Goal: Task Accomplishment & Management: Complete application form

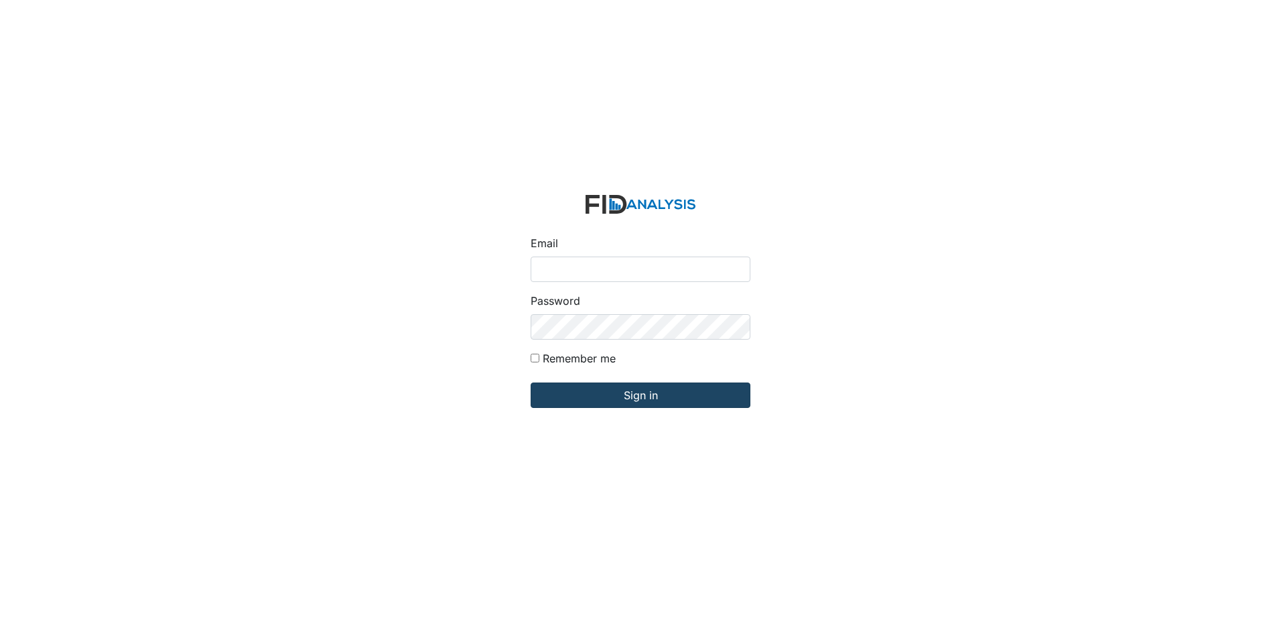
type input "[EMAIL_ADDRESS][DOMAIN_NAME]"
click at [619, 399] on input "Sign in" at bounding box center [641, 395] width 220 height 25
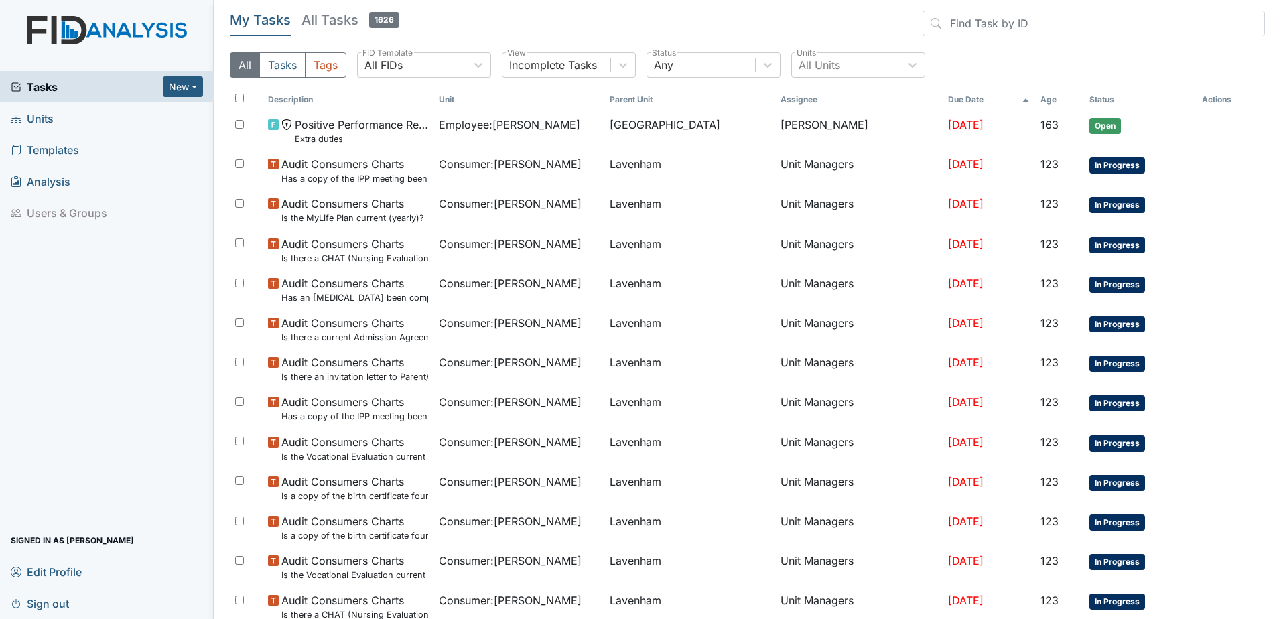
click at [41, 121] on span "Units" at bounding box center [32, 118] width 43 height 21
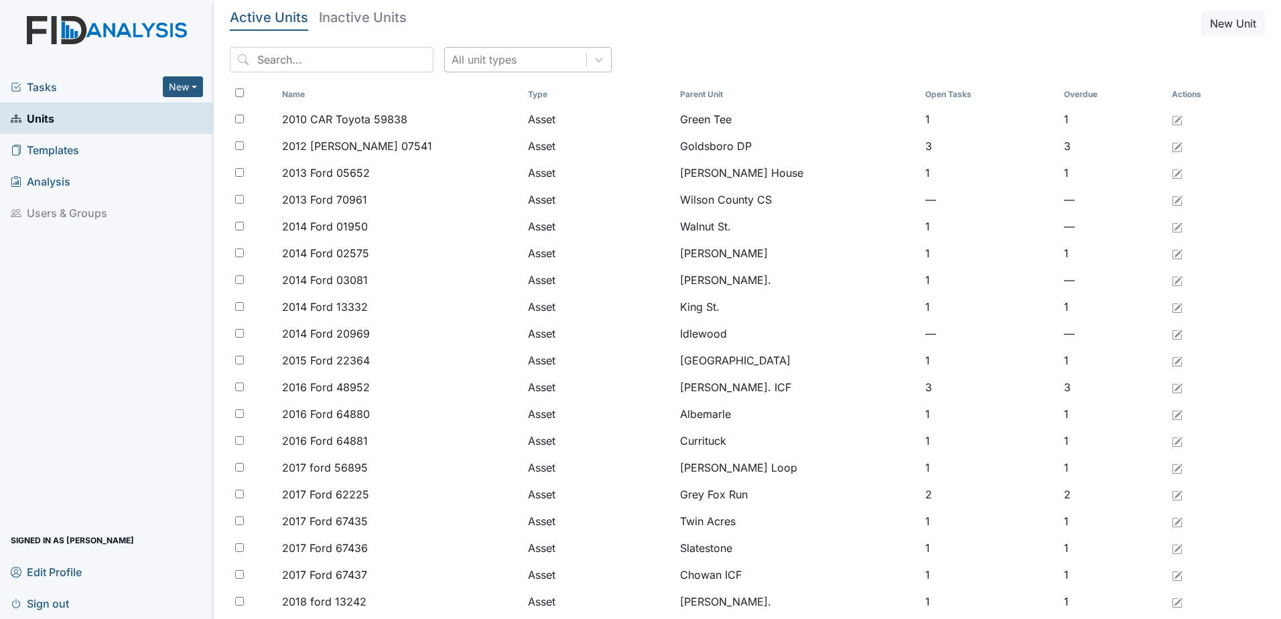
click at [534, 61] on div "All unit types" at bounding box center [515, 60] width 141 height 24
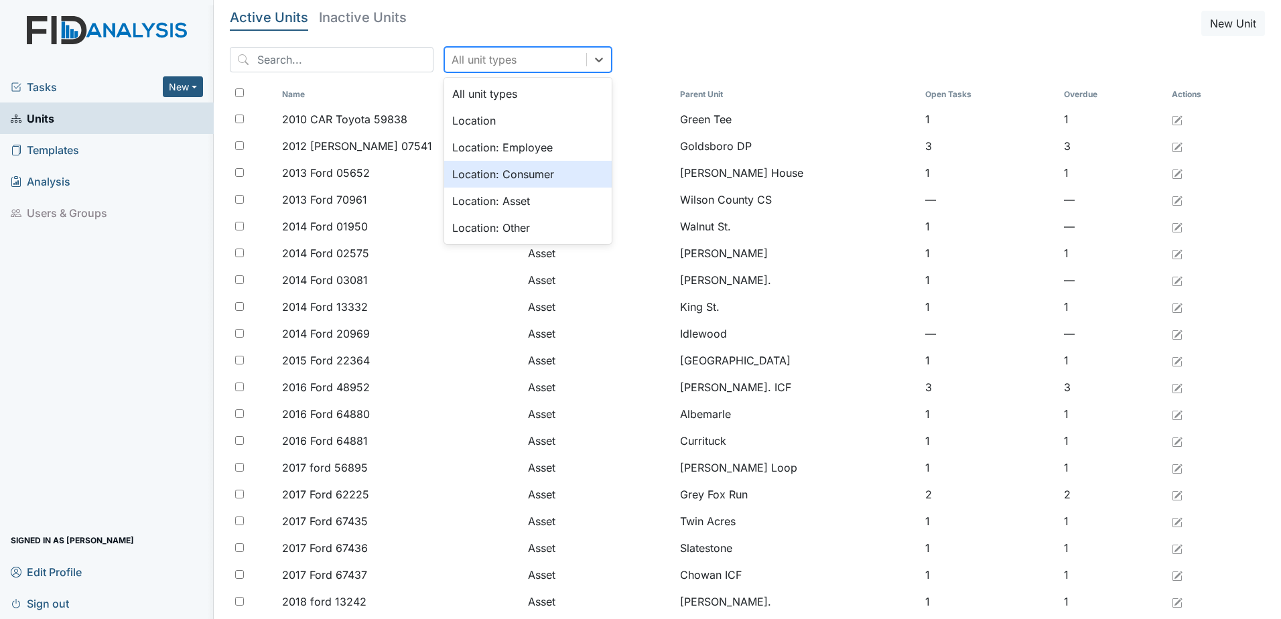
click at [510, 178] on div "Location: Consumer" at bounding box center [528, 174] width 168 height 27
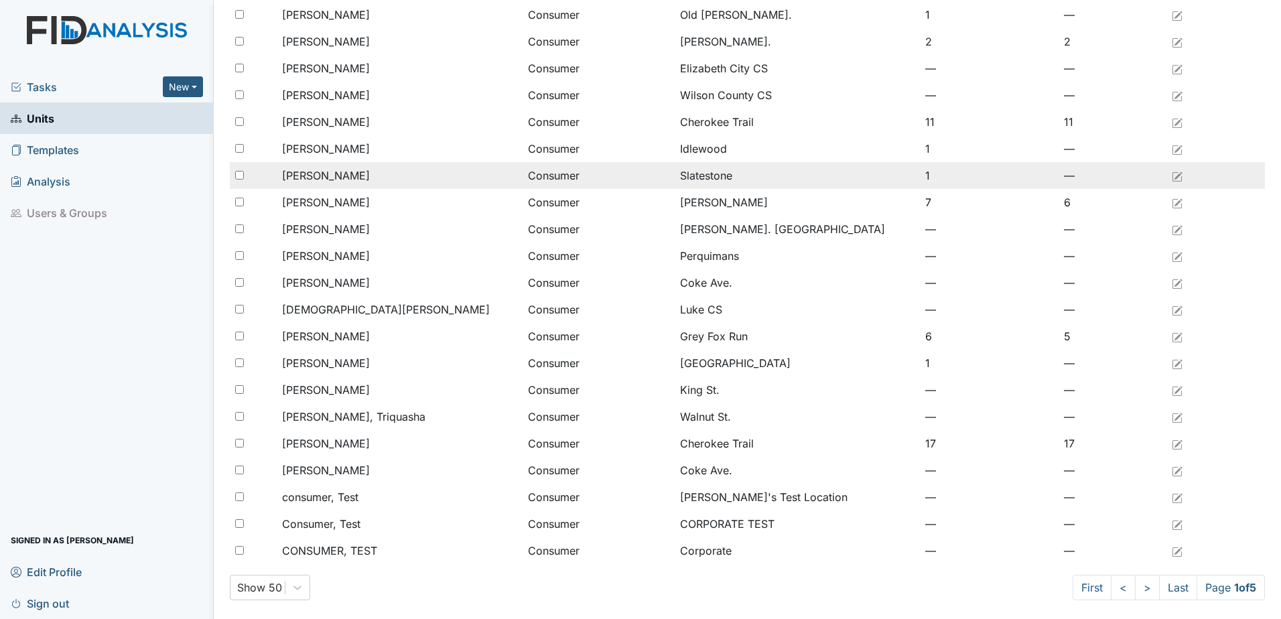
scroll to position [885, 0]
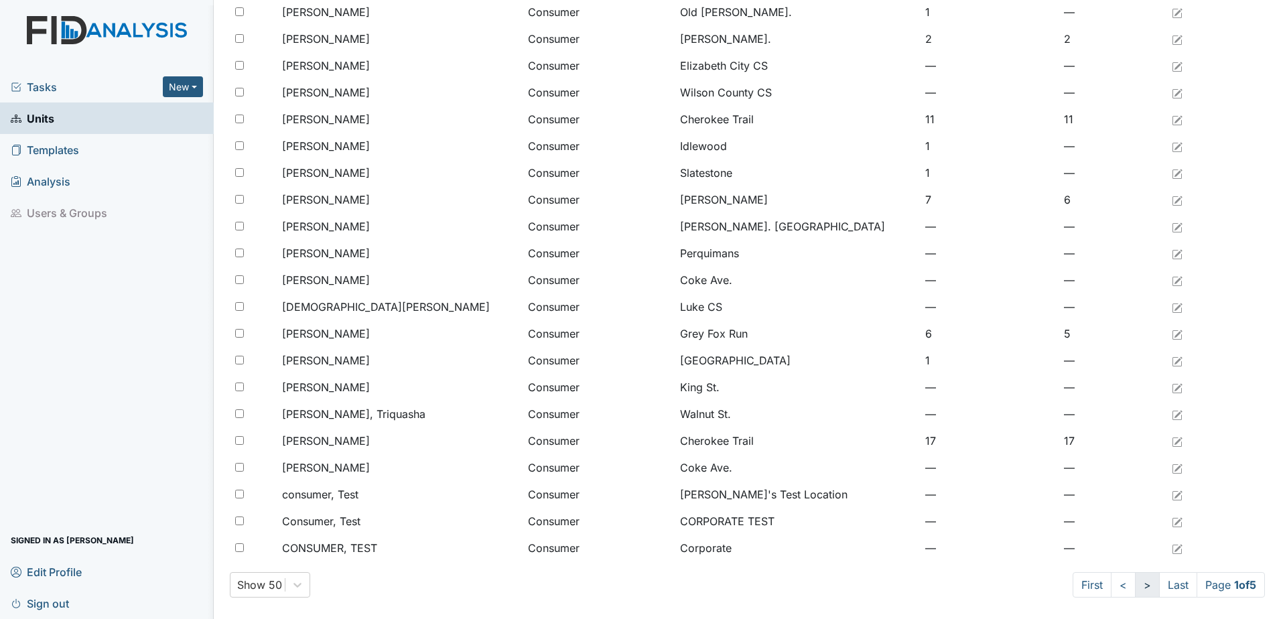
click at [1135, 592] on link ">" at bounding box center [1147, 584] width 25 height 25
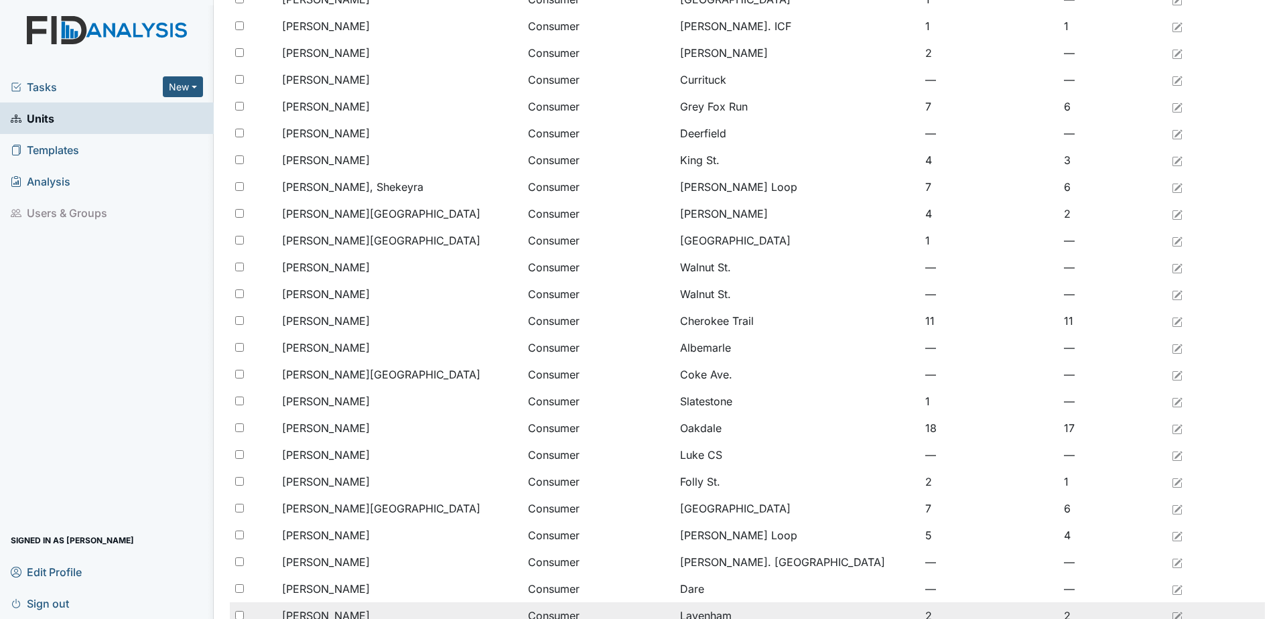
scroll to position [349, 0]
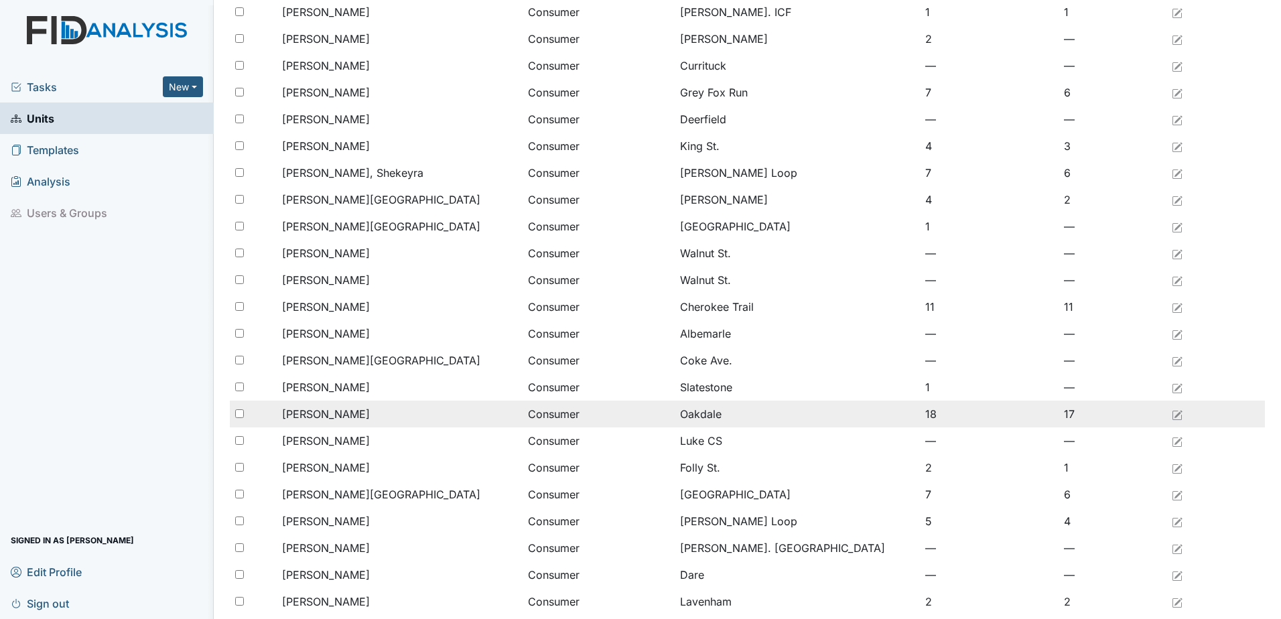
click at [534, 417] on td "Consumer" at bounding box center [599, 414] width 152 height 27
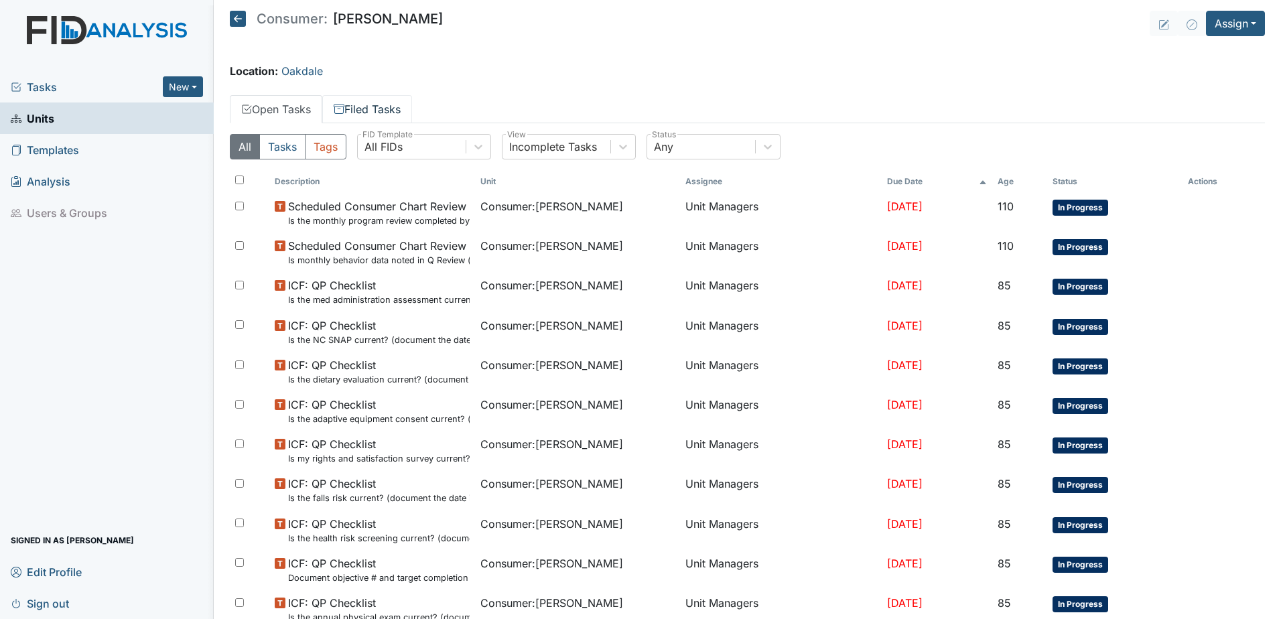
click at [366, 107] on link "Filed Tasks" at bounding box center [367, 109] width 90 height 28
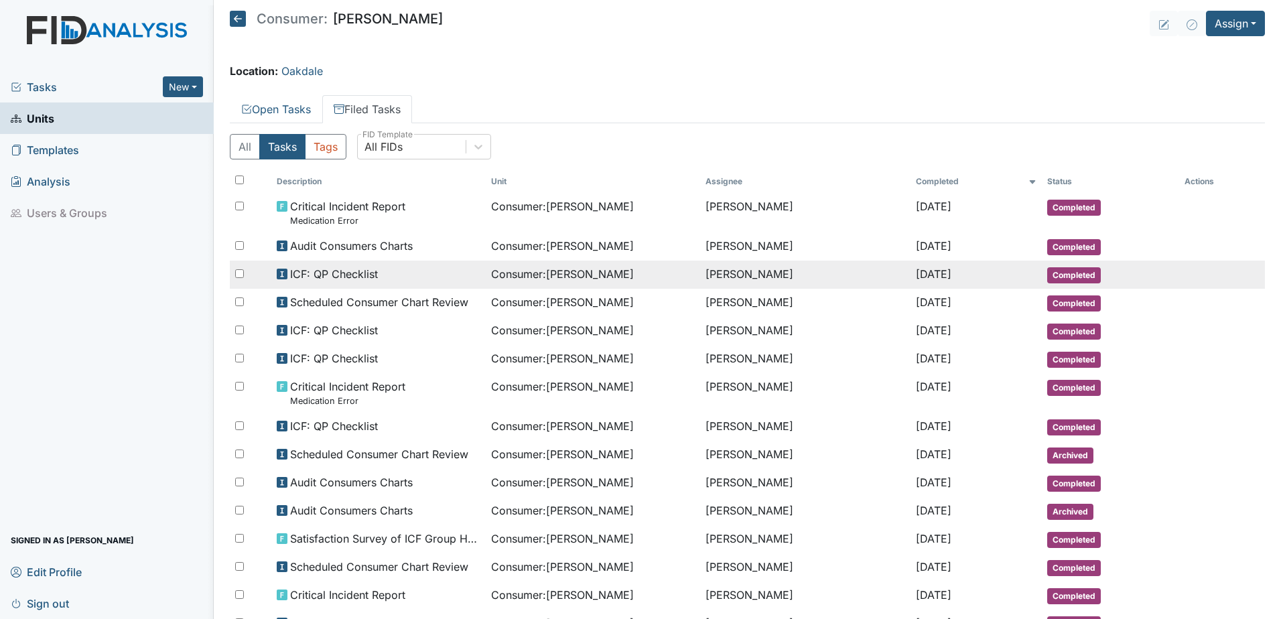
click at [564, 281] on span "Consumer : Fisher, Robert" at bounding box center [562, 274] width 143 height 16
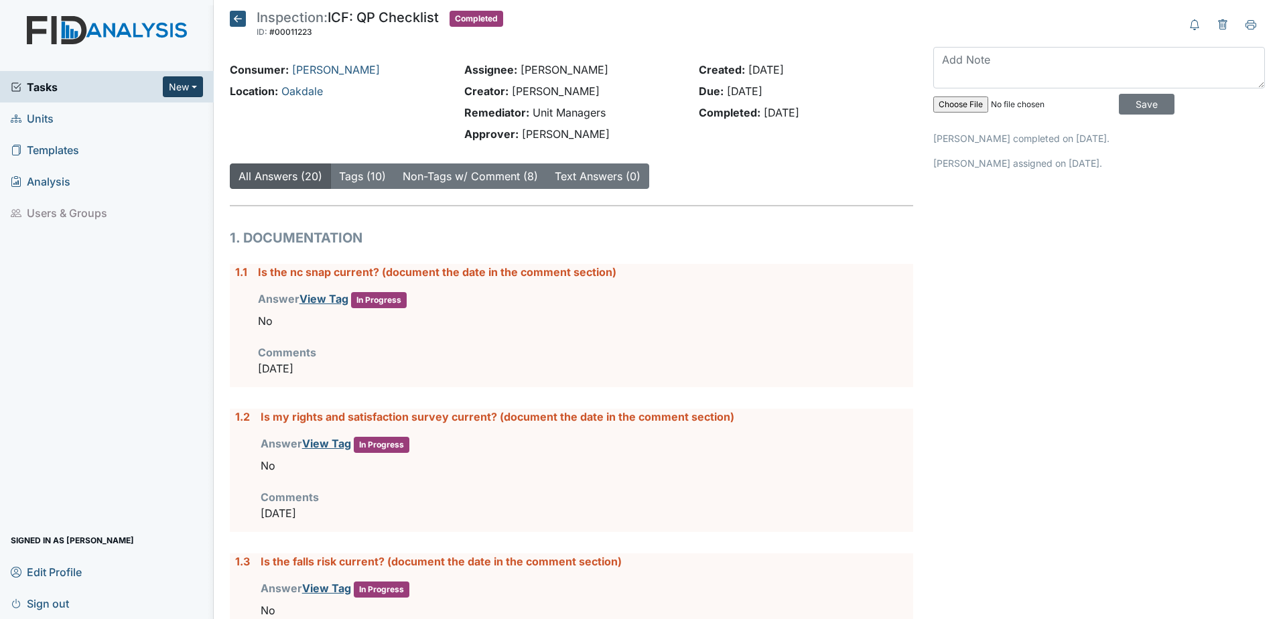
click at [188, 83] on button "New" at bounding box center [183, 86] width 40 height 21
click at [137, 114] on link "Form" at bounding box center [149, 115] width 106 height 21
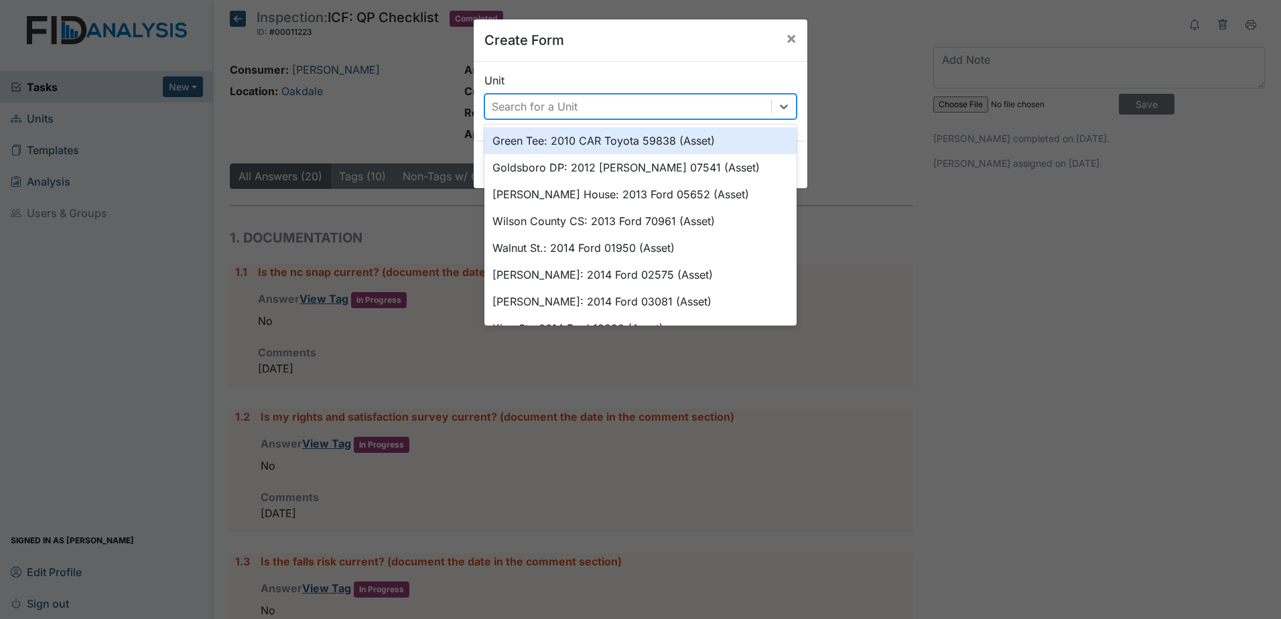
click at [672, 101] on div "Search for a Unit" at bounding box center [628, 107] width 286 height 24
click at [792, 36] on span "×" at bounding box center [791, 37] width 11 height 19
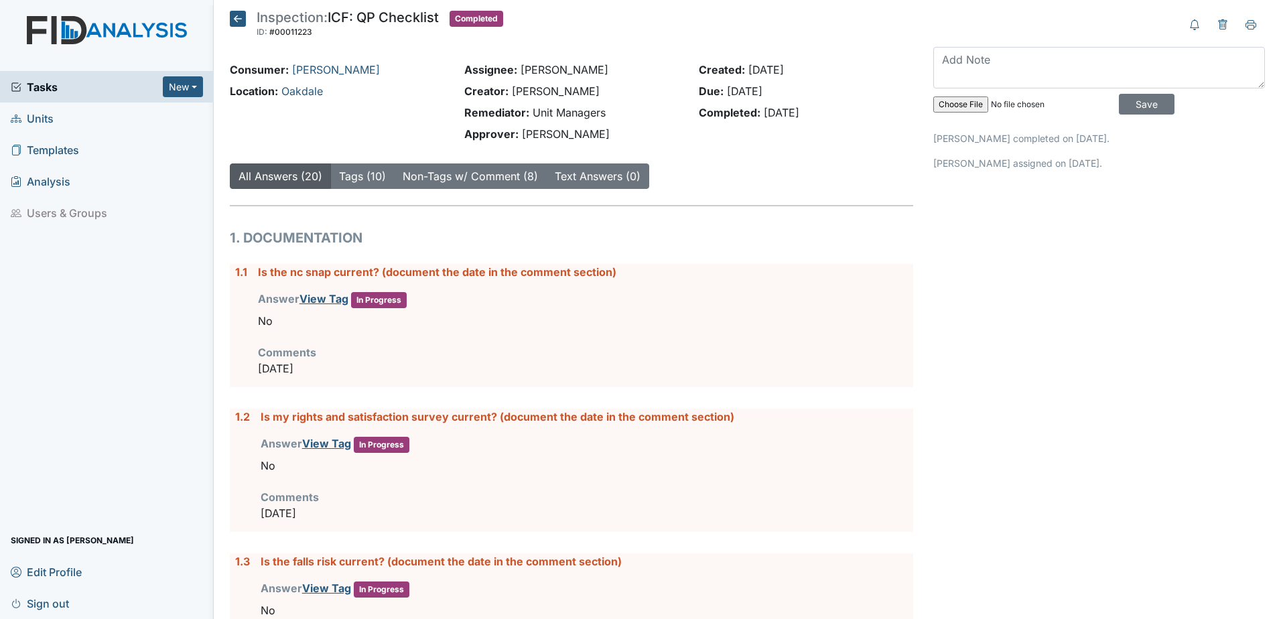
click at [50, 123] on span "Units" at bounding box center [32, 118] width 43 height 21
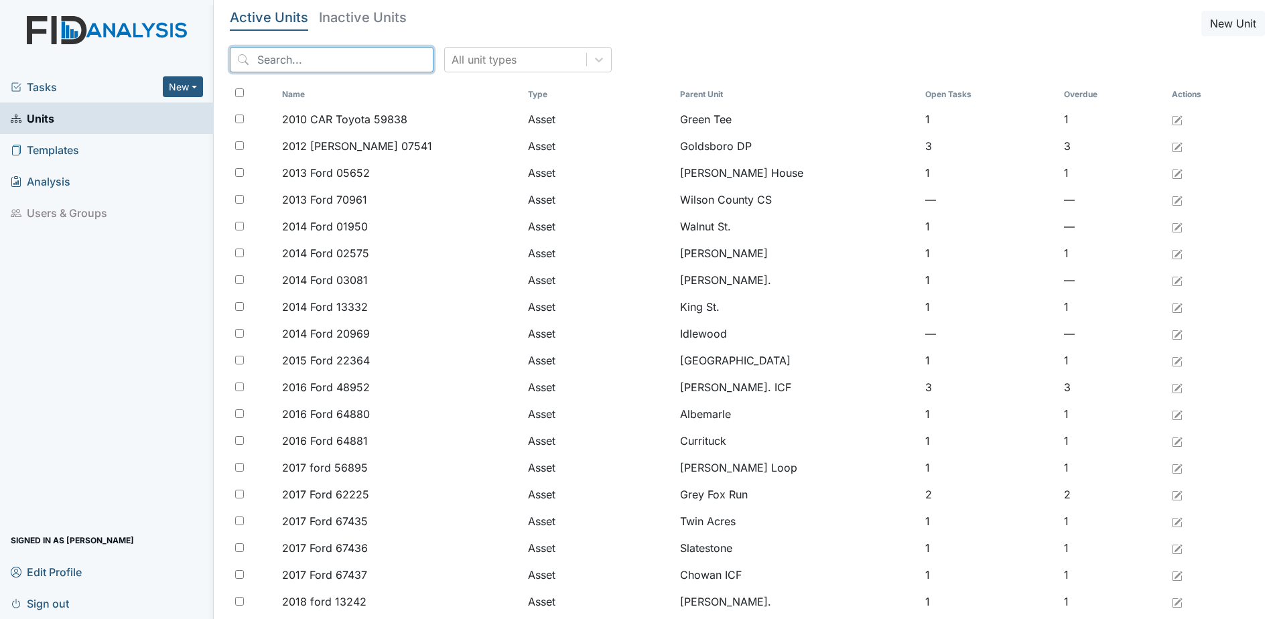
click at [276, 60] on input "search" at bounding box center [332, 59] width 204 height 25
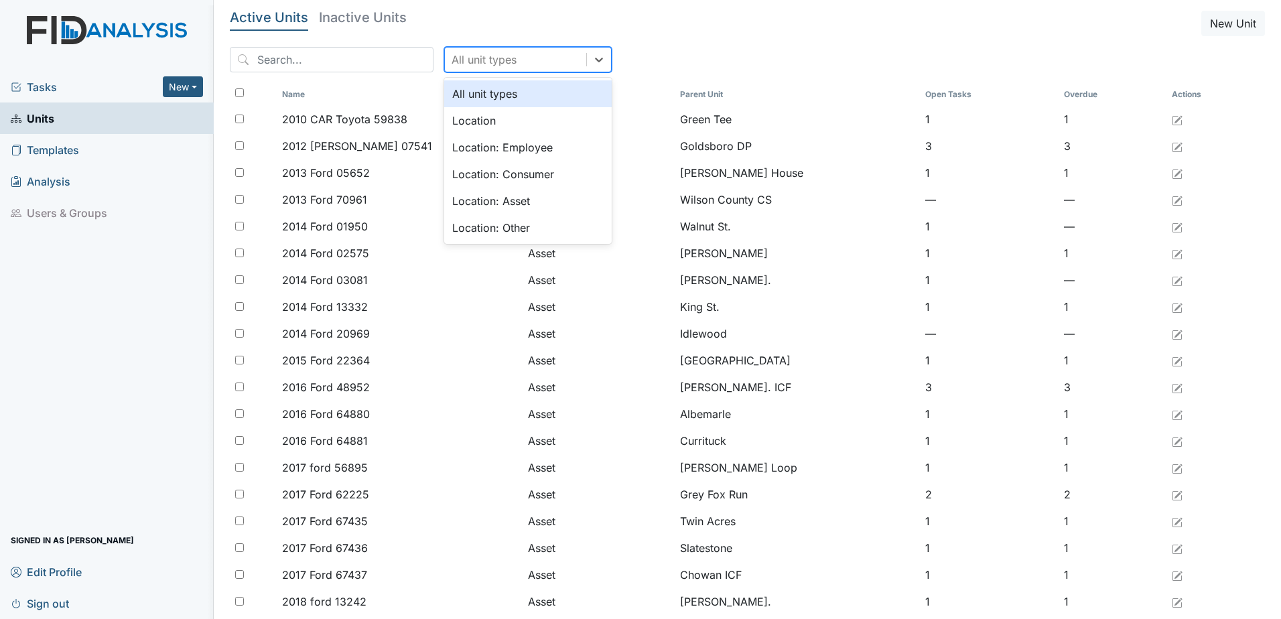
click at [496, 60] on div "All unit types" at bounding box center [515, 60] width 141 height 24
click at [510, 172] on div "Location: Consumer" at bounding box center [528, 174] width 168 height 27
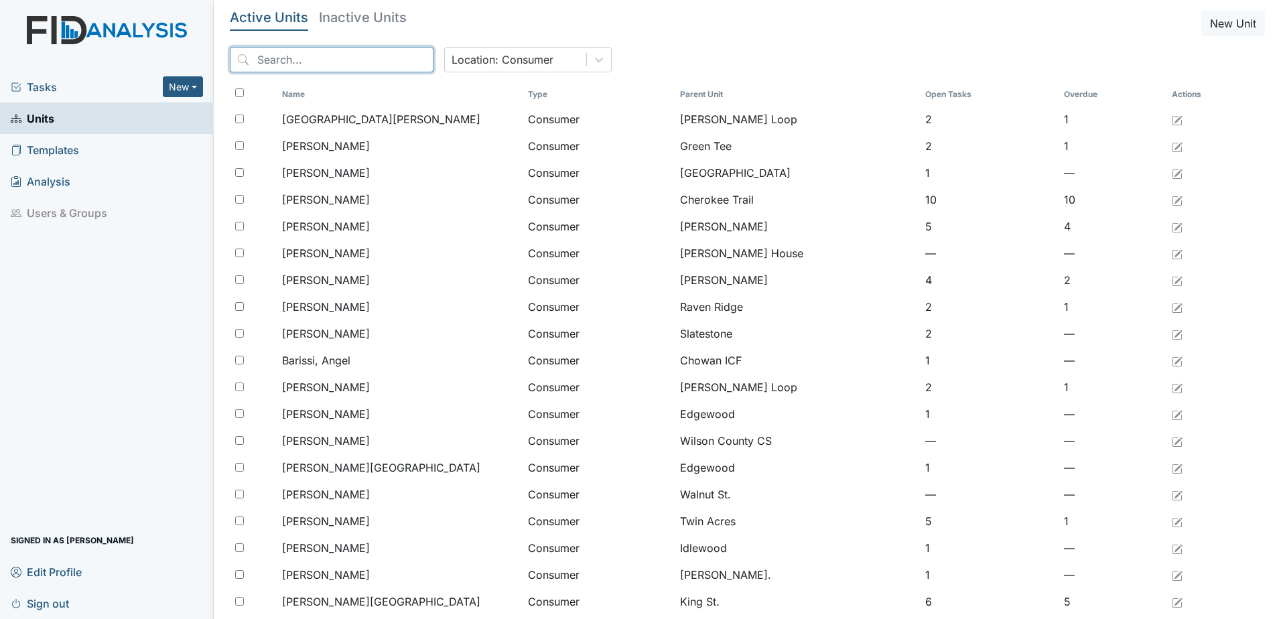
click at [315, 63] on input "search" at bounding box center [332, 59] width 204 height 25
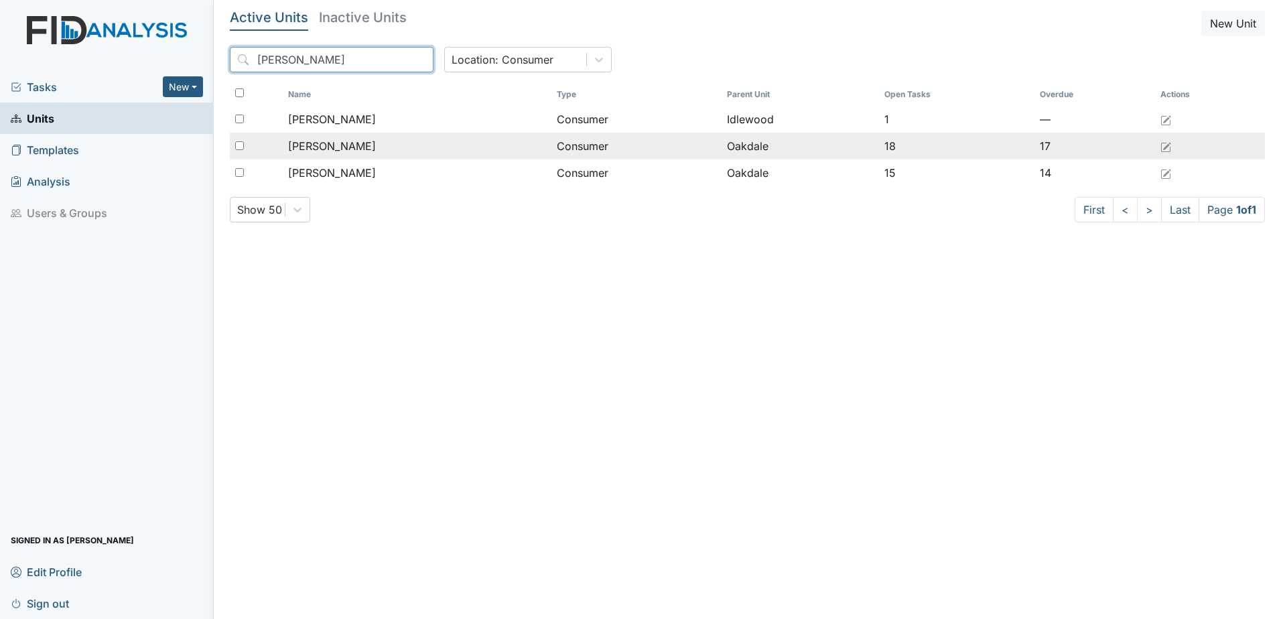
type input "[PERSON_NAME]"
click at [347, 153] on span "[PERSON_NAME]" at bounding box center [332, 146] width 88 height 16
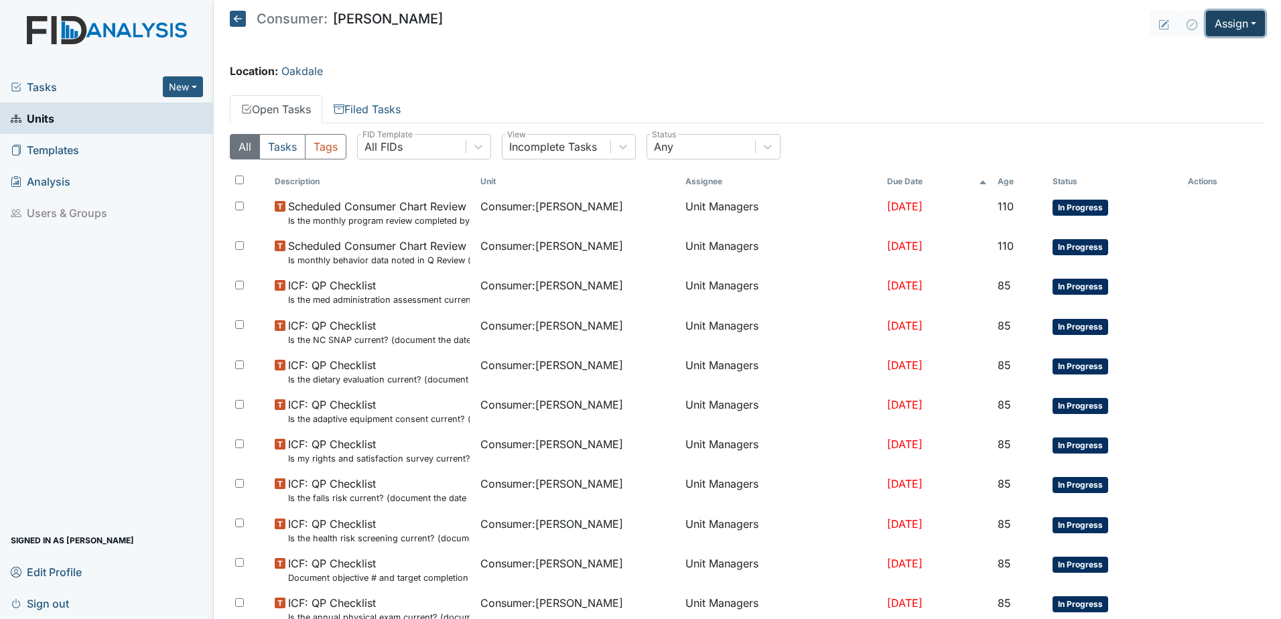
click at [1208, 27] on button "Assign" at bounding box center [1235, 23] width 59 height 25
click at [1201, 54] on link "Assign Form" at bounding box center [1203, 54] width 121 height 21
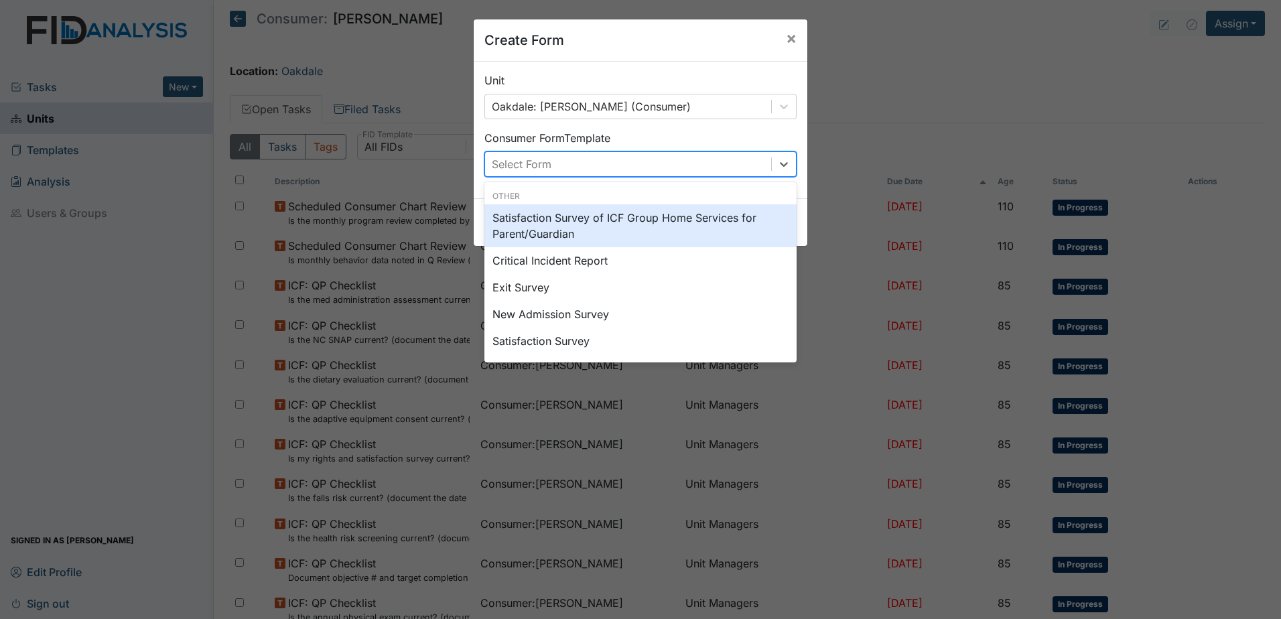
click at [544, 153] on div "Select Form" at bounding box center [628, 164] width 286 height 24
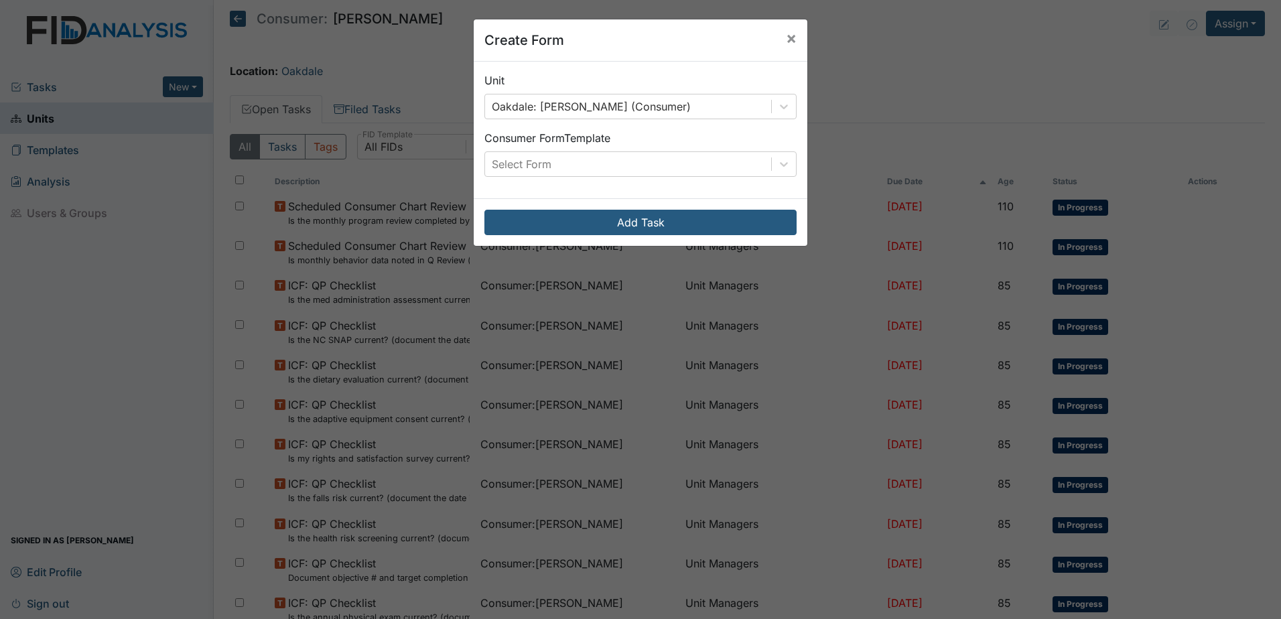
click at [662, 133] on div "Consumer Form Template Select Form" at bounding box center [641, 153] width 312 height 47
click at [788, 39] on span "×" at bounding box center [791, 37] width 11 height 19
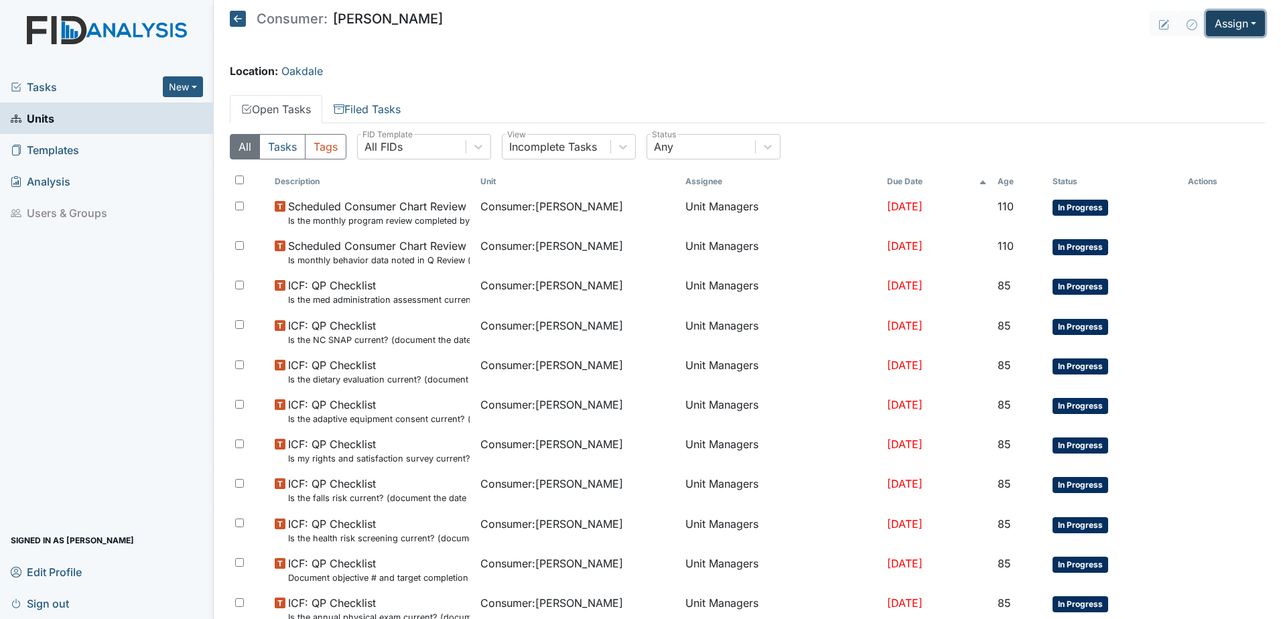
click at [1238, 25] on button "Assign" at bounding box center [1235, 23] width 59 height 25
click at [1216, 77] on link "Assign Inspection" at bounding box center [1203, 75] width 121 height 21
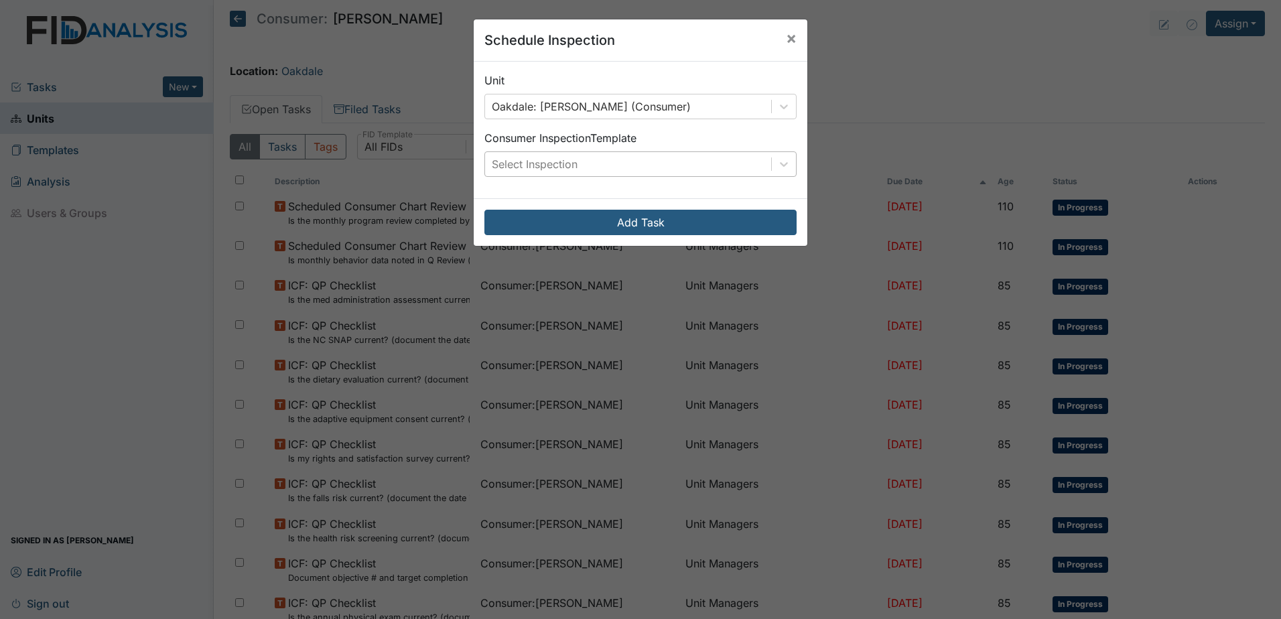
click at [649, 155] on div "Select Inspection" at bounding box center [628, 164] width 286 height 24
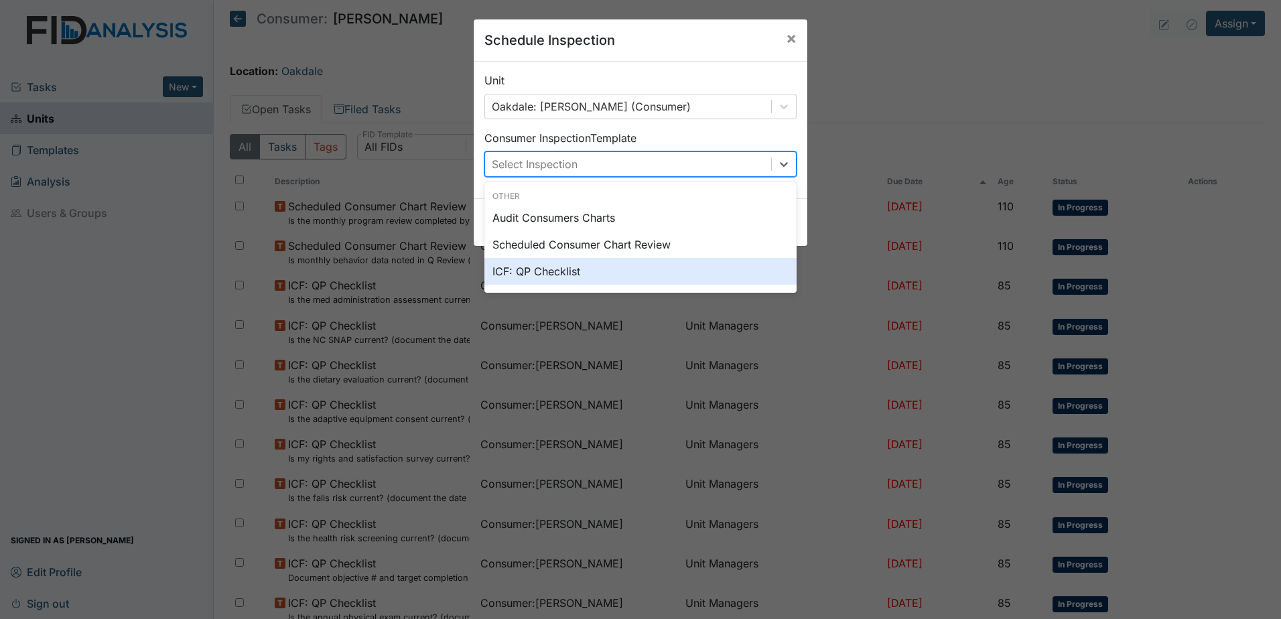
click at [605, 275] on div "ICF: QP Checklist" at bounding box center [641, 271] width 312 height 27
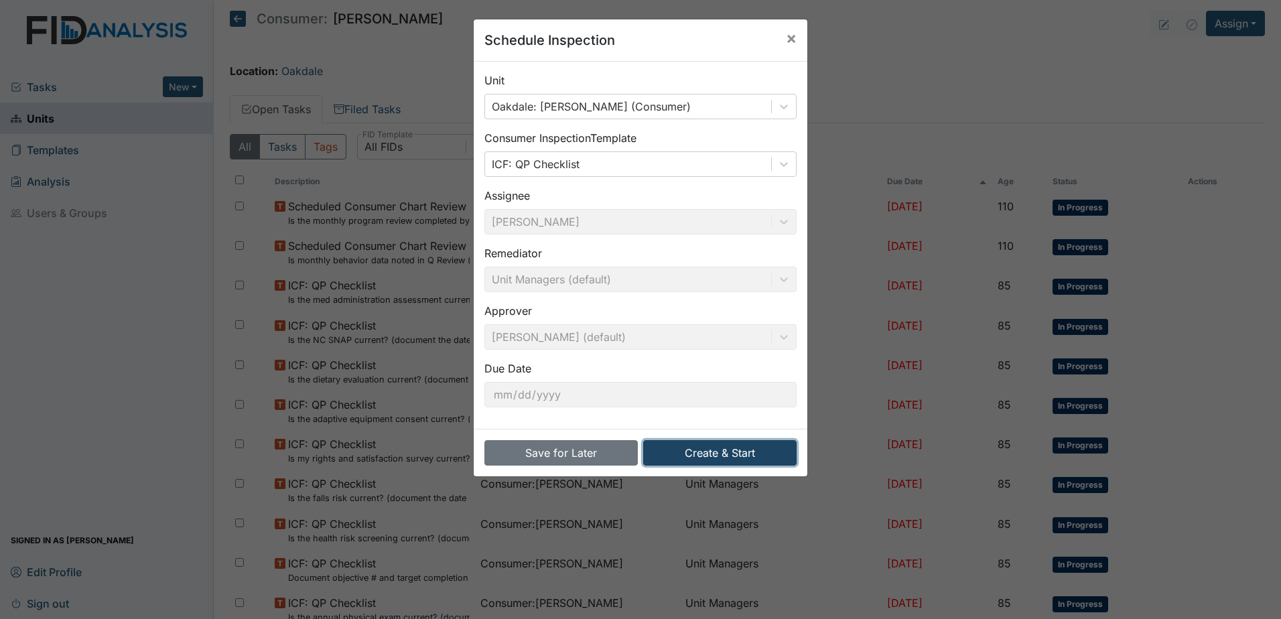
click at [741, 449] on button "Create & Start" at bounding box center [719, 452] width 153 height 25
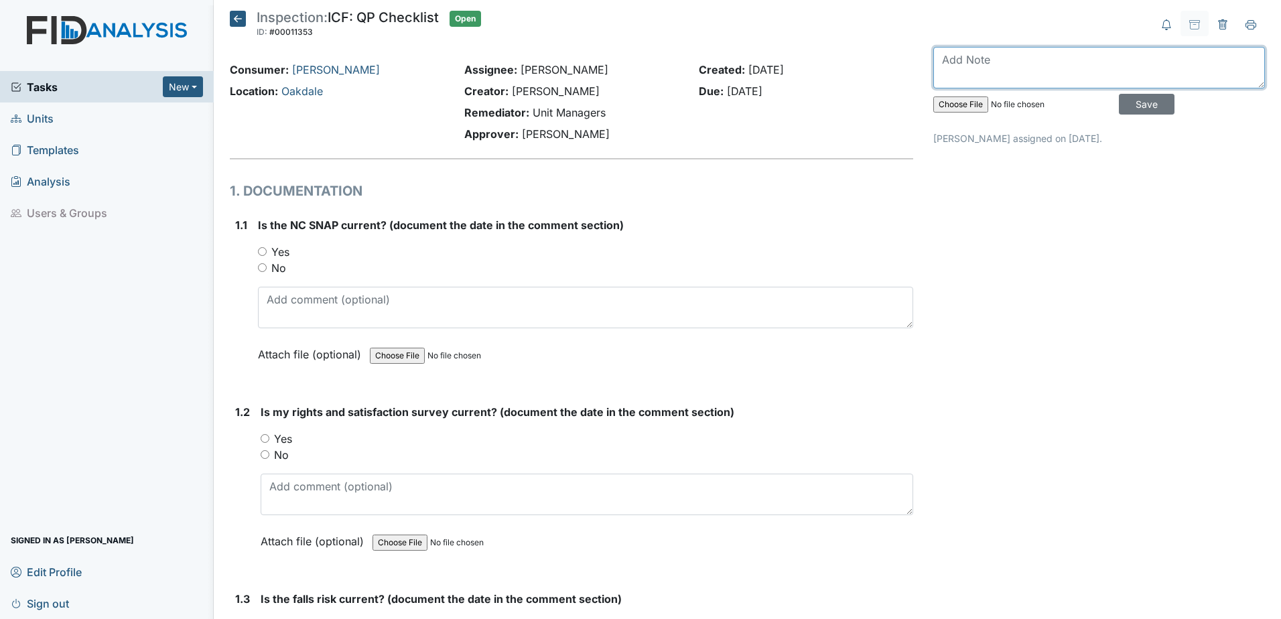
click at [946, 58] on textarea at bounding box center [1100, 68] width 332 height 42
type textarea "July 2025"
click at [1119, 101] on input "Save" at bounding box center [1147, 104] width 56 height 21
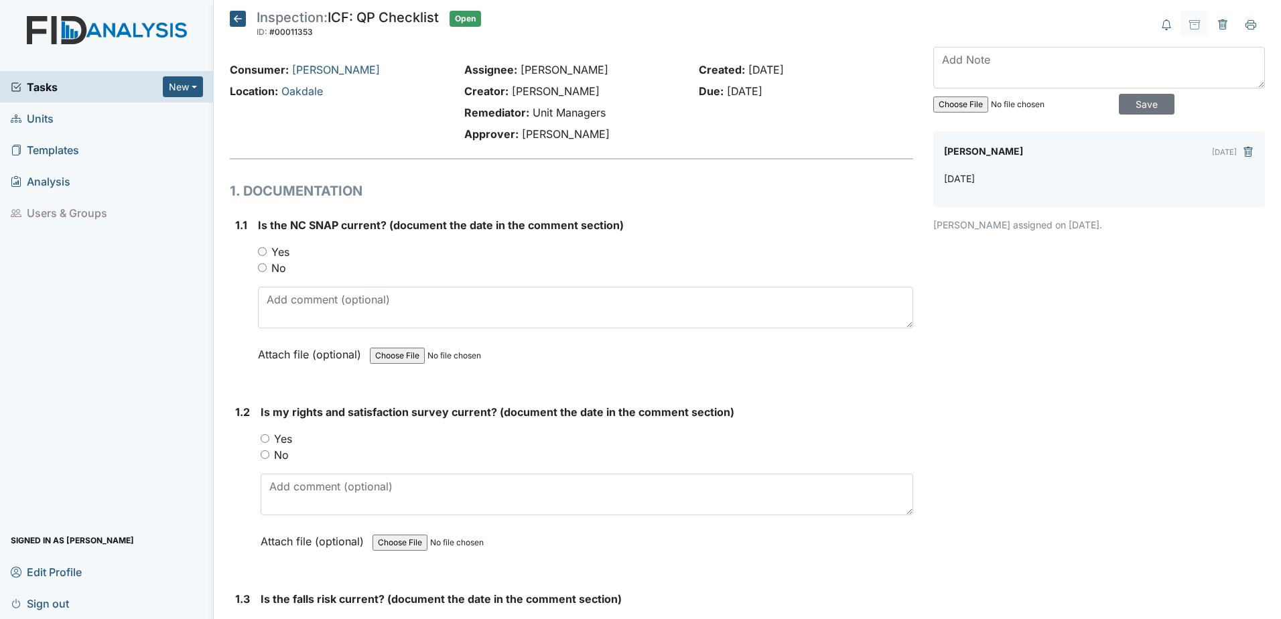
click at [235, 19] on icon at bounding box center [238, 19] width 16 height 16
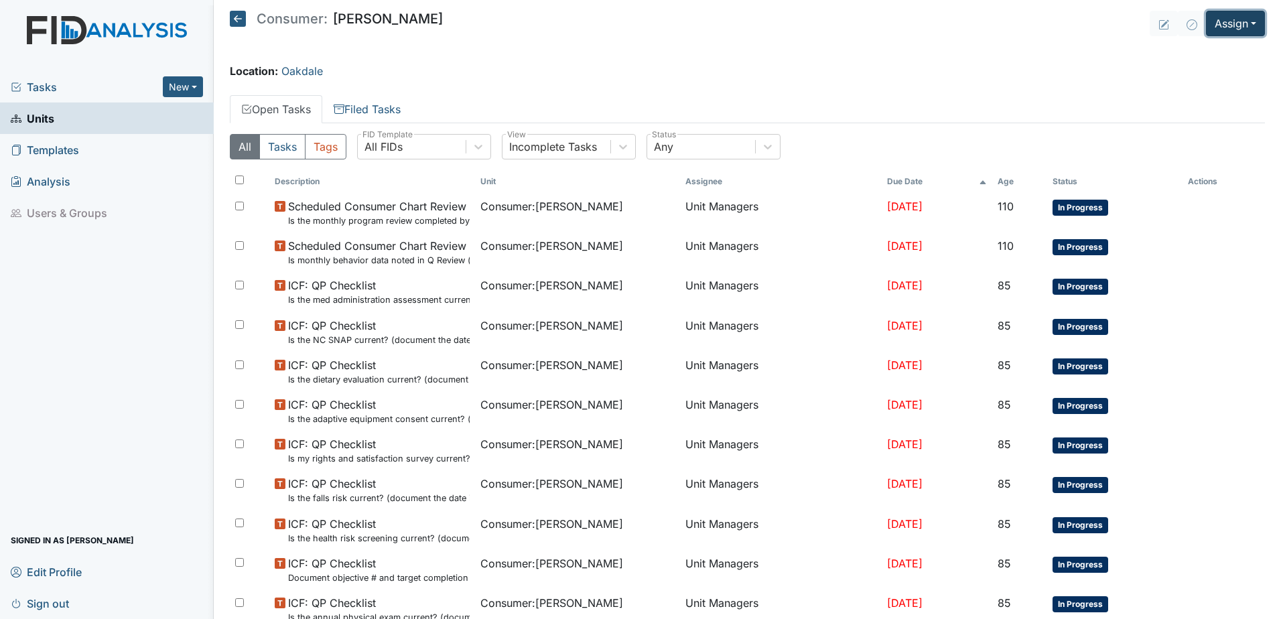
click at [1238, 29] on button "Assign" at bounding box center [1235, 23] width 59 height 25
click at [1217, 74] on link "Assign Inspection" at bounding box center [1203, 75] width 121 height 21
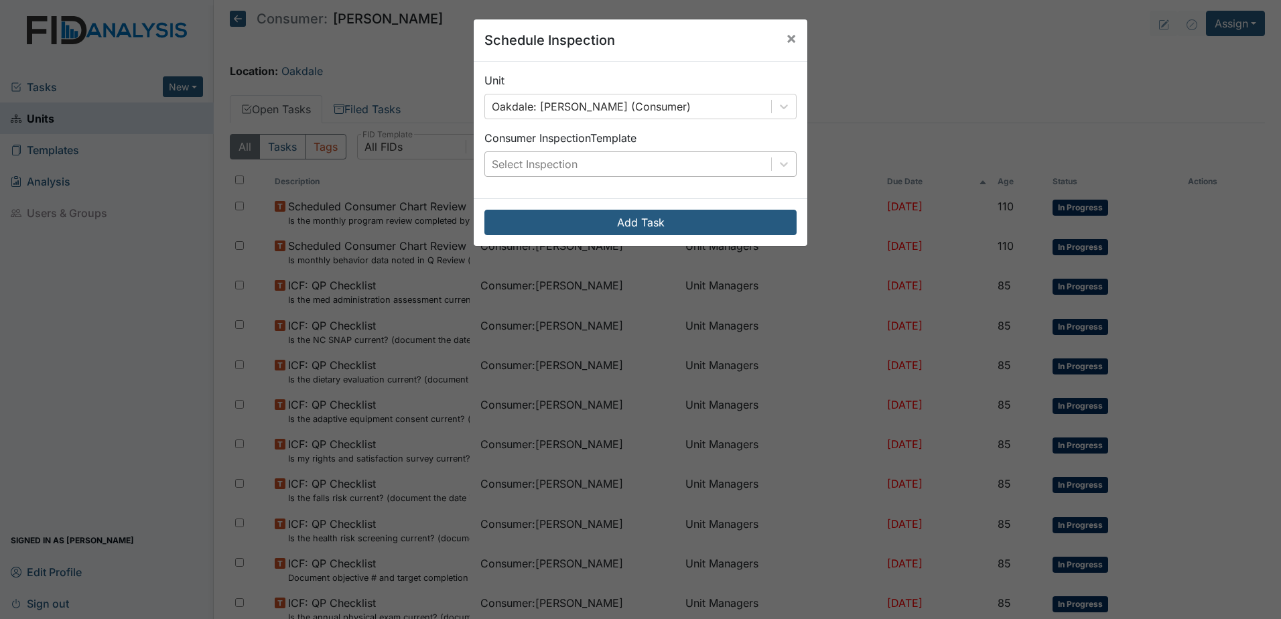
click at [543, 168] on div "Select Inspection" at bounding box center [535, 164] width 86 height 16
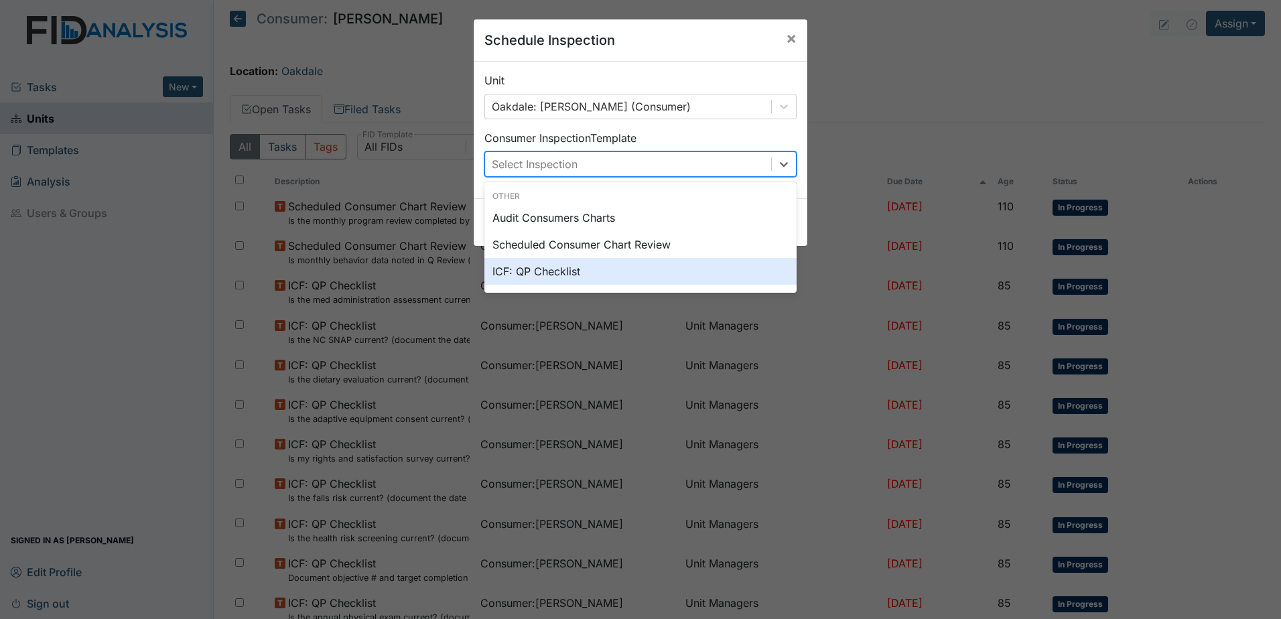
click at [551, 270] on div "ICF: QP Checklist" at bounding box center [641, 271] width 312 height 27
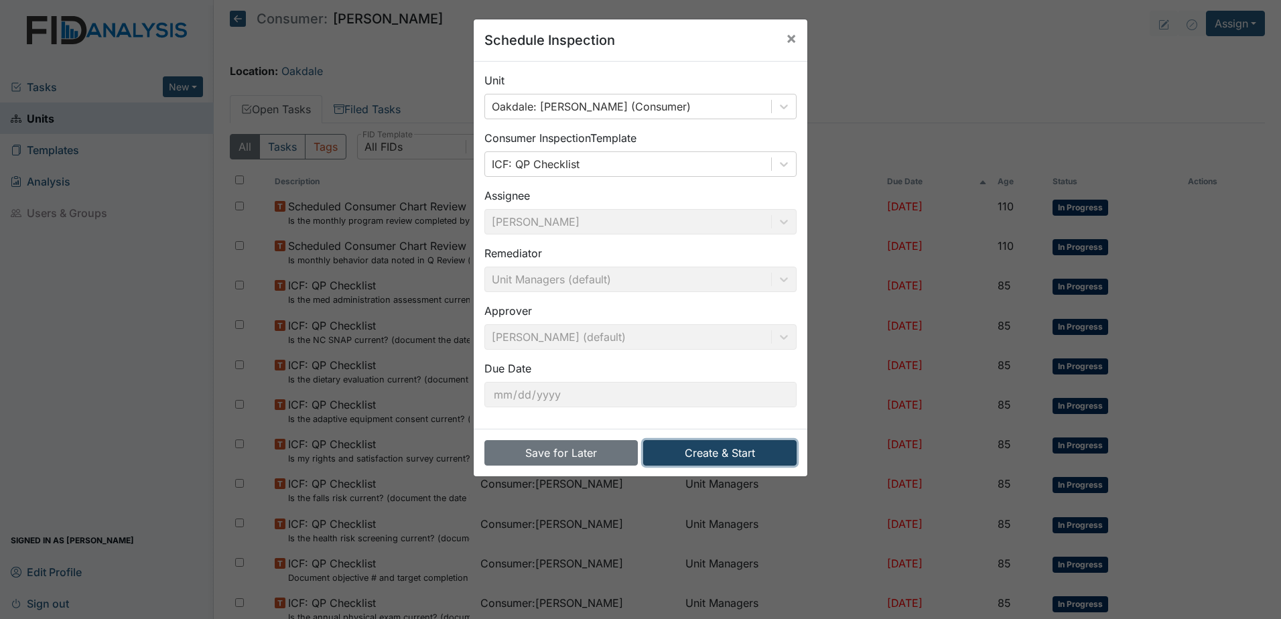
click at [725, 448] on button "Create & Start" at bounding box center [719, 452] width 153 height 25
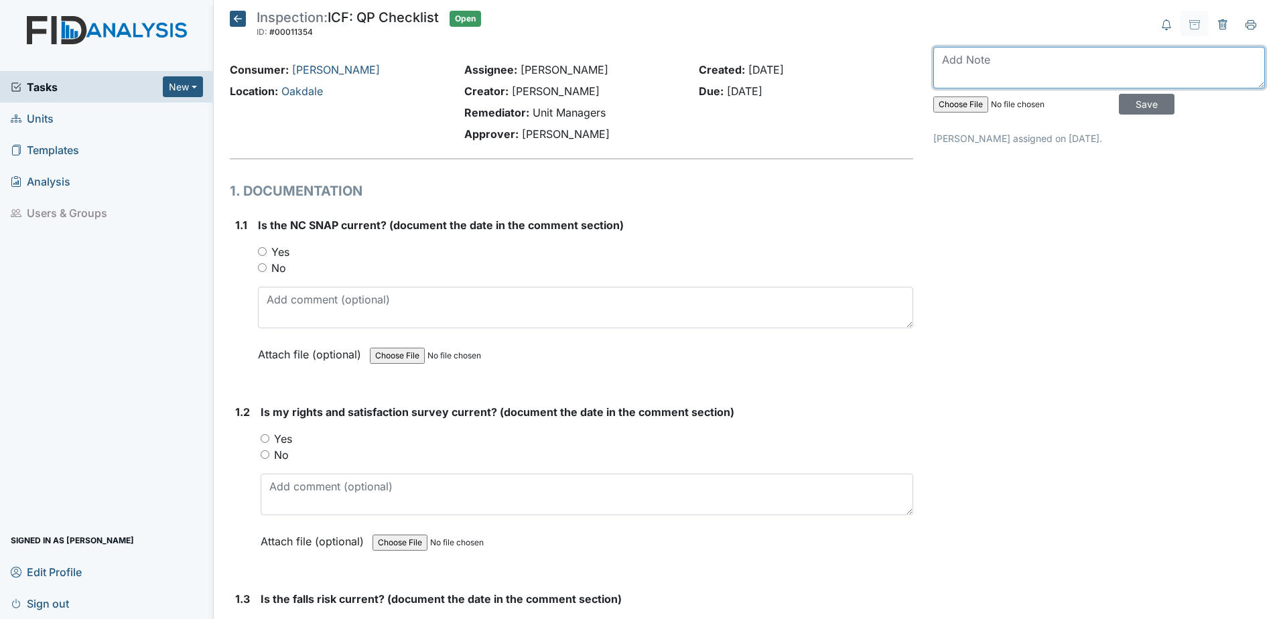
click at [1086, 60] on textarea at bounding box center [1100, 68] width 332 height 42
type textarea "[DATE]"
click at [1143, 101] on input "Save" at bounding box center [1147, 104] width 56 height 21
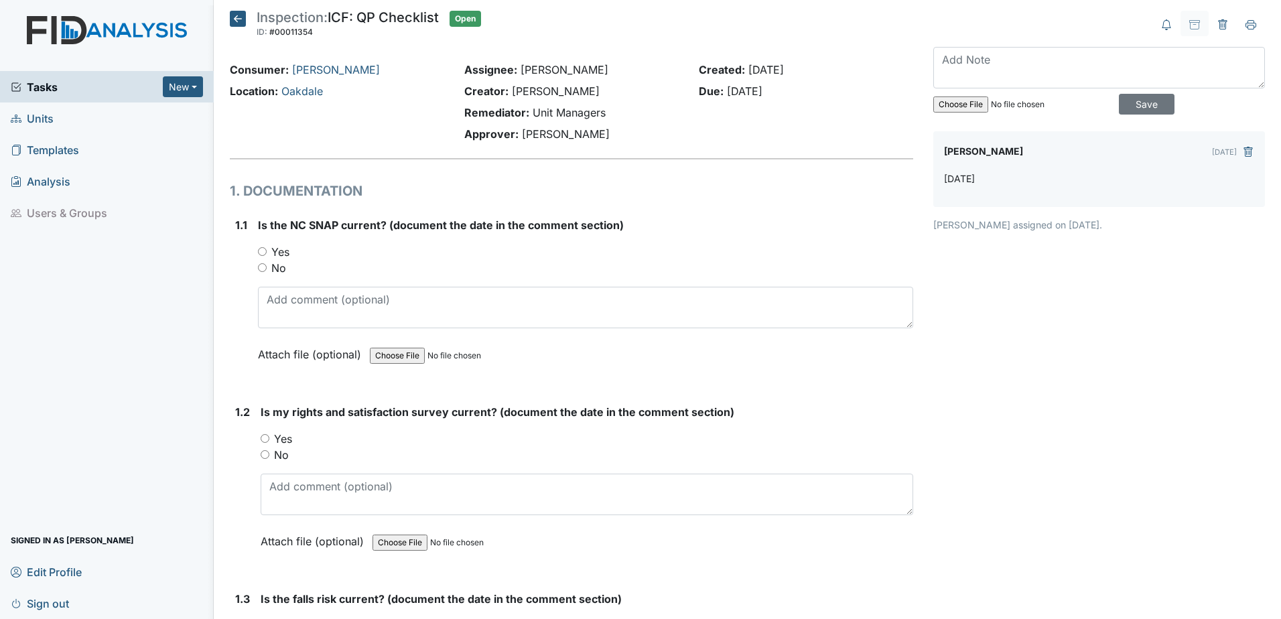
click at [235, 18] on icon at bounding box center [238, 19] width 16 height 16
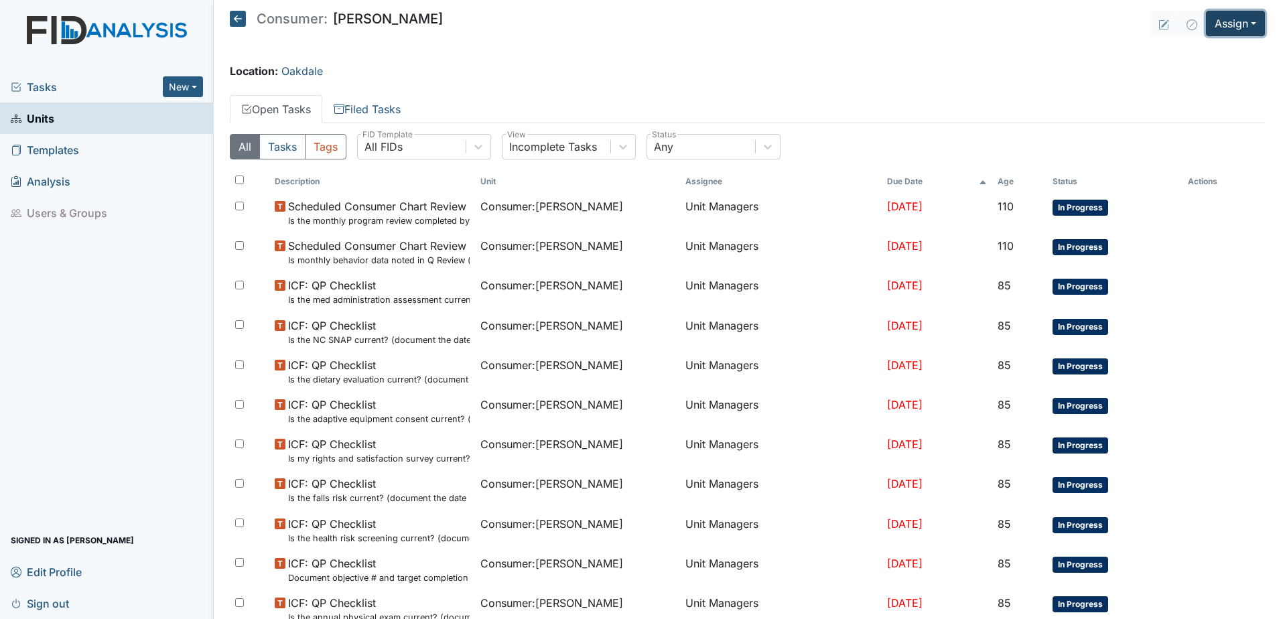
click at [1243, 26] on button "Assign" at bounding box center [1235, 23] width 59 height 25
click at [1215, 79] on link "Assign Inspection" at bounding box center [1203, 75] width 121 height 21
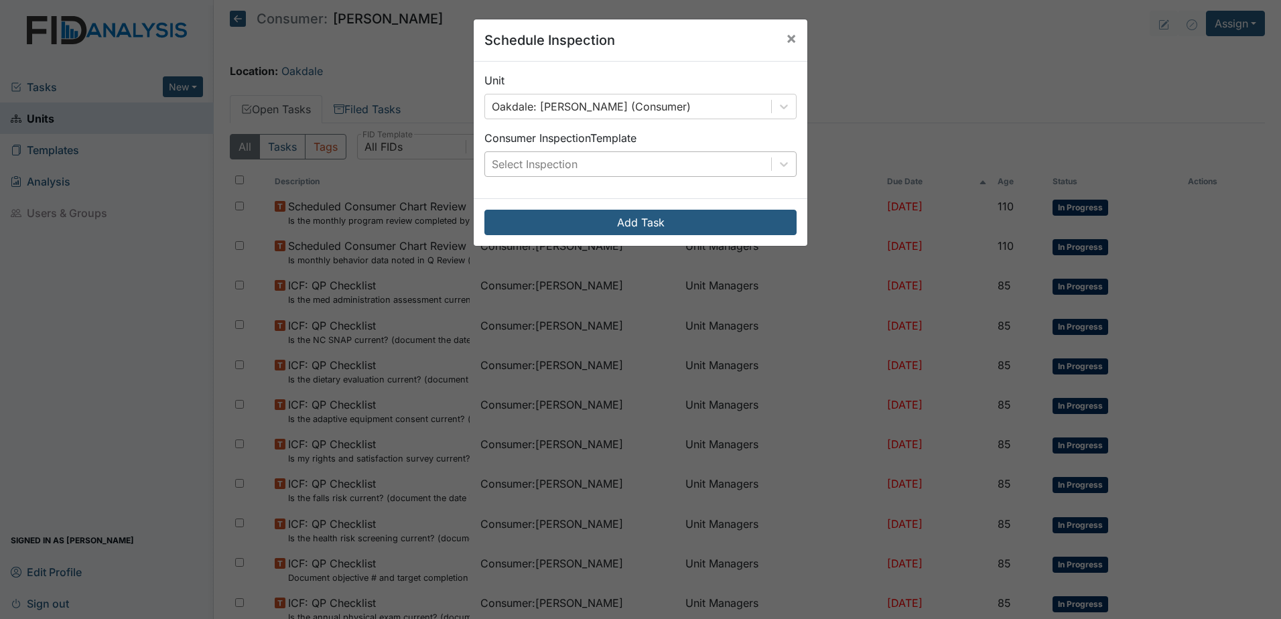
click at [534, 164] on div "Select Inspection" at bounding box center [535, 164] width 86 height 16
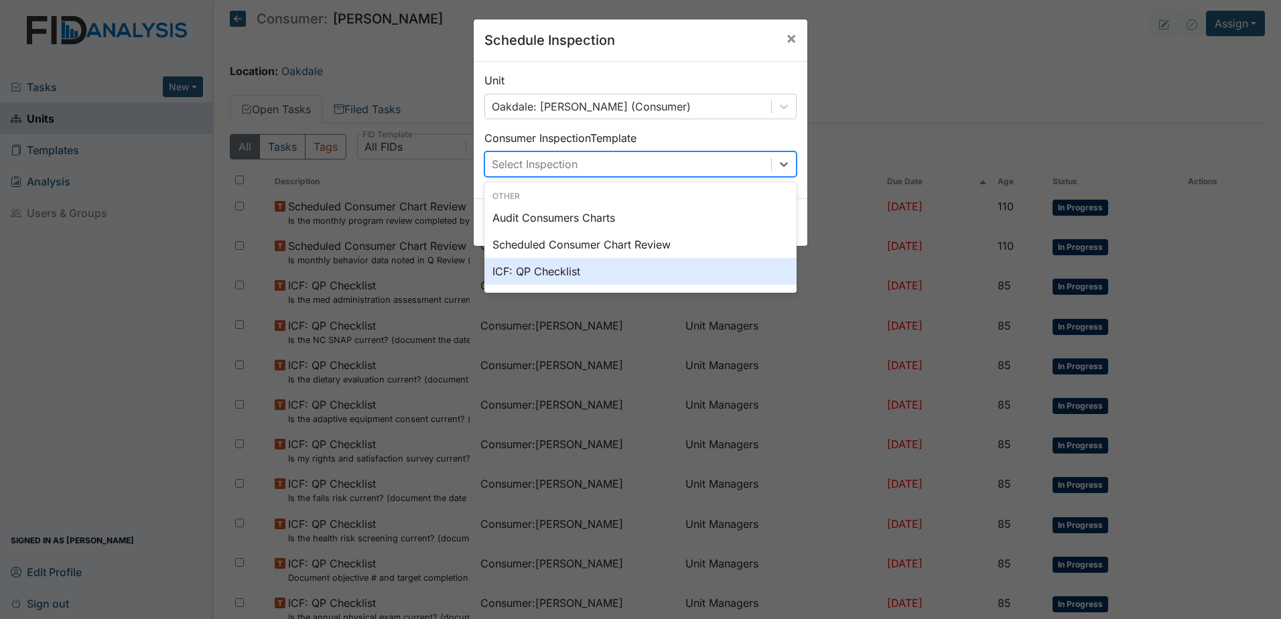
click at [561, 261] on div "ICF: QP Checklist" at bounding box center [641, 271] width 312 height 27
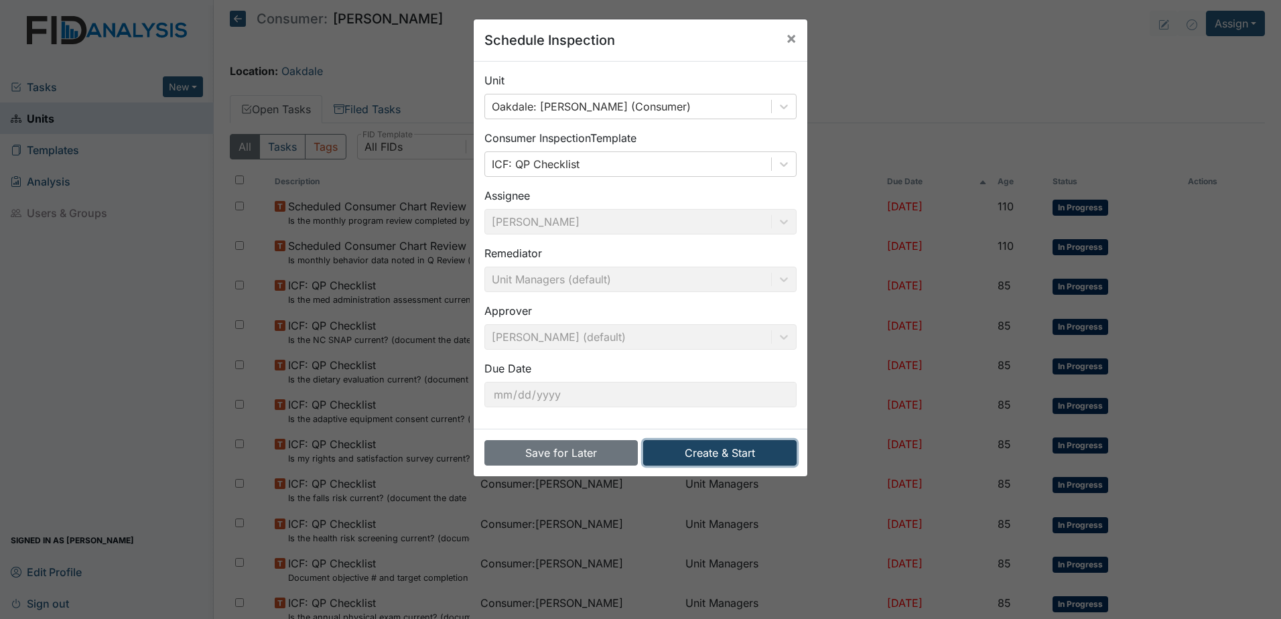
click at [729, 453] on button "Create & Start" at bounding box center [719, 452] width 153 height 25
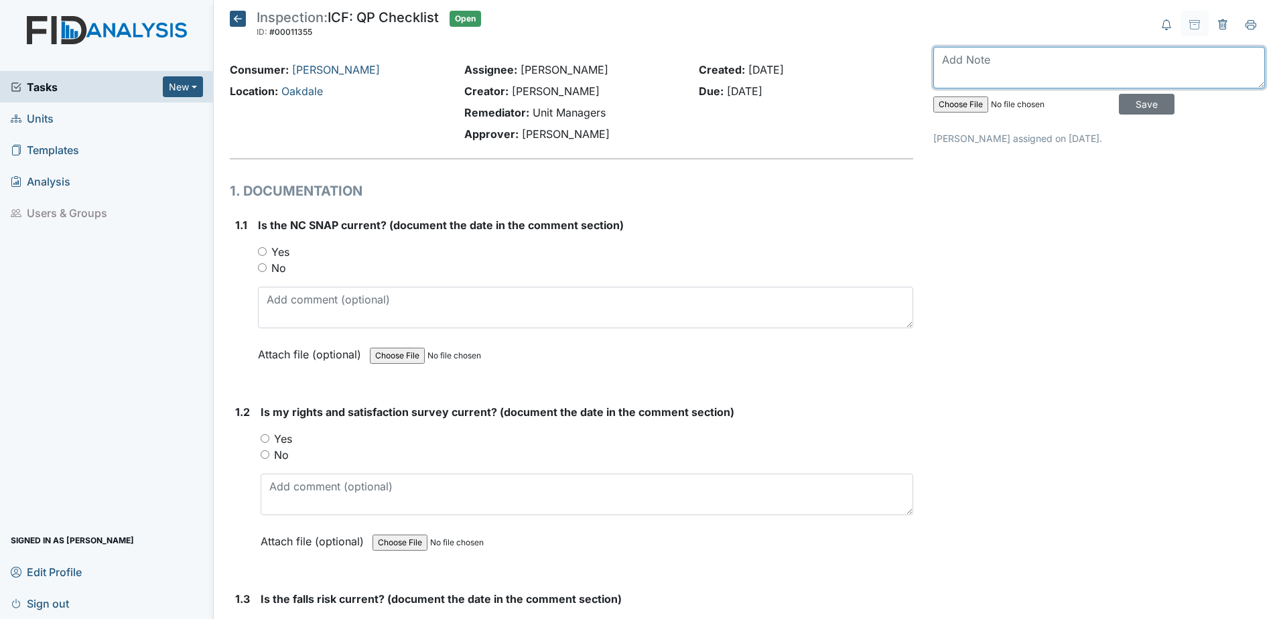
click at [1057, 65] on textarea at bounding box center [1100, 68] width 332 height 42
type textarea "[DATE]"
click at [1139, 101] on input "Save" at bounding box center [1147, 104] width 56 height 21
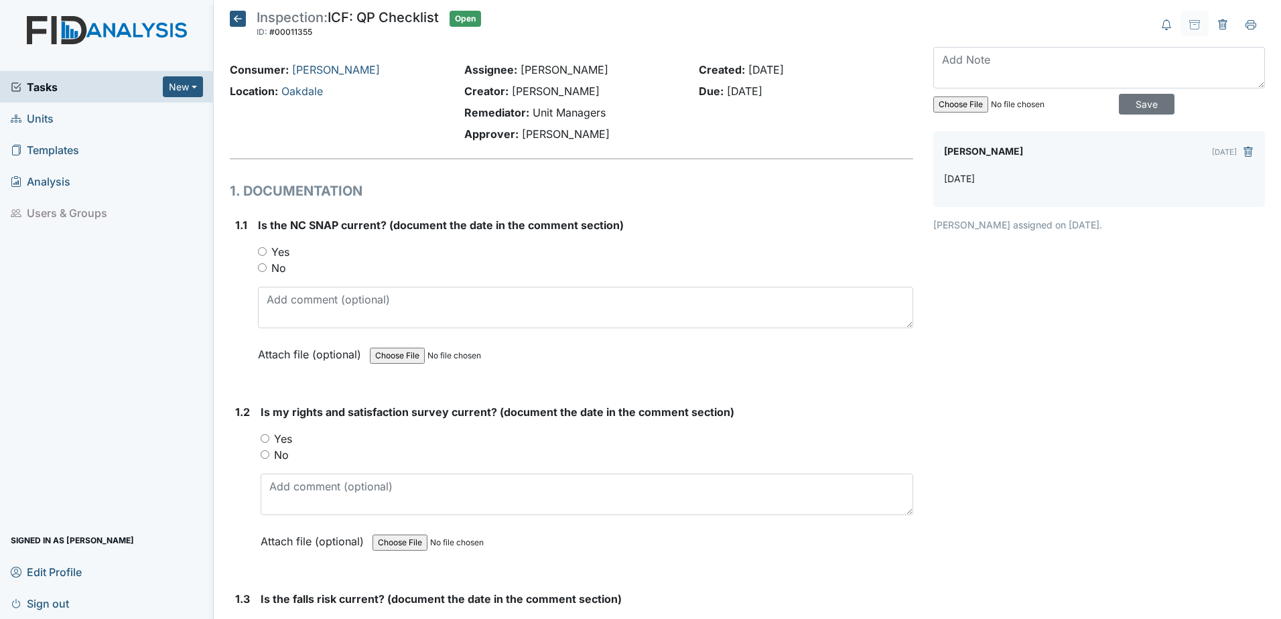
click at [237, 16] on icon at bounding box center [238, 19] width 16 height 16
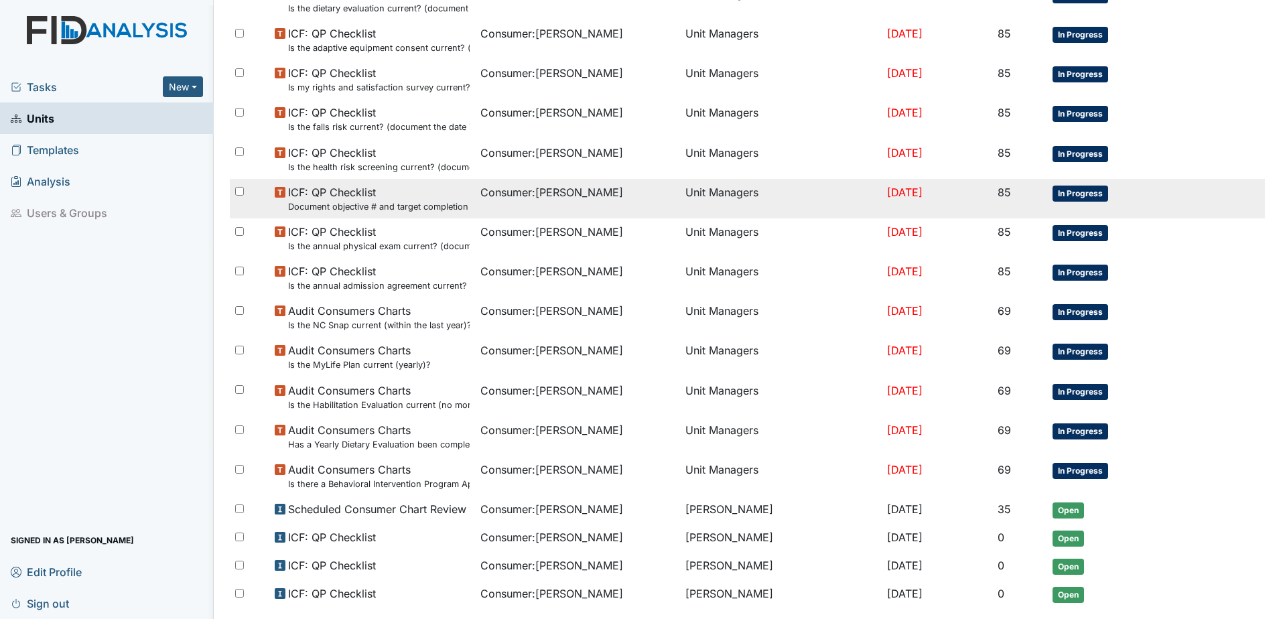
scroll to position [429, 0]
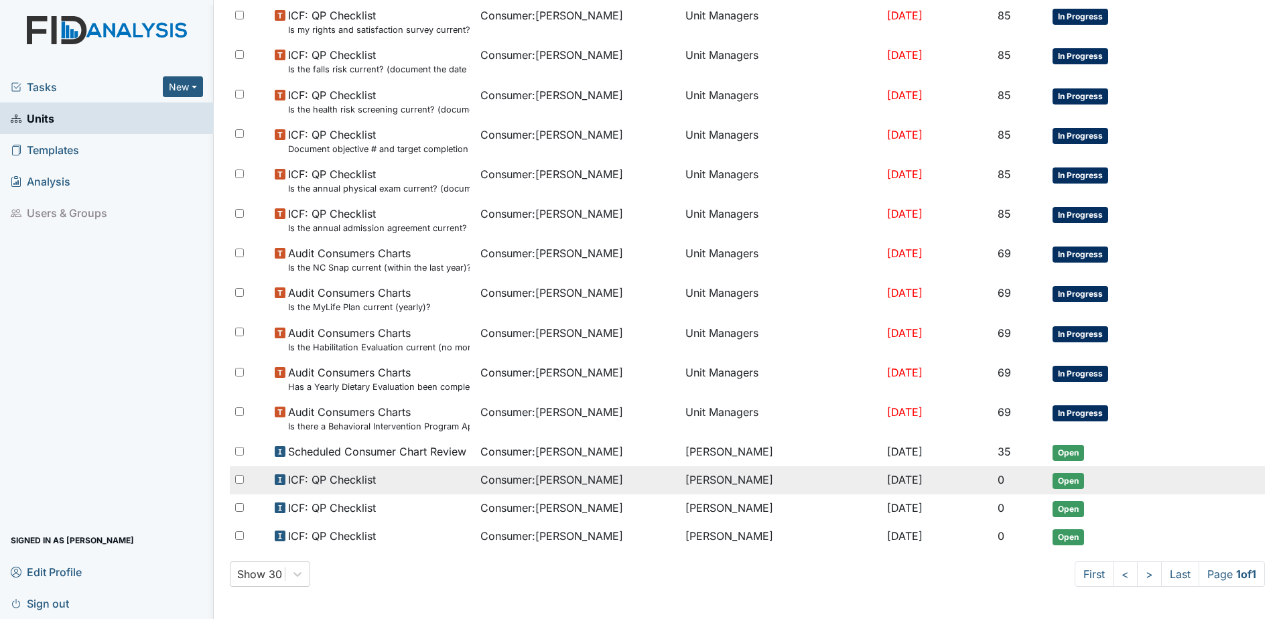
click at [520, 484] on span "Consumer : Fisher, Robert" at bounding box center [552, 480] width 143 height 16
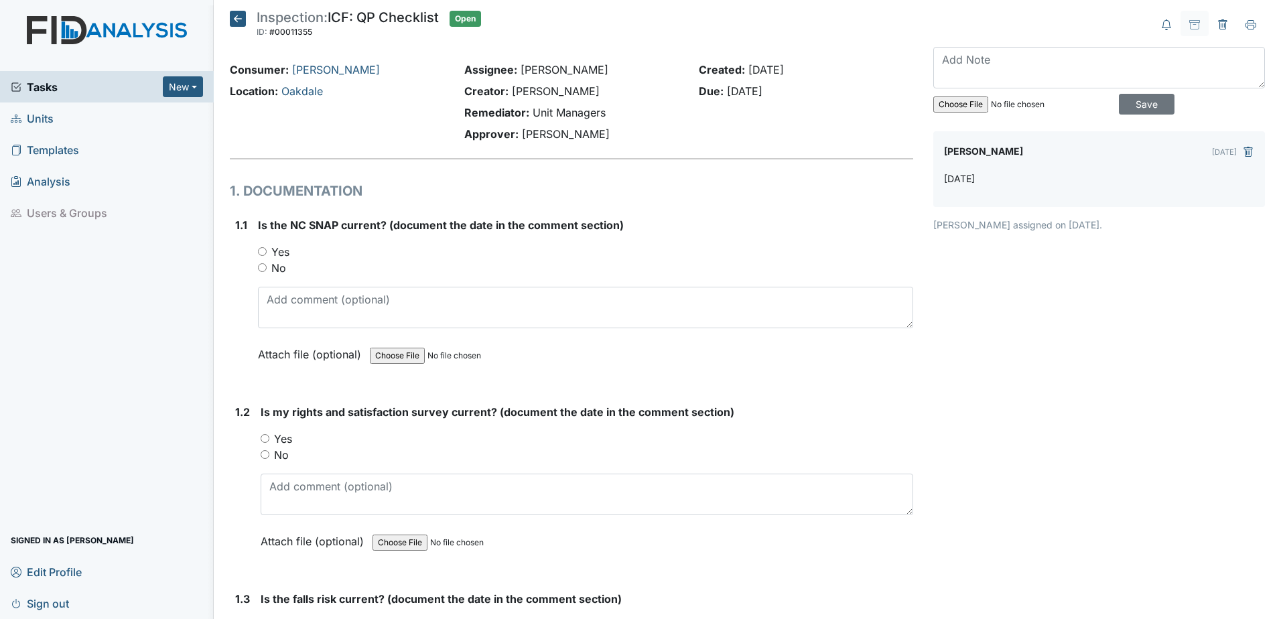
click at [235, 19] on icon at bounding box center [238, 19] width 16 height 16
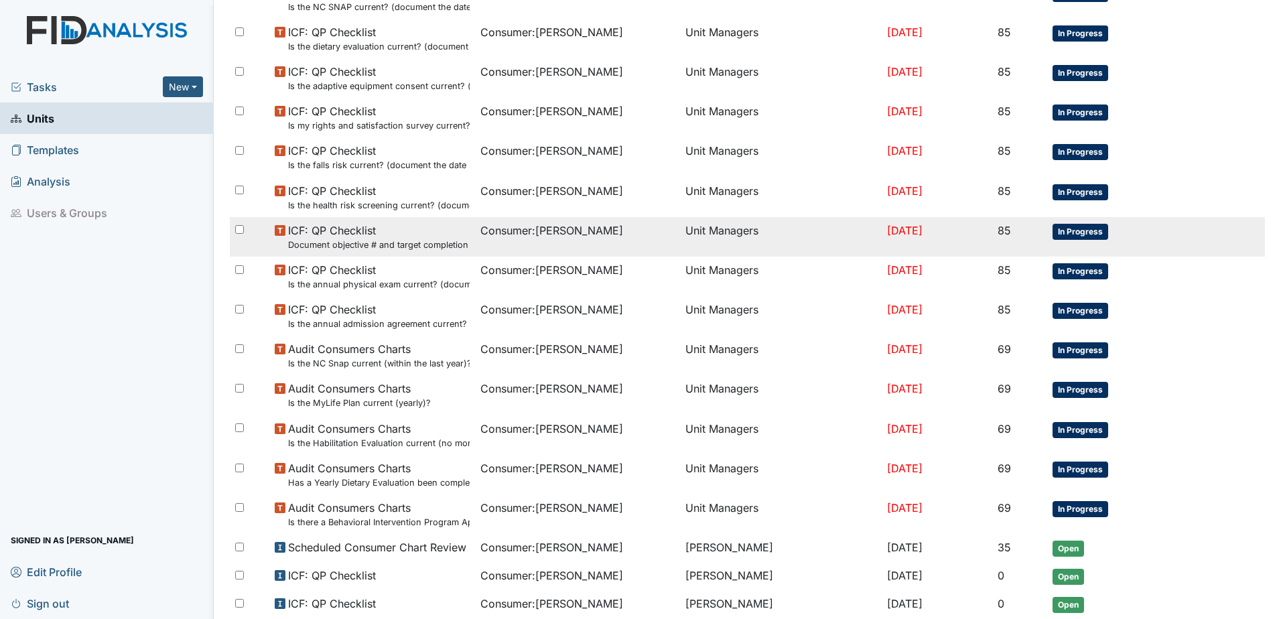
scroll to position [429, 0]
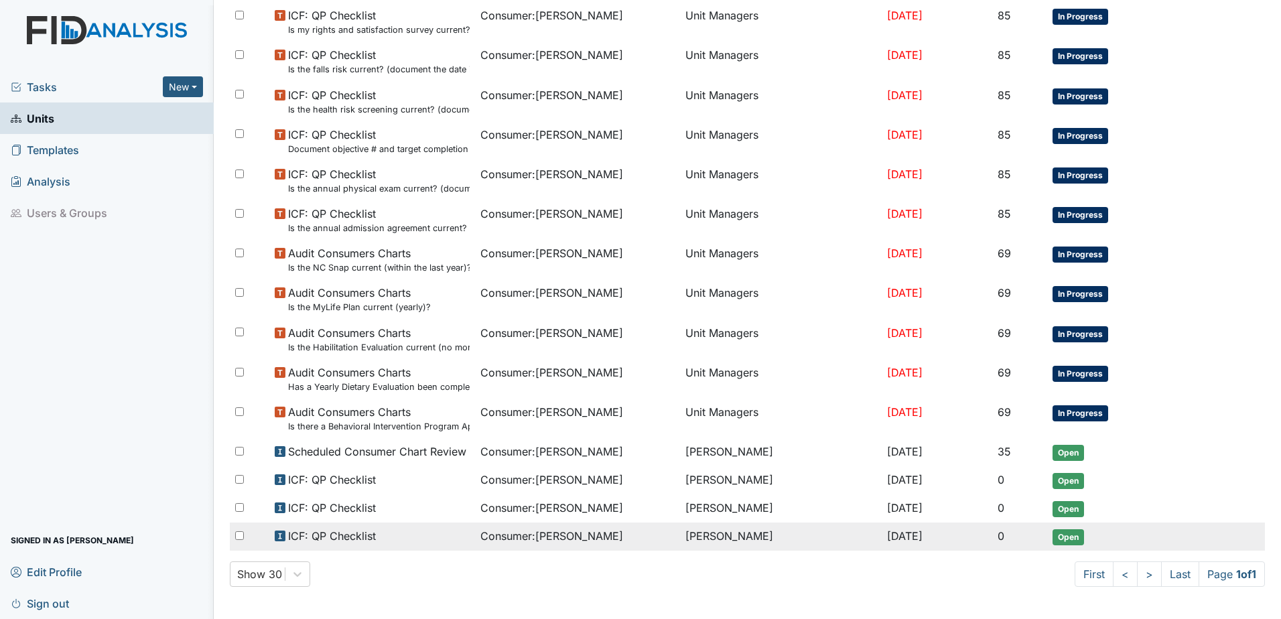
click at [727, 534] on td "[PERSON_NAME]" at bounding box center [780, 537] width 201 height 28
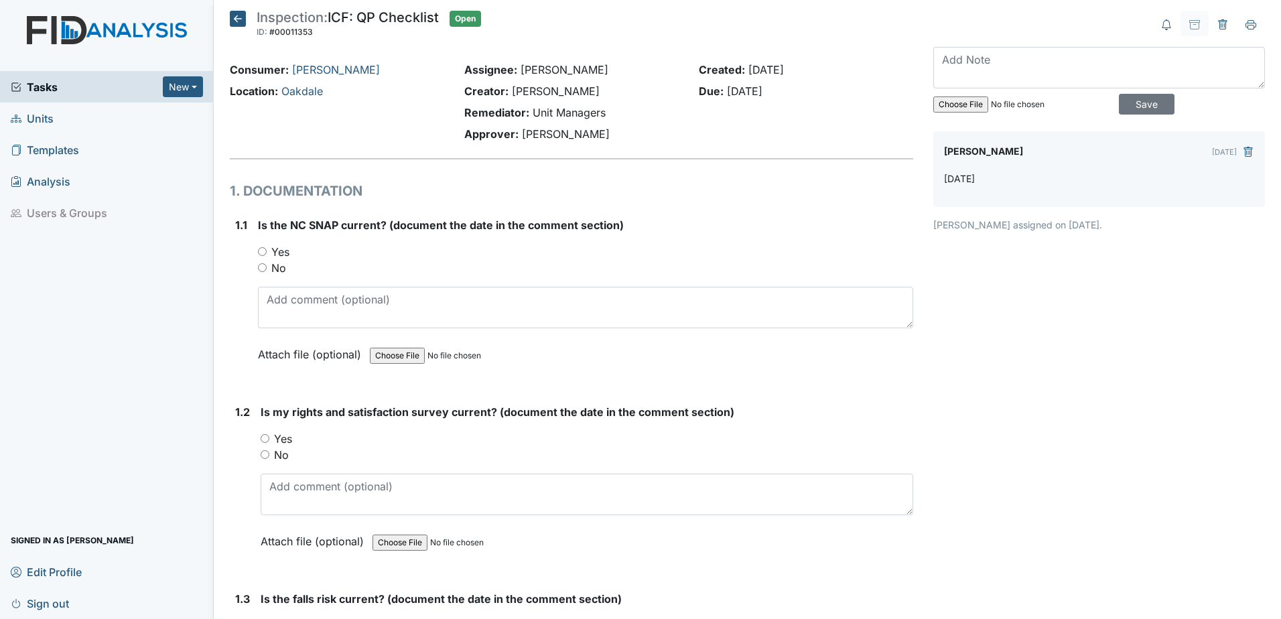
click at [268, 257] on div "Yes" at bounding box center [585, 252] width 655 height 16
click at [281, 254] on label "Yes" at bounding box center [280, 252] width 18 height 16
click at [267, 254] on input "Yes" at bounding box center [262, 251] width 9 height 9
radio input "true"
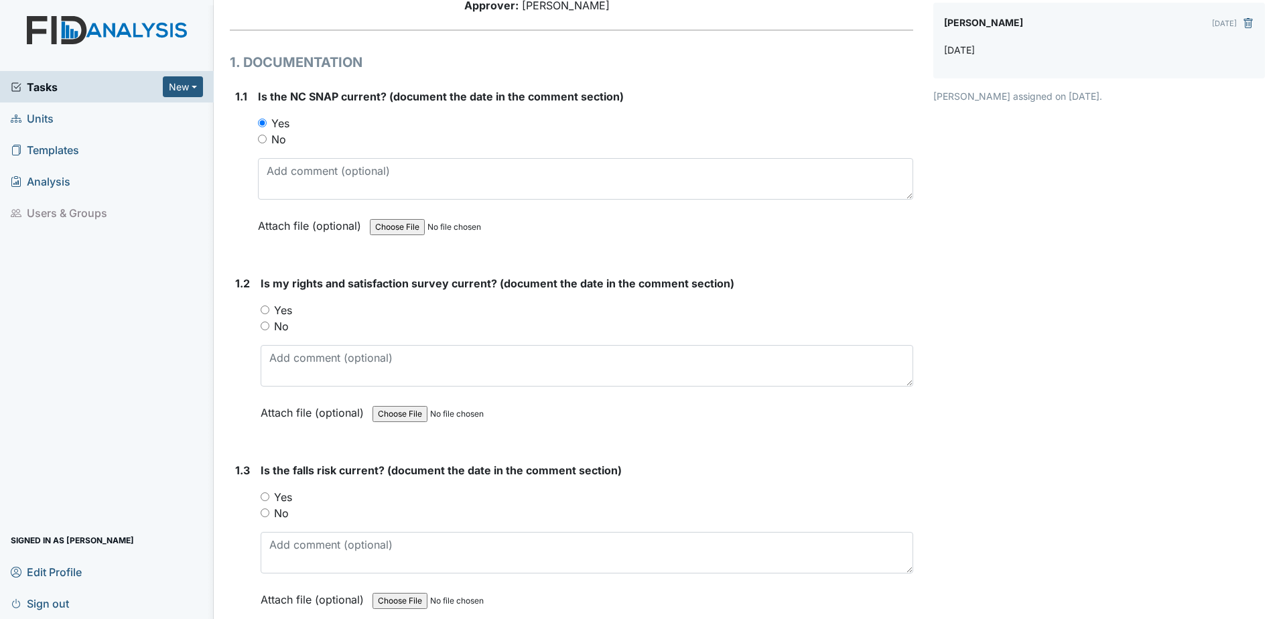
scroll to position [134, 0]
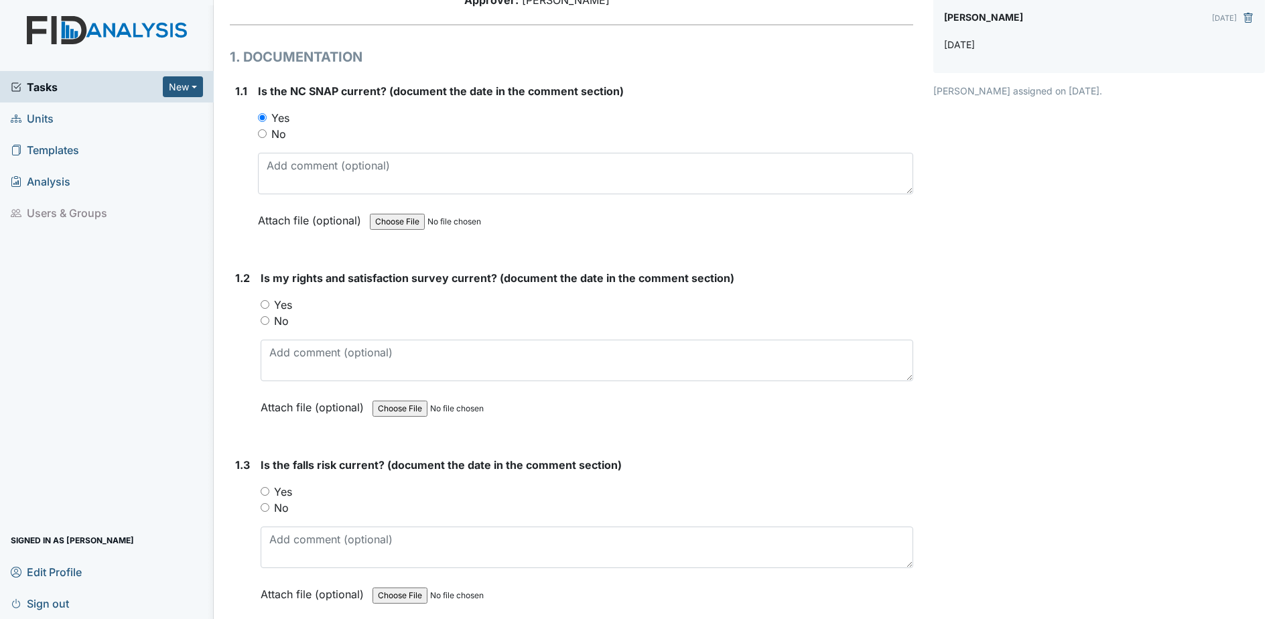
click at [287, 305] on label "Yes" at bounding box center [283, 305] width 18 height 16
click at [269, 305] on input "Yes" at bounding box center [265, 304] width 9 height 9
radio input "true"
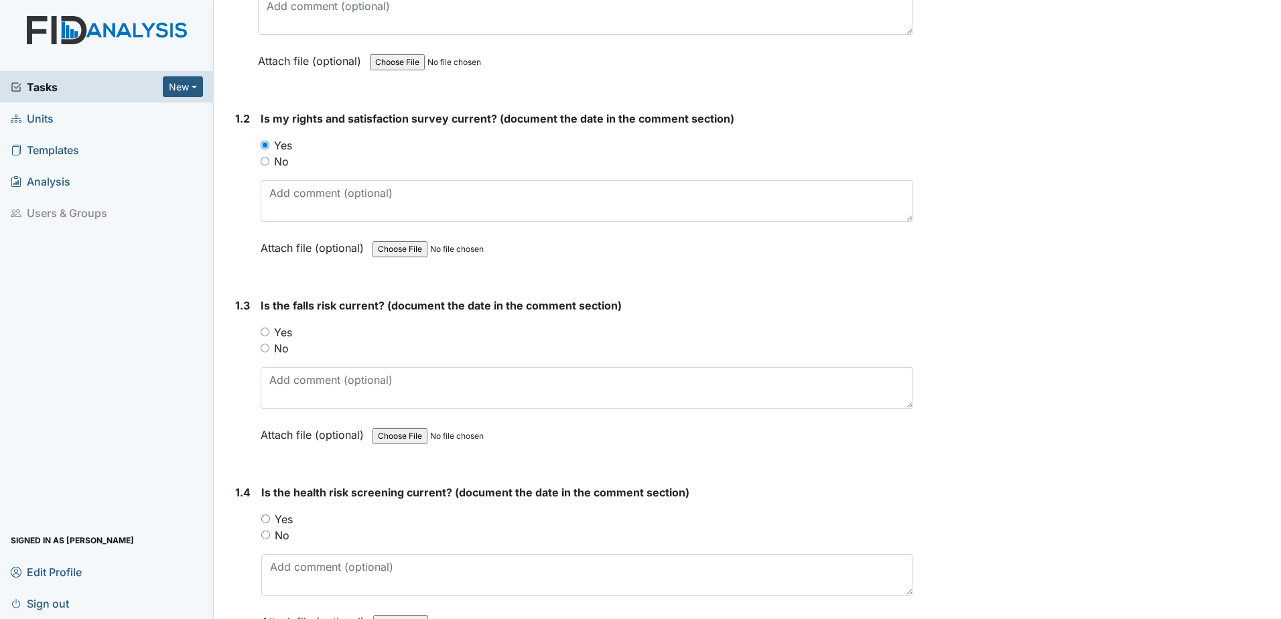
scroll to position [335, 0]
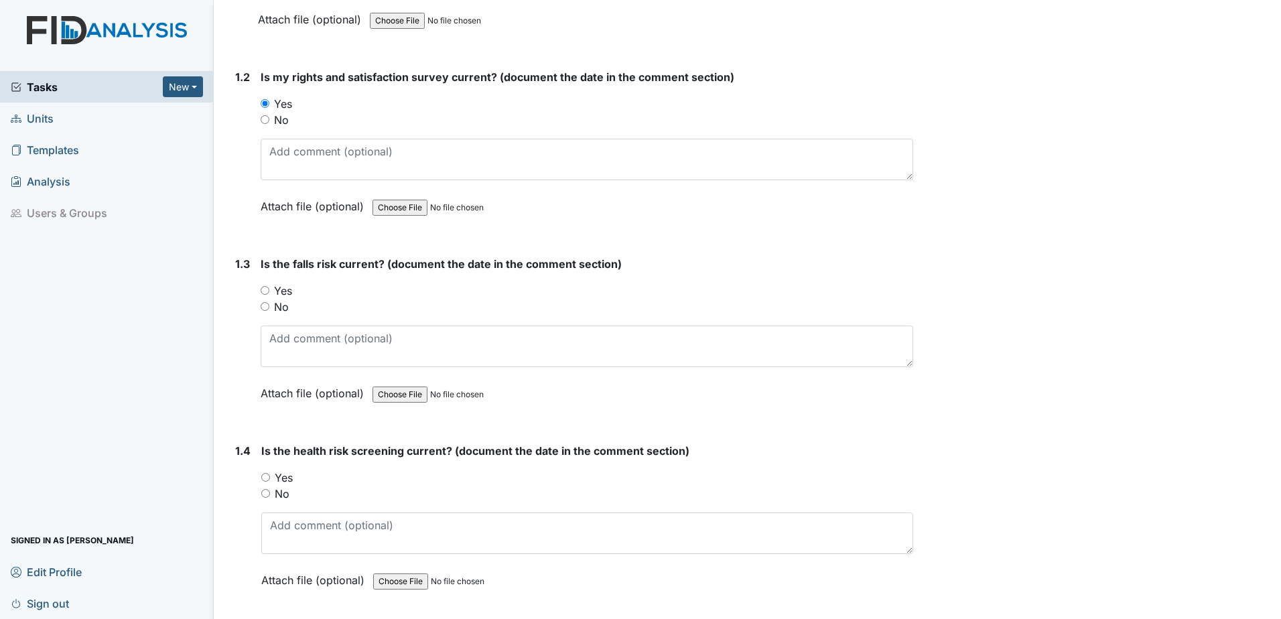
click at [267, 121] on input "No" at bounding box center [265, 119] width 9 height 9
radio input "true"
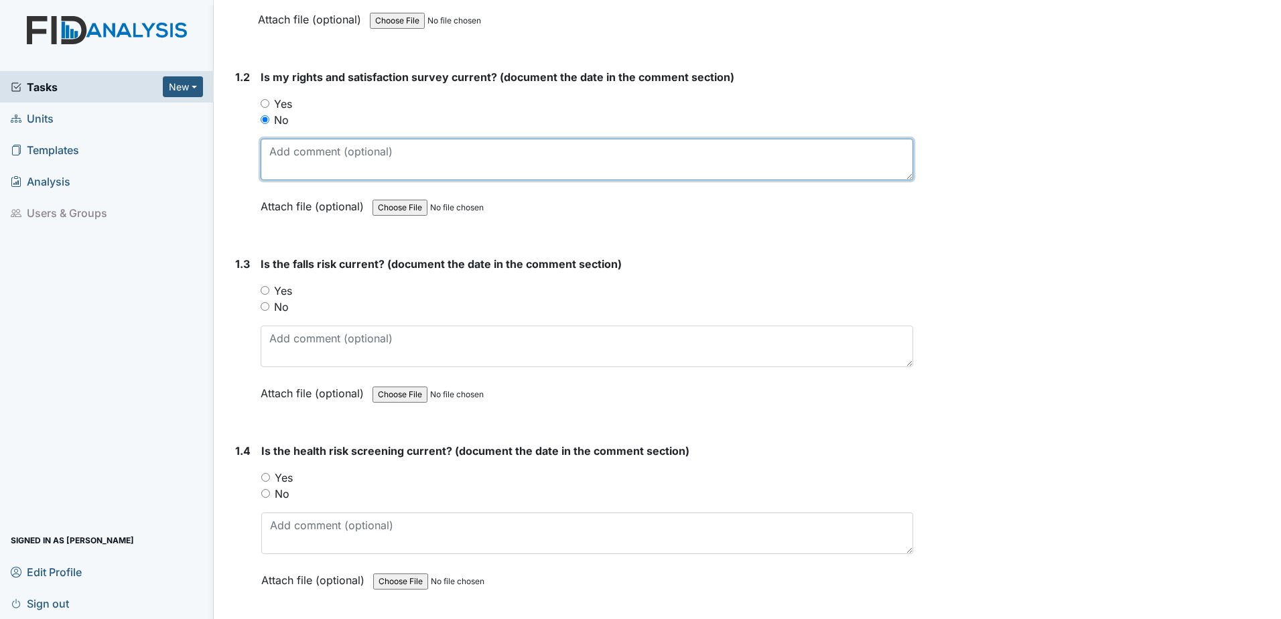
click at [286, 157] on textarea at bounding box center [587, 160] width 653 height 42
type textarea "6.26.23"
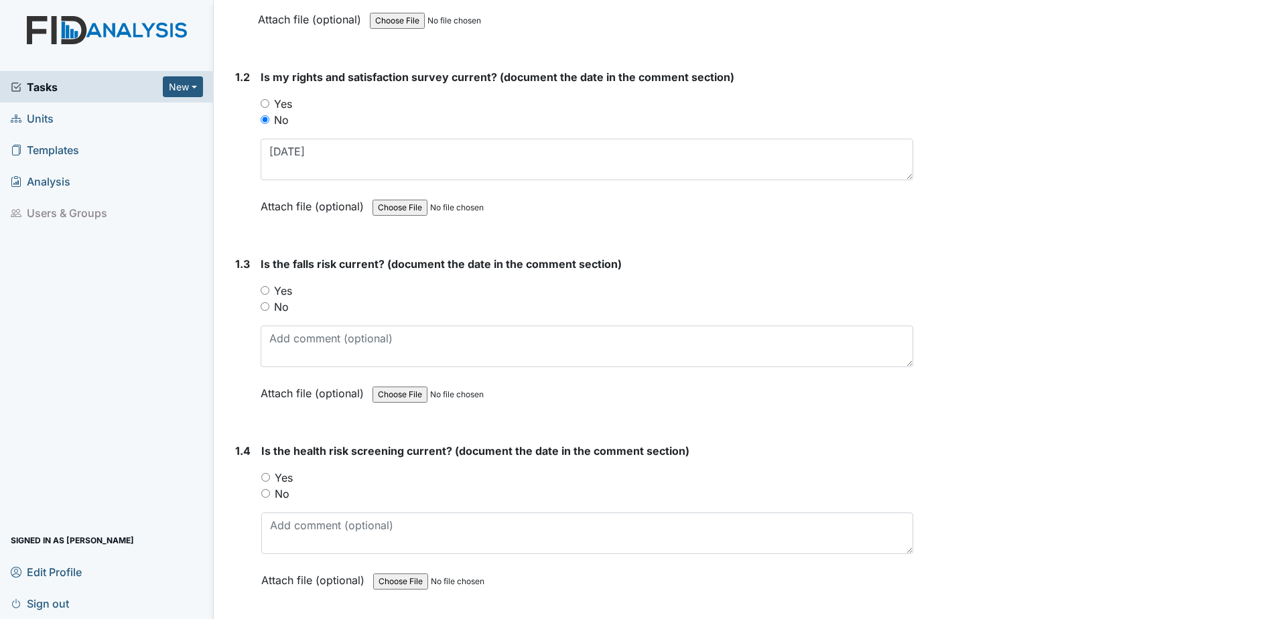
click at [283, 307] on label "No" at bounding box center [281, 307] width 15 height 16
click at [269, 307] on input "No" at bounding box center [265, 306] width 9 height 9
radio input "true"
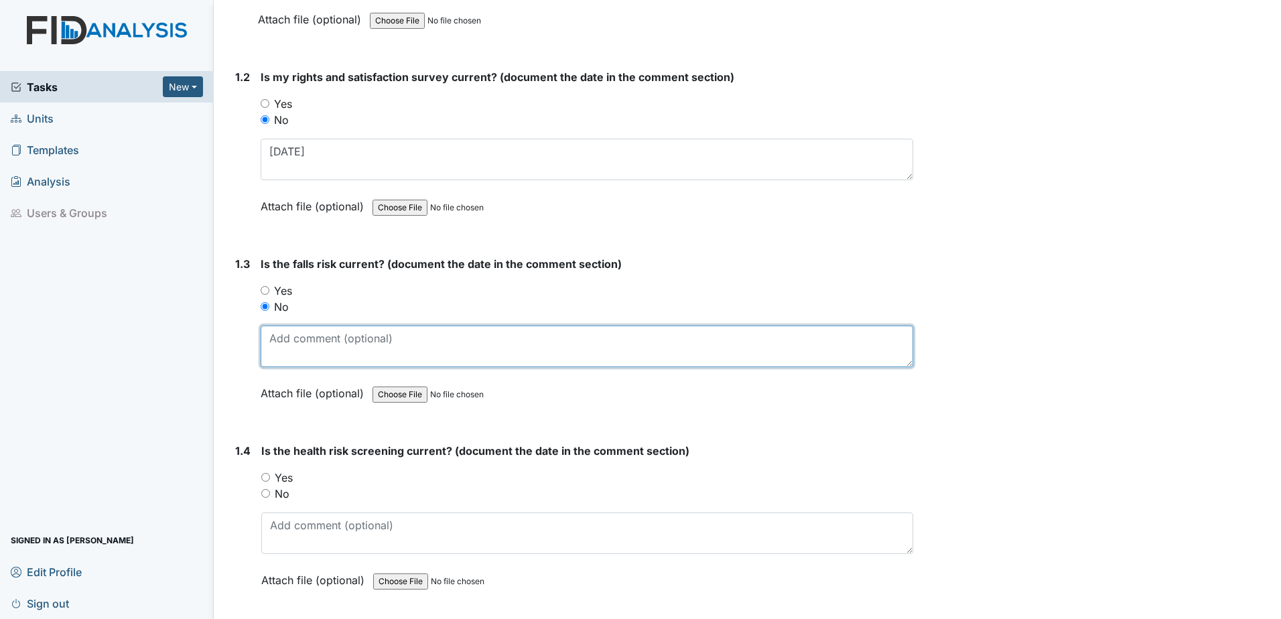
click at [292, 341] on textarea at bounding box center [587, 347] width 653 height 42
click at [281, 337] on textarea "1014.21" at bounding box center [587, 347] width 653 height 42
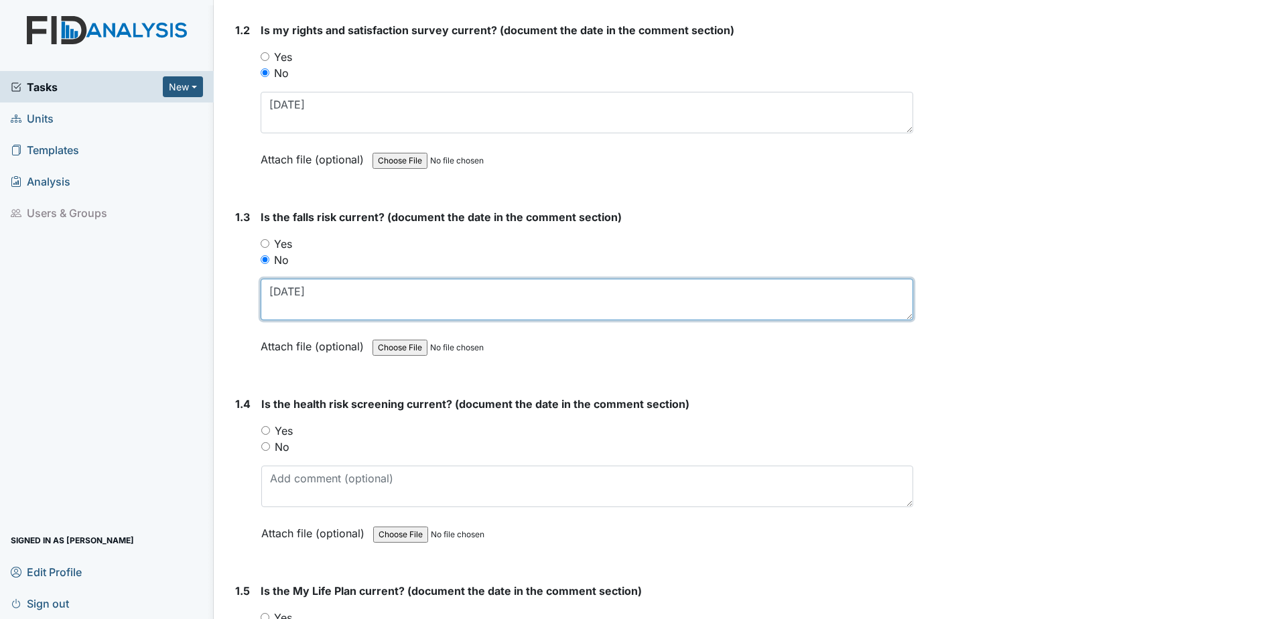
scroll to position [536, 0]
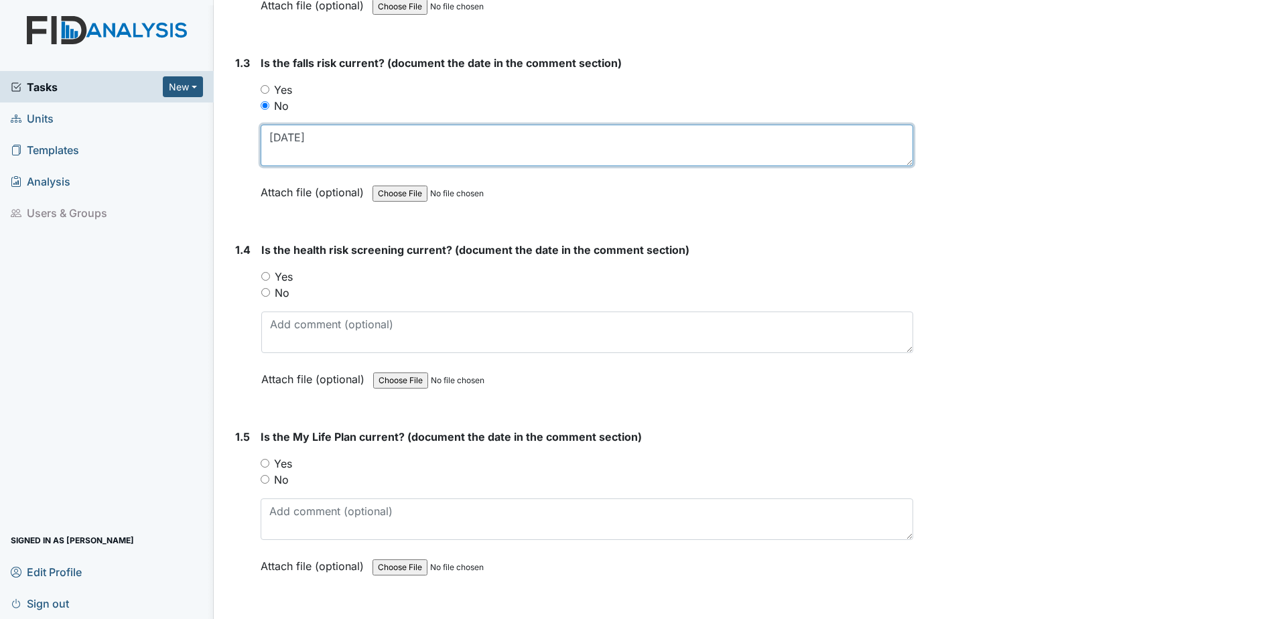
type textarea "[DATE]"
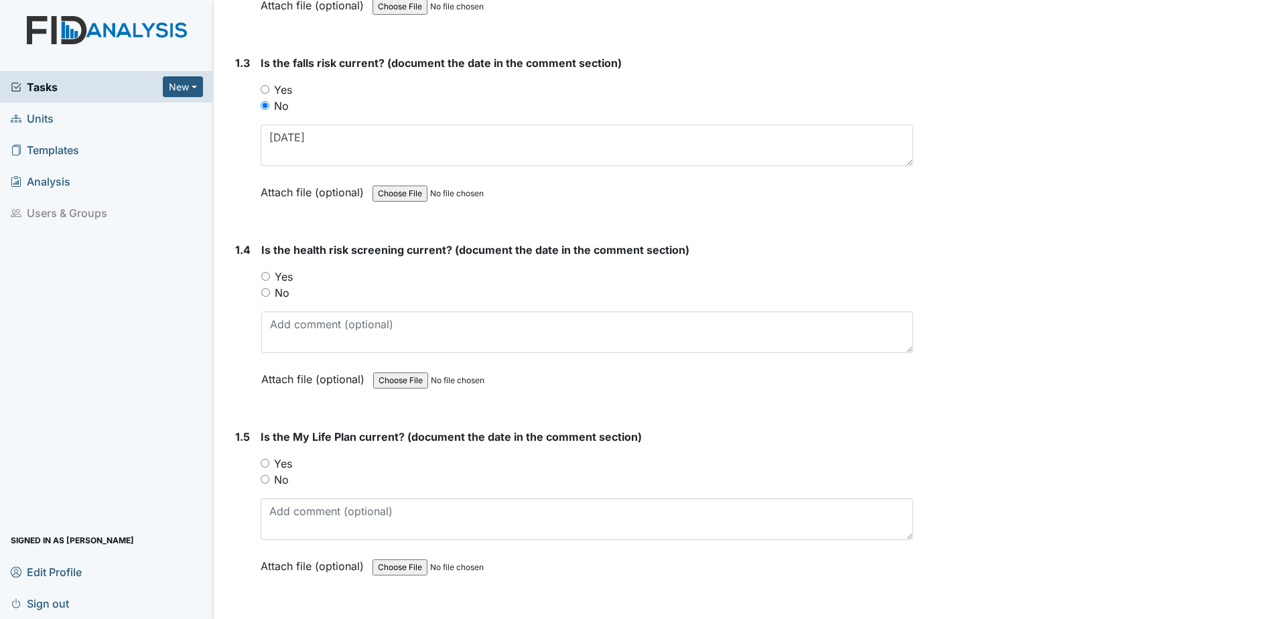
click at [281, 298] on label "No" at bounding box center [282, 293] width 15 height 16
click at [270, 297] on input "No" at bounding box center [265, 292] width 9 height 9
radio input "true"
click at [315, 353] on div "Is the health risk screening current? (document the date in the comment section…" at bounding box center [587, 319] width 652 height 155
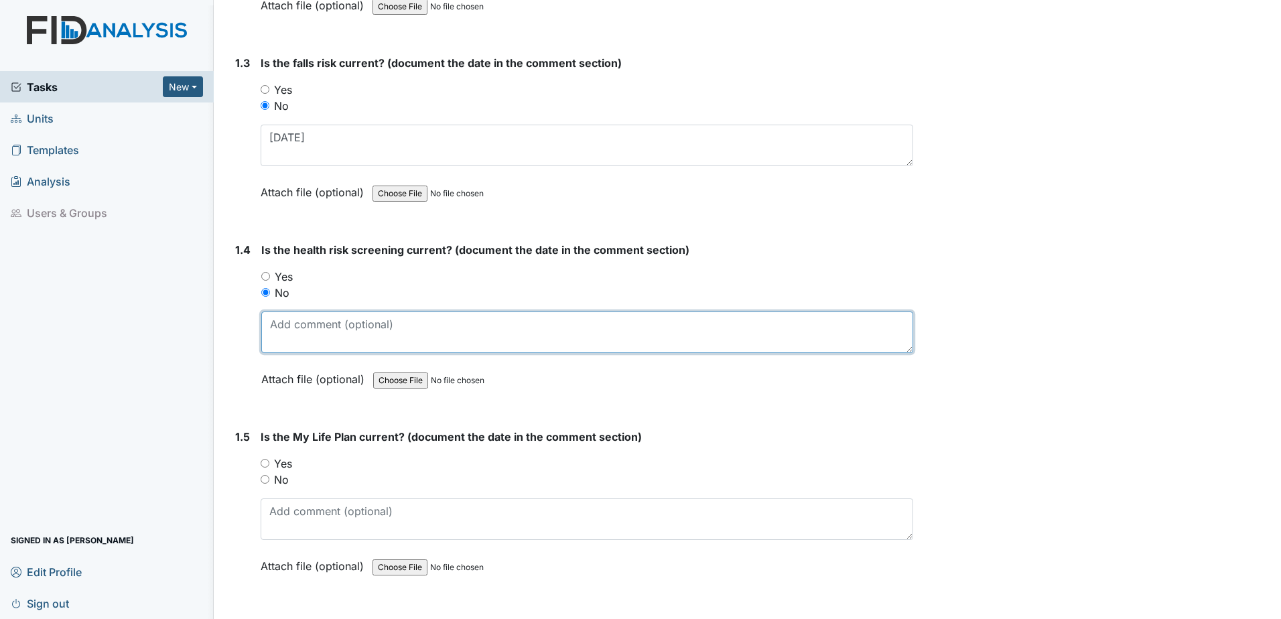
click at [316, 337] on textarea at bounding box center [587, 333] width 652 height 42
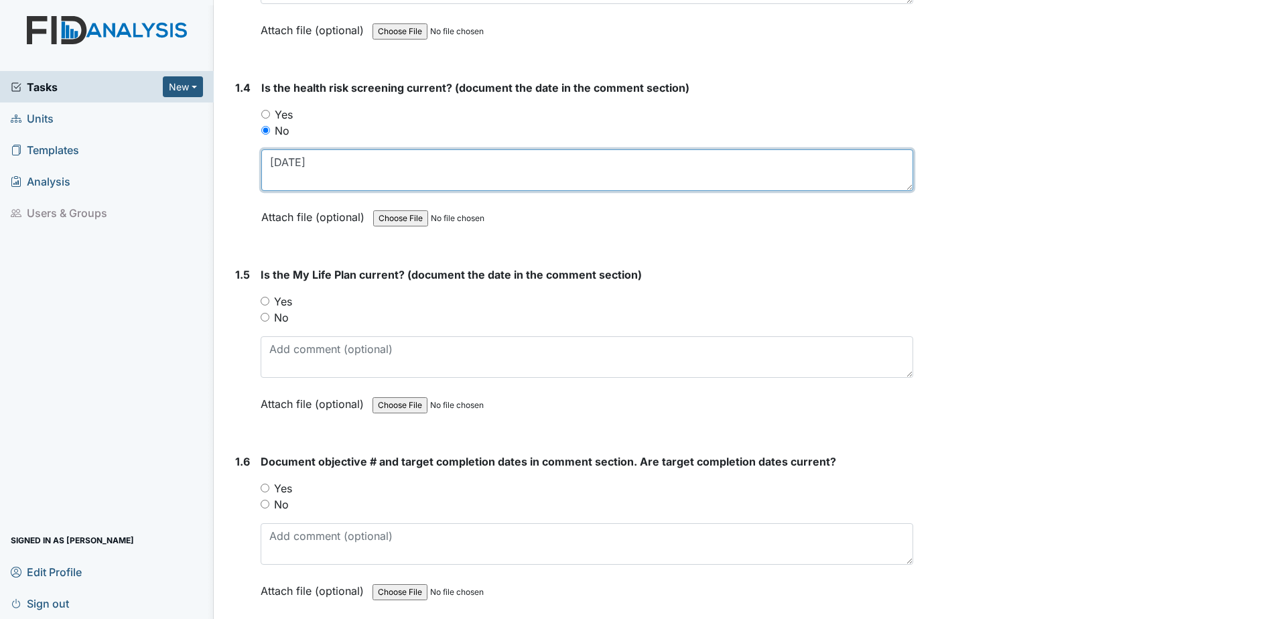
scroll to position [737, 0]
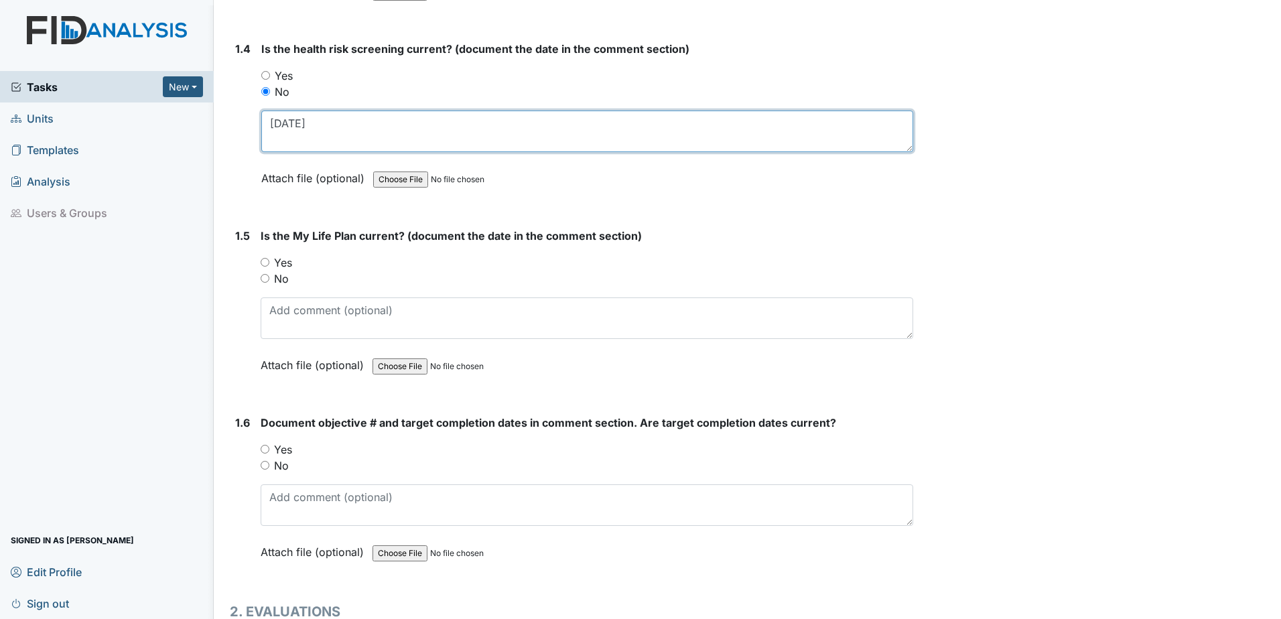
type textarea "8.4.23"
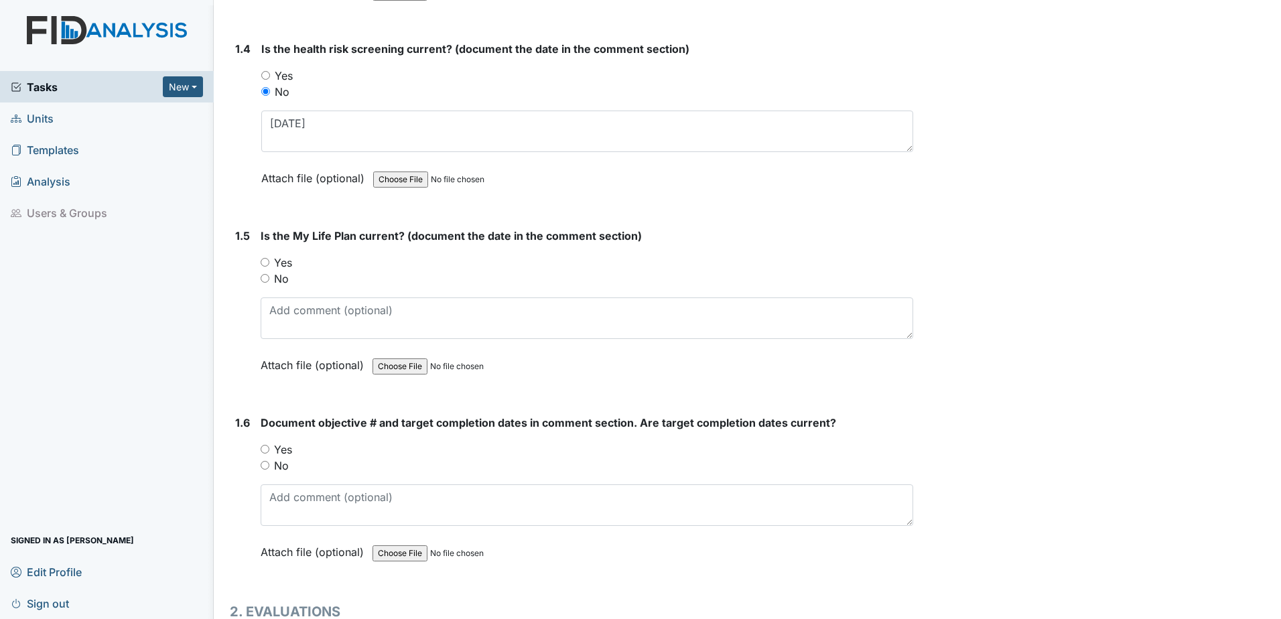
click at [286, 260] on label "Yes" at bounding box center [283, 263] width 18 height 16
click at [269, 260] on input "Yes" at bounding box center [265, 262] width 9 height 9
radio input "true"
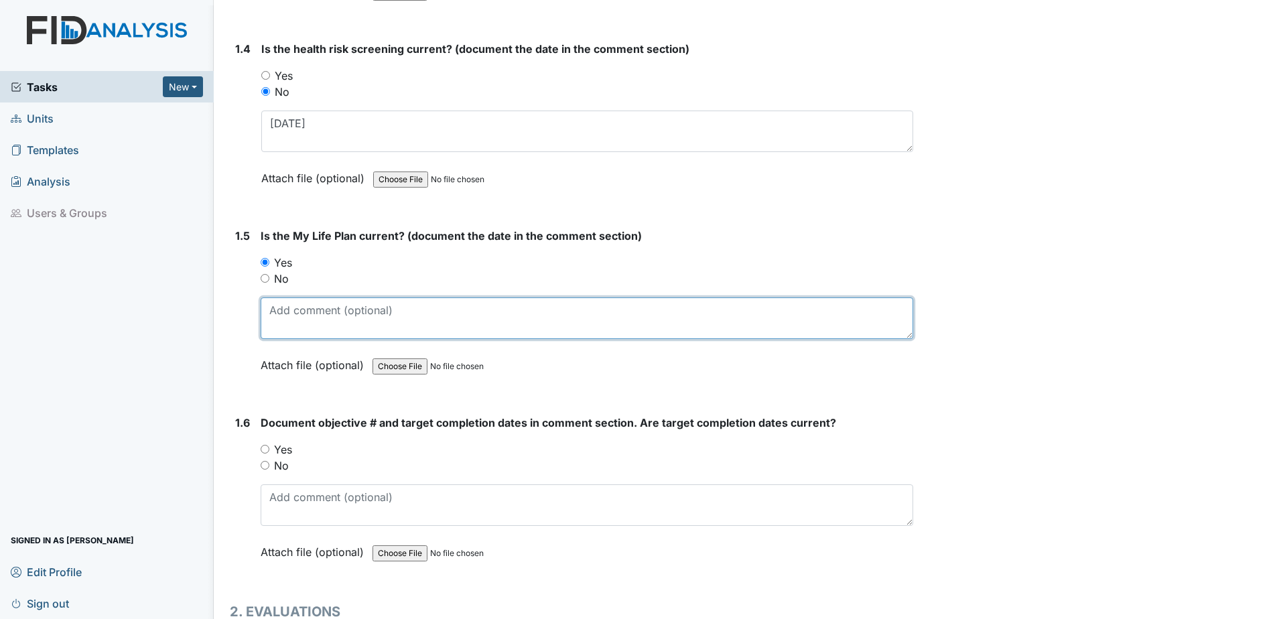
click at [305, 323] on textarea at bounding box center [587, 319] width 653 height 42
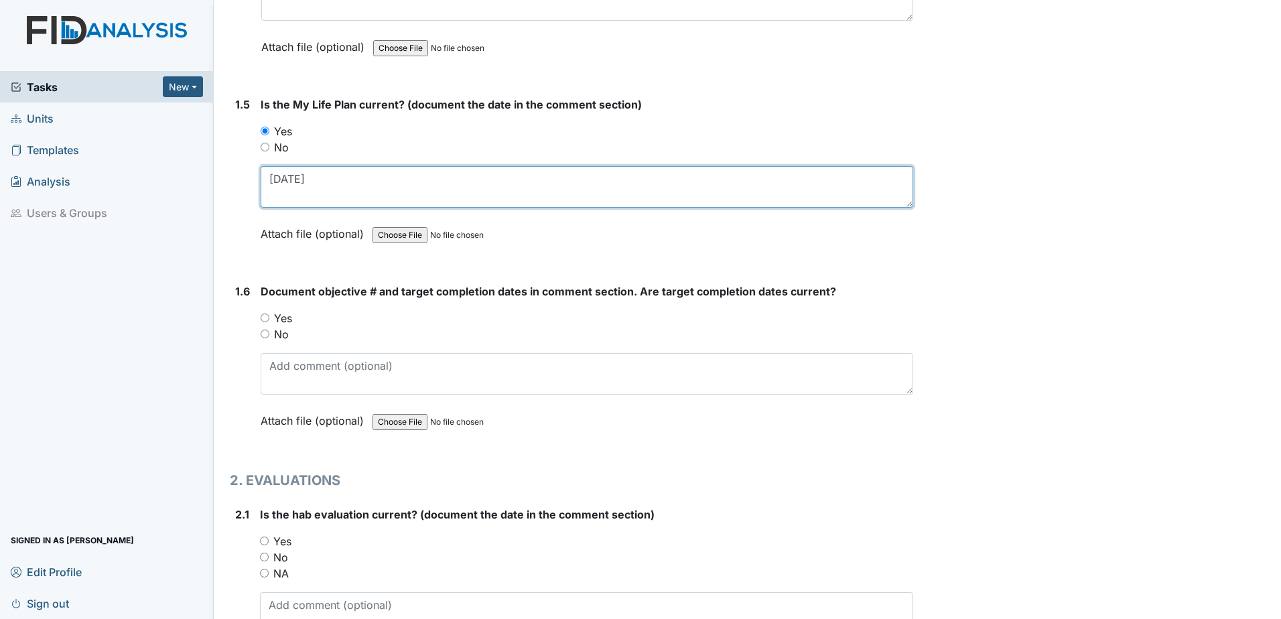
scroll to position [938, 0]
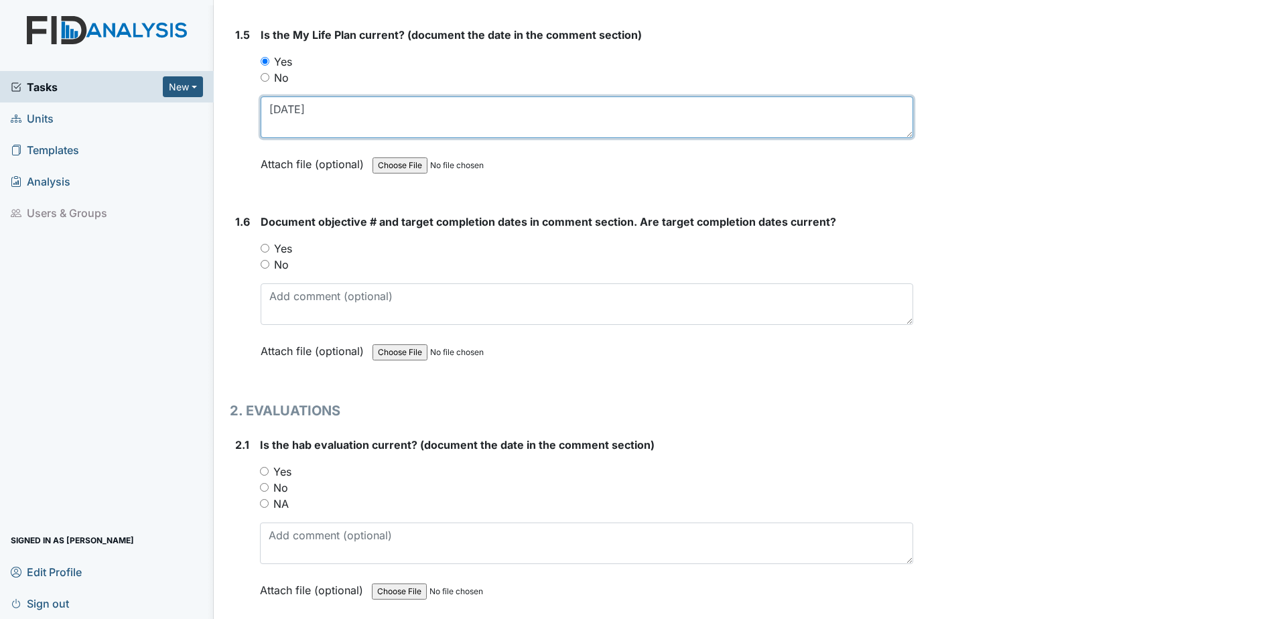
type textarea "7.25.24"
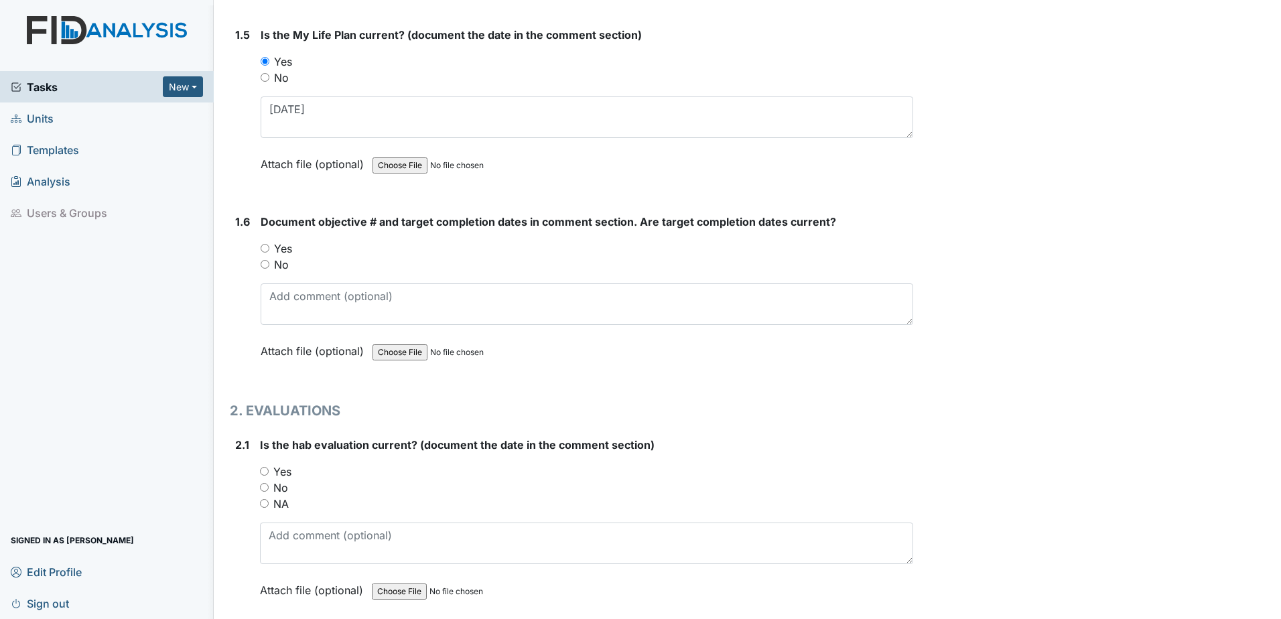
click at [292, 242] on label "Yes" at bounding box center [283, 249] width 18 height 16
click at [269, 244] on input "Yes" at bounding box center [265, 248] width 9 height 9
radio input "true"
click at [290, 253] on label "Yes" at bounding box center [283, 249] width 18 height 16
click at [269, 253] on input "Yes" at bounding box center [265, 248] width 9 height 9
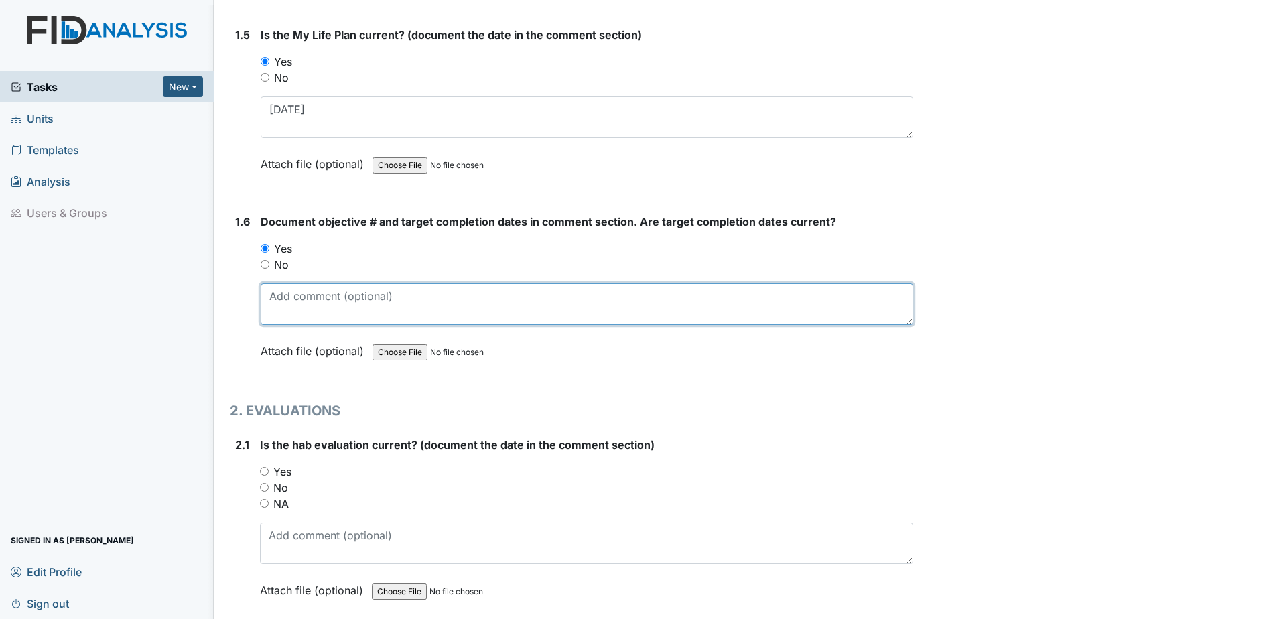
click at [305, 318] on textarea at bounding box center [587, 305] width 653 height 42
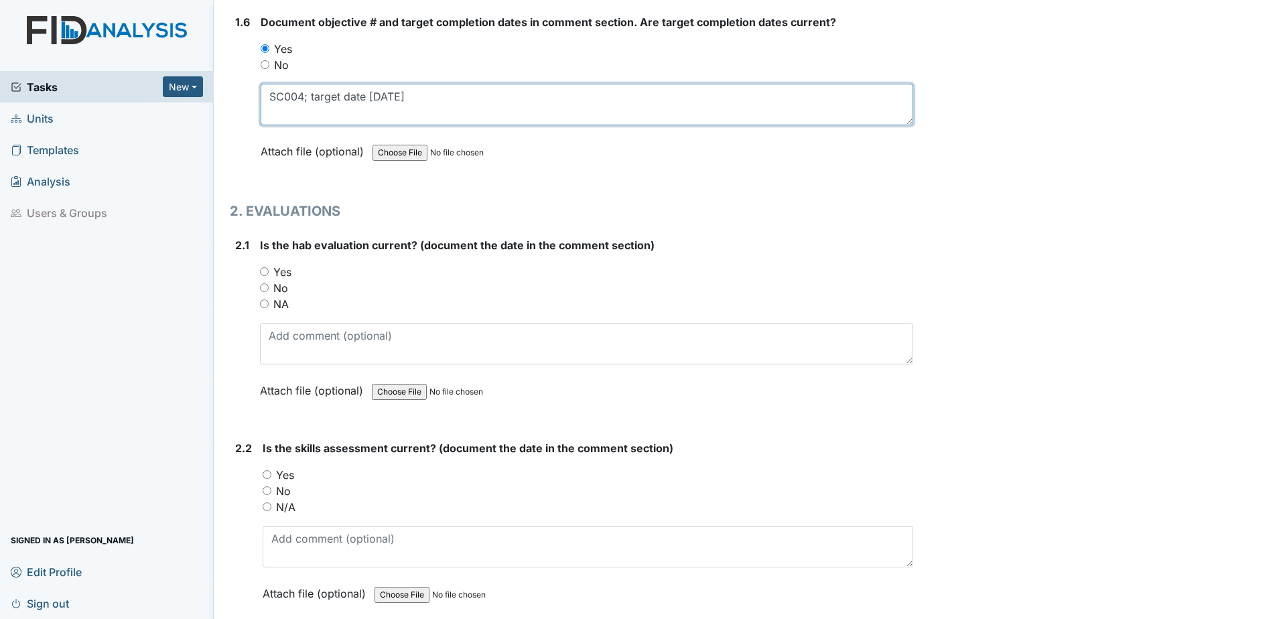
scroll to position [1139, 0]
type textarea "SC004; target date 5.30.25"
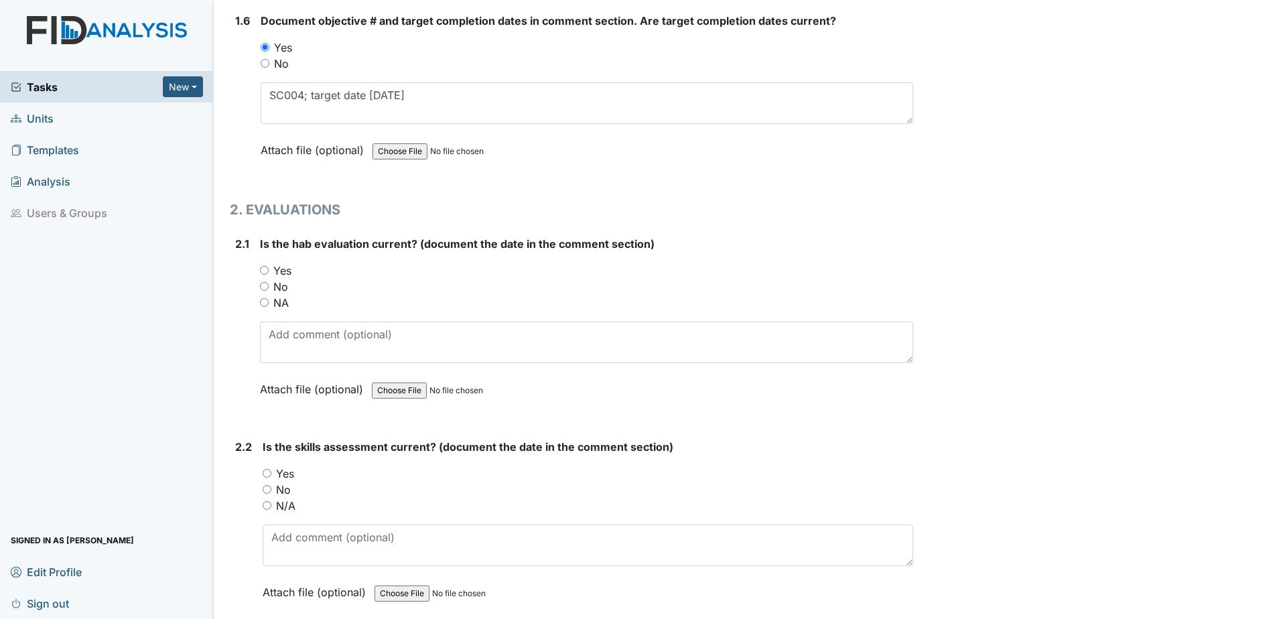
click at [281, 271] on label "Yes" at bounding box center [282, 271] width 18 height 16
click at [269, 271] on input "Yes" at bounding box center [264, 270] width 9 height 9
radio input "true"
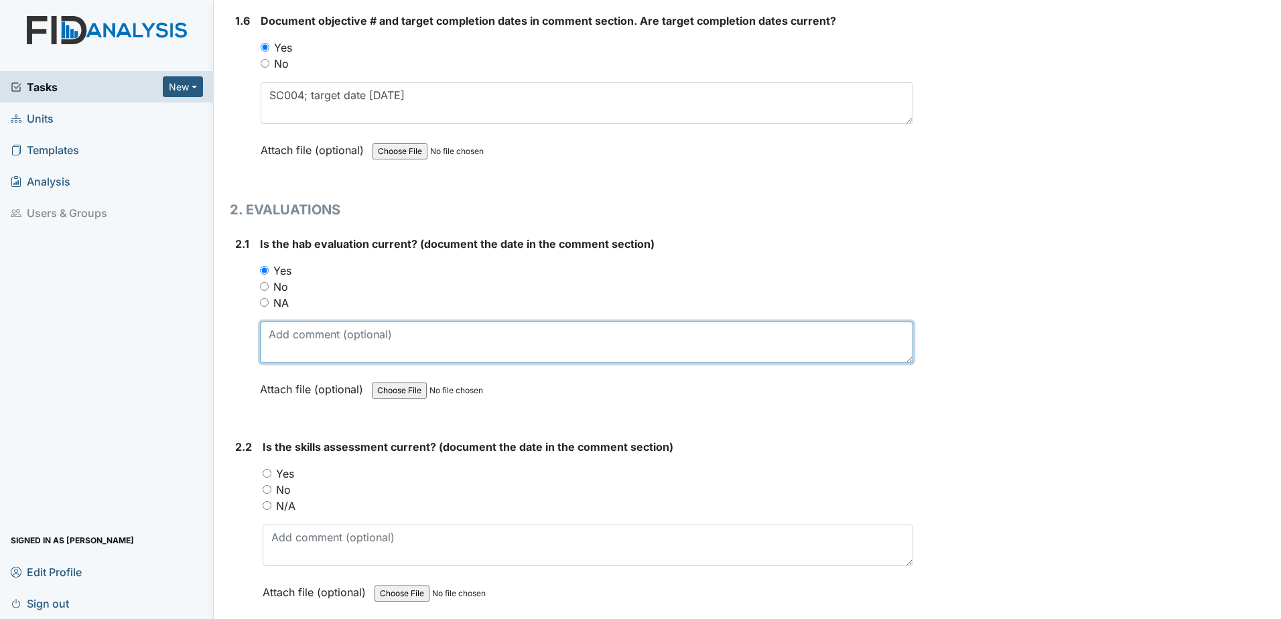
click at [304, 328] on textarea at bounding box center [586, 343] width 653 height 42
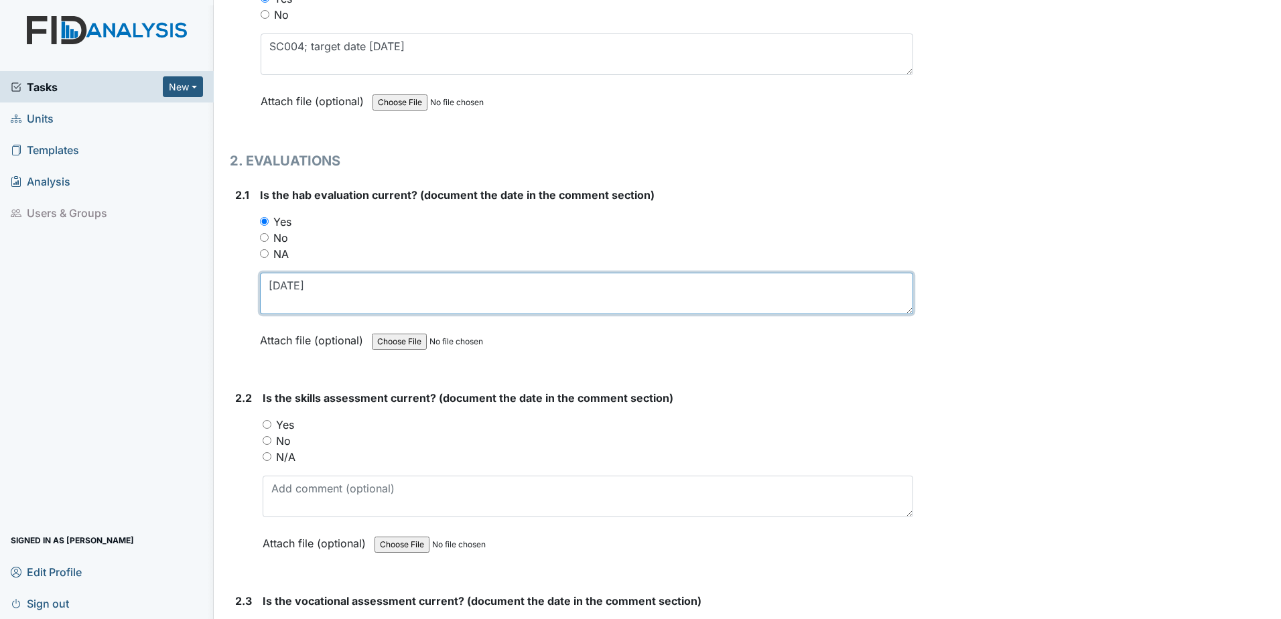
scroll to position [1206, 0]
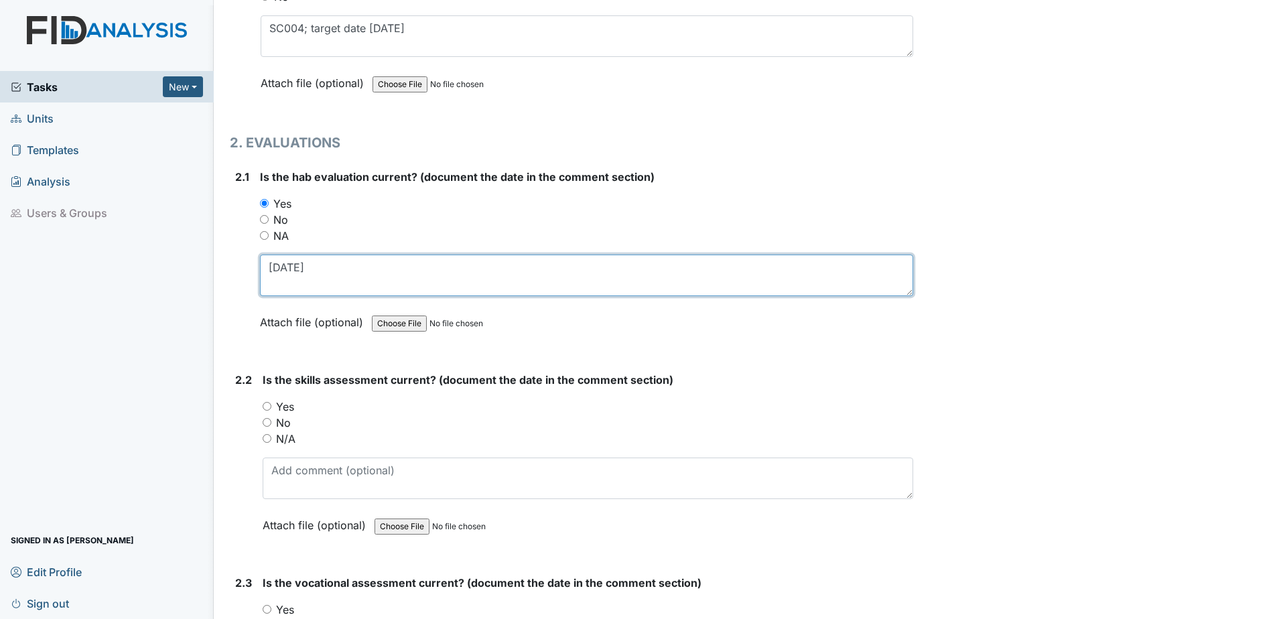
type textarea "7.4.24"
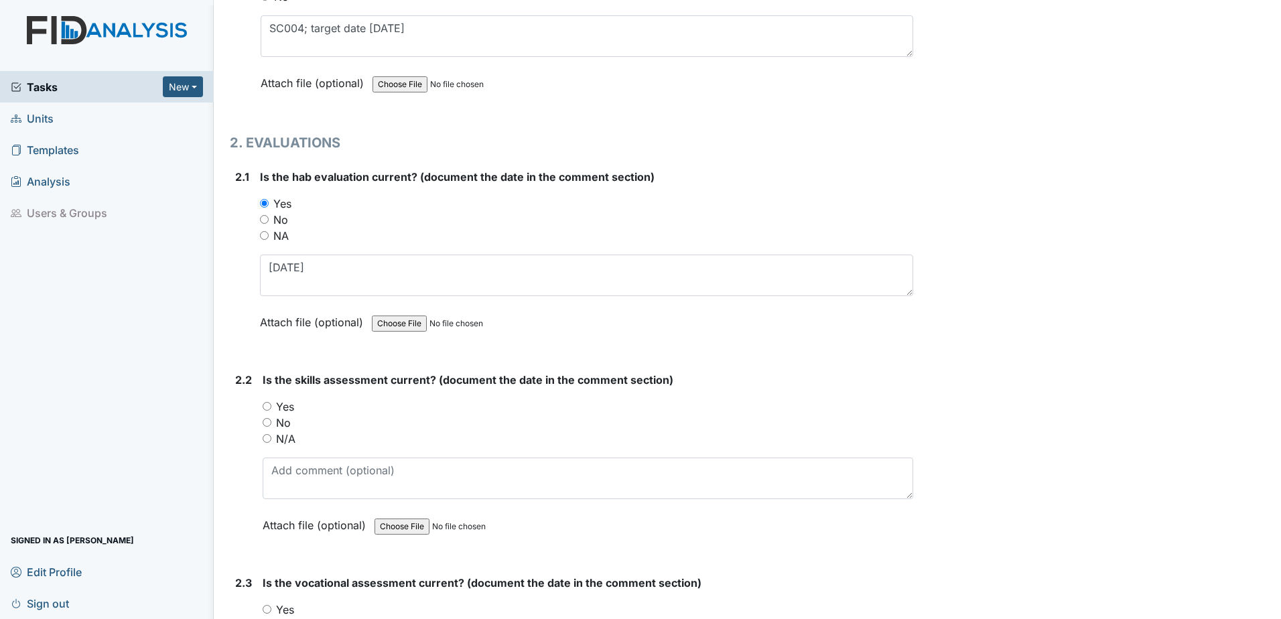
click at [280, 389] on div "Is the skills assessment current? (document the date in the comment section) Yo…" at bounding box center [588, 457] width 651 height 171
click at [286, 410] on label "Yes" at bounding box center [285, 407] width 18 height 16
click at [271, 410] on input "Yes" at bounding box center [267, 406] width 9 height 9
radio input "true"
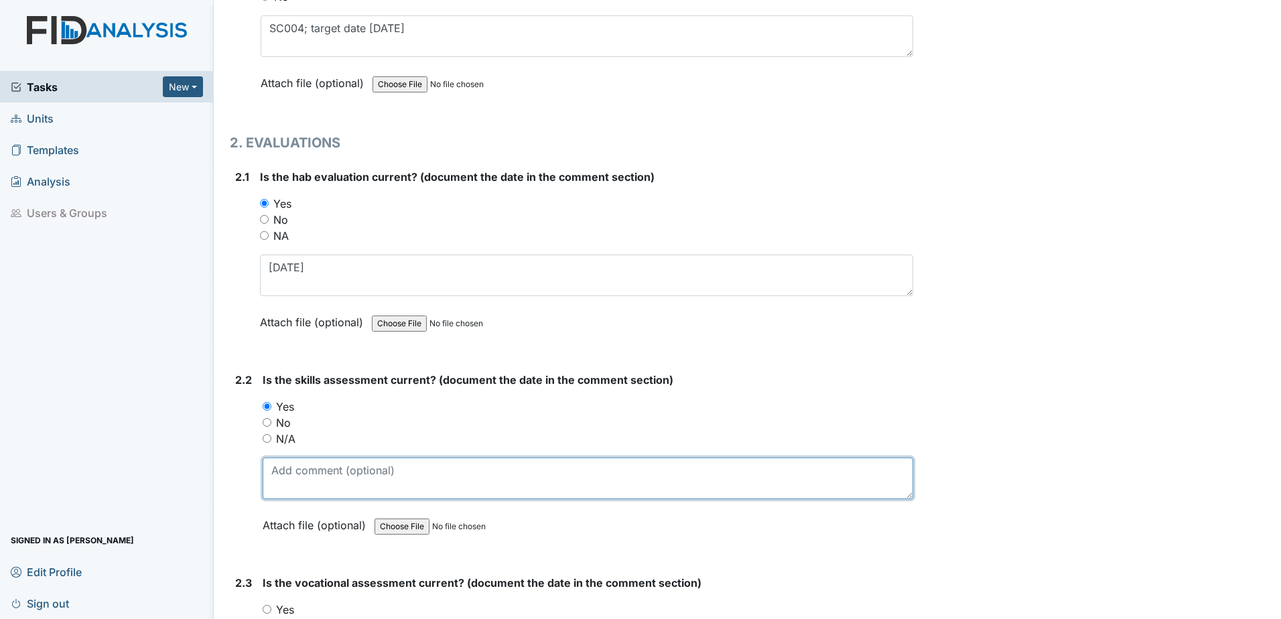
click at [324, 487] on textarea at bounding box center [588, 479] width 651 height 42
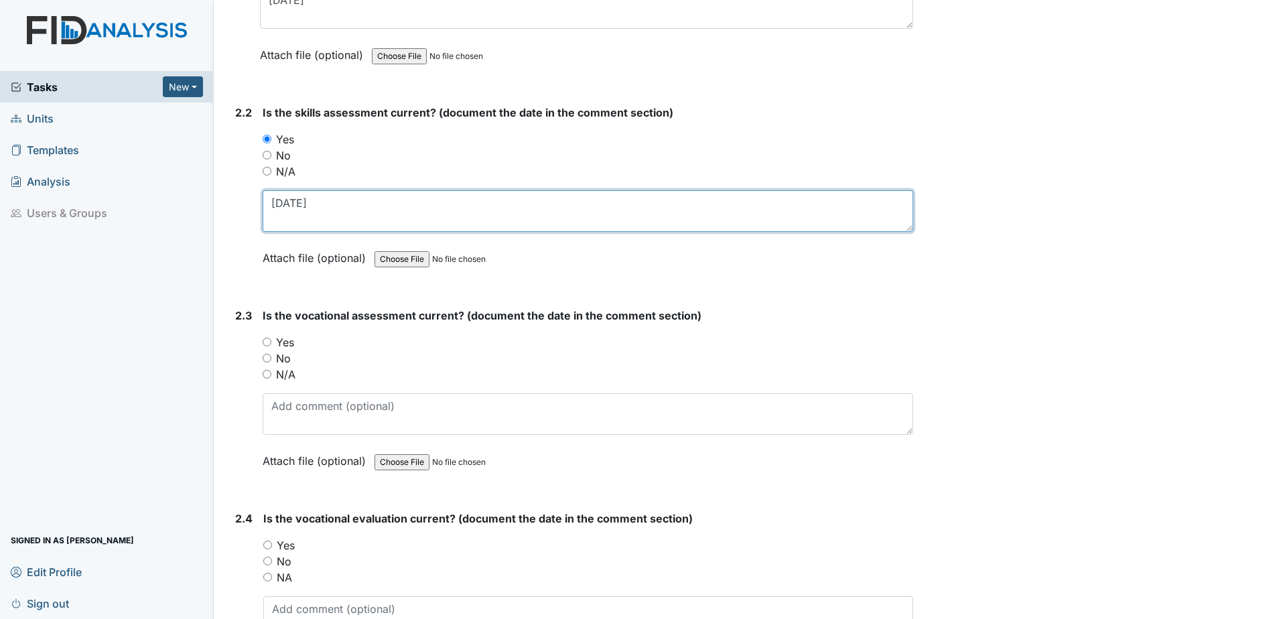
scroll to position [1475, 0]
type textarea "7.3.24"
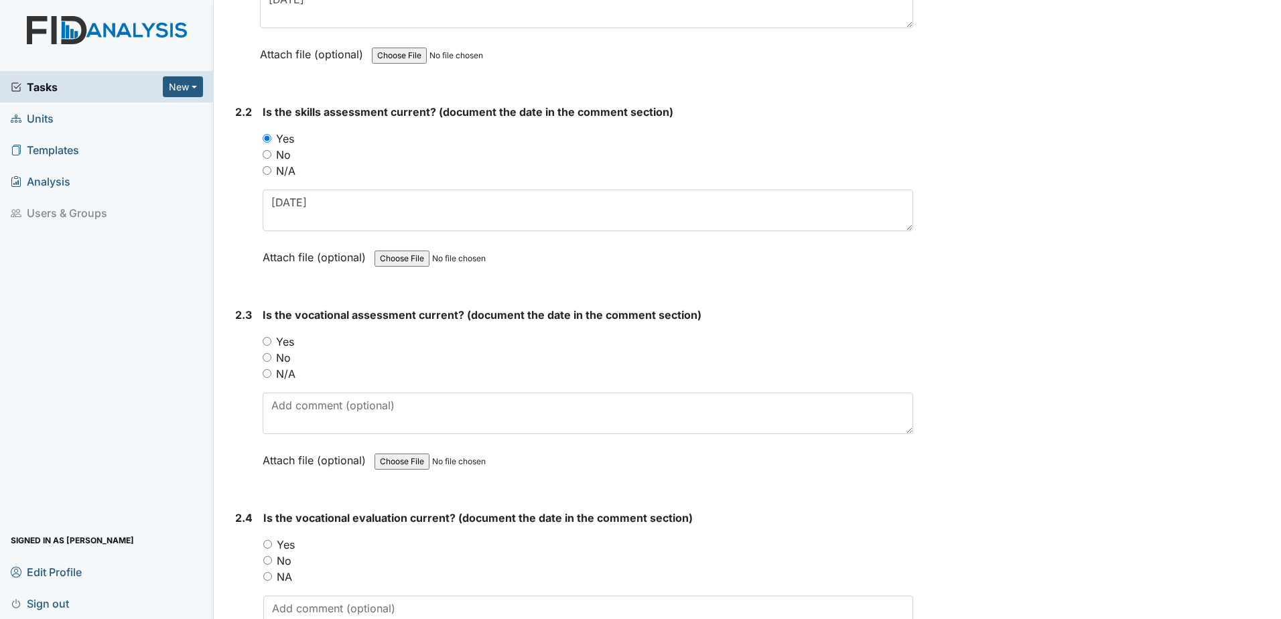
click at [288, 346] on label "Yes" at bounding box center [285, 342] width 18 height 16
click at [271, 346] on input "Yes" at bounding box center [267, 341] width 9 height 9
radio input "true"
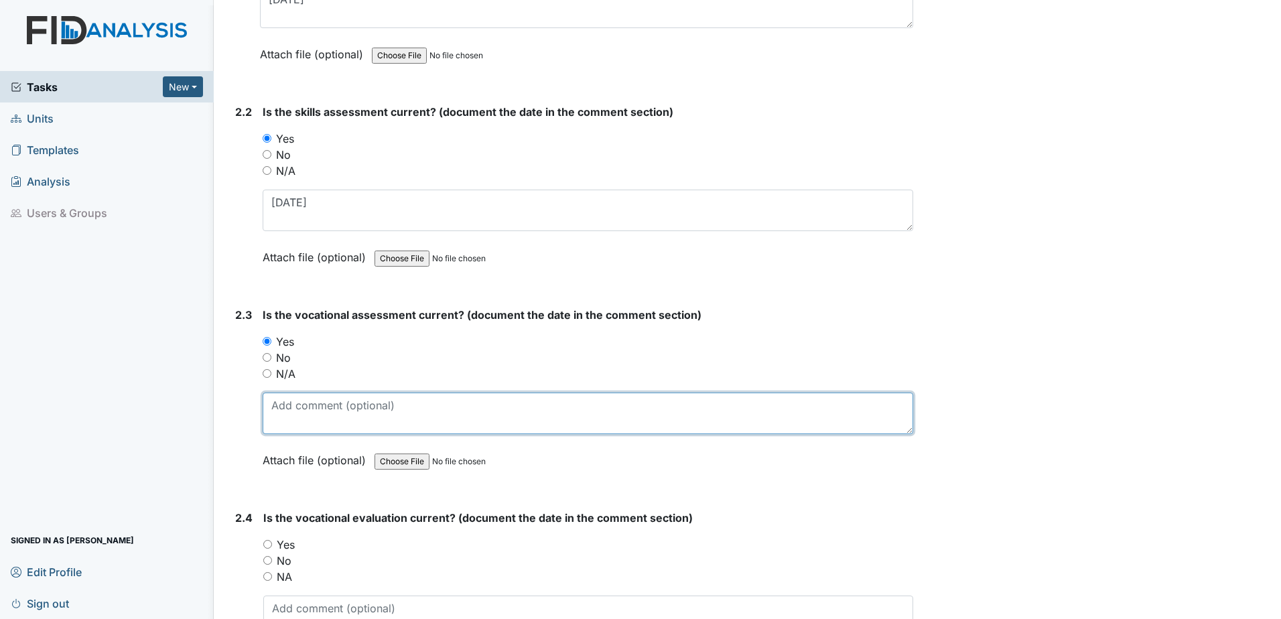
click at [318, 420] on textarea at bounding box center [588, 414] width 651 height 42
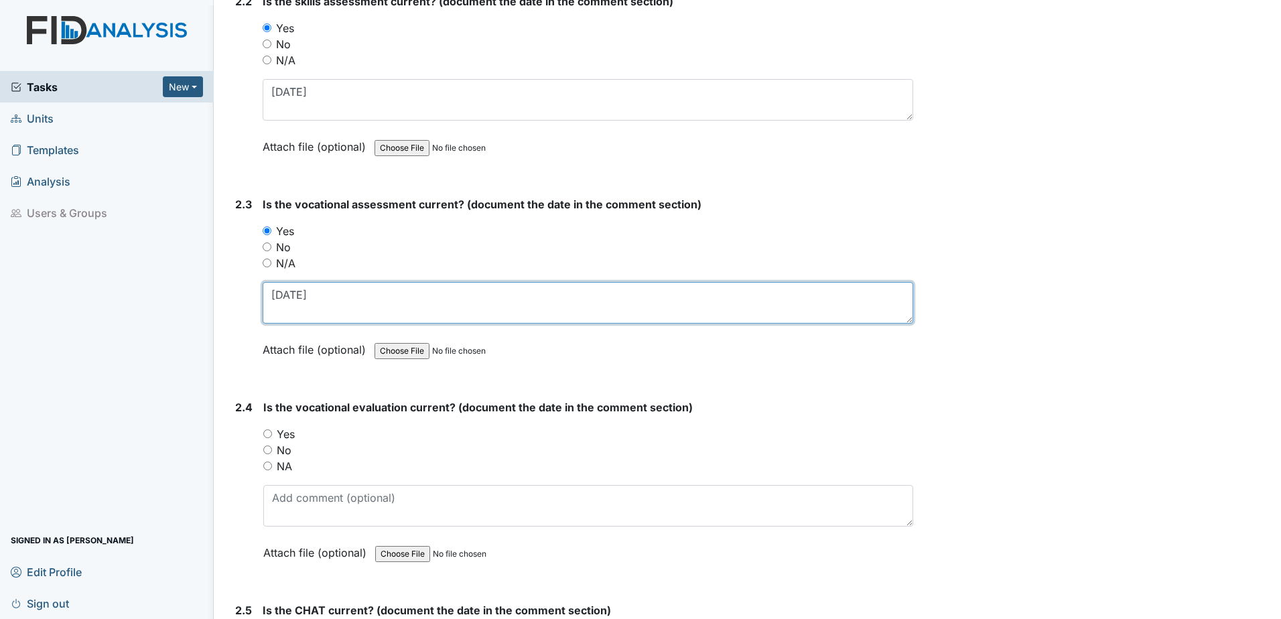
scroll to position [1609, 0]
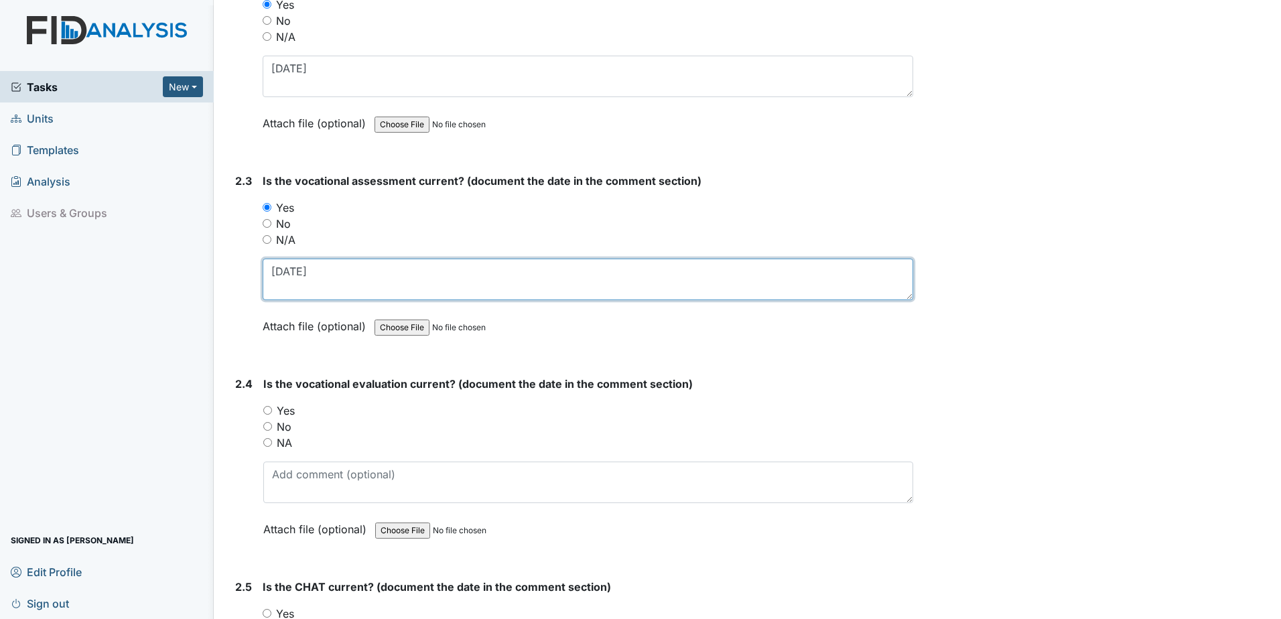
type textarea "7.2.24"
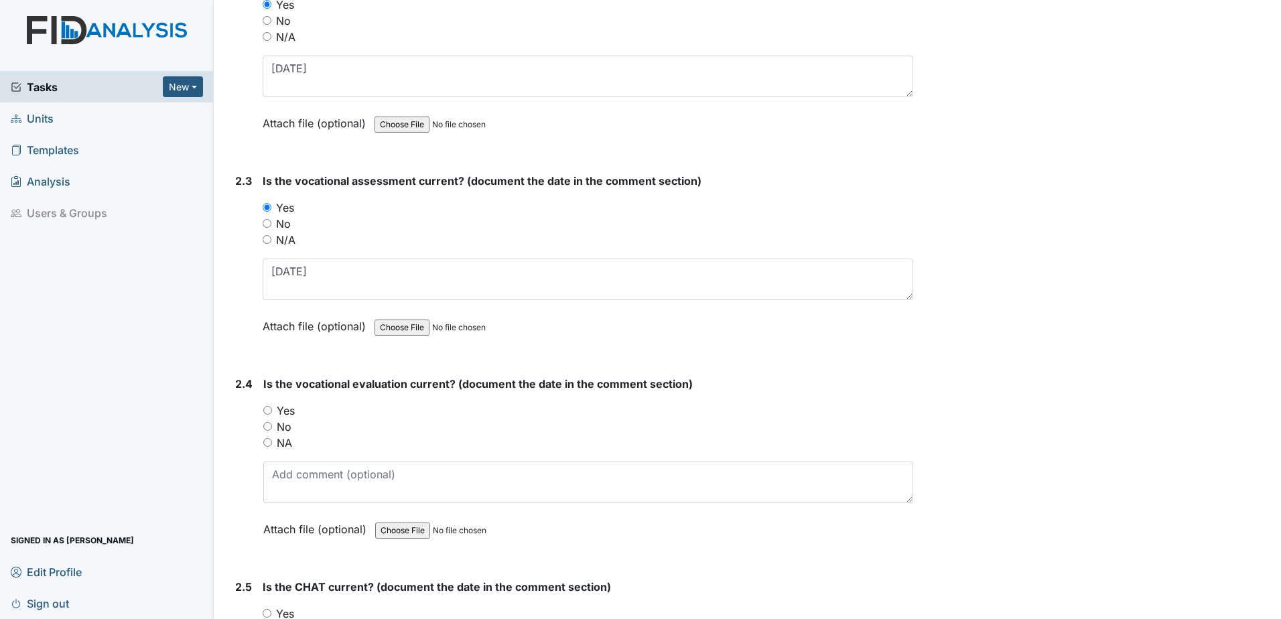
click at [290, 414] on label "Yes" at bounding box center [286, 411] width 18 height 16
click at [272, 414] on input "Yes" at bounding box center [267, 410] width 9 height 9
radio input "true"
click at [302, 460] on div "Is the vocational evaluation current? (document the date in the comment section…" at bounding box center [588, 461] width 650 height 171
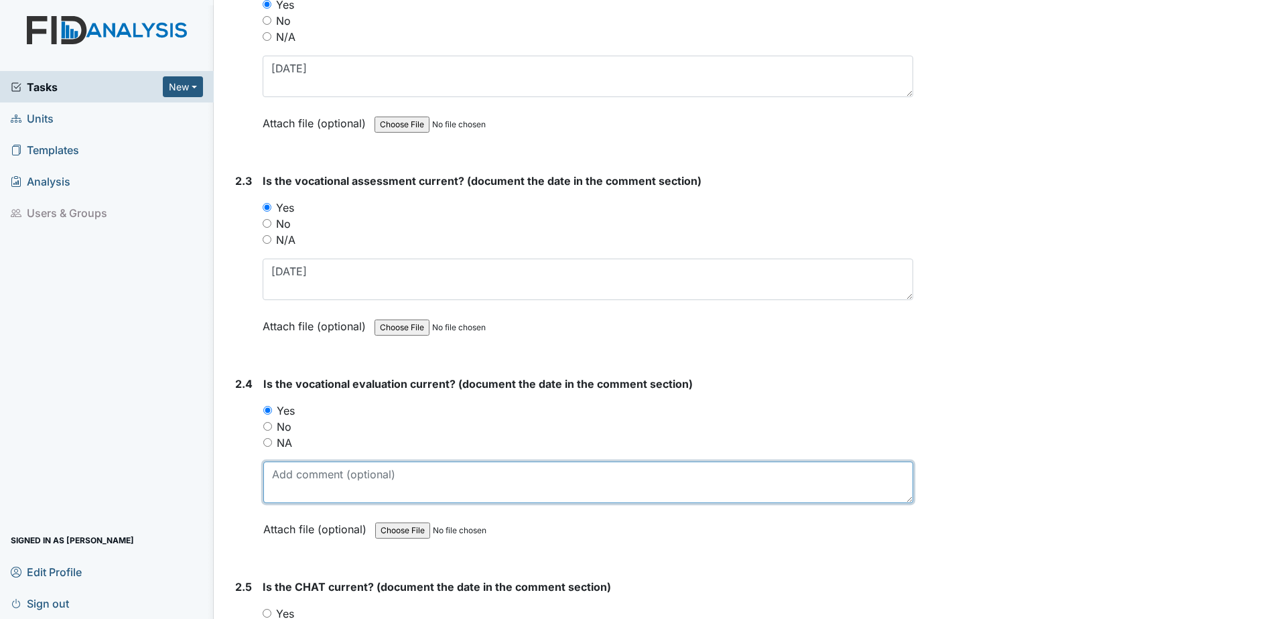
click at [309, 481] on textarea at bounding box center [588, 483] width 650 height 42
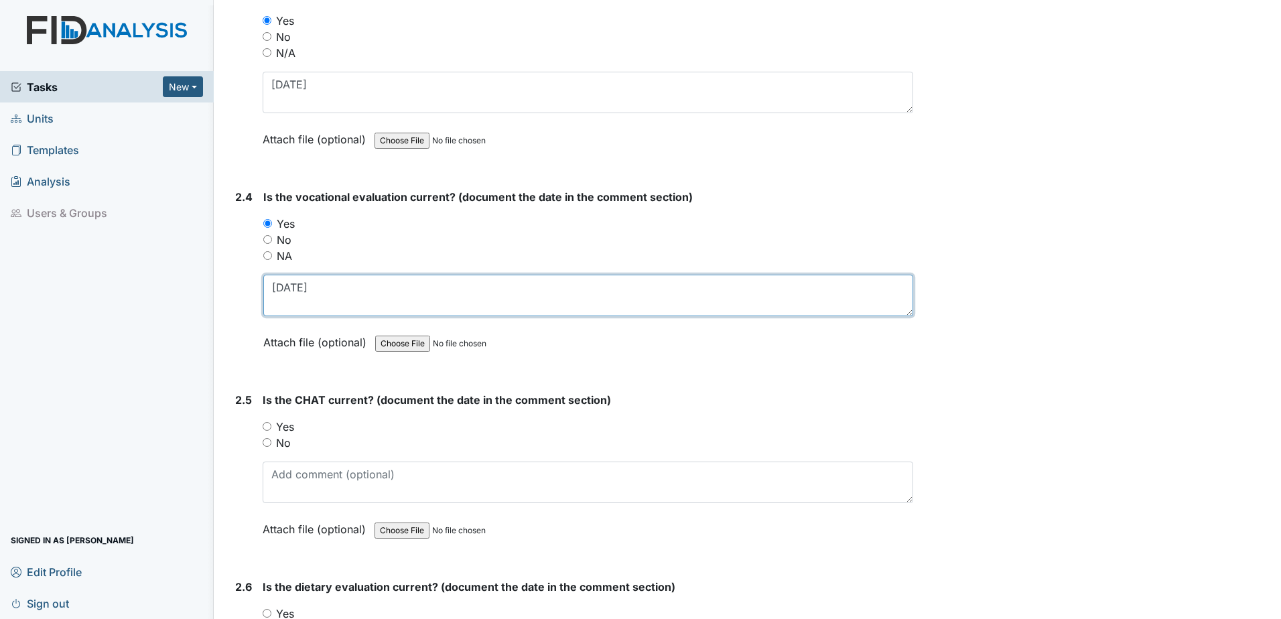
scroll to position [1810, 0]
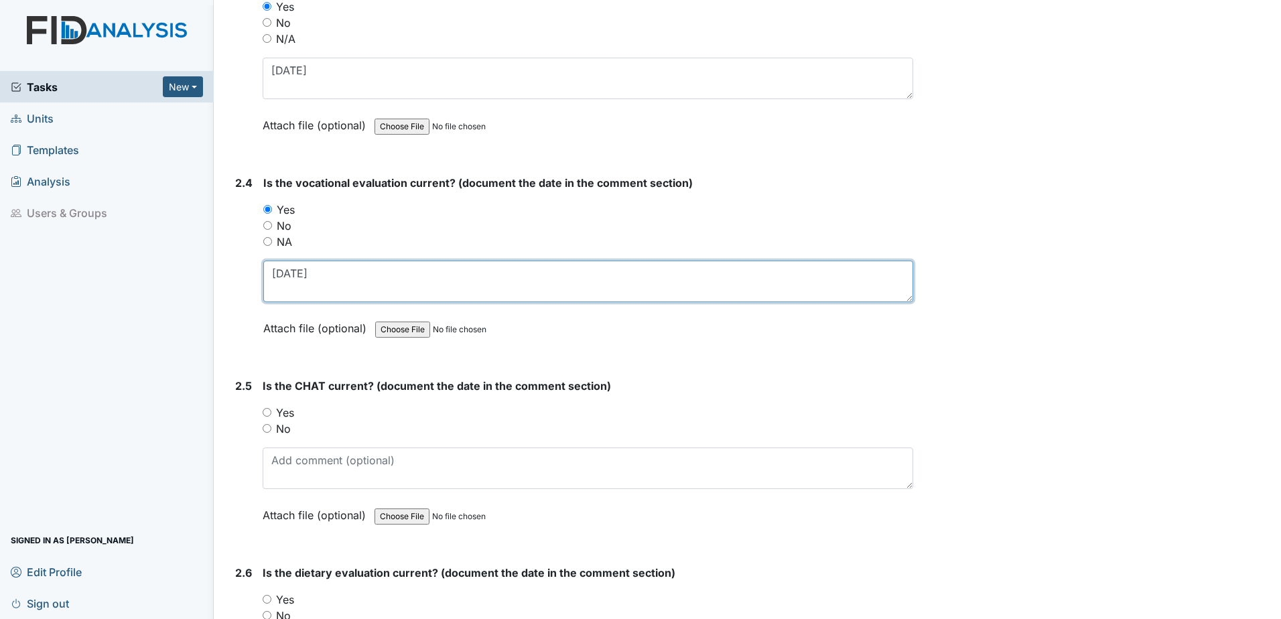
type textarea "7.2.24"
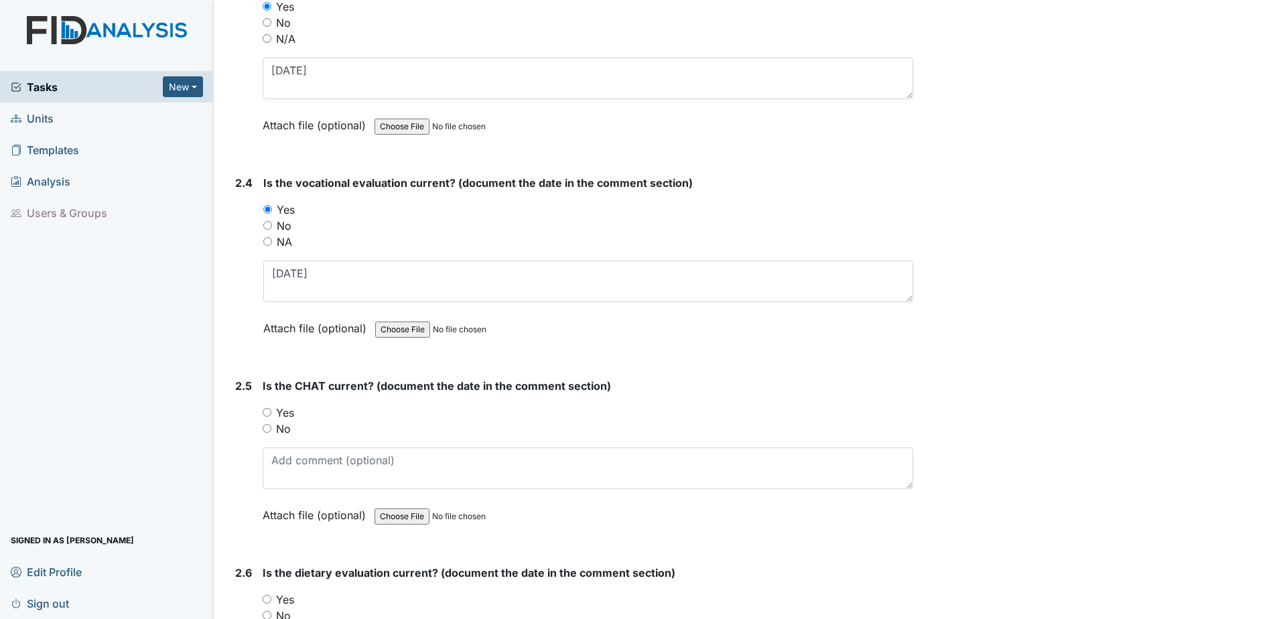
click at [284, 408] on label "Yes" at bounding box center [285, 413] width 18 height 16
click at [271, 408] on input "Yes" at bounding box center [267, 412] width 9 height 9
radio input "true"
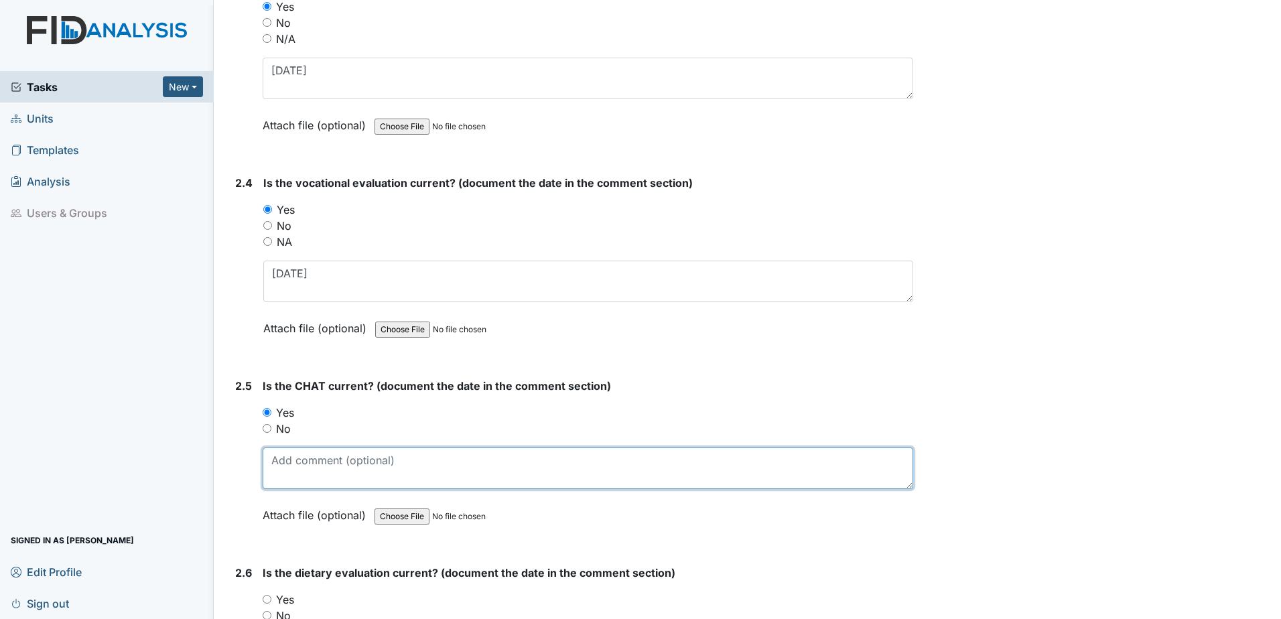
click at [300, 471] on textarea at bounding box center [588, 469] width 651 height 42
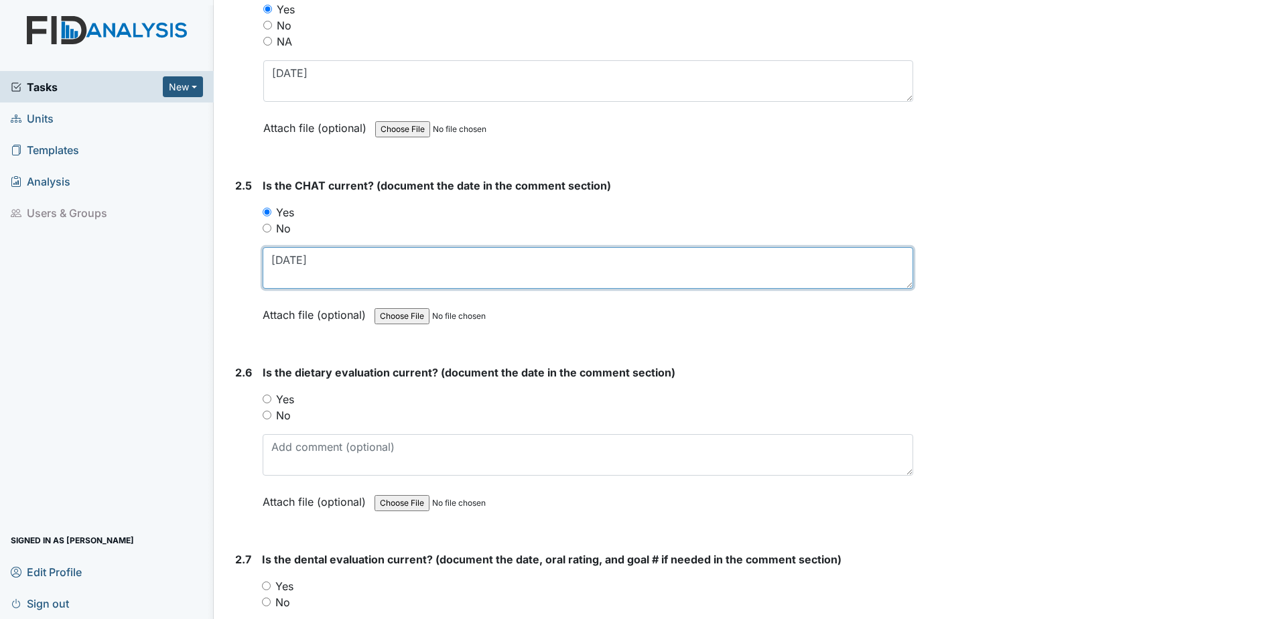
scroll to position [2011, 0]
type textarea "7.15.24"
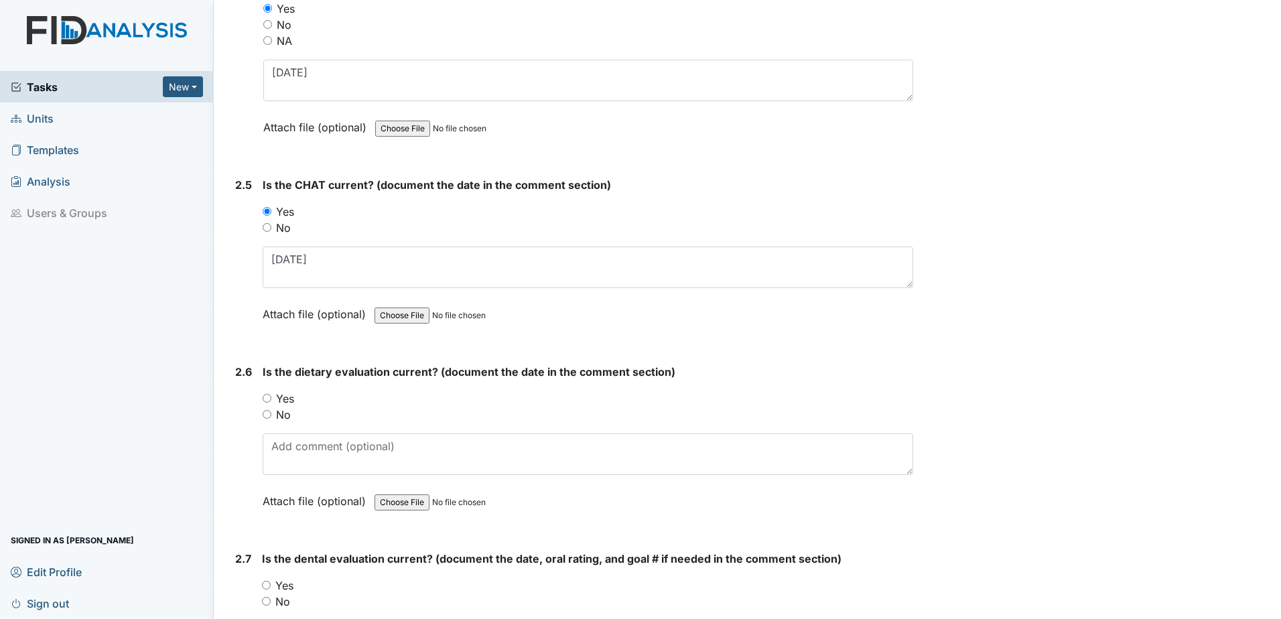
click at [276, 412] on label "No" at bounding box center [283, 415] width 15 height 16
click at [271, 412] on input "No" at bounding box center [267, 414] width 9 height 9
radio input "true"
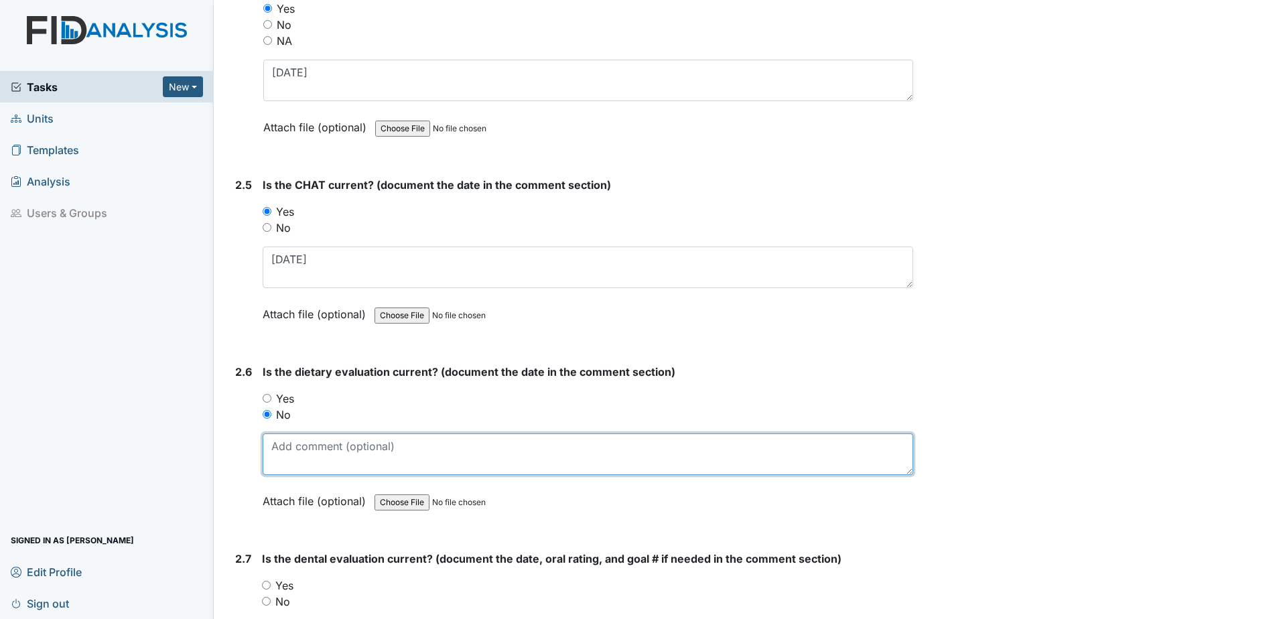
click at [302, 457] on textarea at bounding box center [588, 455] width 651 height 42
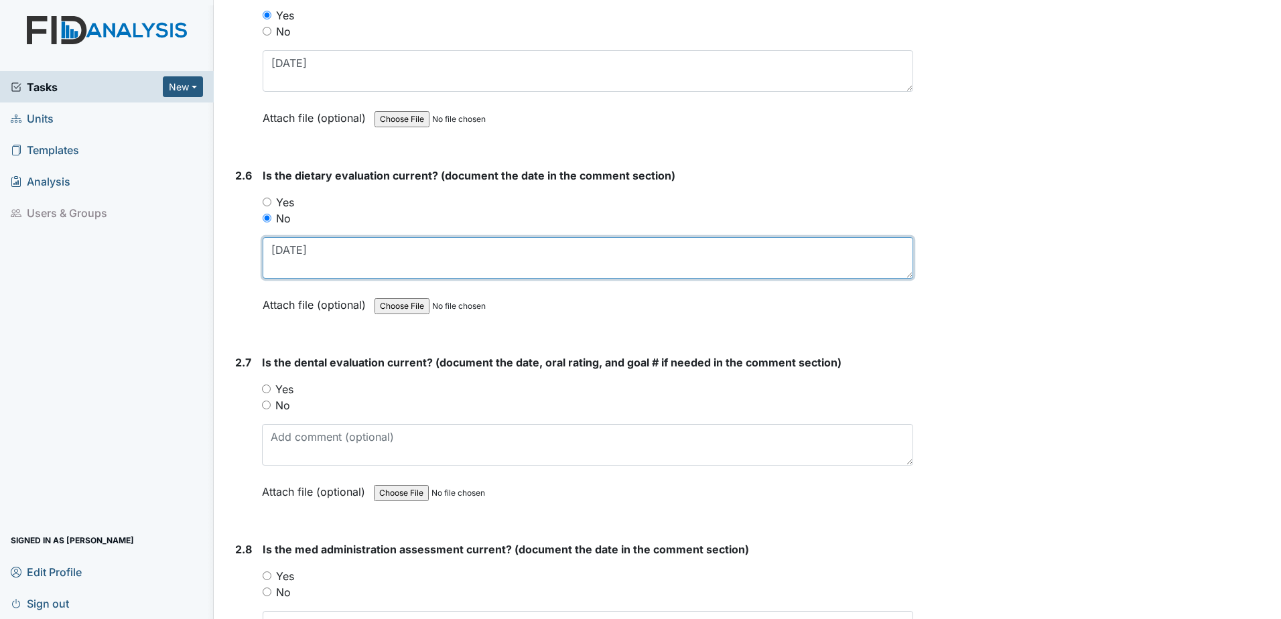
scroll to position [2212, 0]
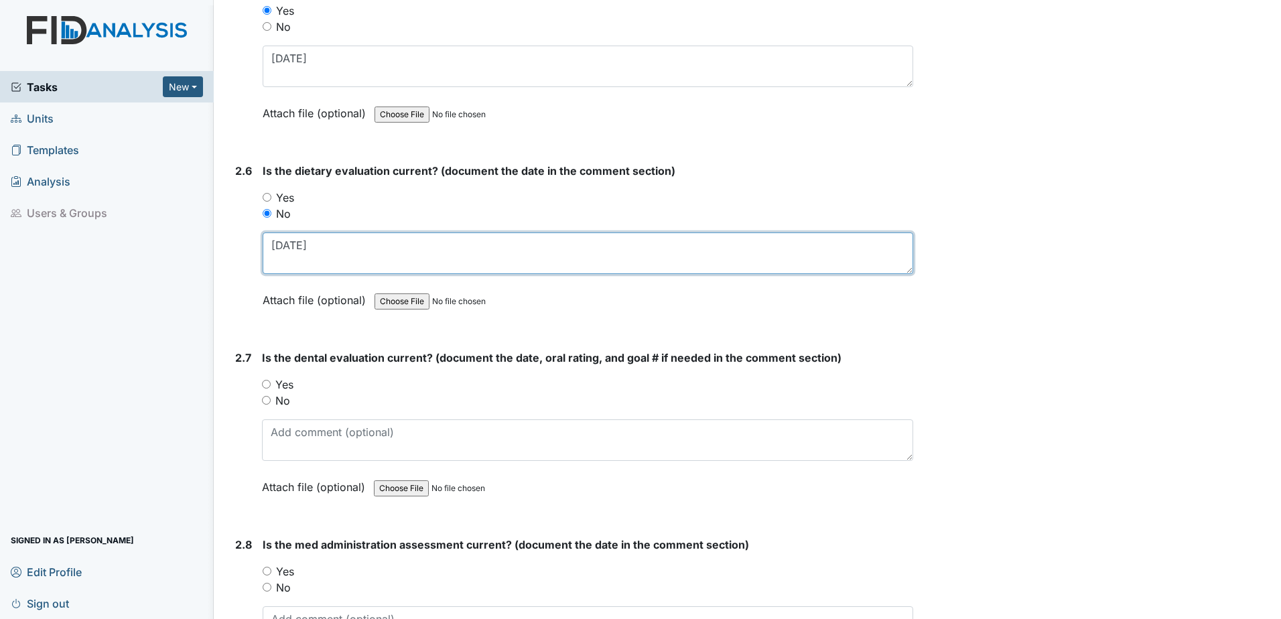
type textarea "8.21.23"
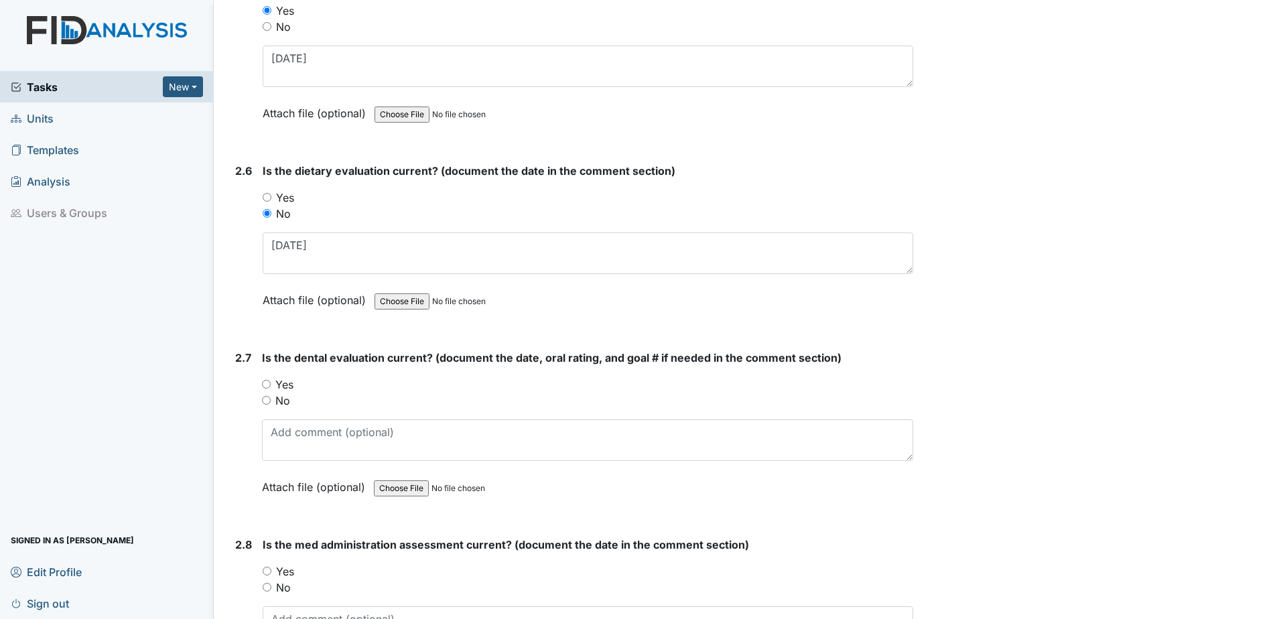
click at [266, 381] on input "Yes" at bounding box center [266, 384] width 9 height 9
radio input "true"
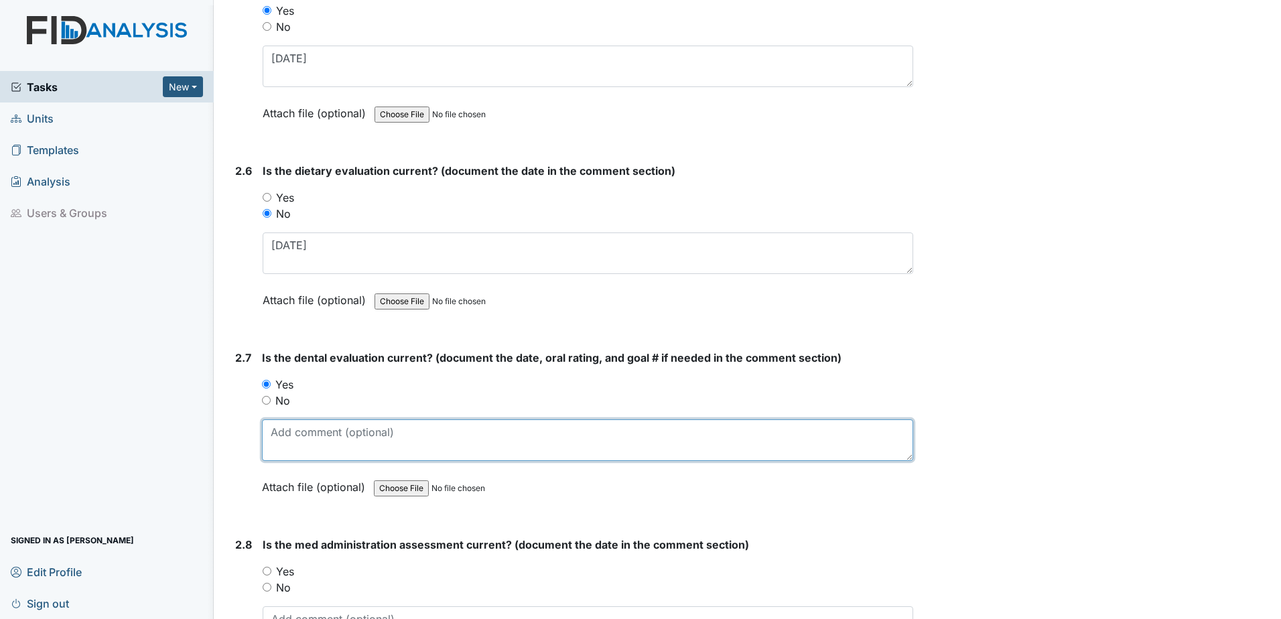
click at [288, 440] on textarea at bounding box center [587, 441] width 651 height 42
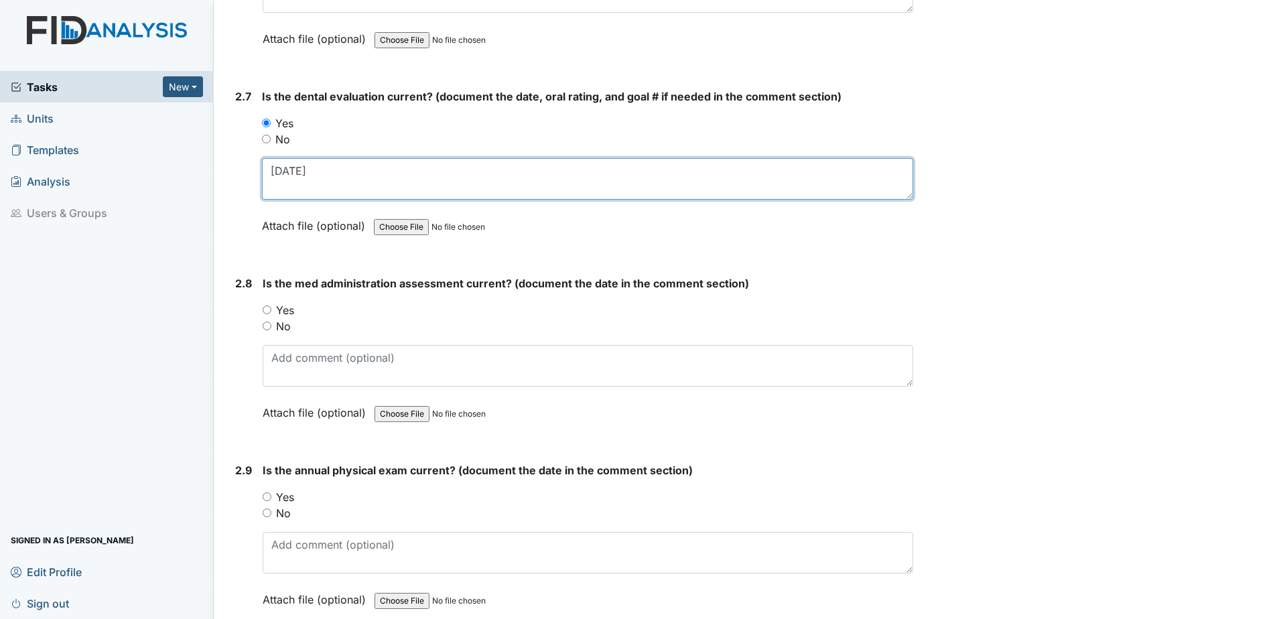
scroll to position [2480, 0]
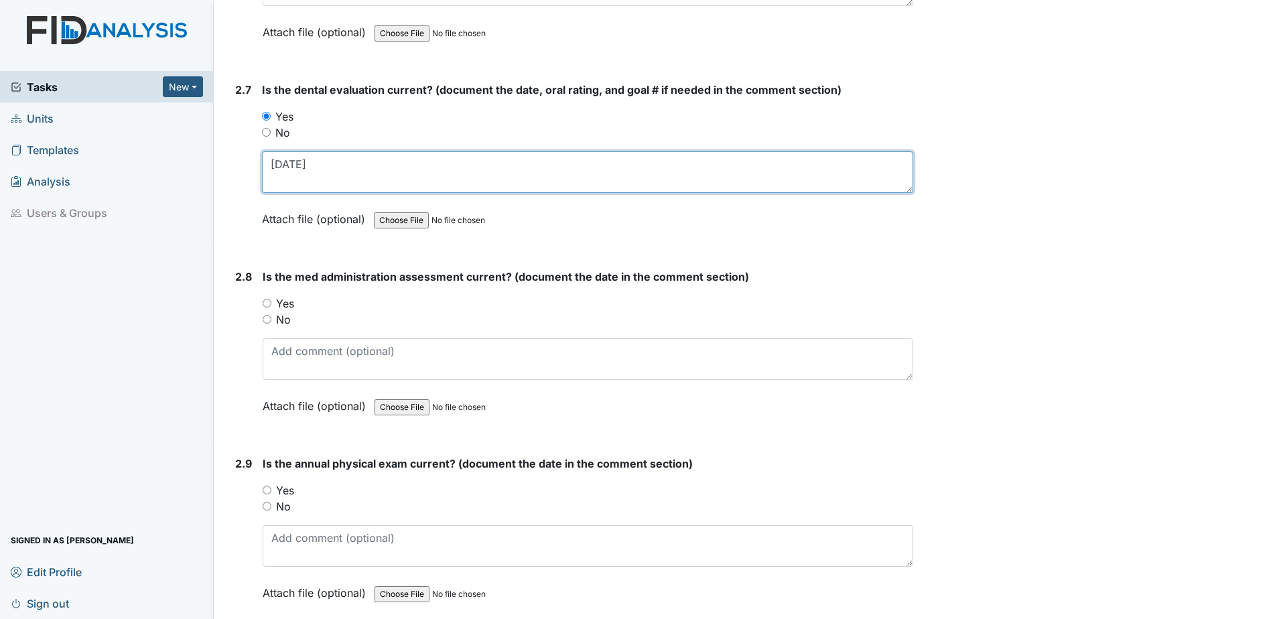
type textarea "11.12.24"
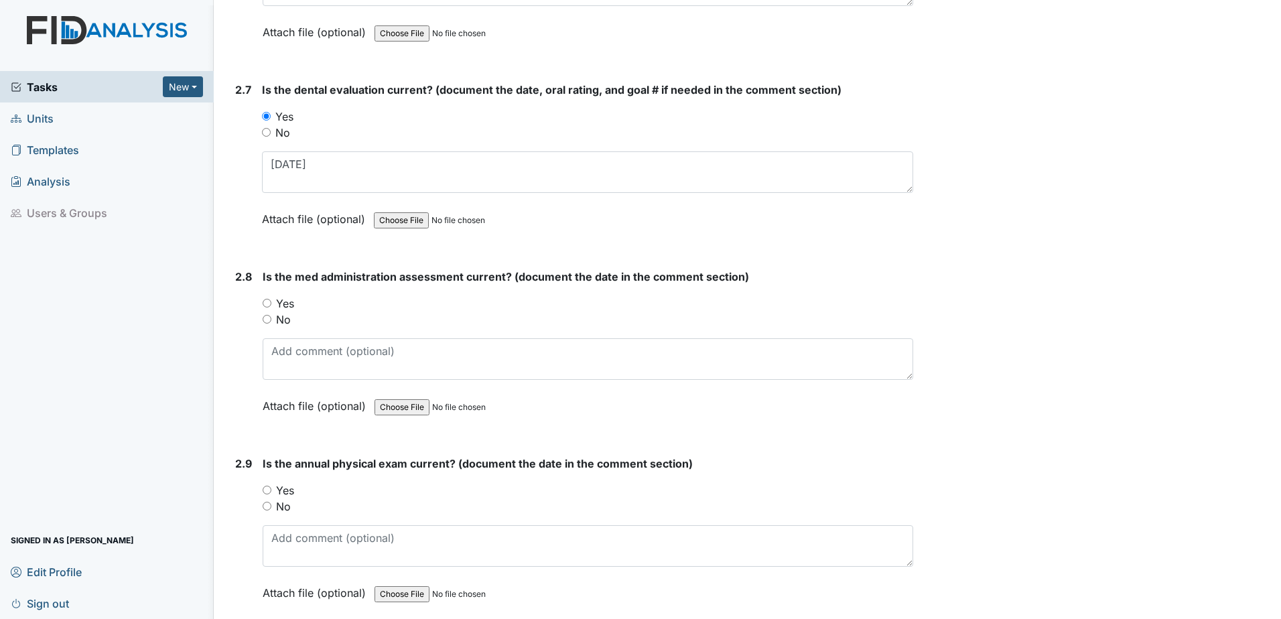
click at [286, 318] on label "No" at bounding box center [283, 320] width 15 height 16
click at [271, 318] on input "No" at bounding box center [267, 319] width 9 height 9
radio input "true"
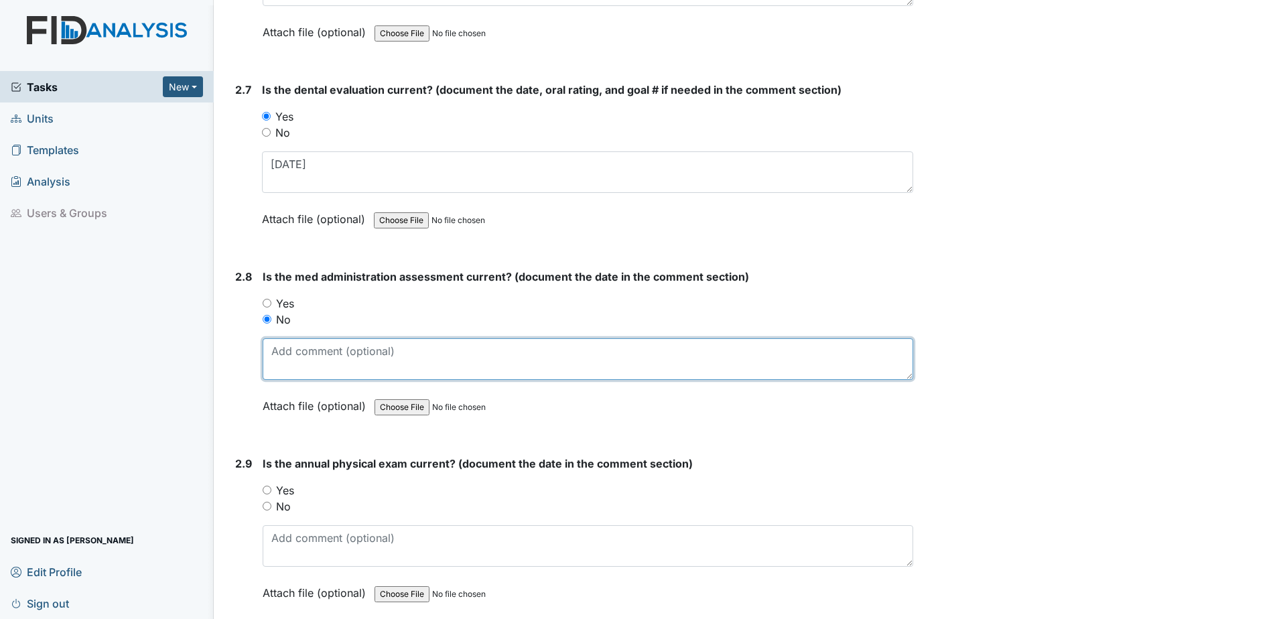
click at [288, 362] on textarea at bounding box center [588, 359] width 651 height 42
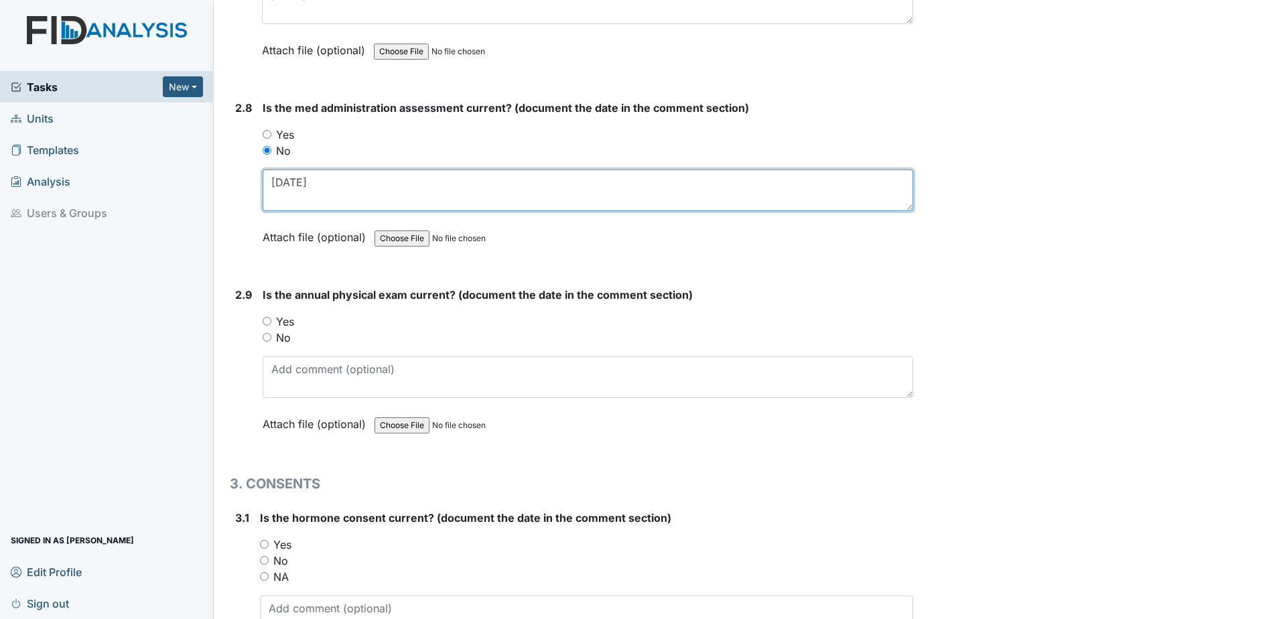
scroll to position [2681, 0]
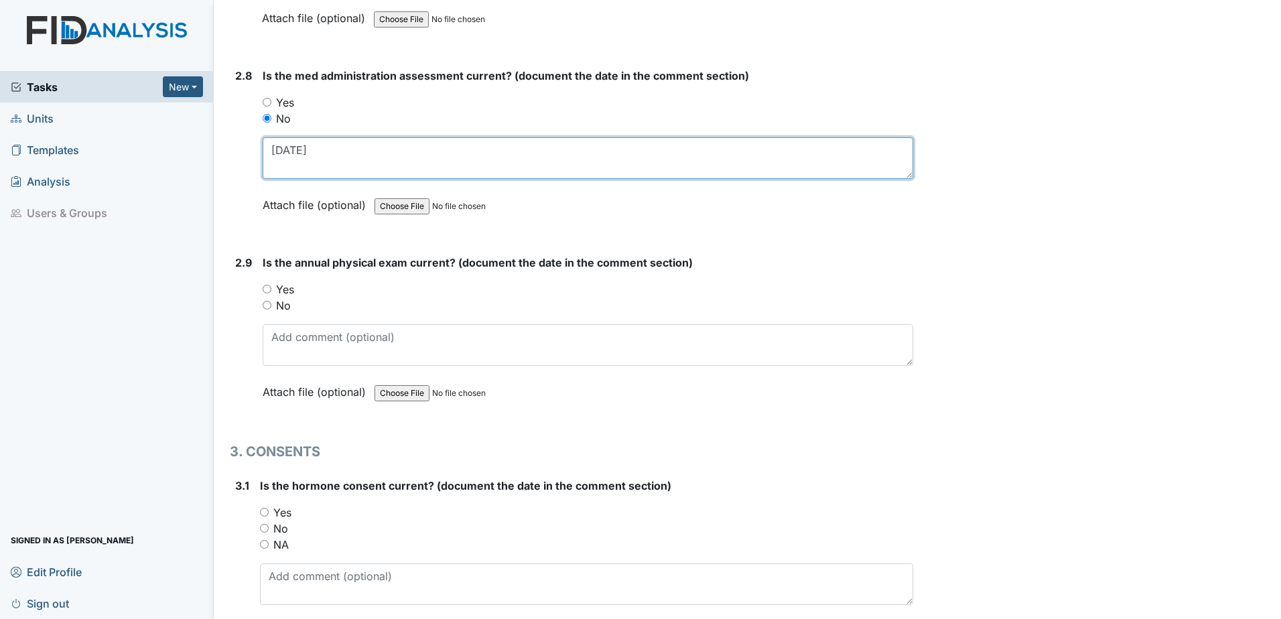
type textarea "1.18.24"
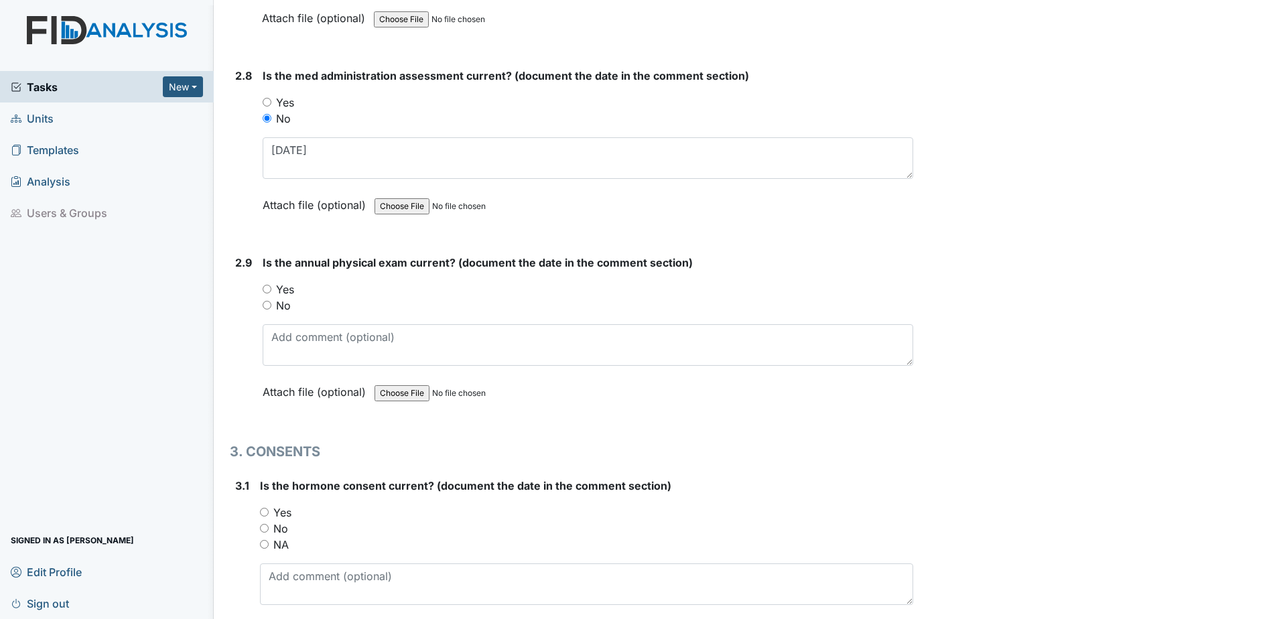
click at [279, 286] on label "Yes" at bounding box center [285, 289] width 18 height 16
click at [271, 286] on input "Yes" at bounding box center [267, 289] width 9 height 9
radio input "true"
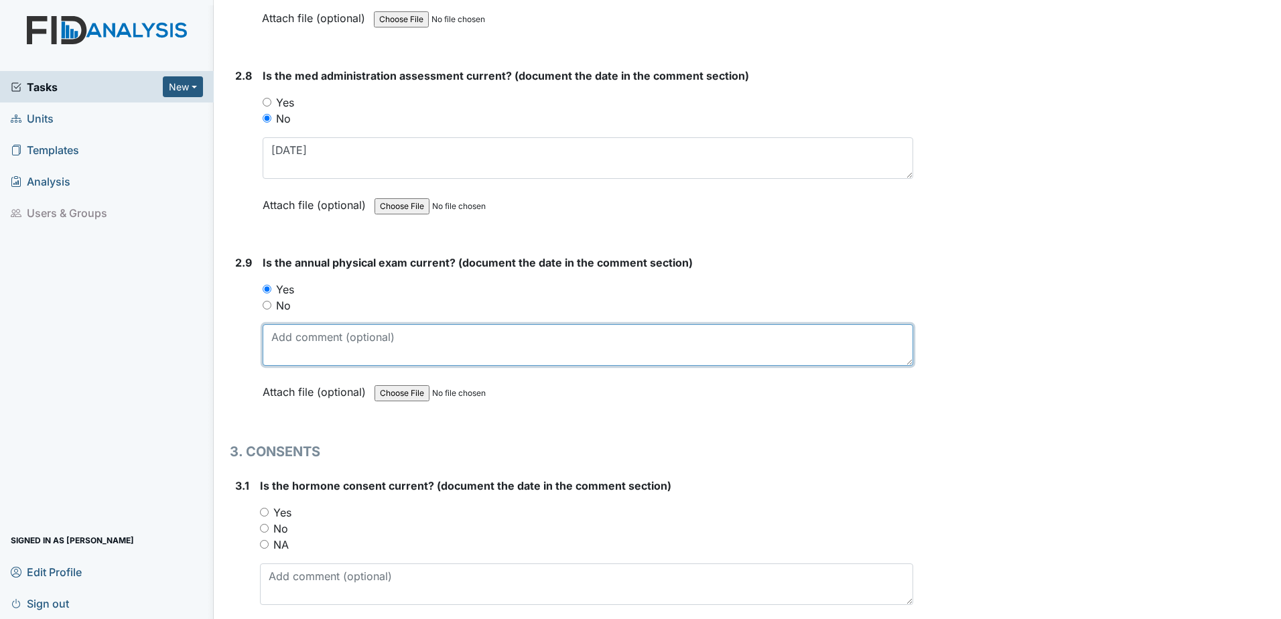
click at [296, 356] on textarea at bounding box center [588, 345] width 651 height 42
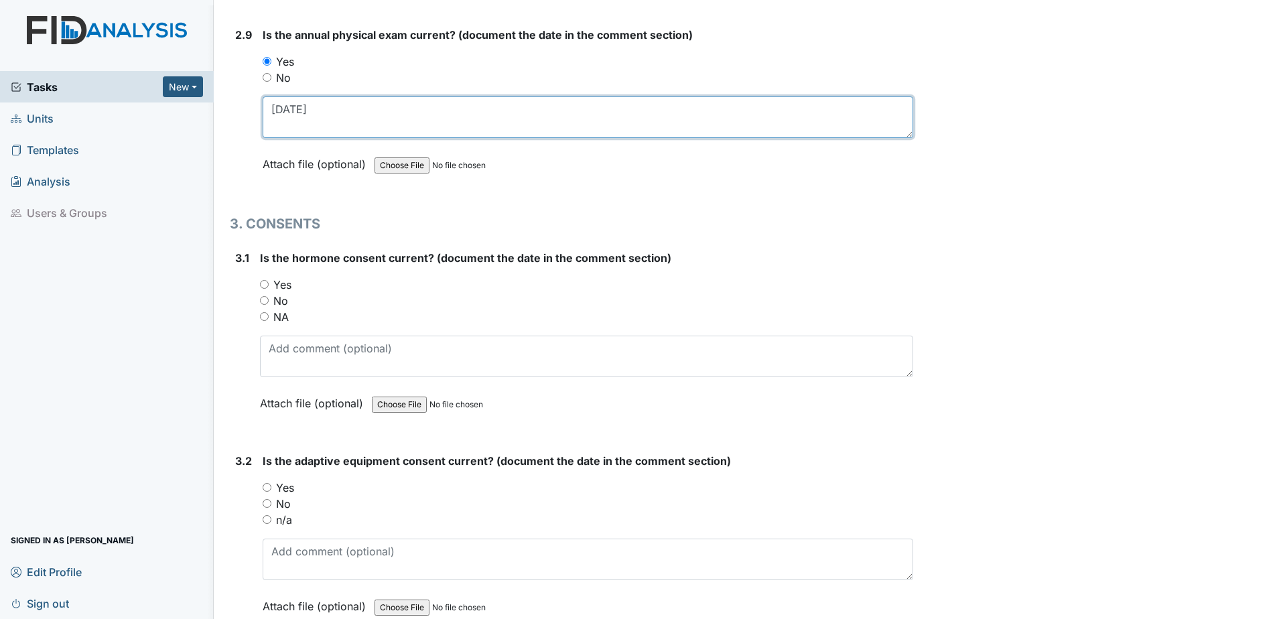
scroll to position [2949, 0]
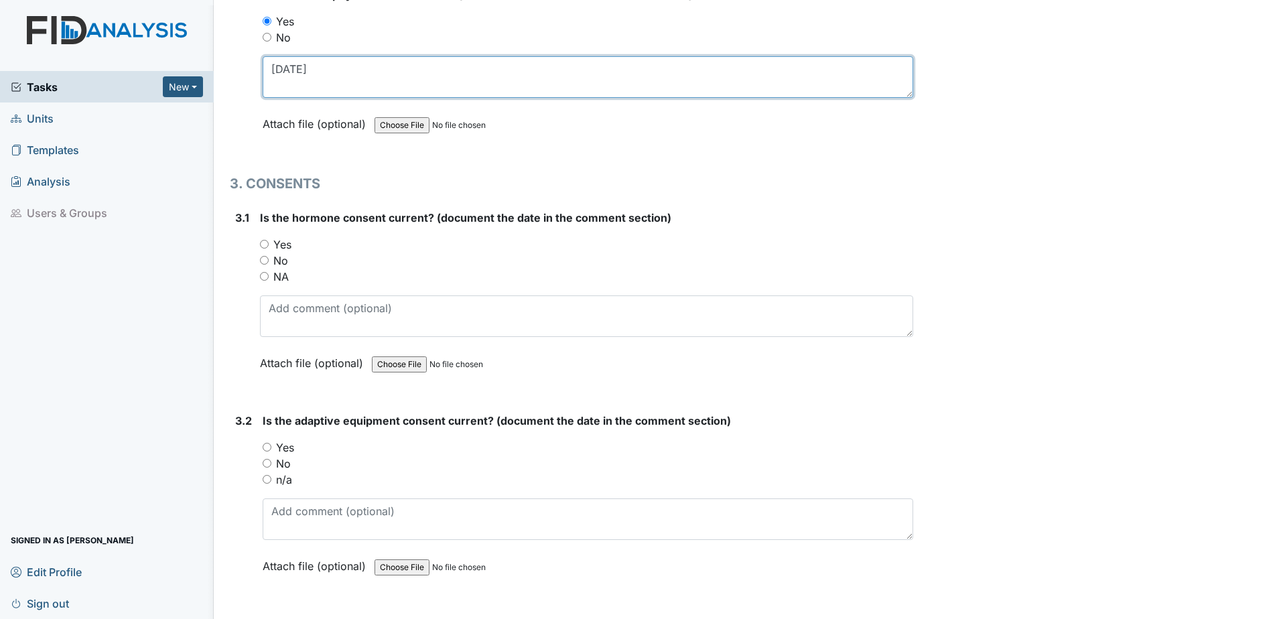
type textarea "1.28.25"
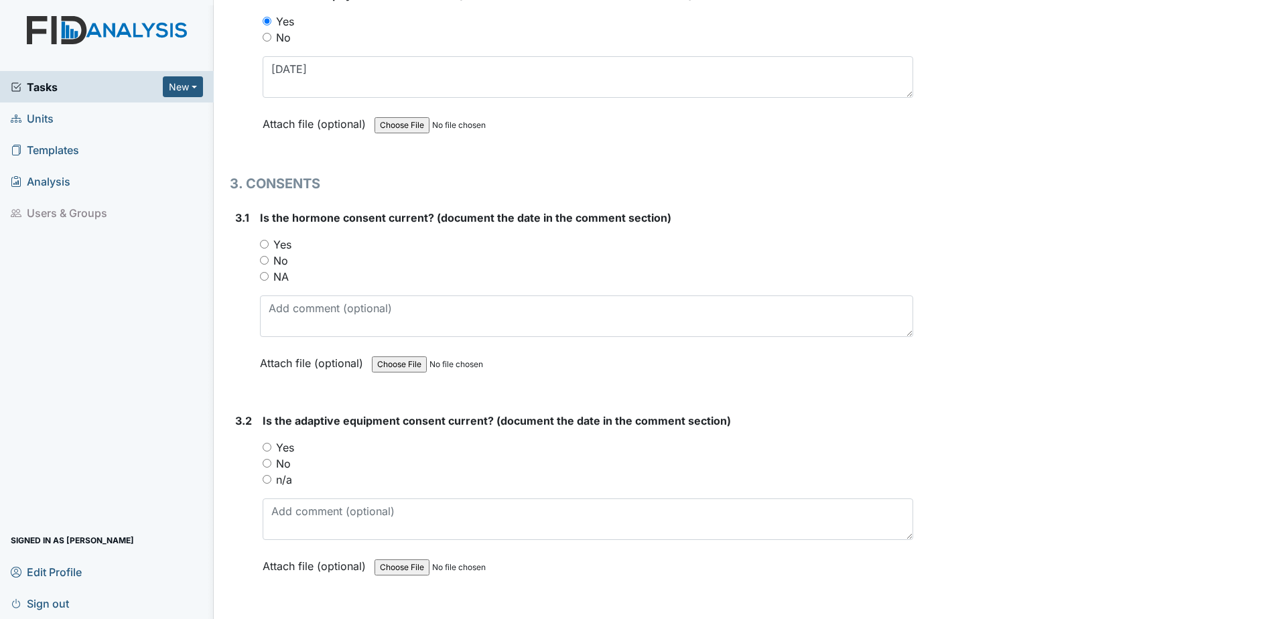
click at [269, 277] on div "NA" at bounding box center [586, 277] width 653 height 16
click at [285, 273] on label "NA" at bounding box center [280, 277] width 15 height 16
click at [269, 273] on input "NA" at bounding box center [264, 276] width 9 height 9
radio input "true"
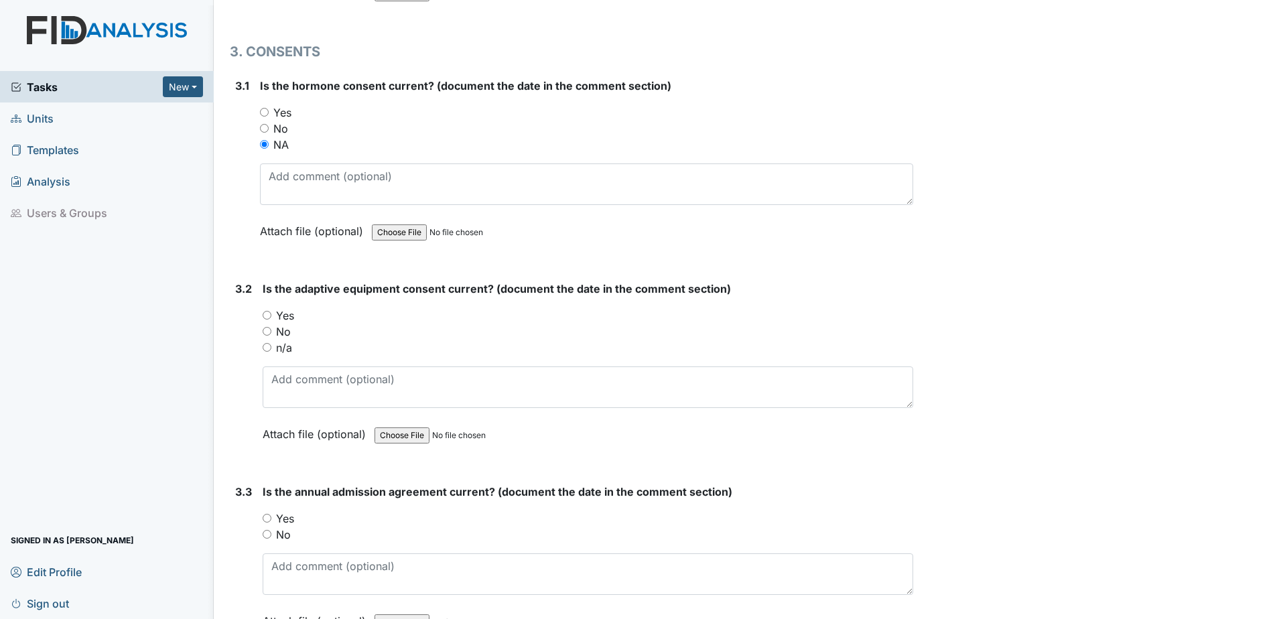
scroll to position [3083, 0]
click at [286, 317] on label "Yes" at bounding box center [285, 314] width 18 height 16
click at [271, 317] on input "Yes" at bounding box center [267, 313] width 9 height 9
radio input "true"
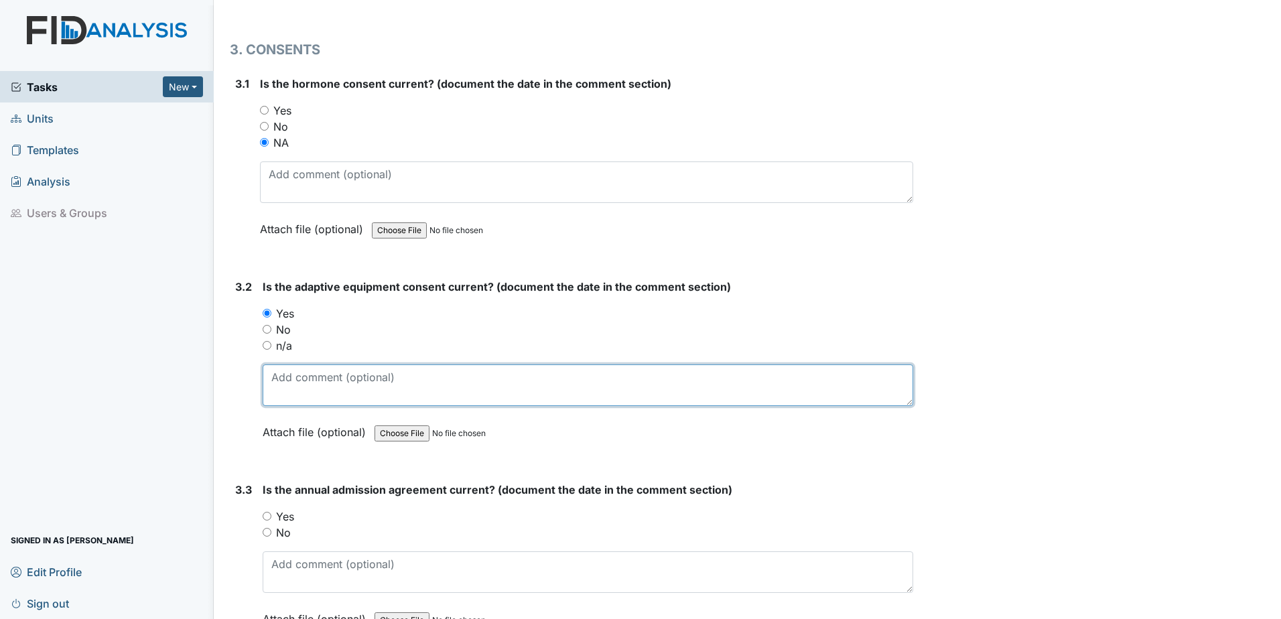
click at [276, 383] on textarea at bounding box center [588, 386] width 651 height 42
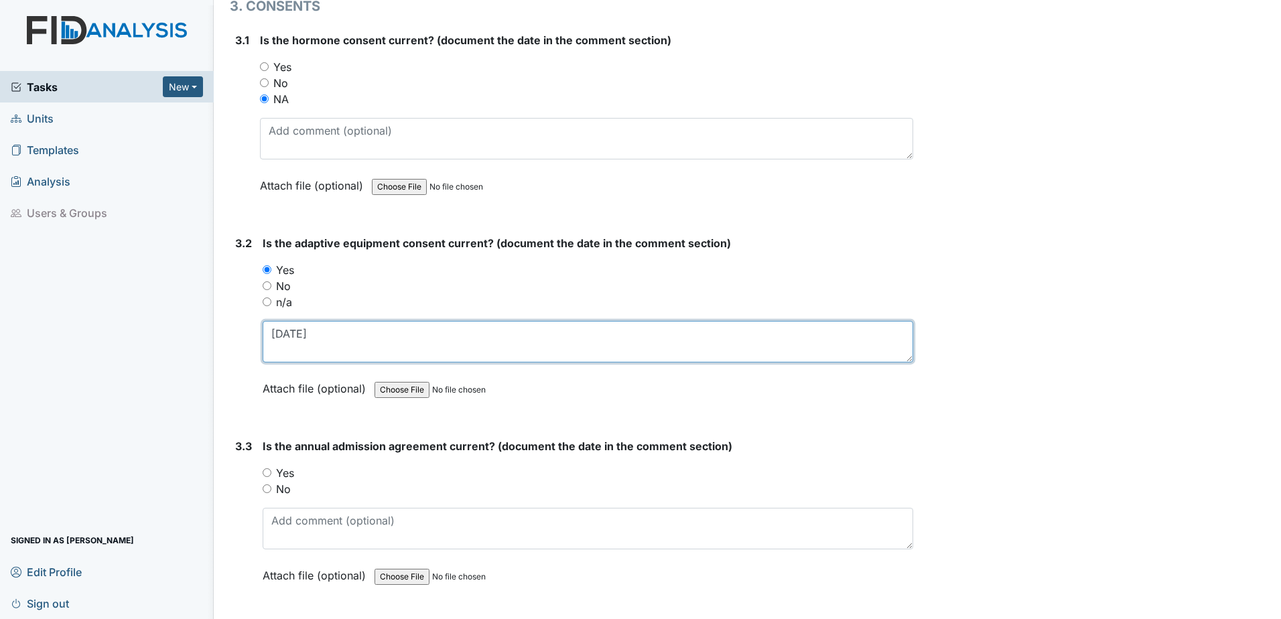
scroll to position [3217, 0]
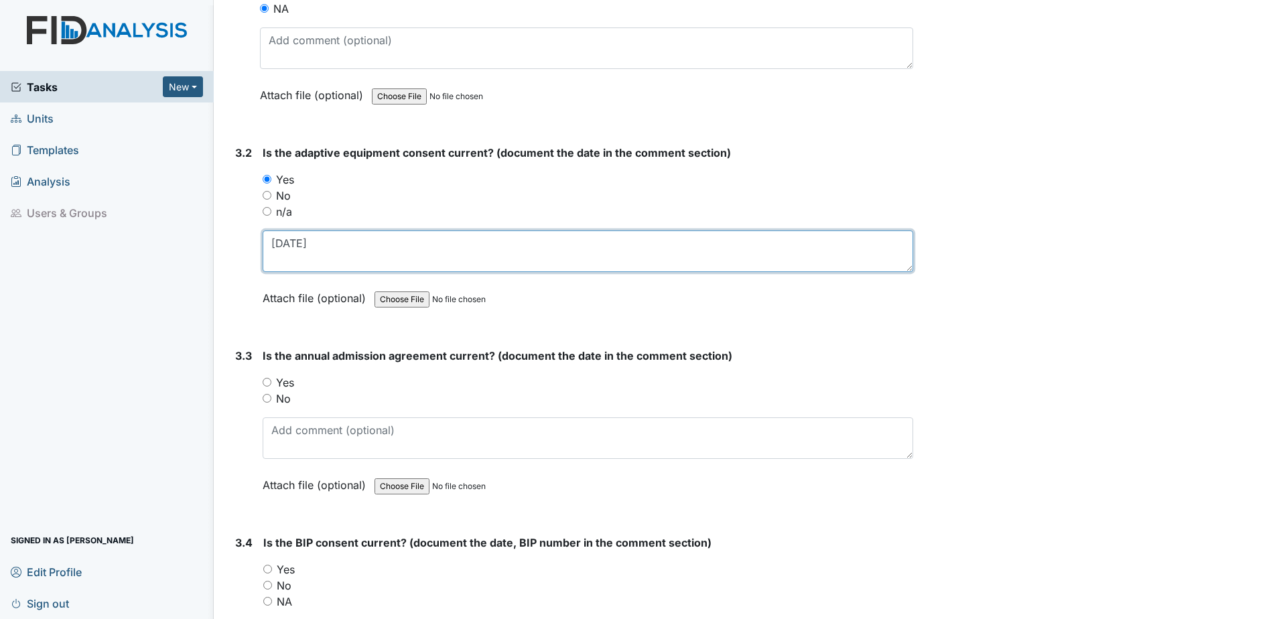
type textarea "8.6.24"
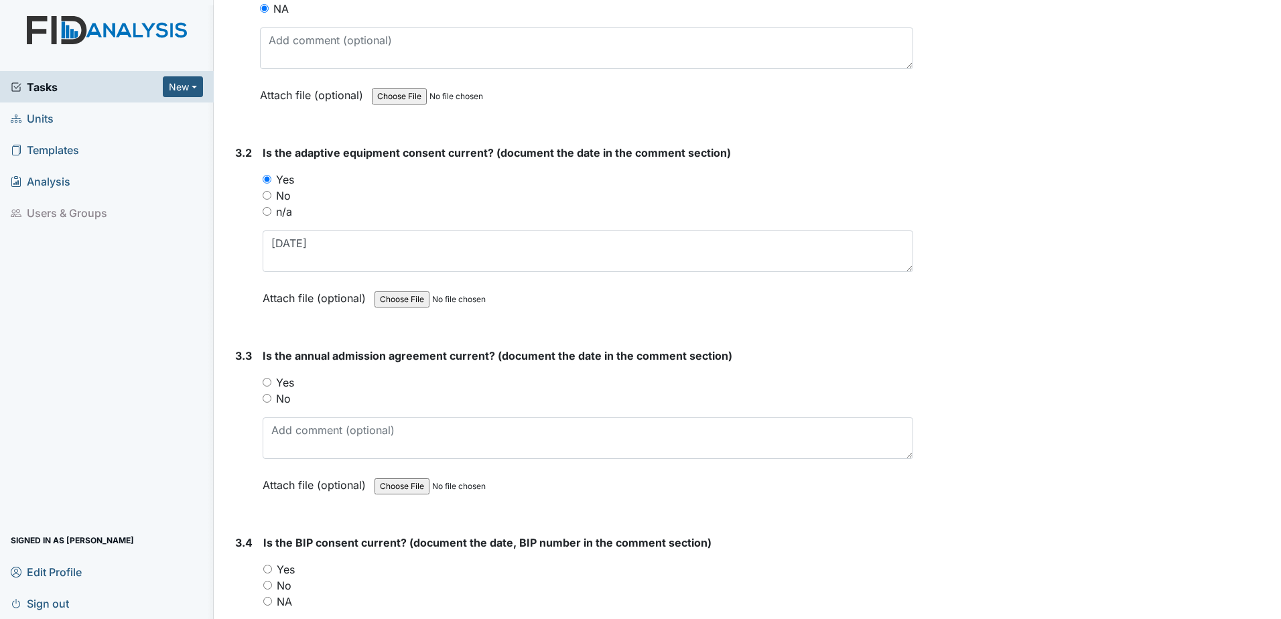
click at [284, 395] on label "No" at bounding box center [283, 399] width 15 height 16
click at [271, 395] on input "No" at bounding box center [267, 398] width 9 height 9
radio input "true"
click at [286, 387] on label "Yes" at bounding box center [285, 383] width 18 height 16
click at [271, 387] on input "Yes" at bounding box center [267, 382] width 9 height 9
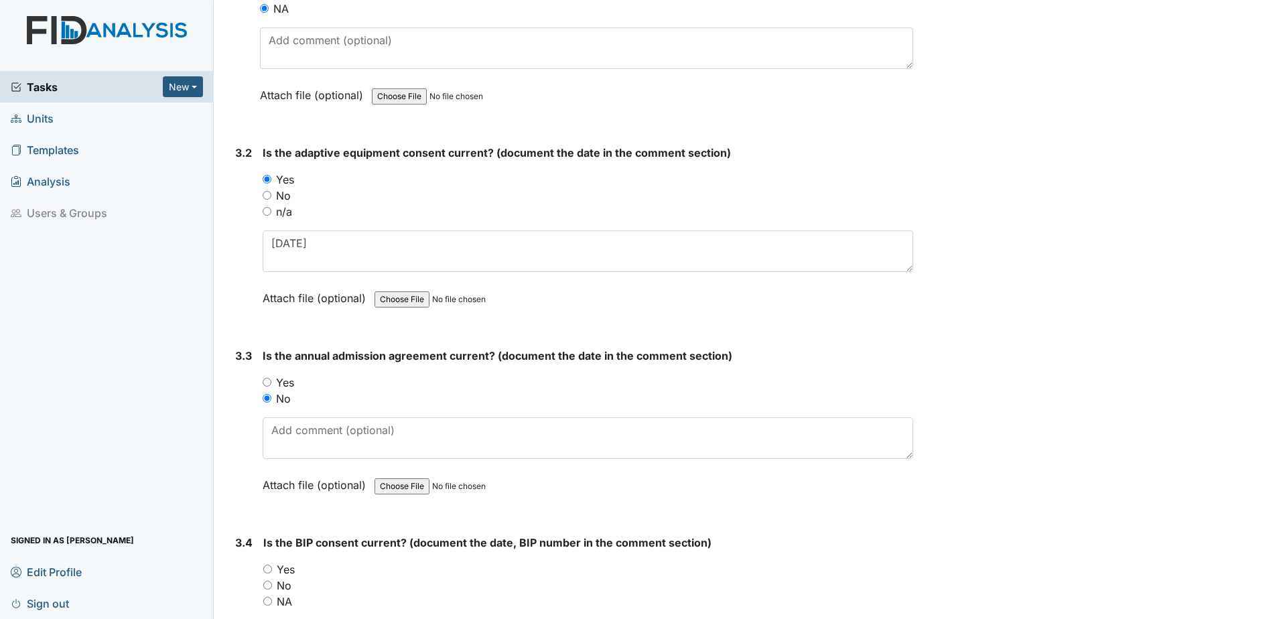
radio input "true"
click at [295, 471] on label "Attach file (optional)" at bounding box center [317, 481] width 109 height 23
click at [298, 448] on textarea at bounding box center [588, 439] width 651 height 42
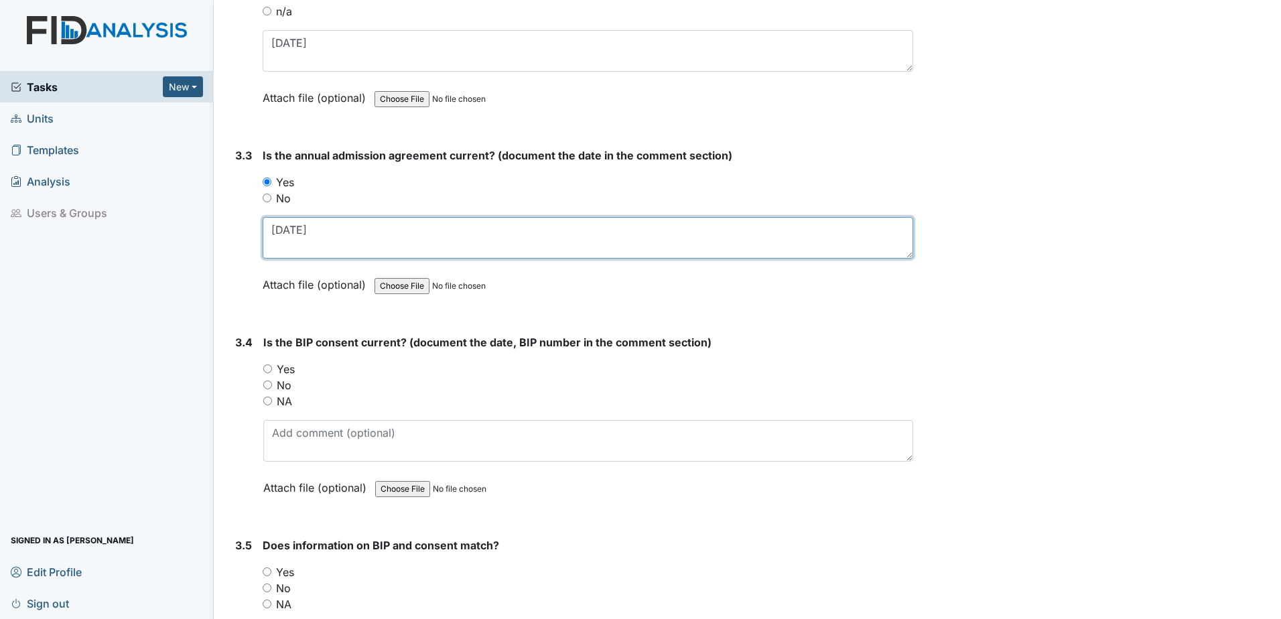
scroll to position [3418, 0]
type textarea "8.6.24"
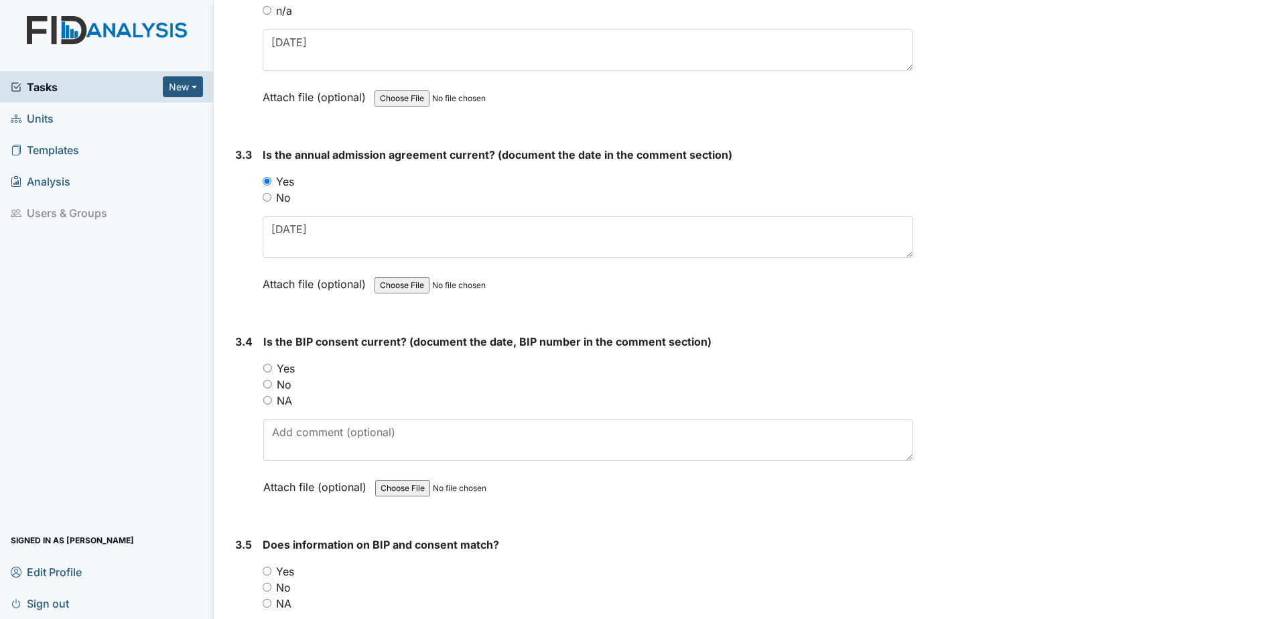
click at [283, 369] on label "Yes" at bounding box center [286, 369] width 18 height 16
click at [272, 369] on input "Yes" at bounding box center [267, 368] width 9 height 9
radio input "true"
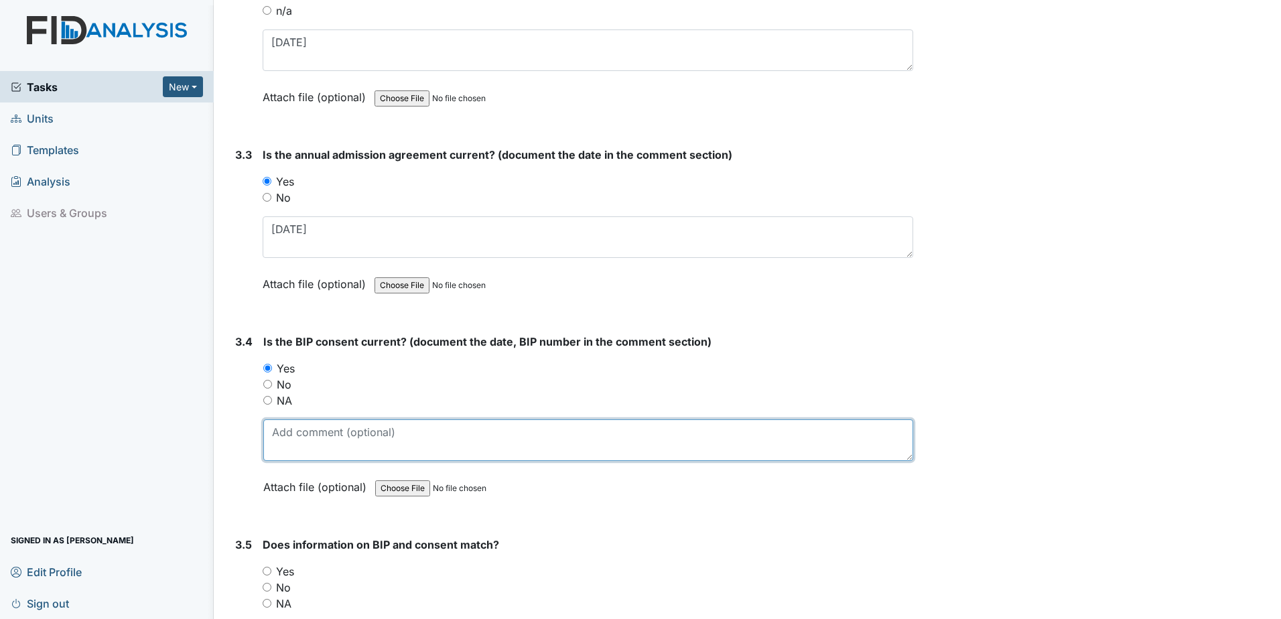
click at [301, 443] on textarea at bounding box center [588, 441] width 650 height 42
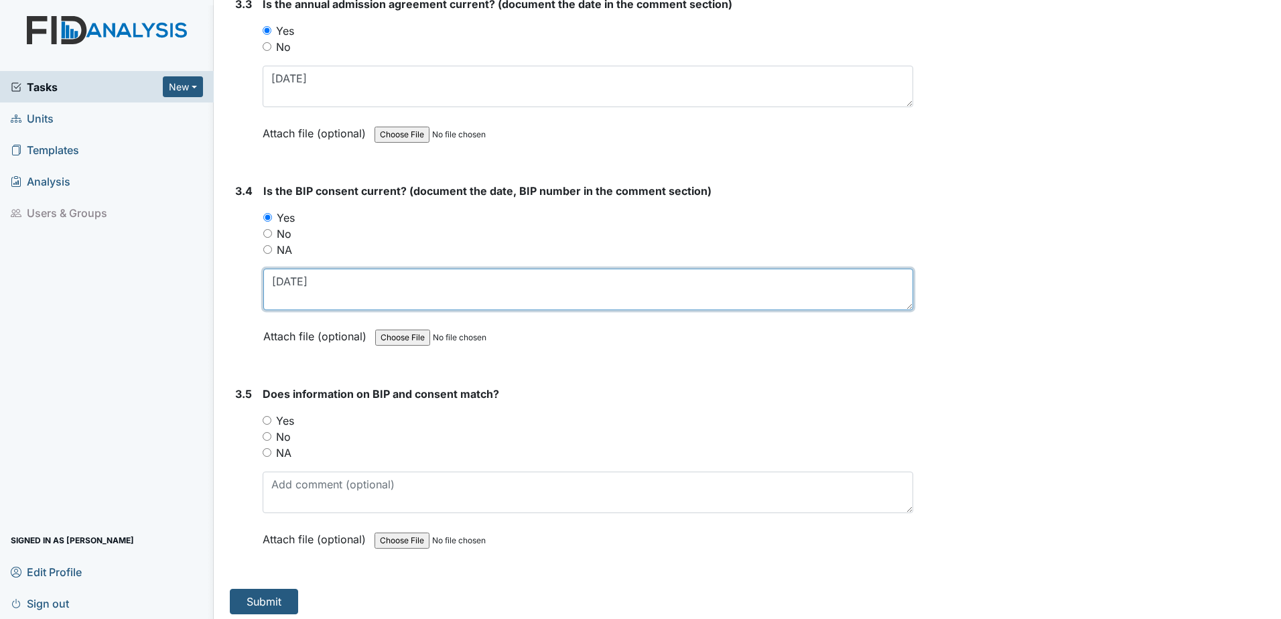
scroll to position [3575, 0]
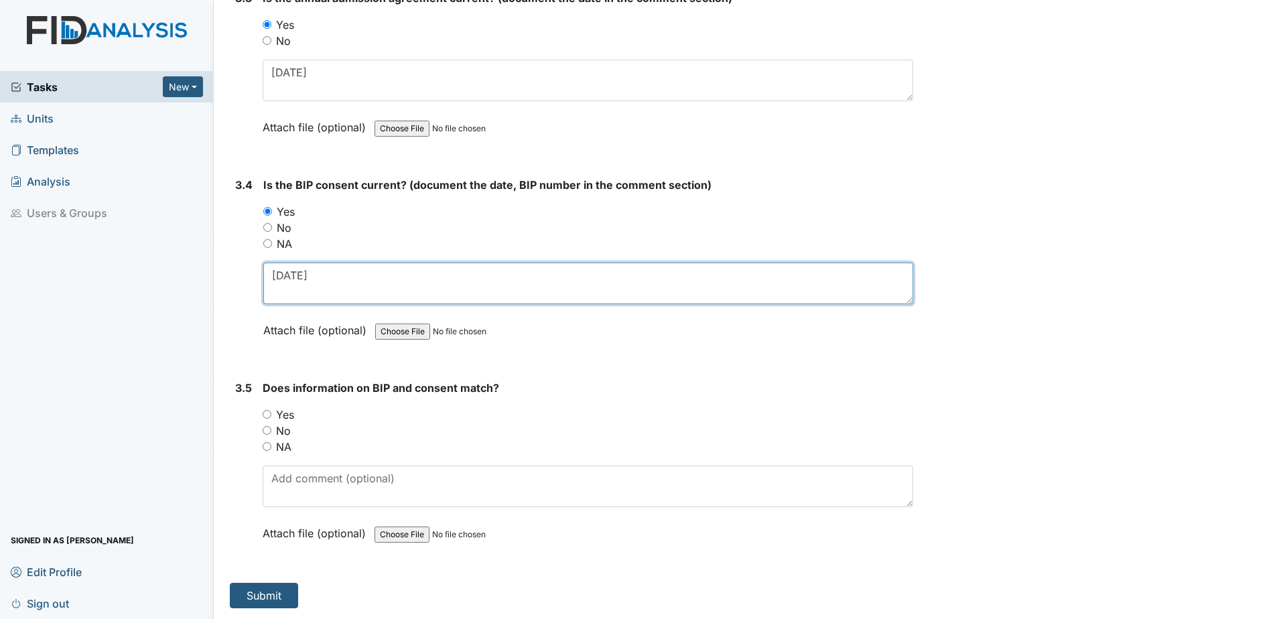
type textarea "1.10.24"
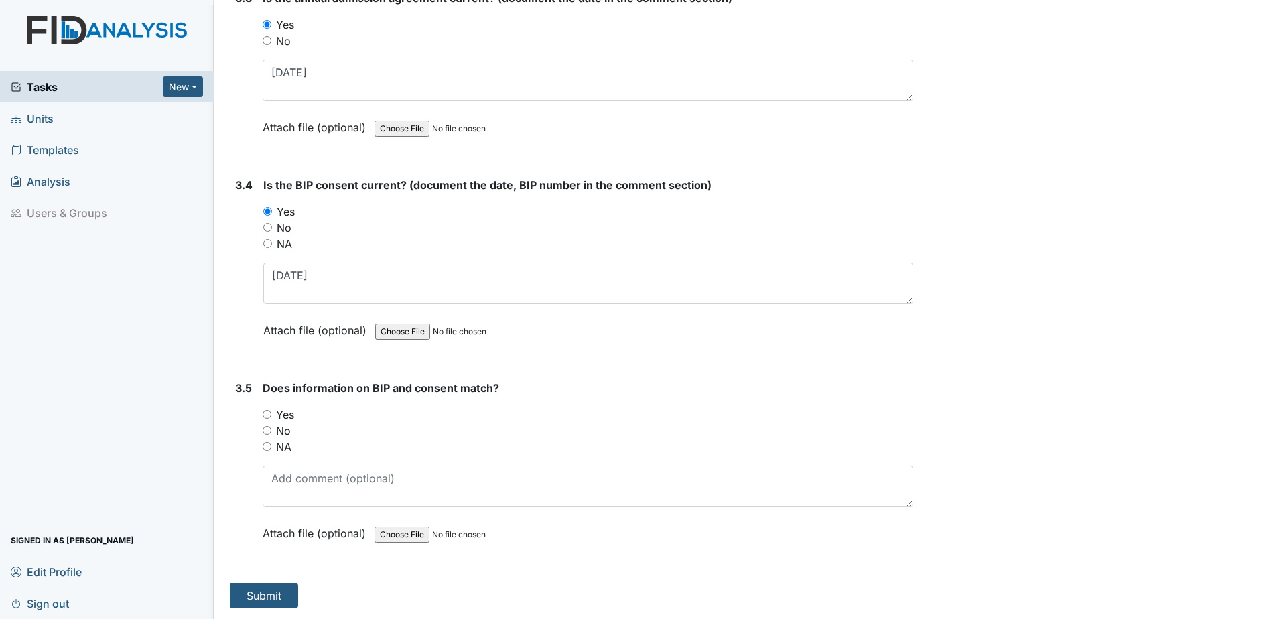
click at [284, 416] on label "Yes" at bounding box center [285, 415] width 18 height 16
click at [271, 416] on input "Yes" at bounding box center [267, 414] width 9 height 9
radio input "true"
click at [260, 599] on button "Submit" at bounding box center [264, 595] width 68 height 25
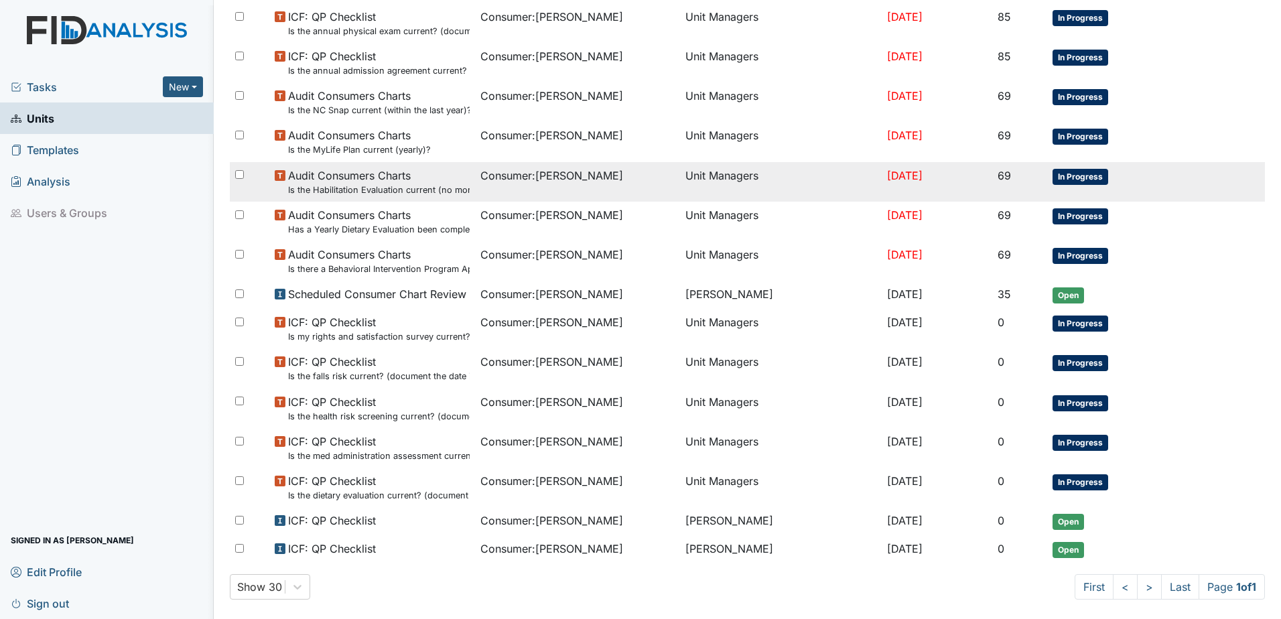
scroll to position [643, 0]
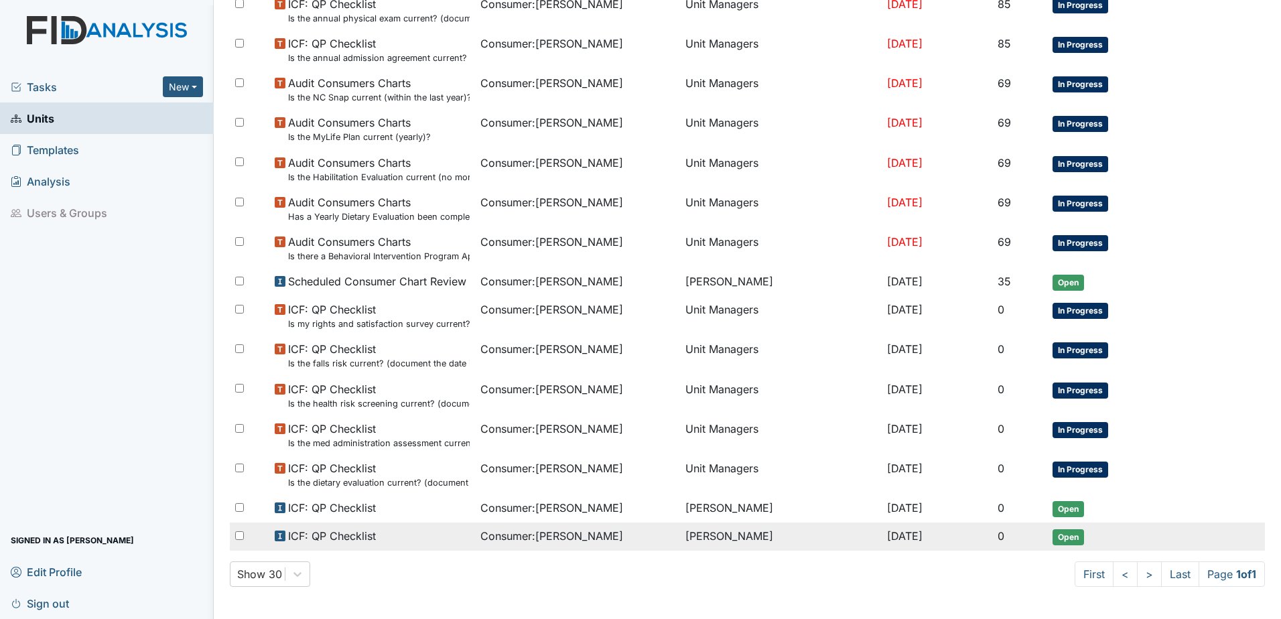
click at [349, 536] on span "ICF: QP Checklist" at bounding box center [332, 536] width 88 height 16
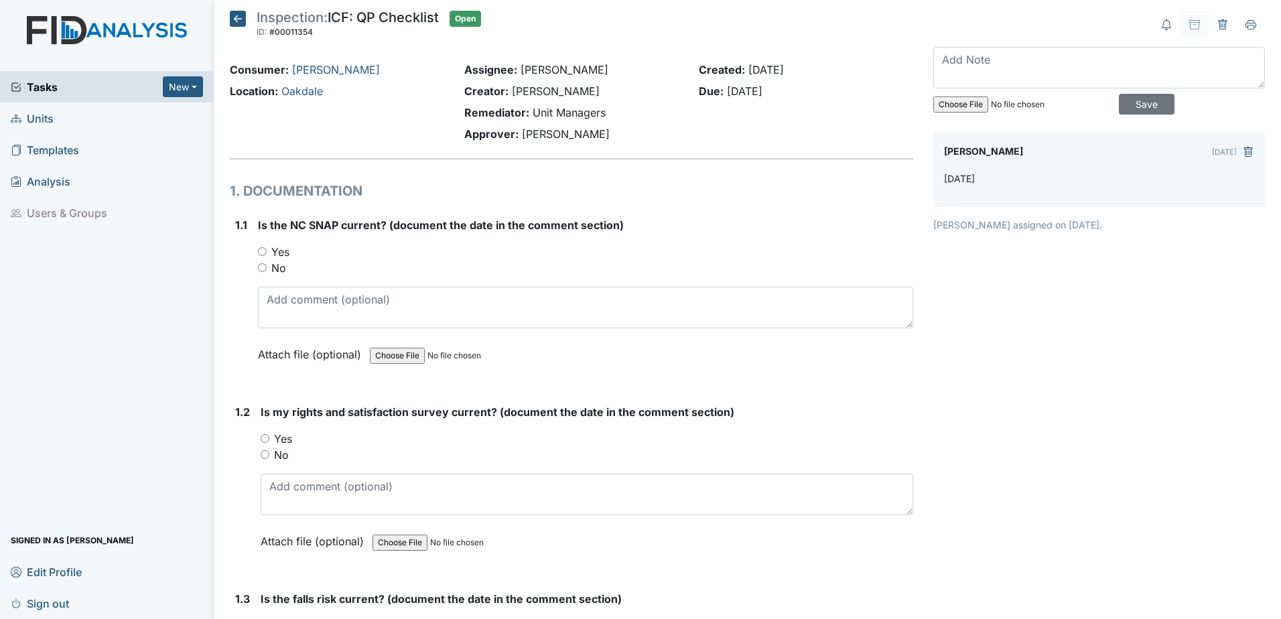
click at [282, 255] on label "Yes" at bounding box center [280, 252] width 18 height 16
click at [267, 255] on input "Yes" at bounding box center [262, 251] width 9 height 9
radio input "true"
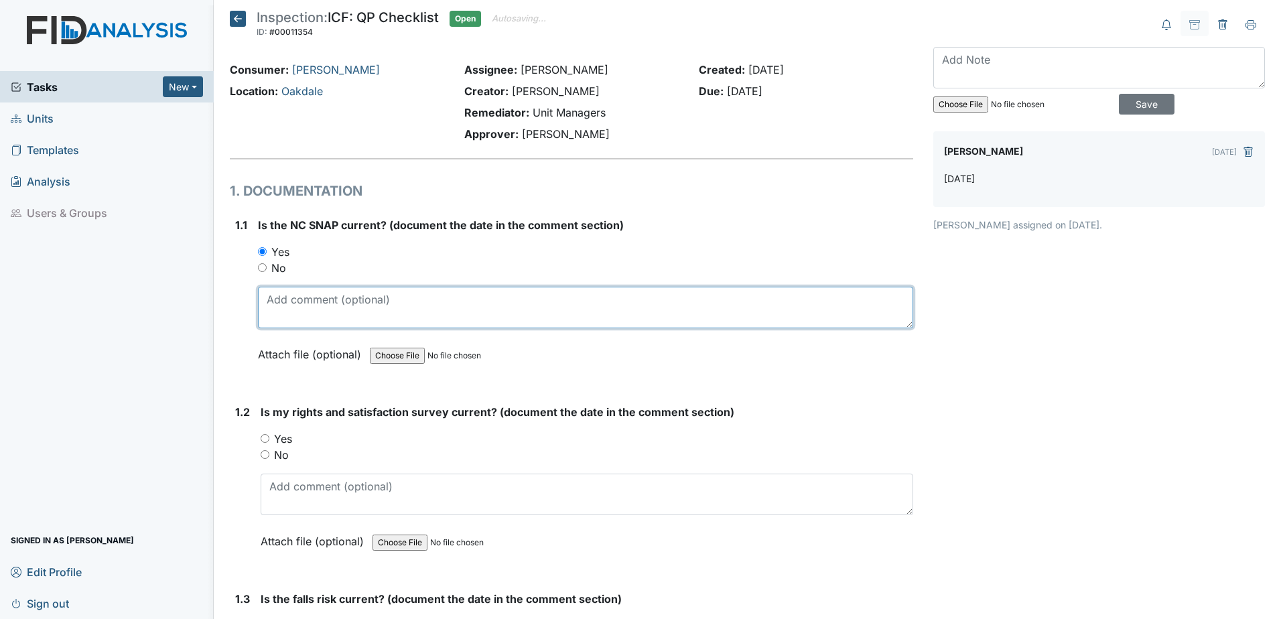
click at [316, 322] on textarea at bounding box center [585, 308] width 655 height 42
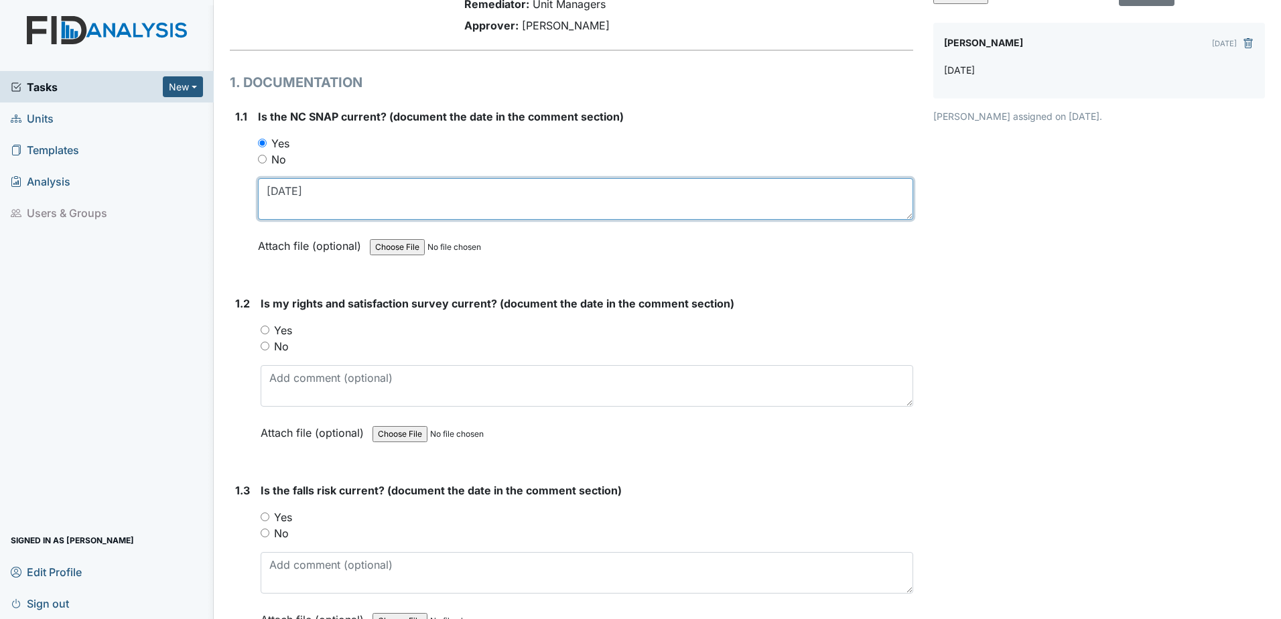
scroll to position [134, 0]
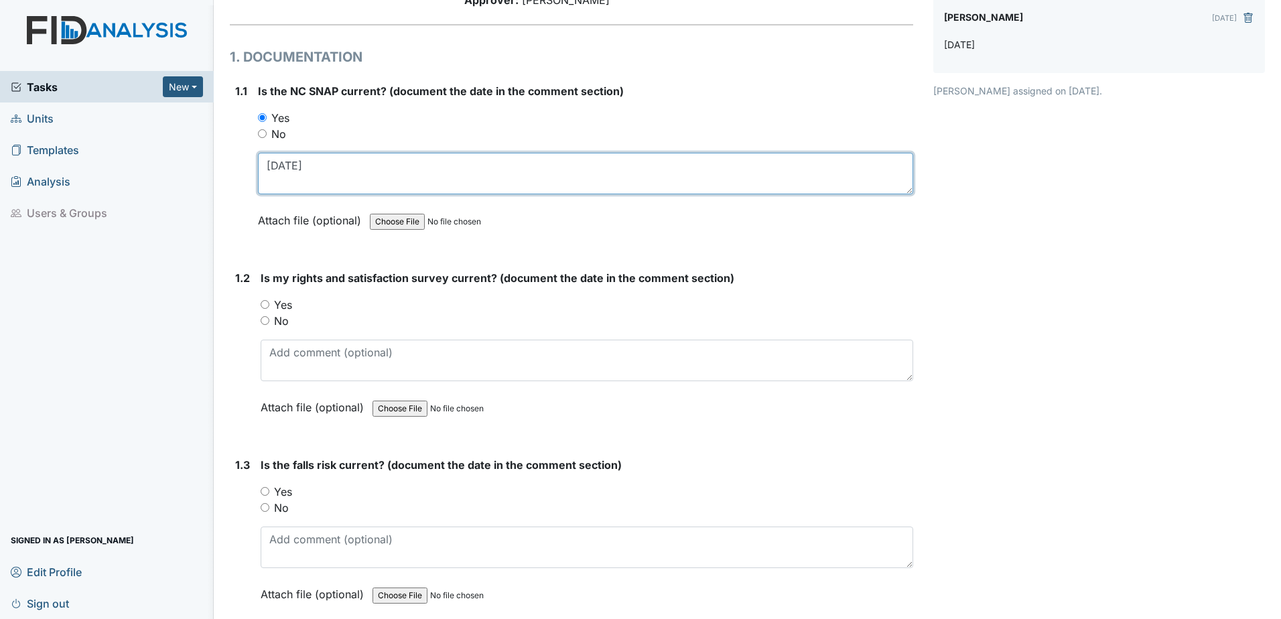
type textarea "[DATE]"
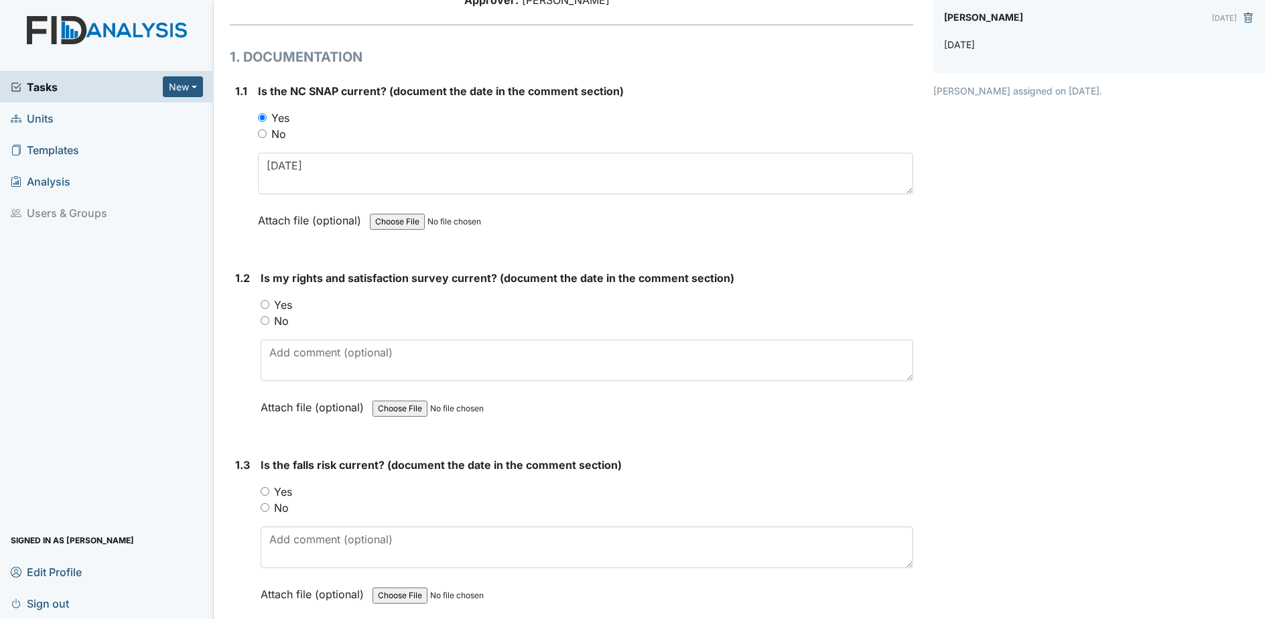
click at [284, 304] on label "Yes" at bounding box center [283, 305] width 18 height 16
click at [269, 304] on input "Yes" at bounding box center [265, 304] width 9 height 9
radio input "true"
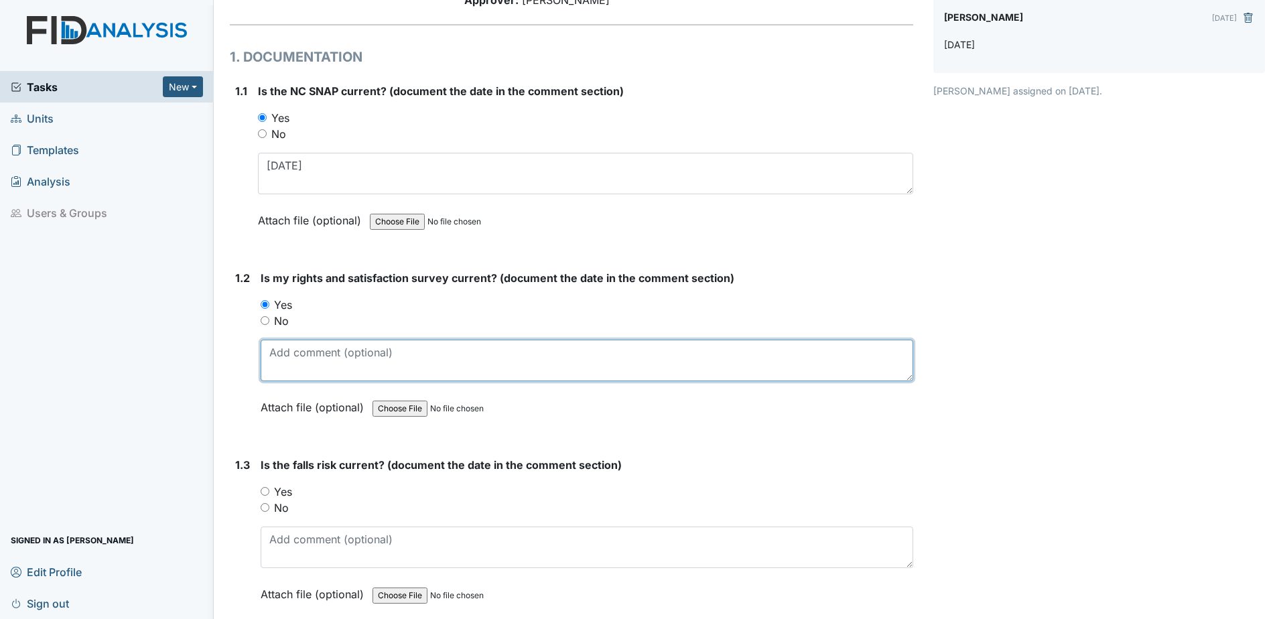
click at [306, 369] on textarea at bounding box center [587, 361] width 653 height 42
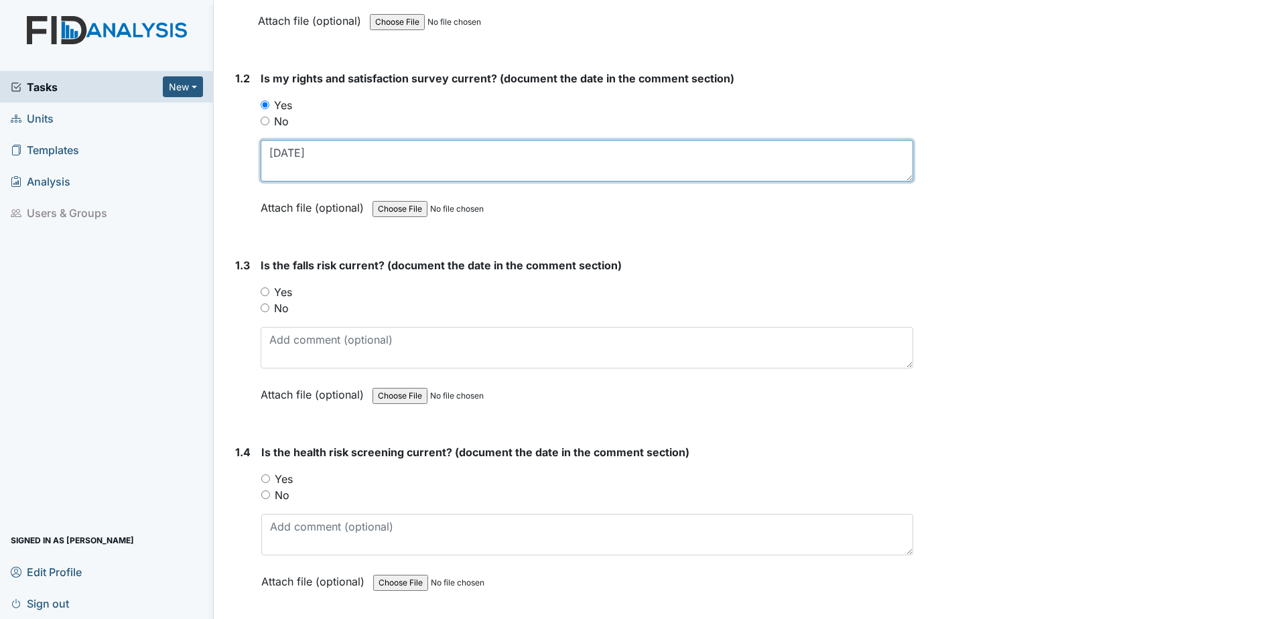
scroll to position [335, 0]
type textarea "[DATE]"
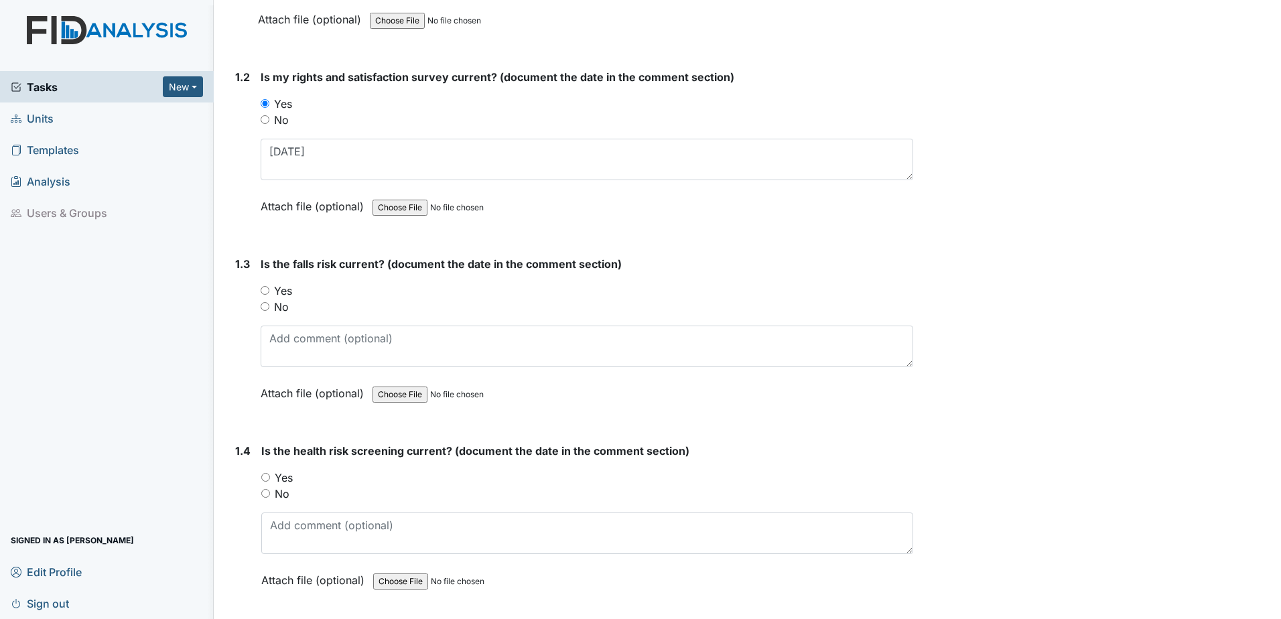
click at [277, 304] on label "No" at bounding box center [281, 307] width 15 height 16
click at [269, 304] on input "No" at bounding box center [265, 306] width 9 height 9
radio input "true"
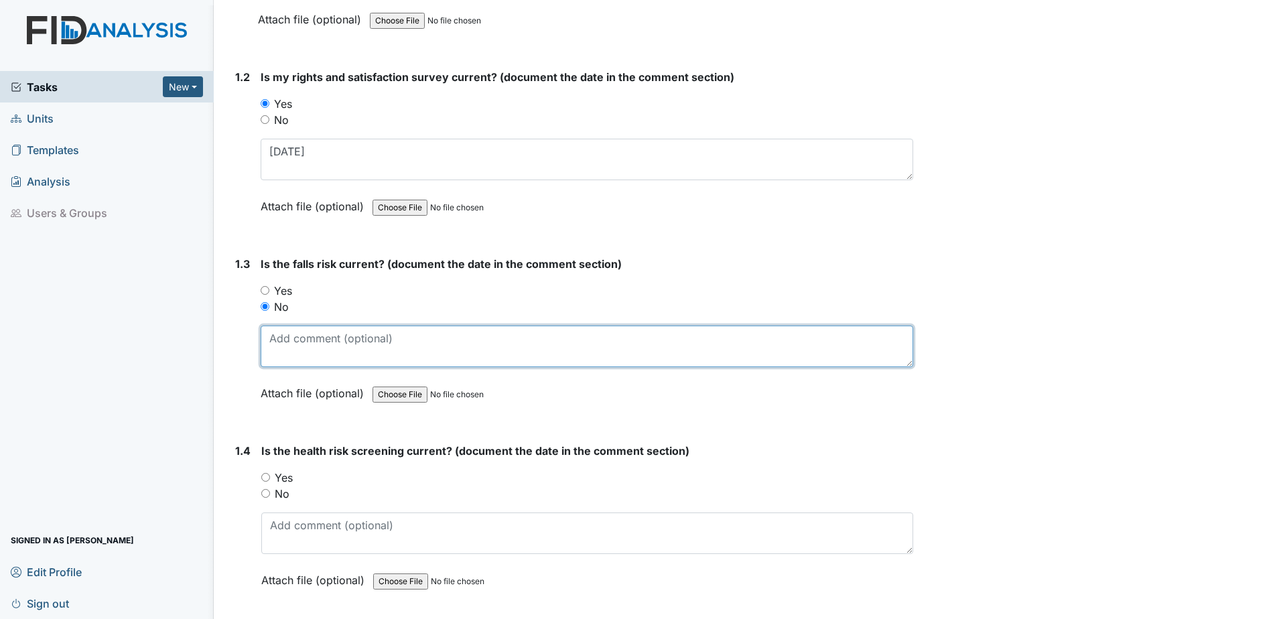
click at [296, 357] on textarea at bounding box center [587, 347] width 653 height 42
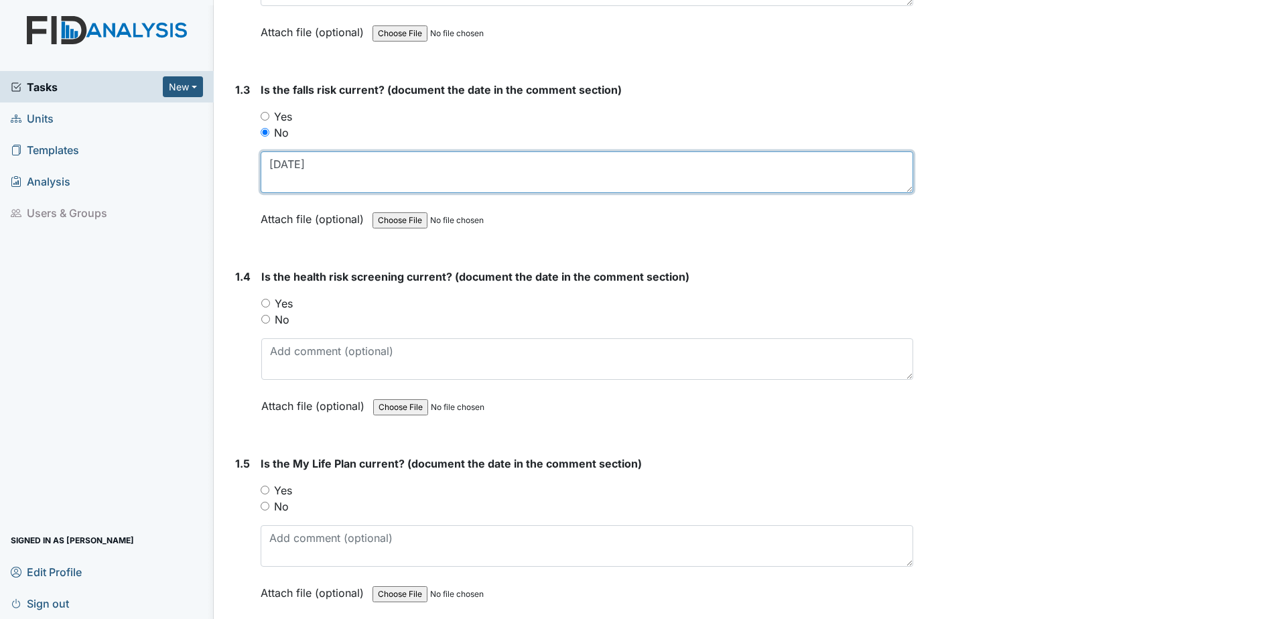
scroll to position [536, 0]
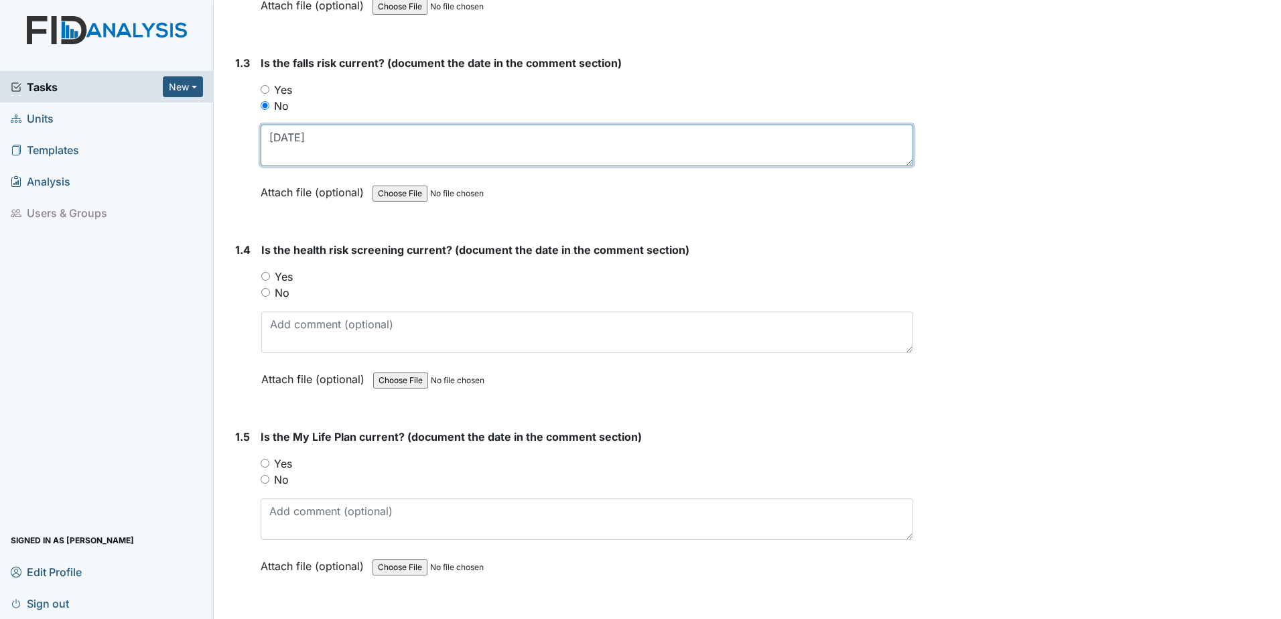
type textarea "10.14.21"
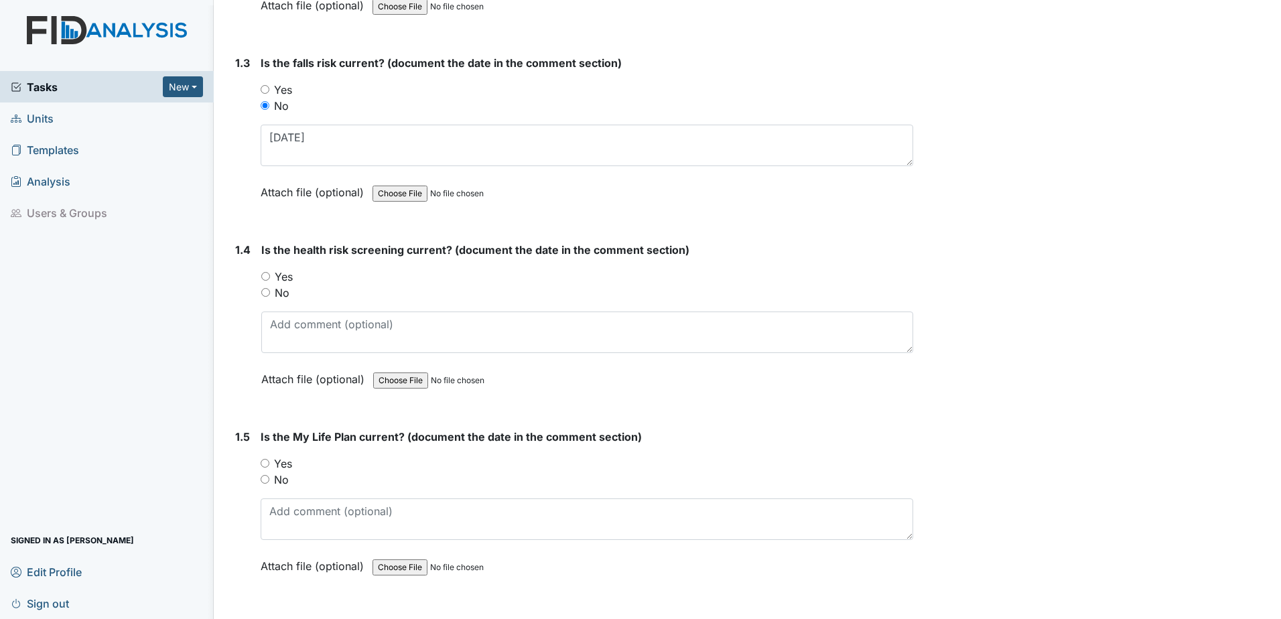
click at [285, 279] on label "Yes" at bounding box center [284, 277] width 18 height 16
click at [270, 279] on input "Yes" at bounding box center [265, 276] width 9 height 9
radio input "true"
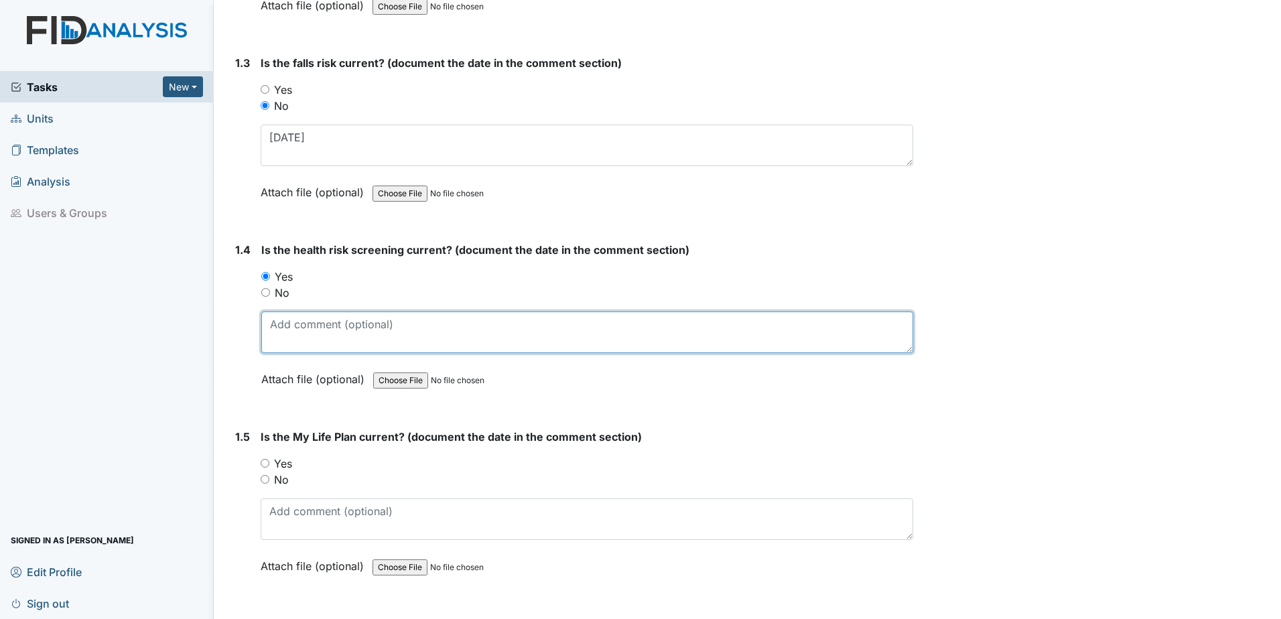
click at [279, 330] on textarea at bounding box center [587, 333] width 652 height 42
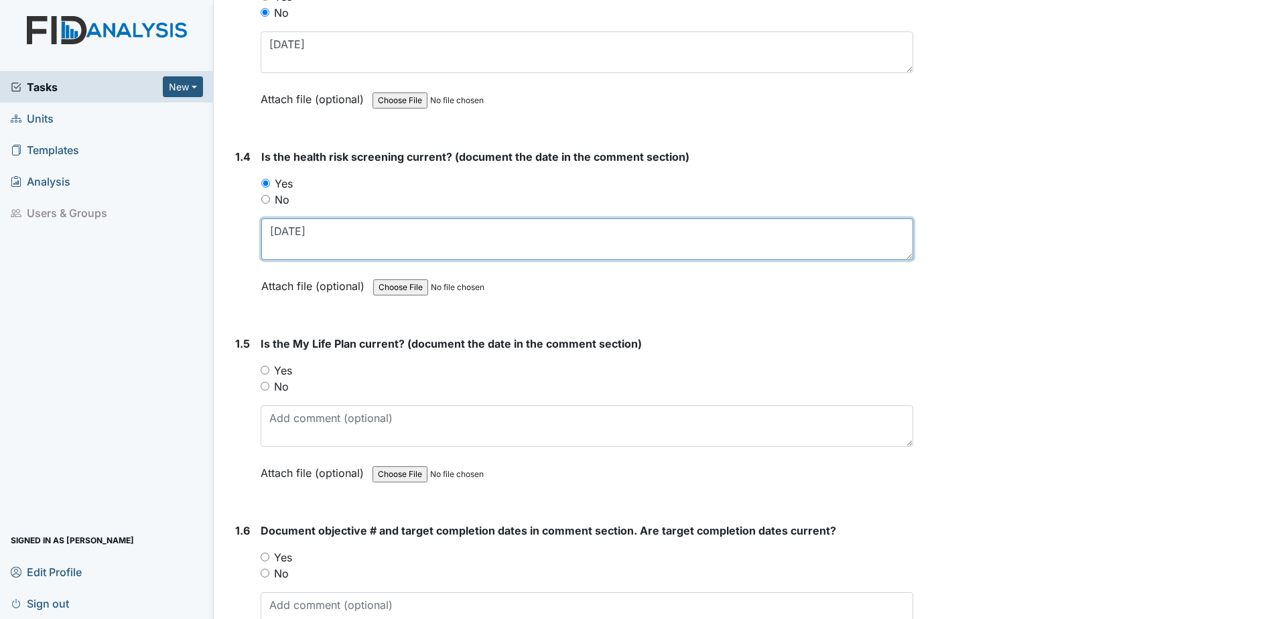
scroll to position [670, 0]
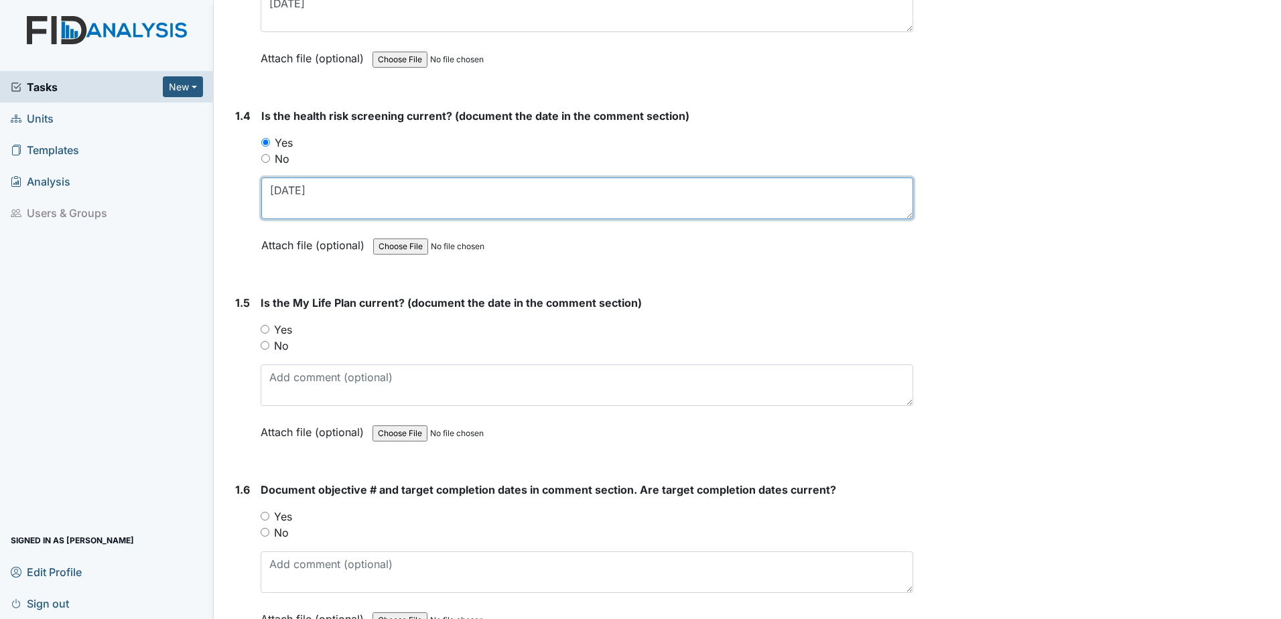
type textarea "7.2.25"
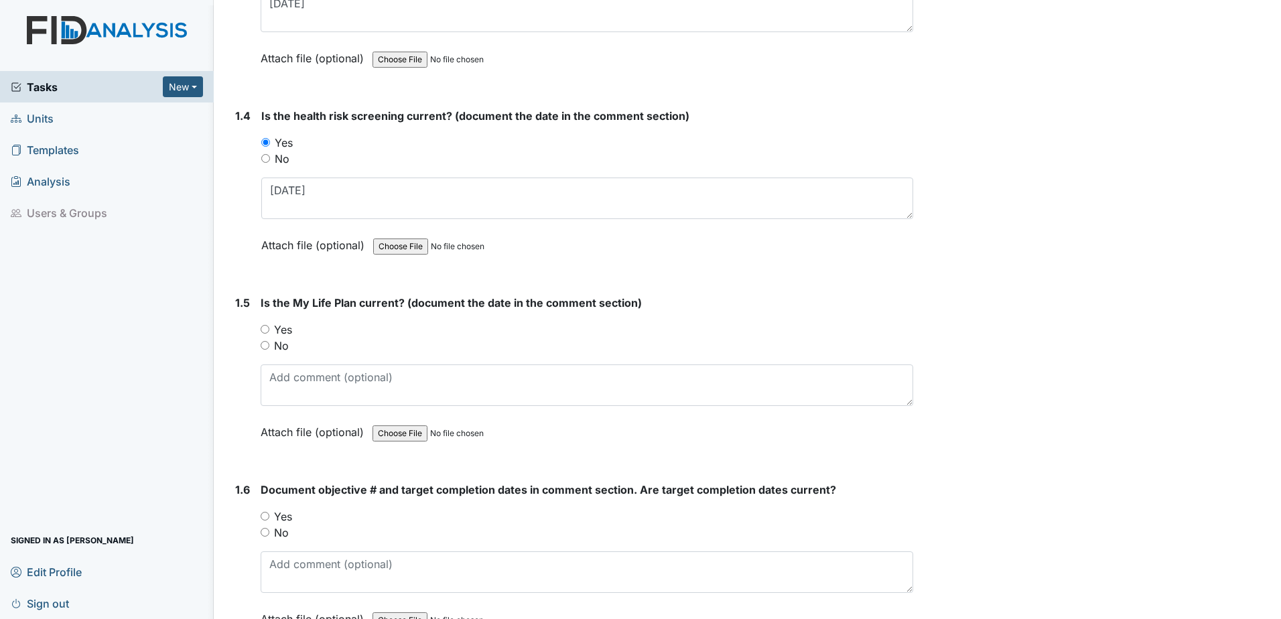
click at [291, 332] on label "Yes" at bounding box center [283, 330] width 18 height 16
click at [269, 332] on input "Yes" at bounding box center [265, 329] width 9 height 9
radio input "true"
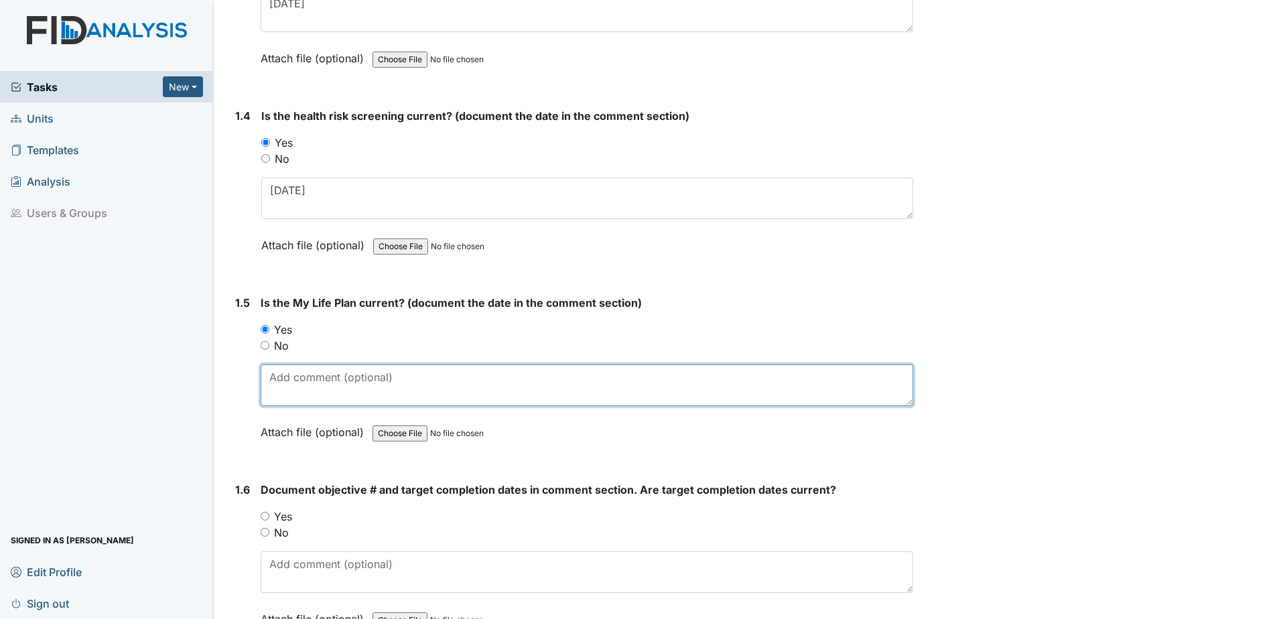
click at [293, 403] on textarea at bounding box center [587, 386] width 653 height 42
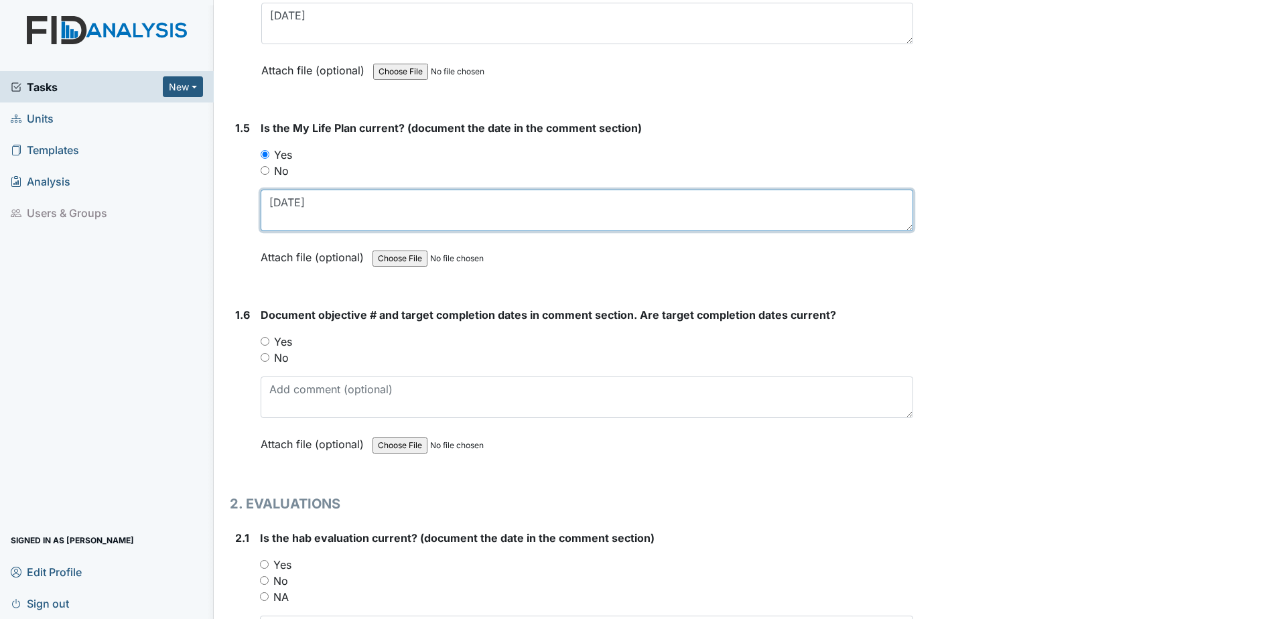
scroll to position [871, 0]
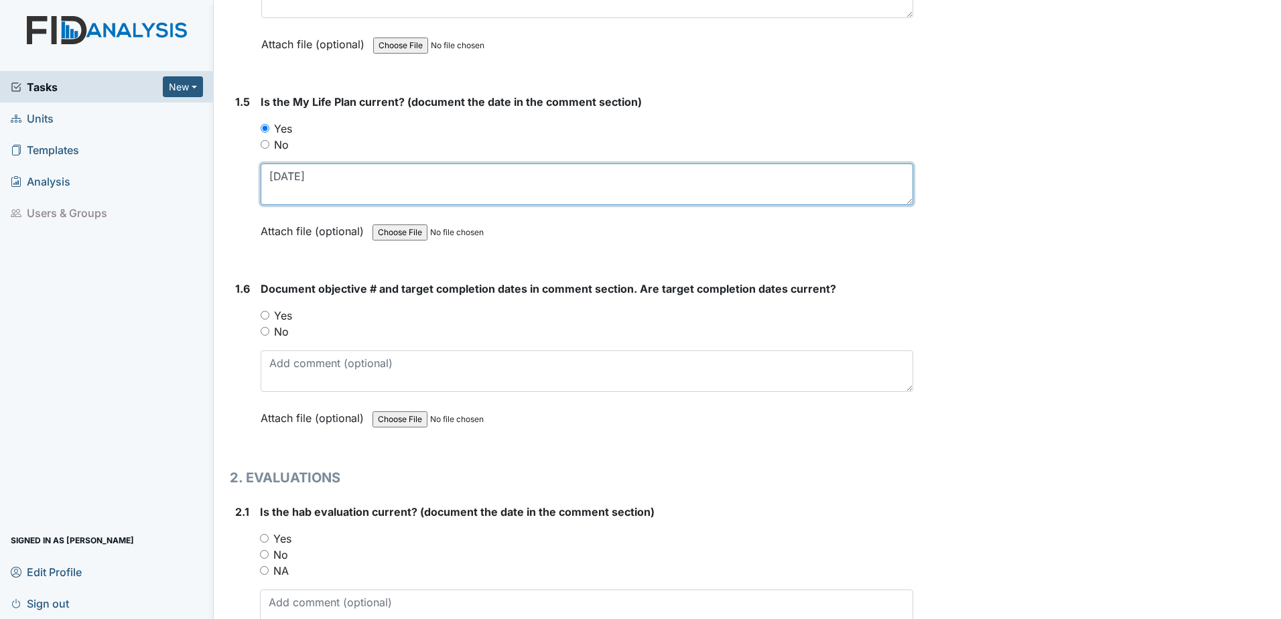
type textarea "8.1.25"
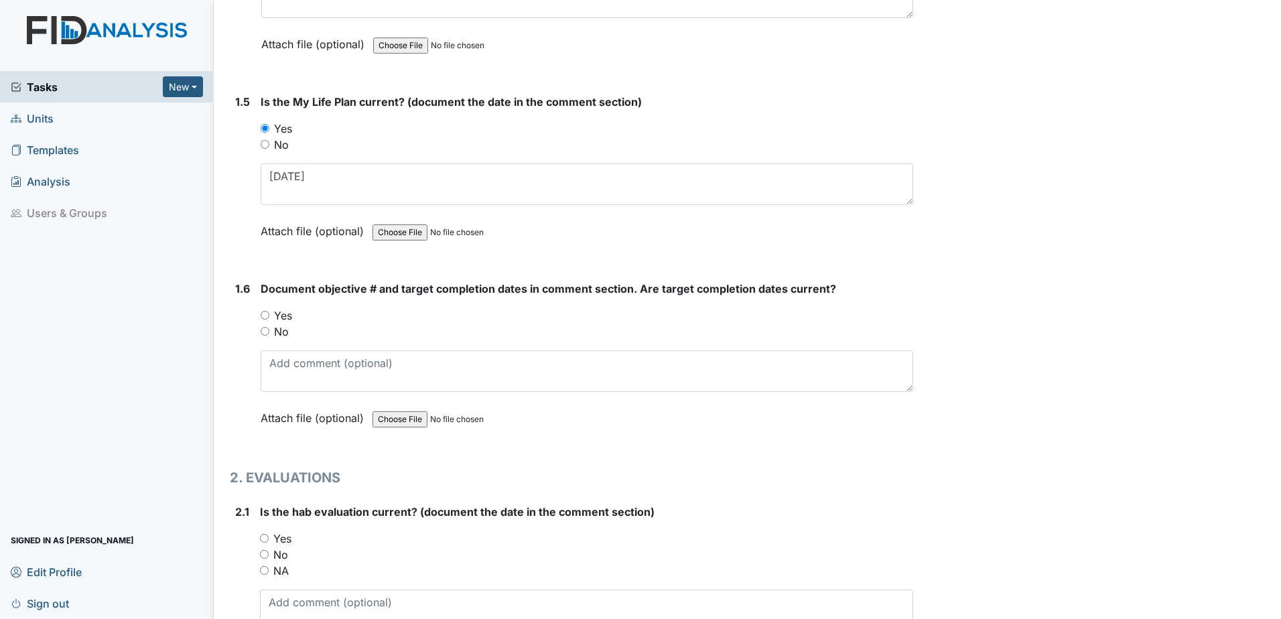
click at [285, 314] on label "Yes" at bounding box center [283, 316] width 18 height 16
click at [269, 314] on input "Yes" at bounding box center [265, 315] width 9 height 9
radio input "true"
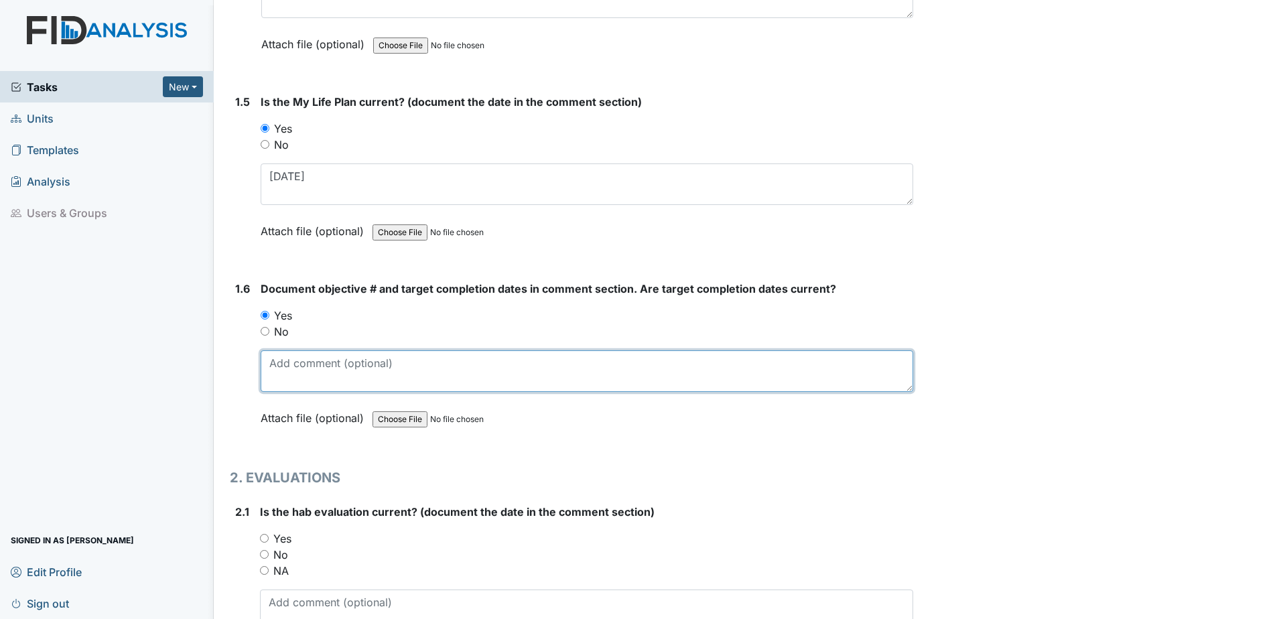
click at [297, 381] on textarea at bounding box center [587, 372] width 653 height 42
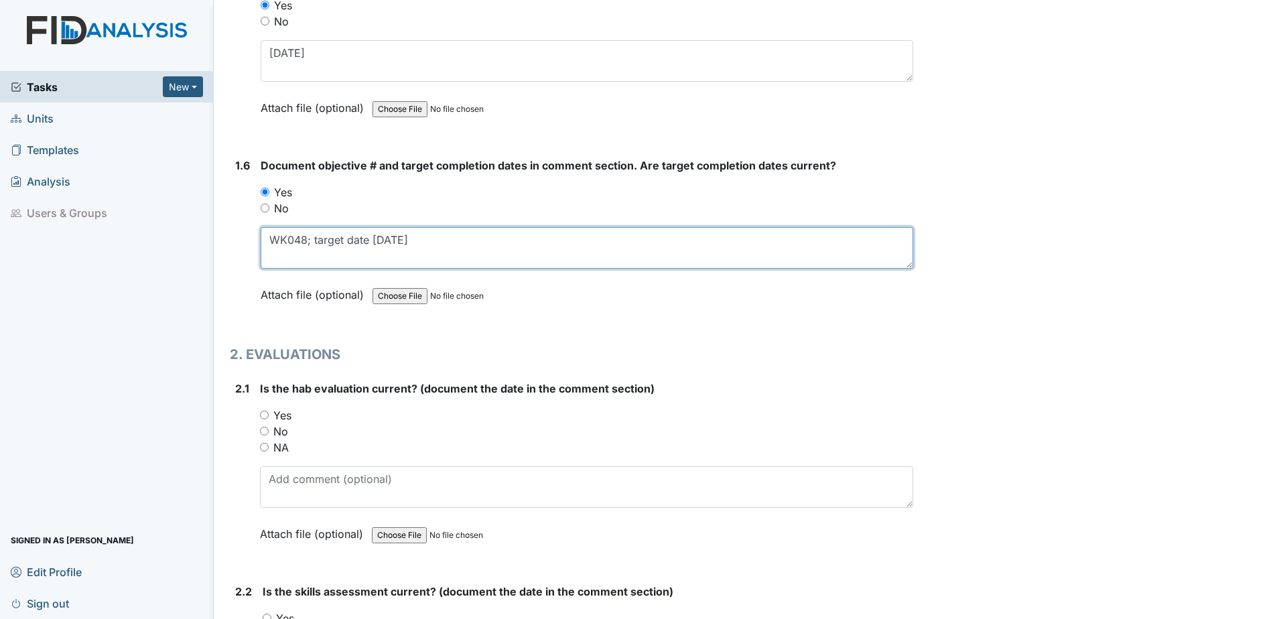
scroll to position [1005, 0]
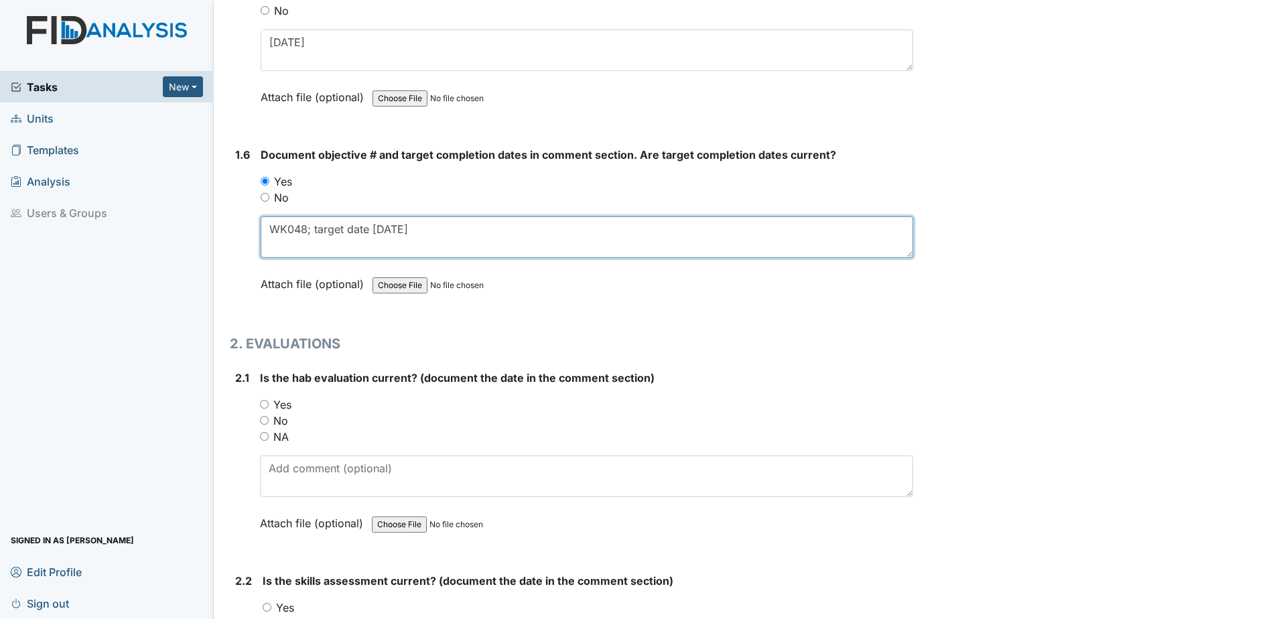
type textarea "WK048; target date 7.31.26"
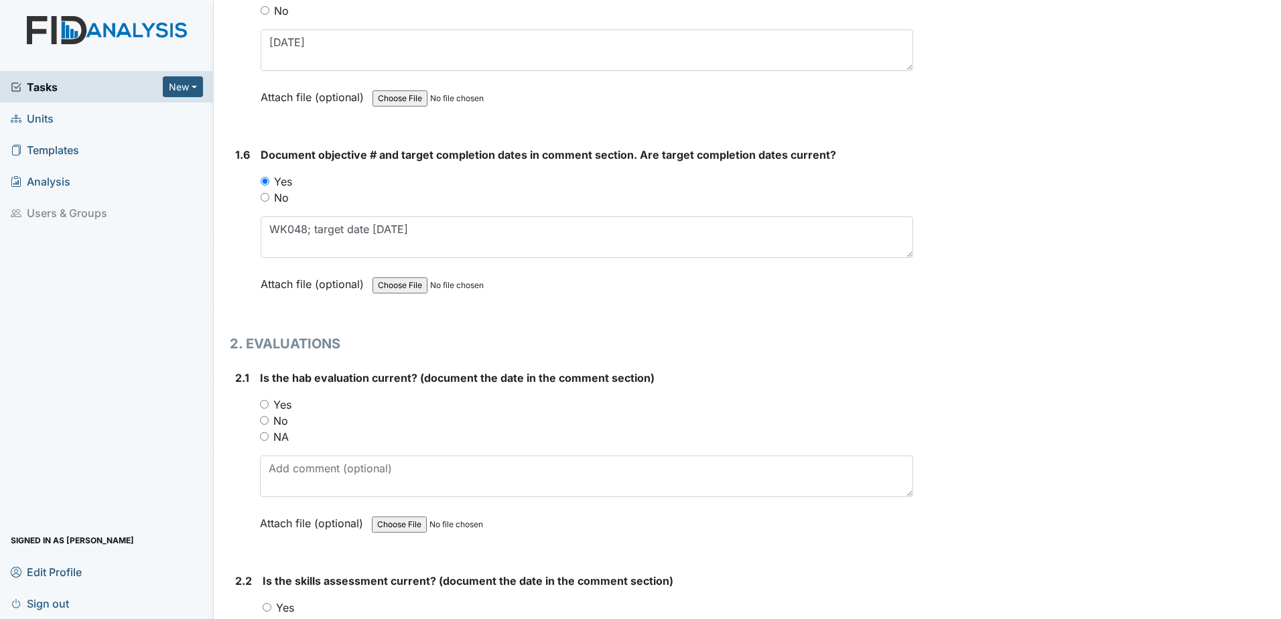
click at [281, 406] on label "Yes" at bounding box center [282, 405] width 18 height 16
click at [269, 406] on input "Yes" at bounding box center [264, 404] width 9 height 9
radio input "true"
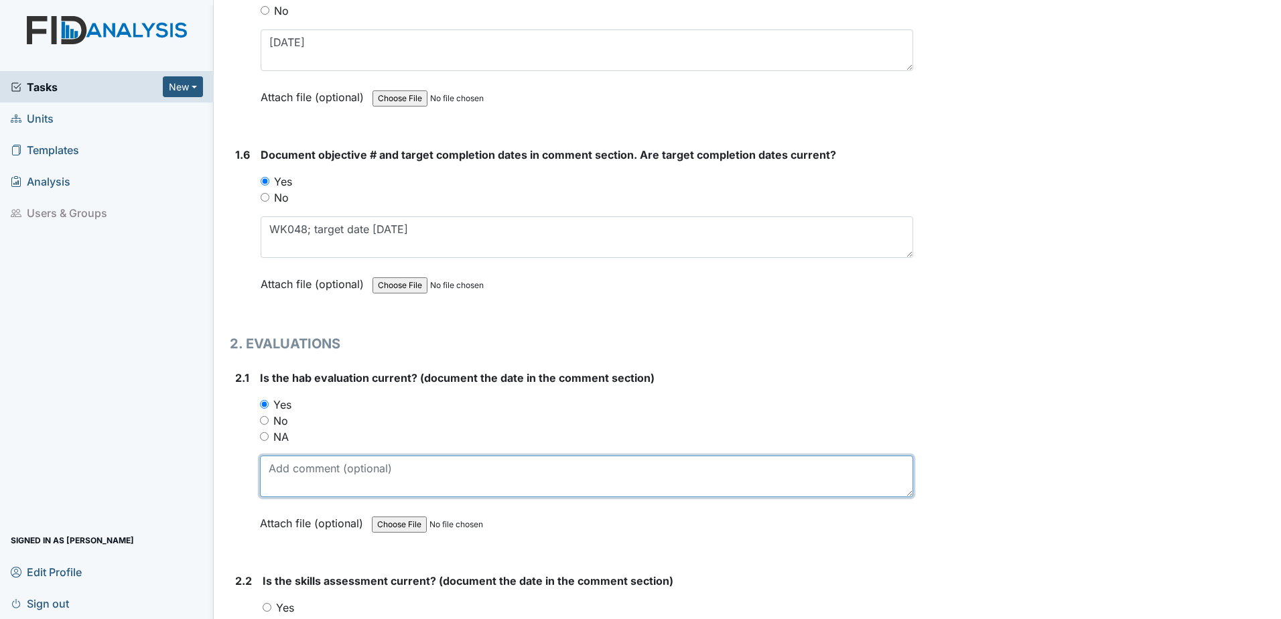
click at [293, 497] on textarea at bounding box center [586, 477] width 653 height 42
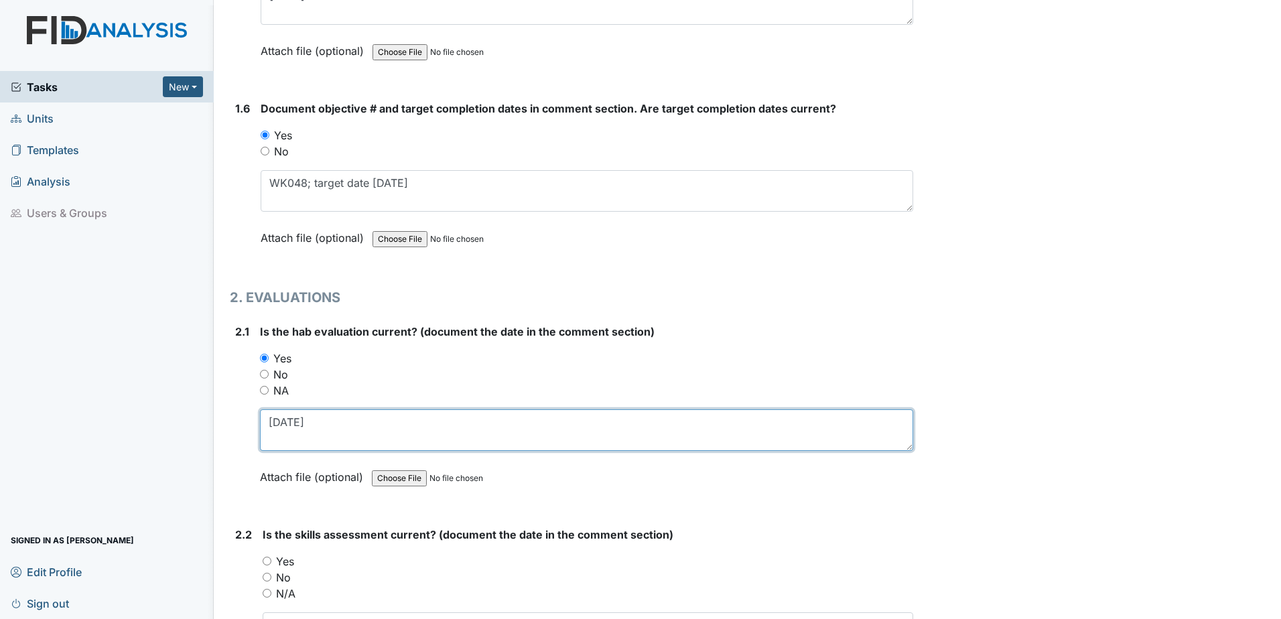
scroll to position [1206, 0]
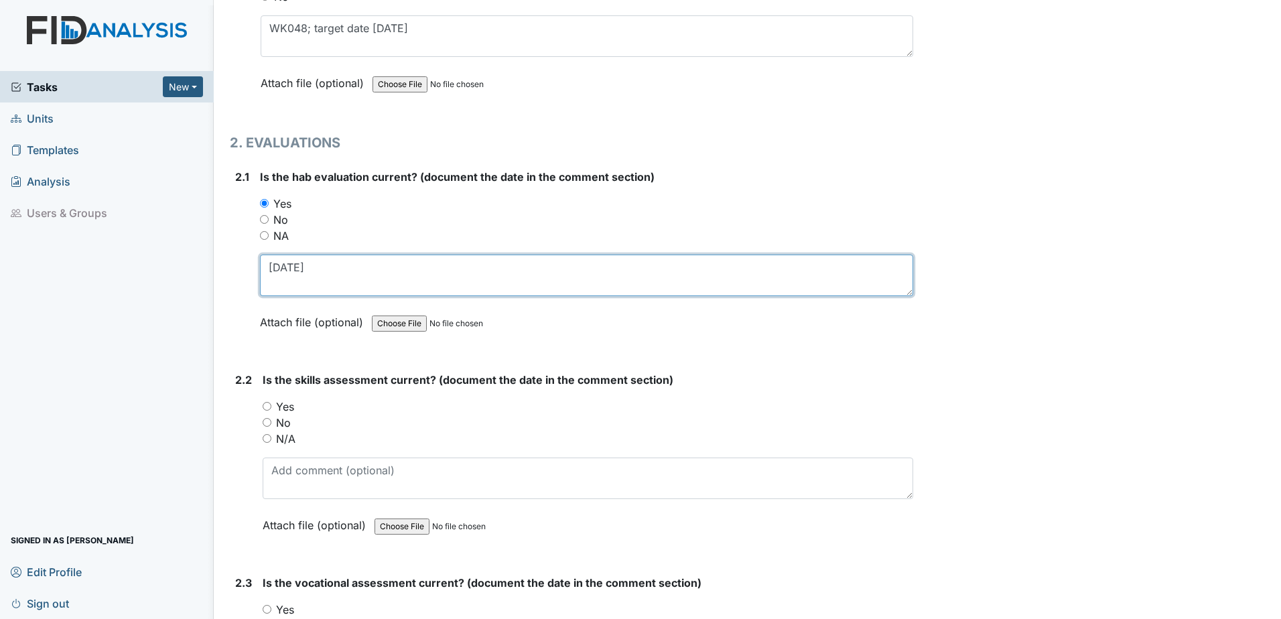
type textarea "6.15.25"
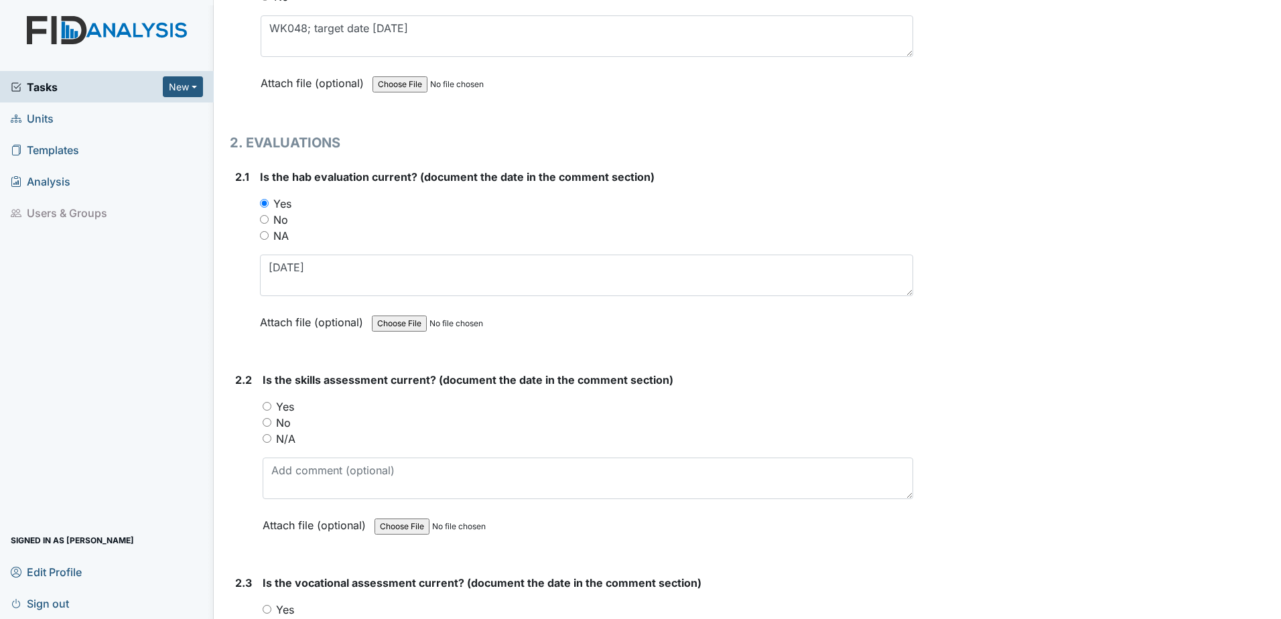
click at [290, 409] on label "Yes" at bounding box center [285, 407] width 18 height 16
click at [271, 409] on input "Yes" at bounding box center [267, 406] width 9 height 9
radio input "true"
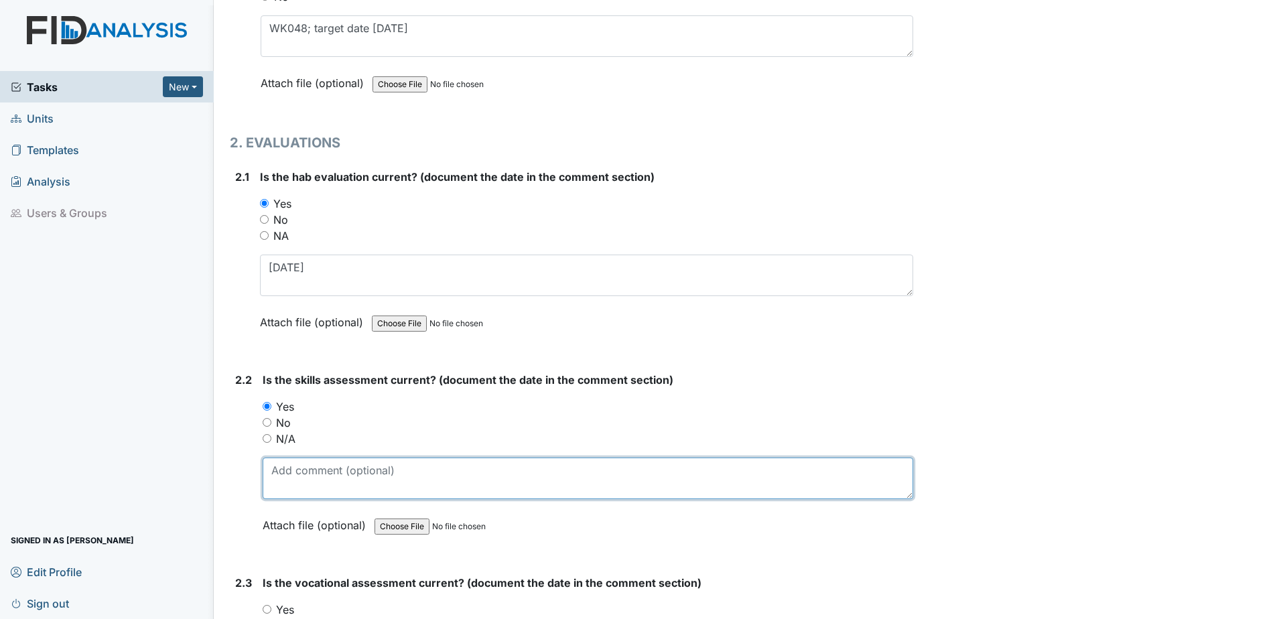
click at [297, 472] on textarea at bounding box center [588, 479] width 651 height 42
type textarea "7.3.24"
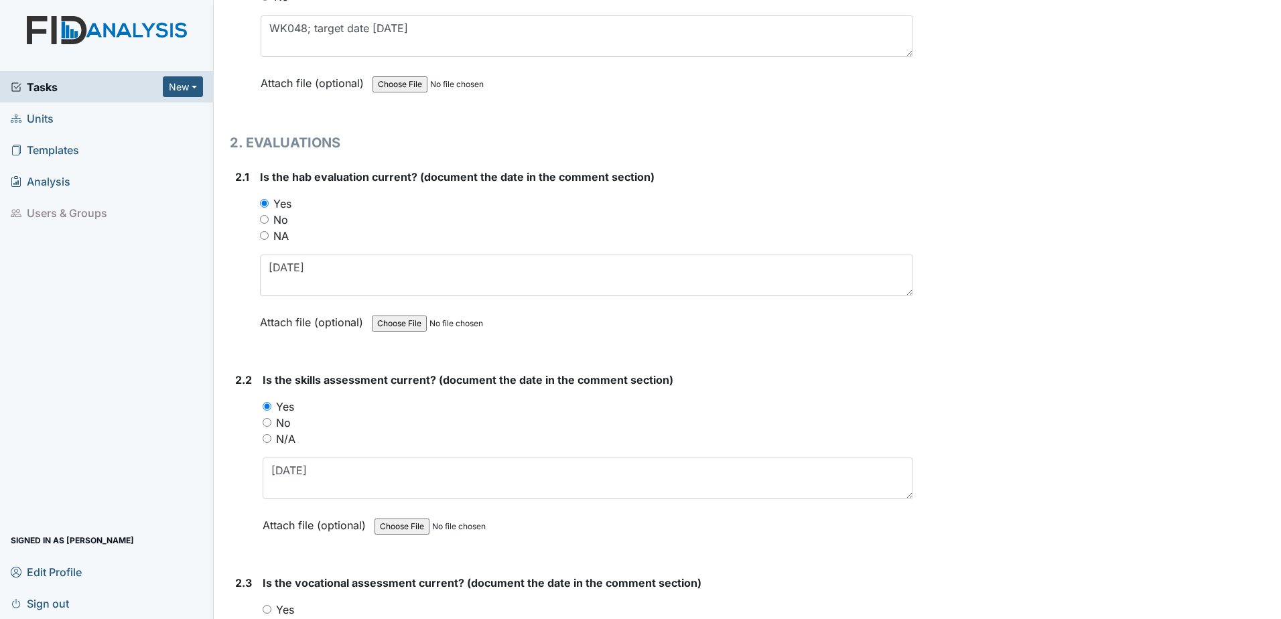
click at [281, 420] on label "No" at bounding box center [283, 423] width 15 height 16
click at [271, 420] on input "No" at bounding box center [267, 422] width 9 height 9
radio input "true"
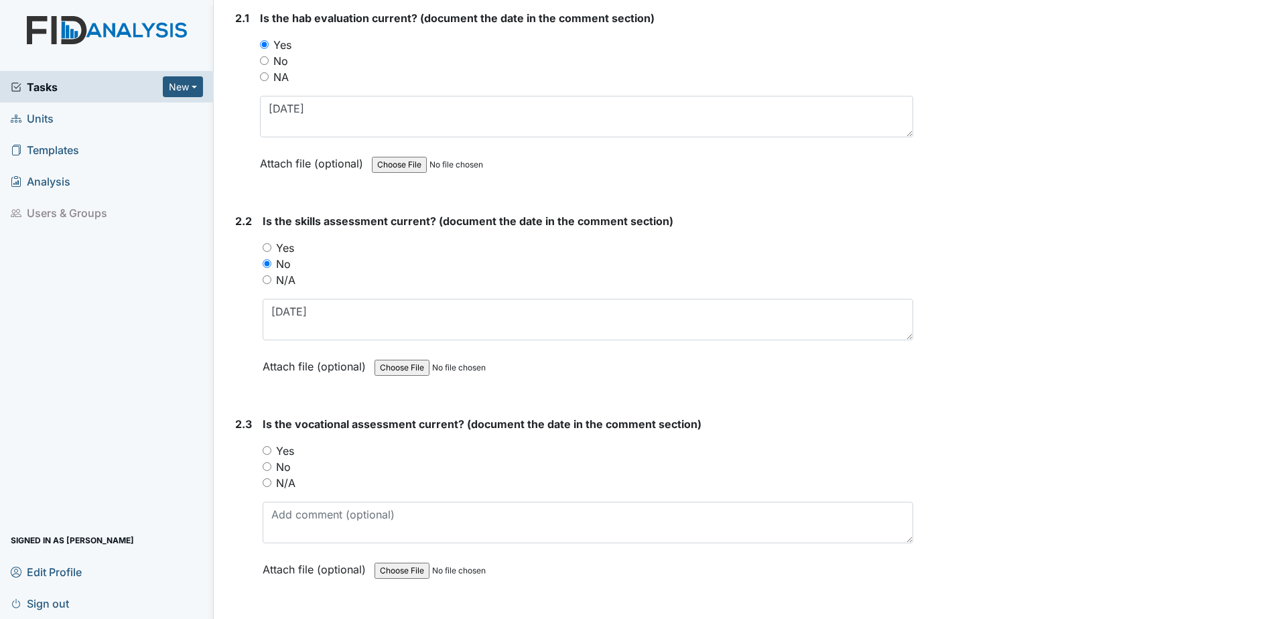
scroll to position [1407, 0]
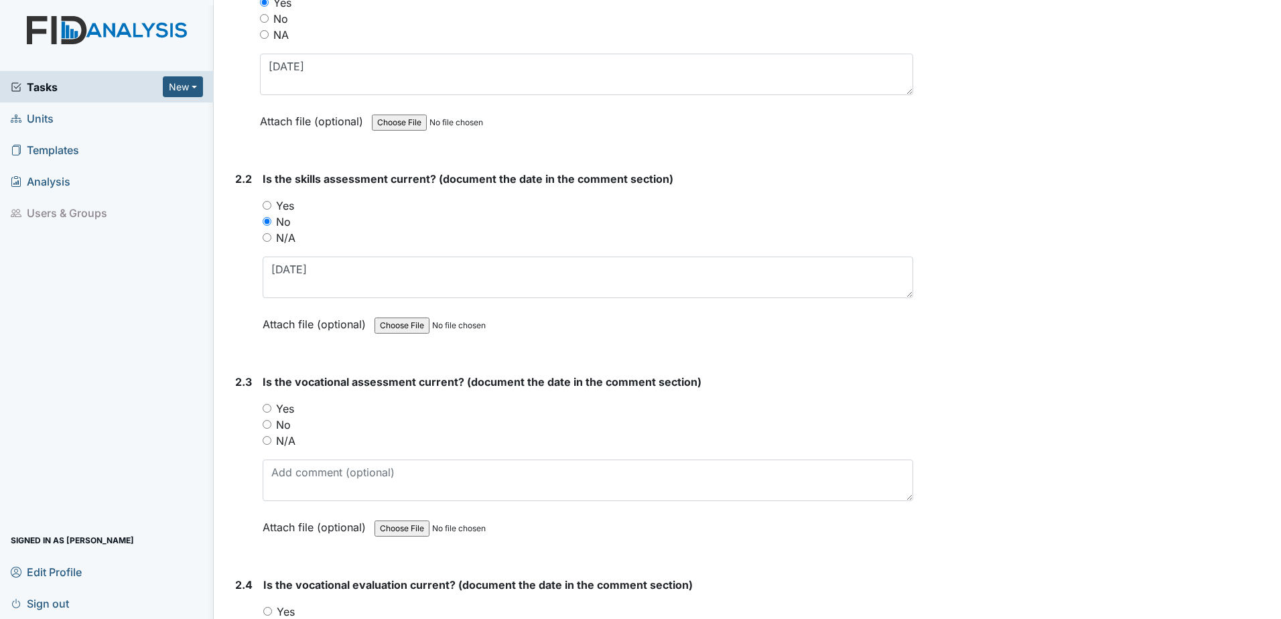
click at [288, 411] on label "Yes" at bounding box center [285, 409] width 18 height 16
click at [271, 411] on input "Yes" at bounding box center [267, 408] width 9 height 9
radio input "true"
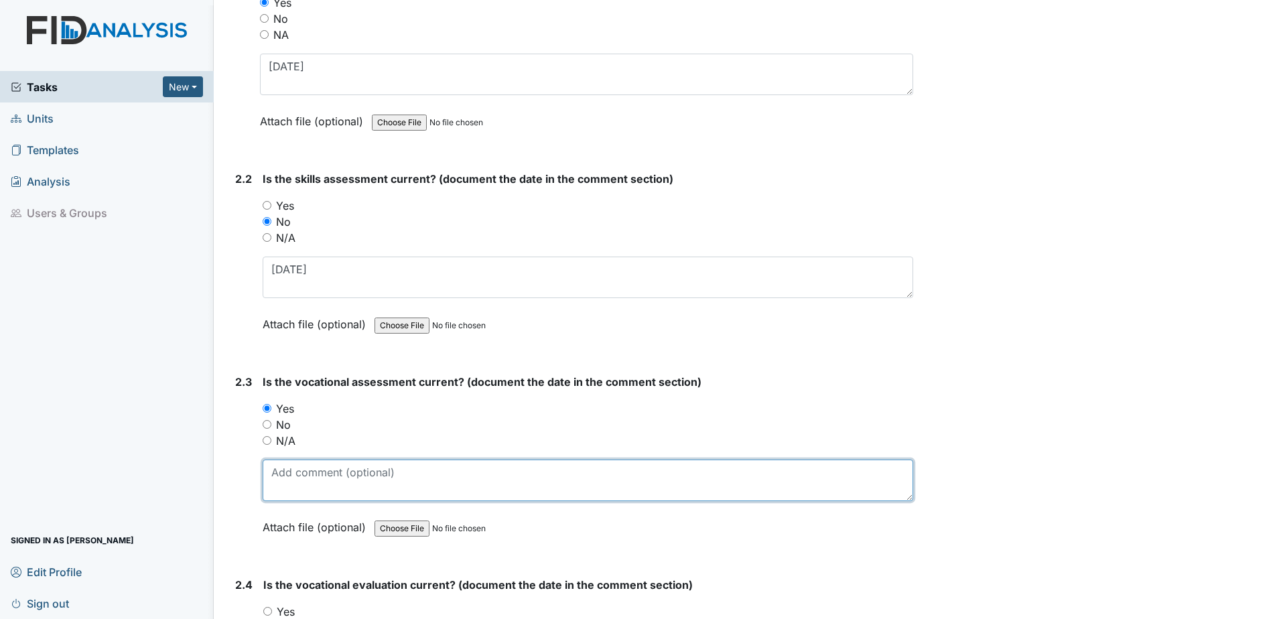
click at [291, 463] on textarea at bounding box center [588, 481] width 651 height 42
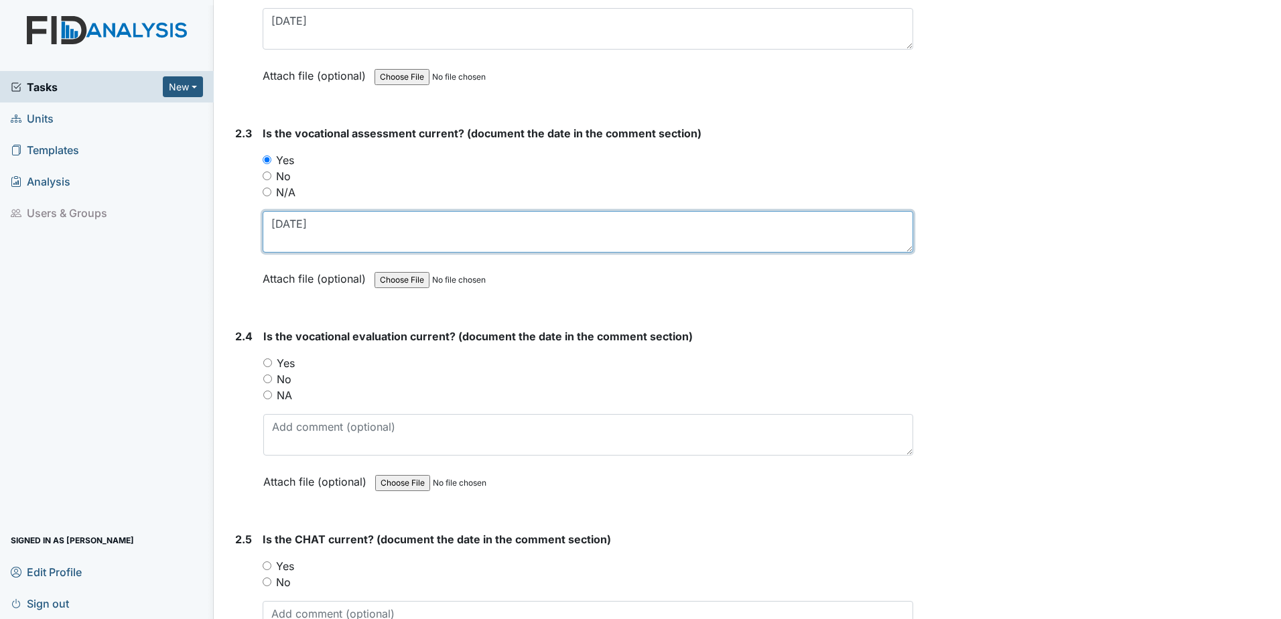
scroll to position [1676, 0]
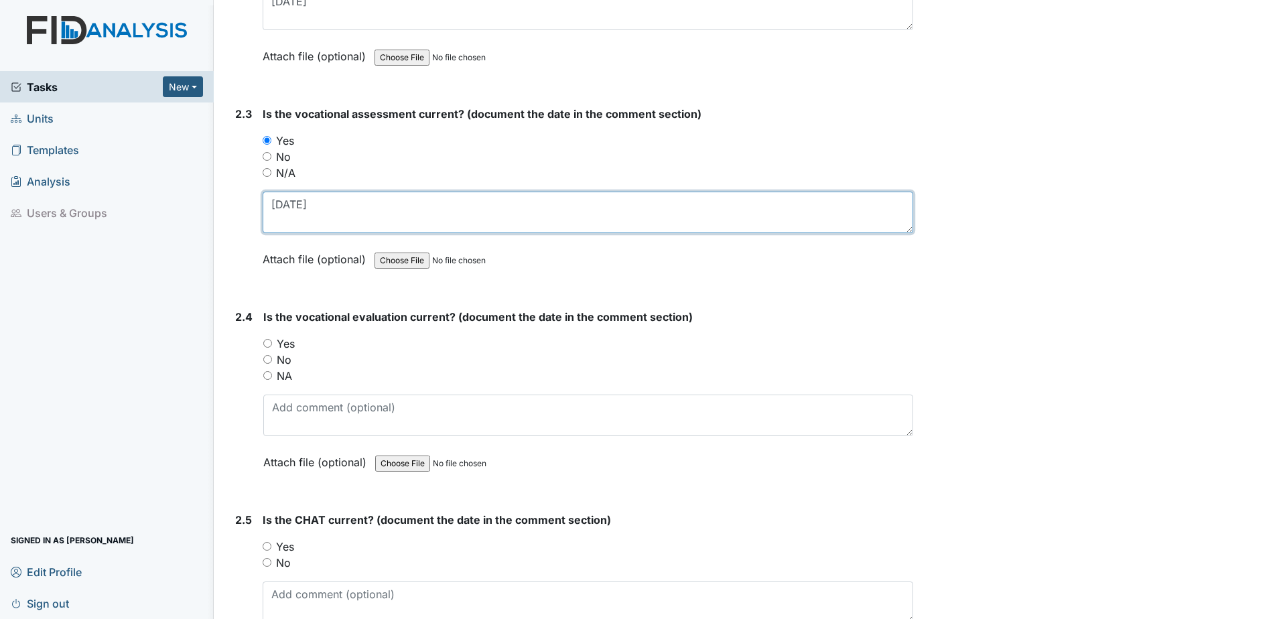
type textarea "6.26.25"
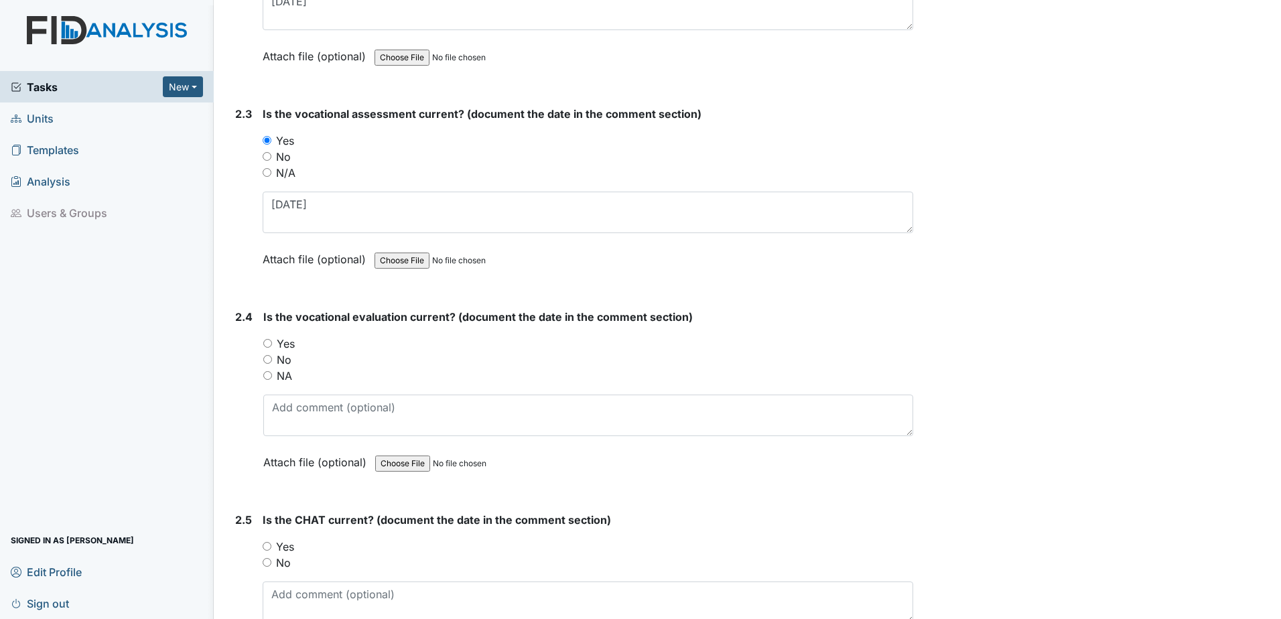
click at [284, 344] on label "Yes" at bounding box center [286, 344] width 18 height 16
click at [272, 344] on input "Yes" at bounding box center [267, 343] width 9 height 9
radio input "true"
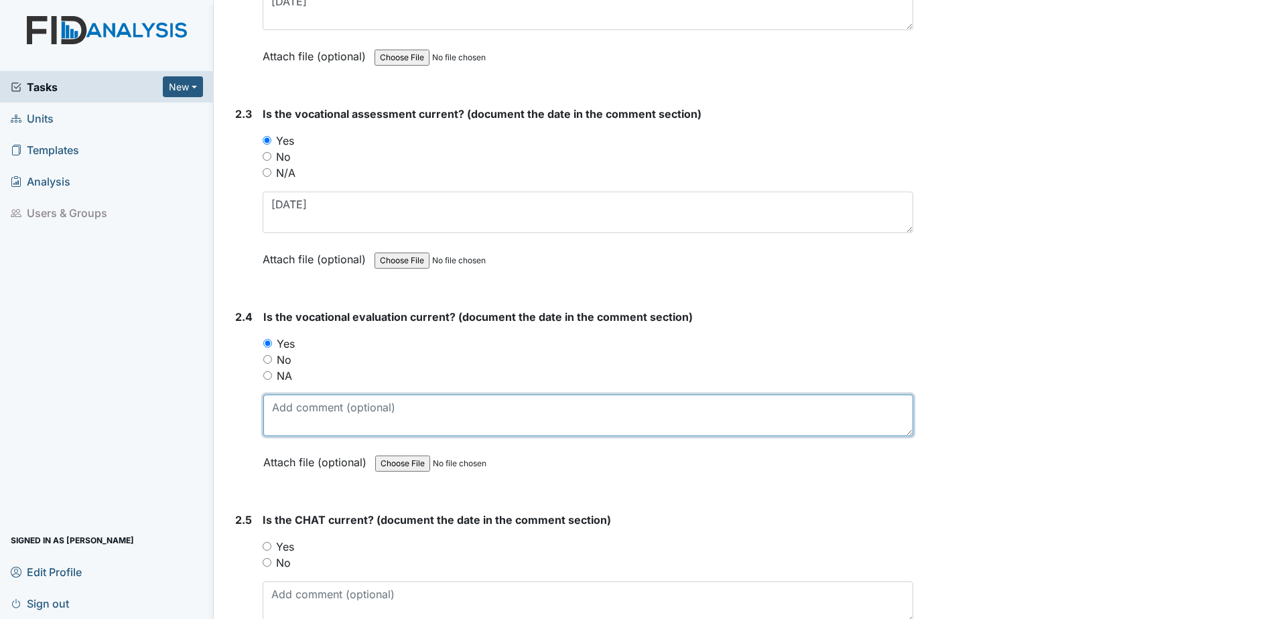
click at [301, 422] on textarea at bounding box center [588, 416] width 650 height 42
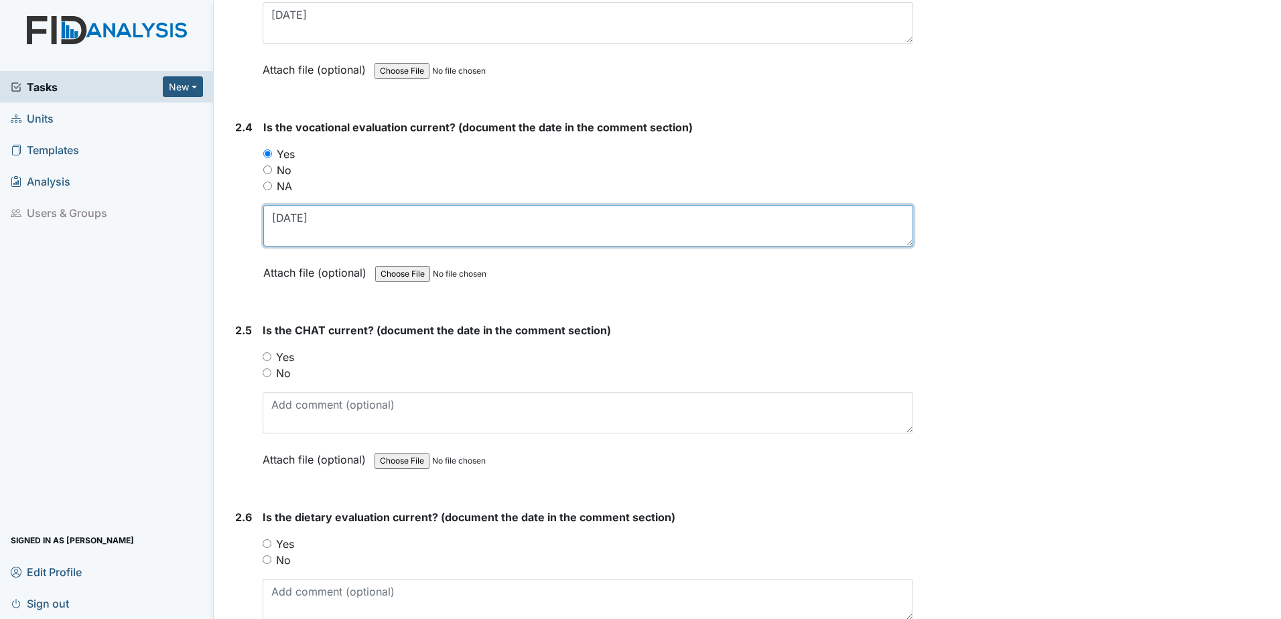
scroll to position [1877, 0]
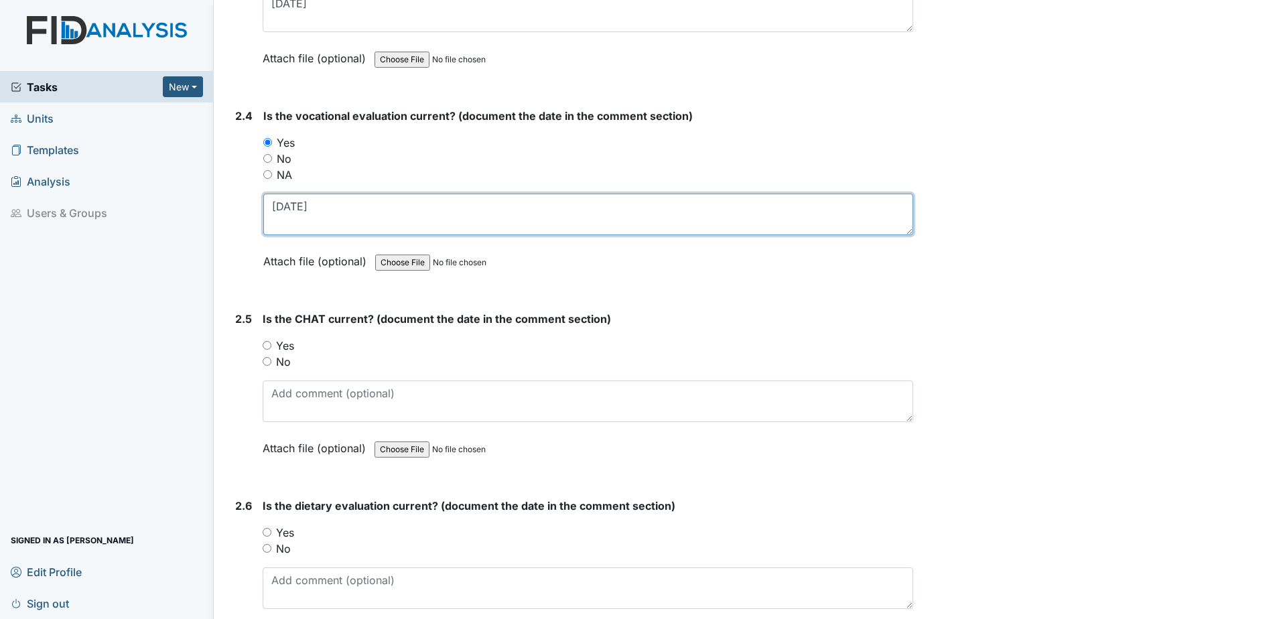
type textarea "6.26.25"
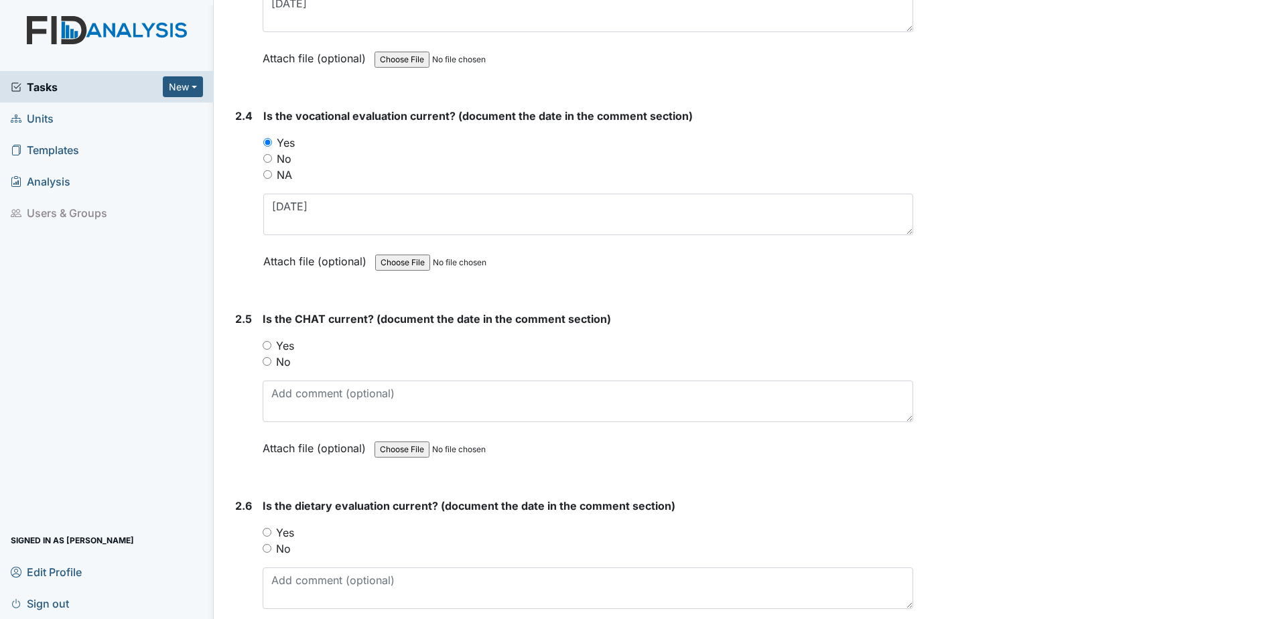
click at [288, 347] on label "Yes" at bounding box center [285, 346] width 18 height 16
click at [271, 347] on input "Yes" at bounding box center [267, 345] width 9 height 9
radio input "true"
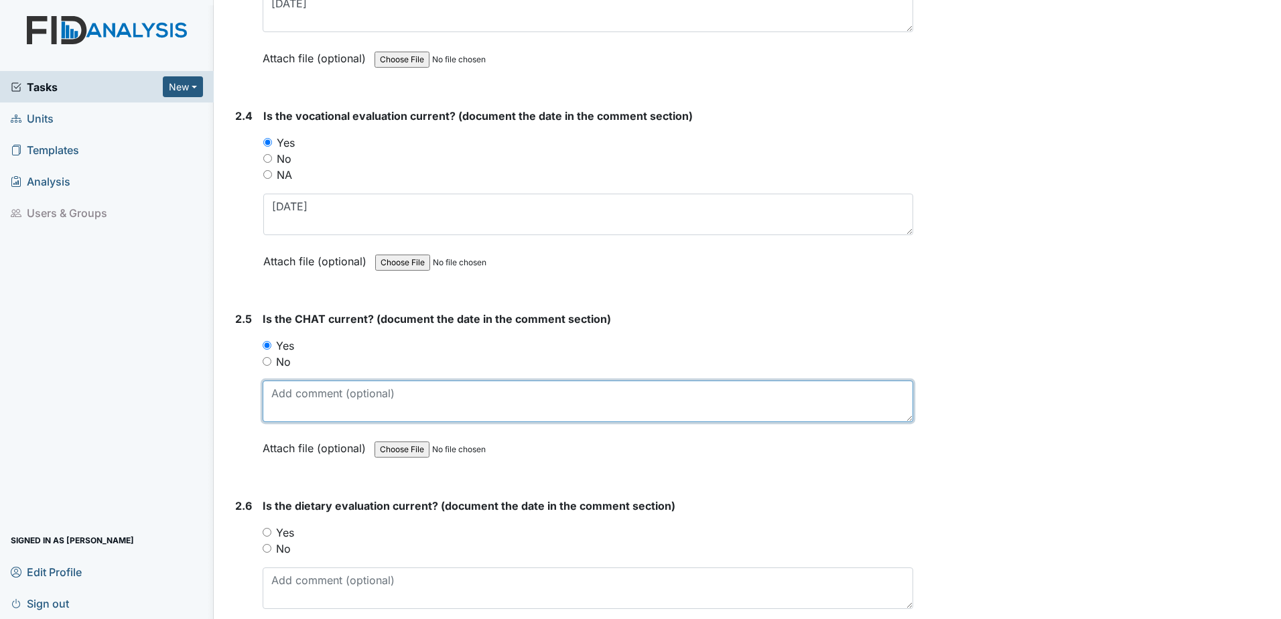
click at [291, 411] on textarea at bounding box center [588, 402] width 651 height 42
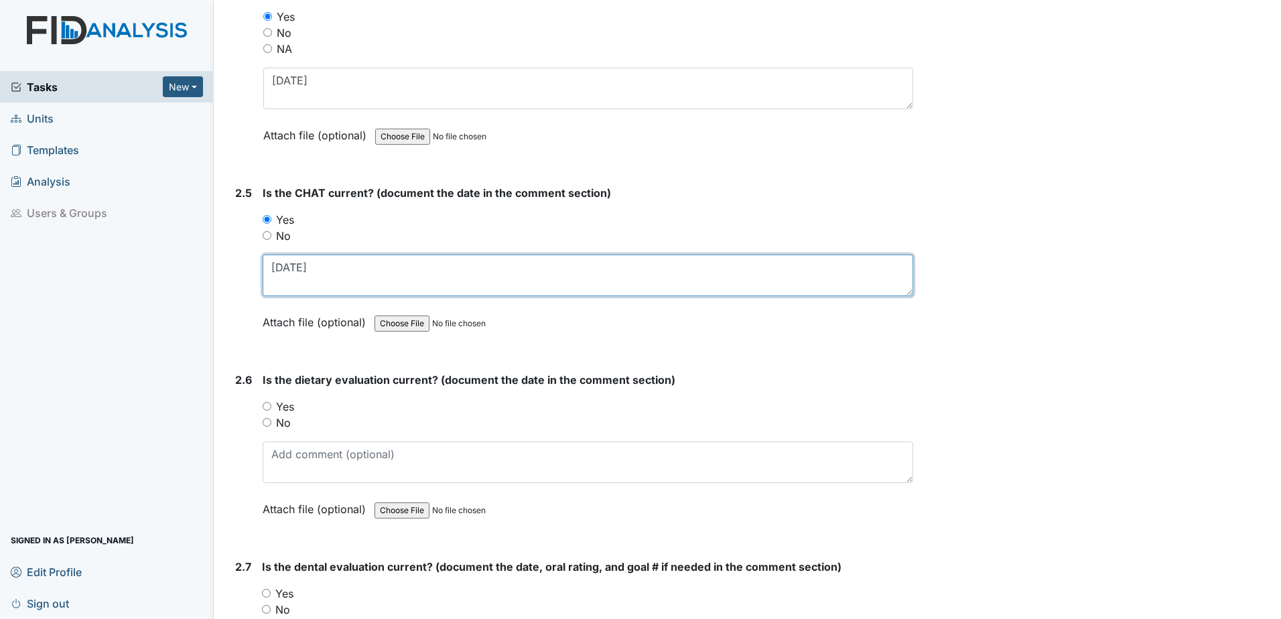
scroll to position [2011, 0]
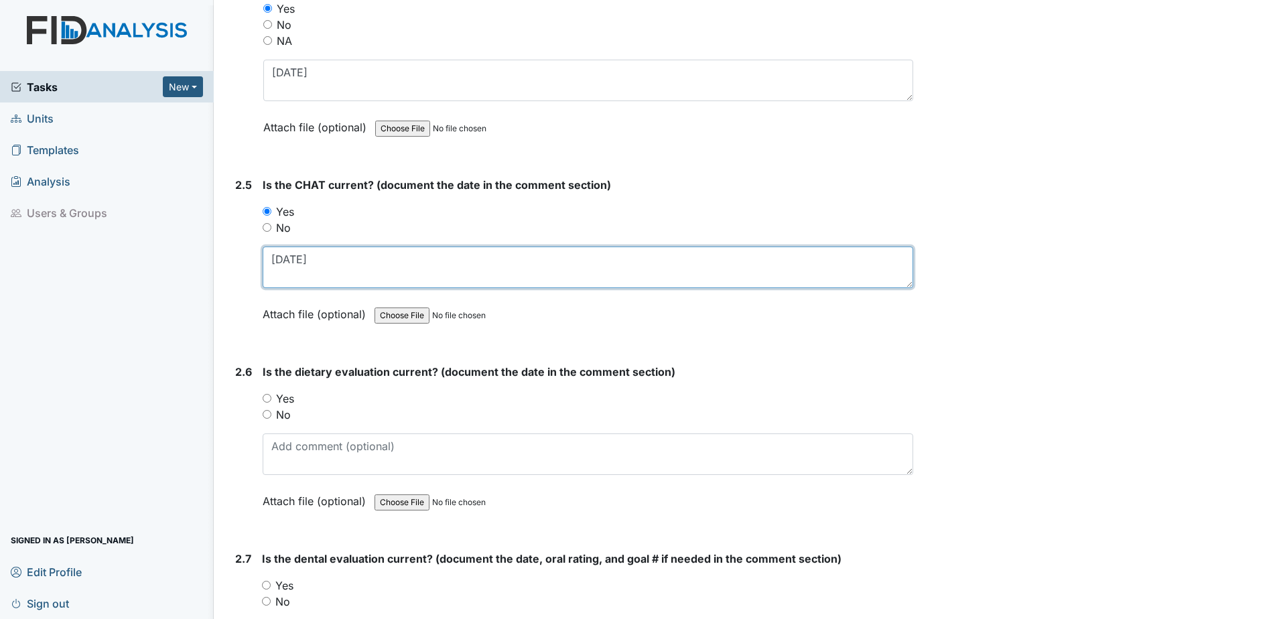
type textarea "7.2.25"
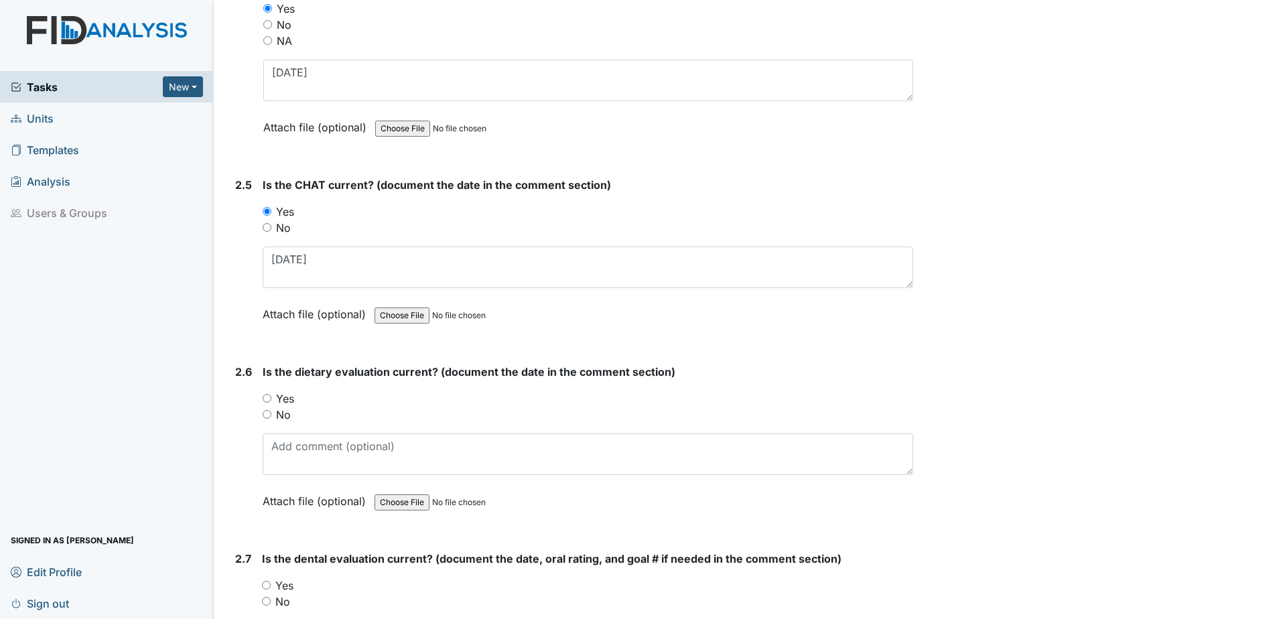
click at [289, 397] on label "Yes" at bounding box center [285, 399] width 18 height 16
click at [271, 397] on input "Yes" at bounding box center [267, 398] width 9 height 9
radio input "true"
click at [281, 418] on label "No" at bounding box center [283, 415] width 15 height 16
click at [271, 418] on input "No" at bounding box center [267, 414] width 9 height 9
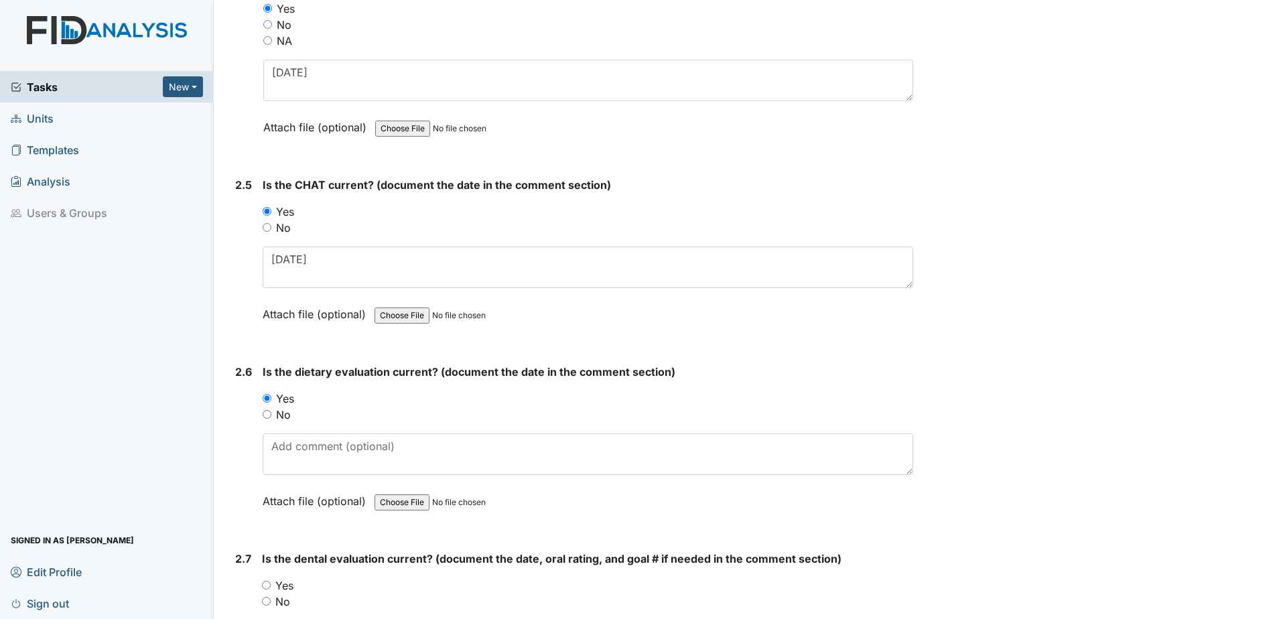
radio input "true"
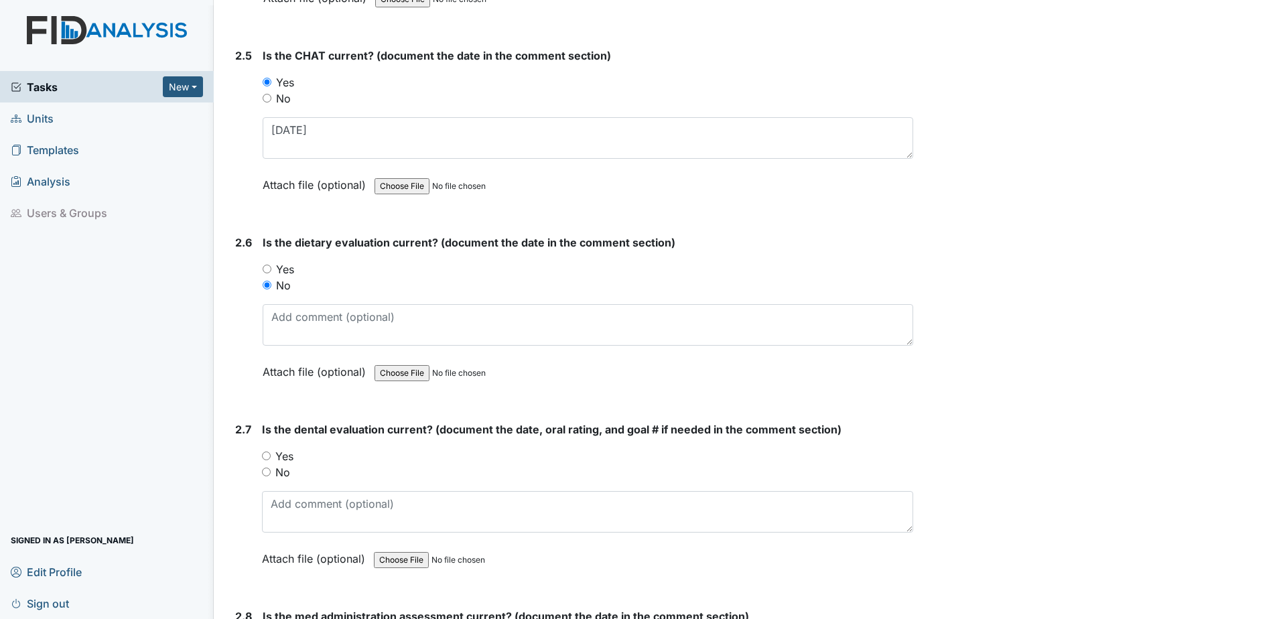
scroll to position [2212, 0]
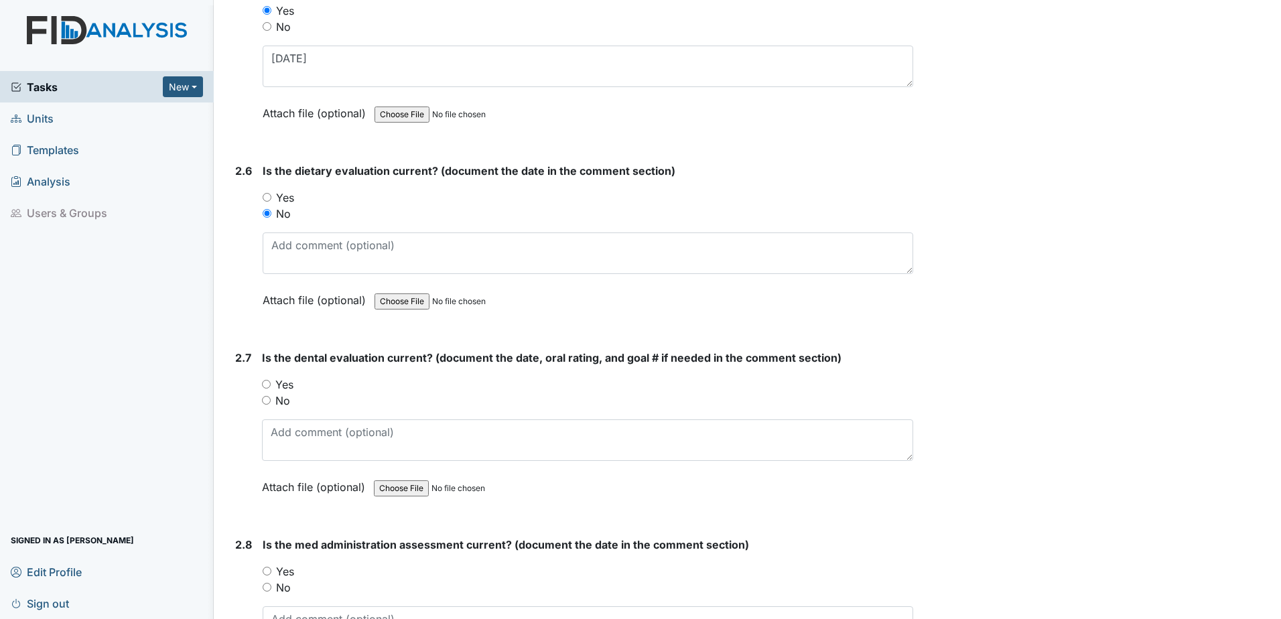
click at [286, 382] on label "Yes" at bounding box center [284, 385] width 18 height 16
click at [271, 382] on input "Yes" at bounding box center [266, 384] width 9 height 9
radio input "true"
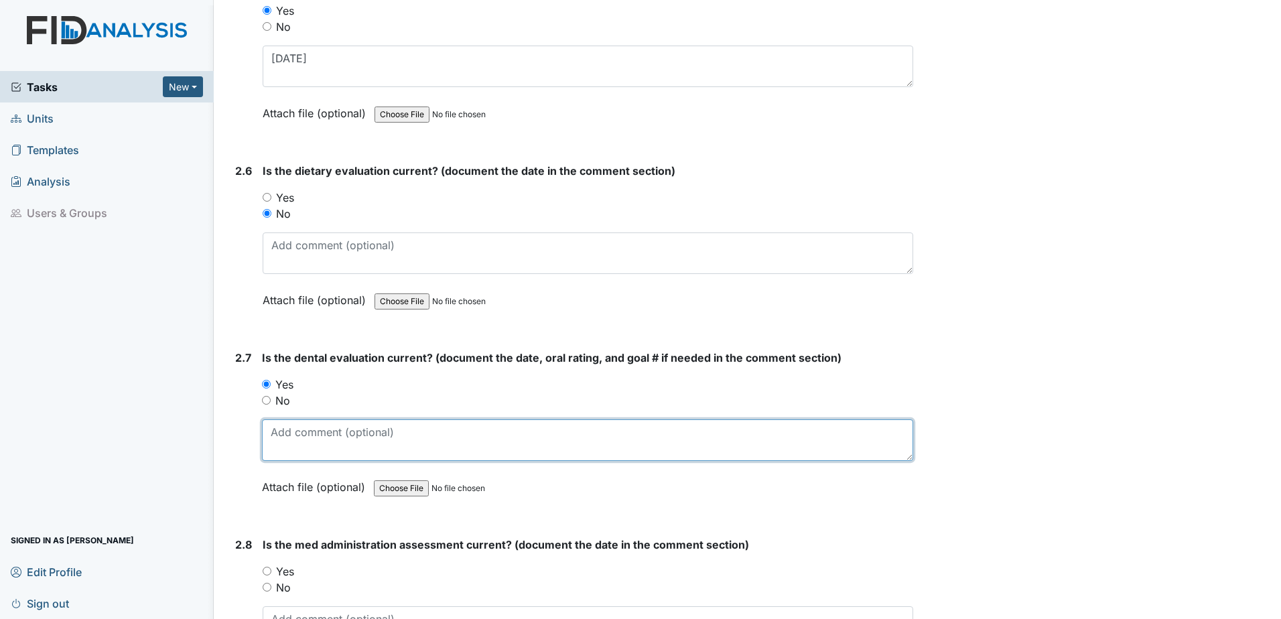
click at [284, 430] on textarea at bounding box center [587, 441] width 651 height 42
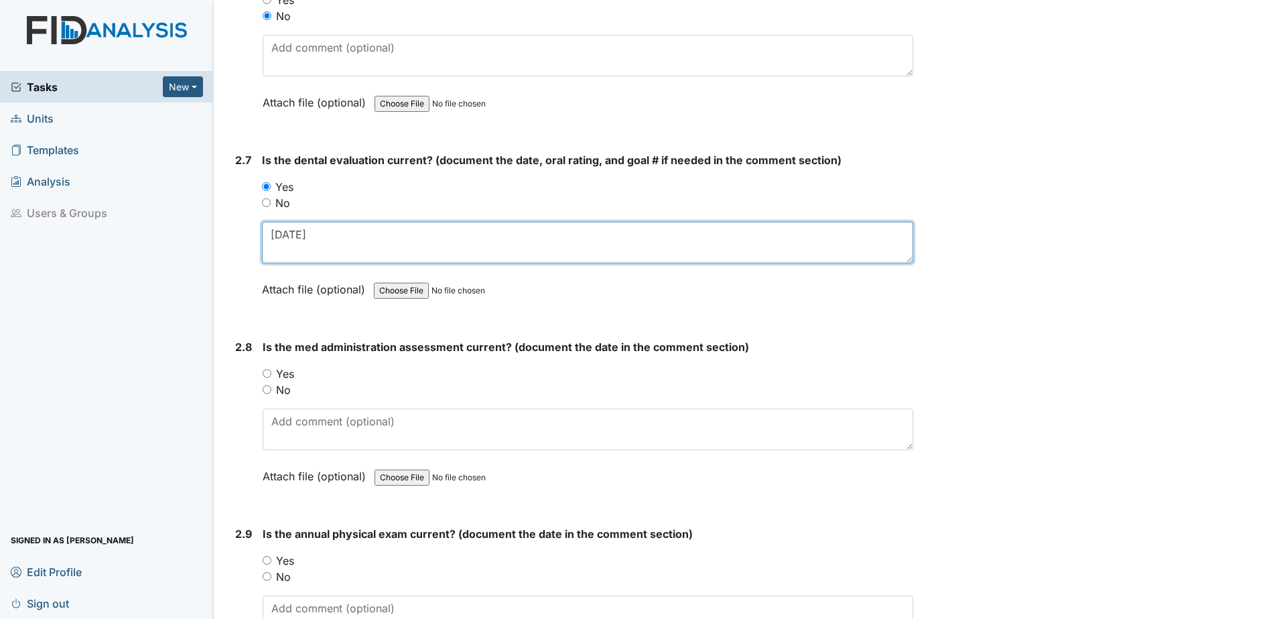
scroll to position [2413, 0]
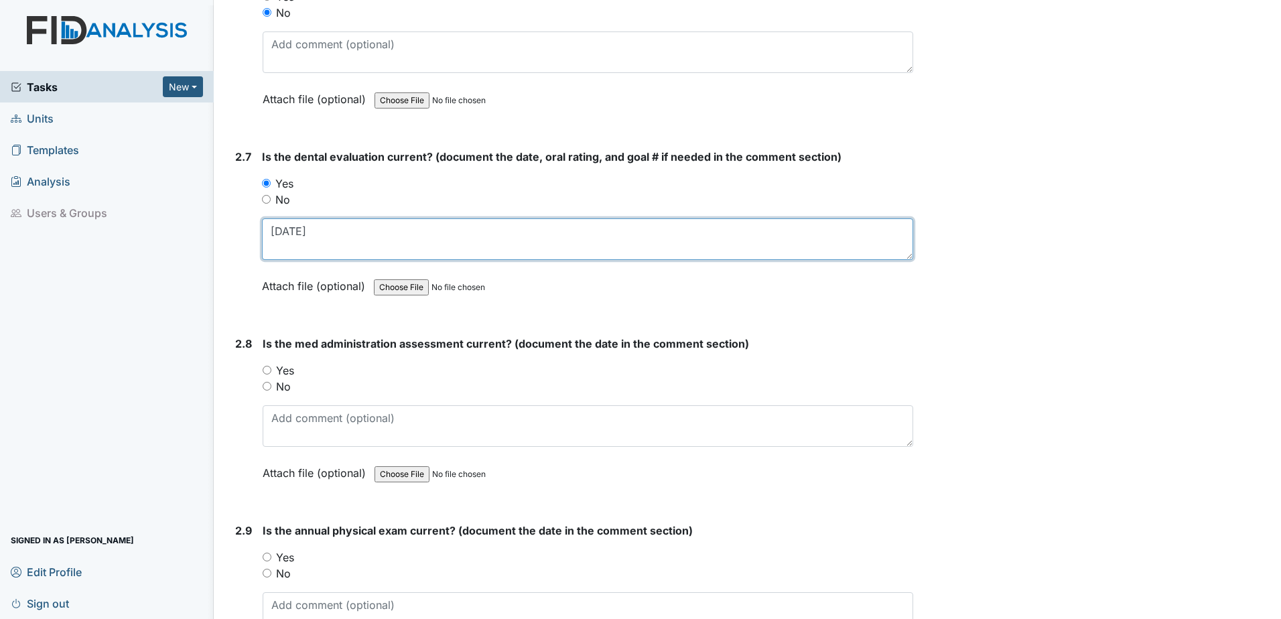
type textarea "11.12.24"
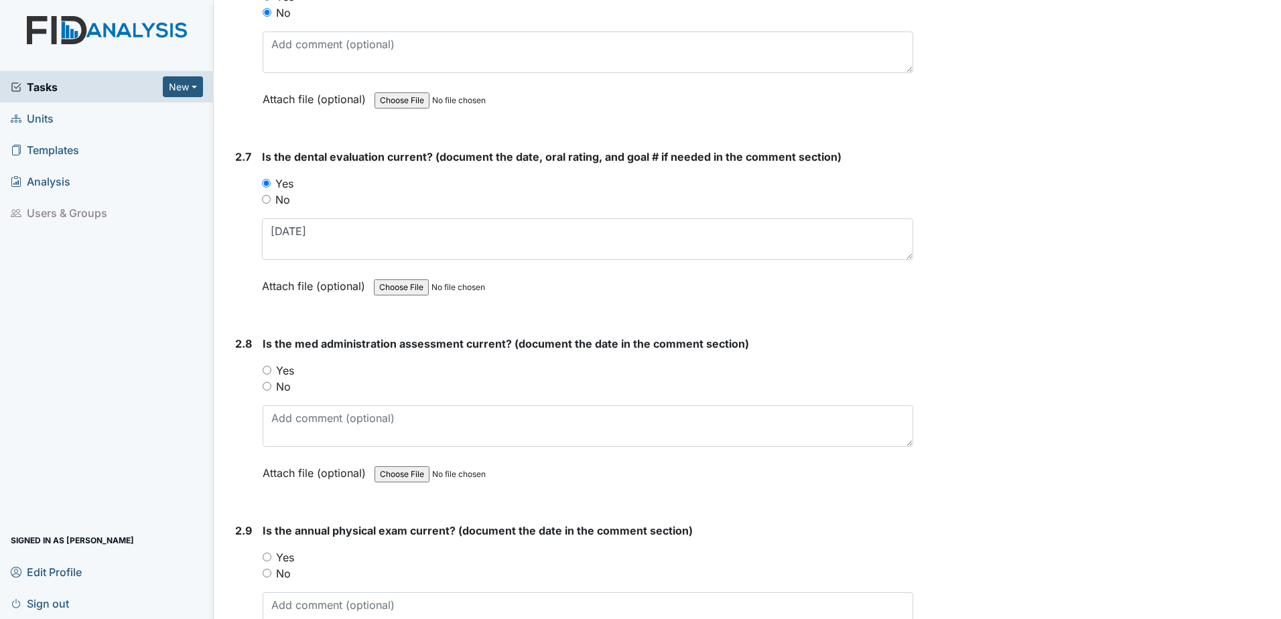
click at [283, 387] on label "No" at bounding box center [283, 387] width 15 height 16
click at [271, 387] on input "No" at bounding box center [267, 386] width 9 height 9
radio input "true"
click at [290, 430] on textarea at bounding box center [588, 426] width 651 height 42
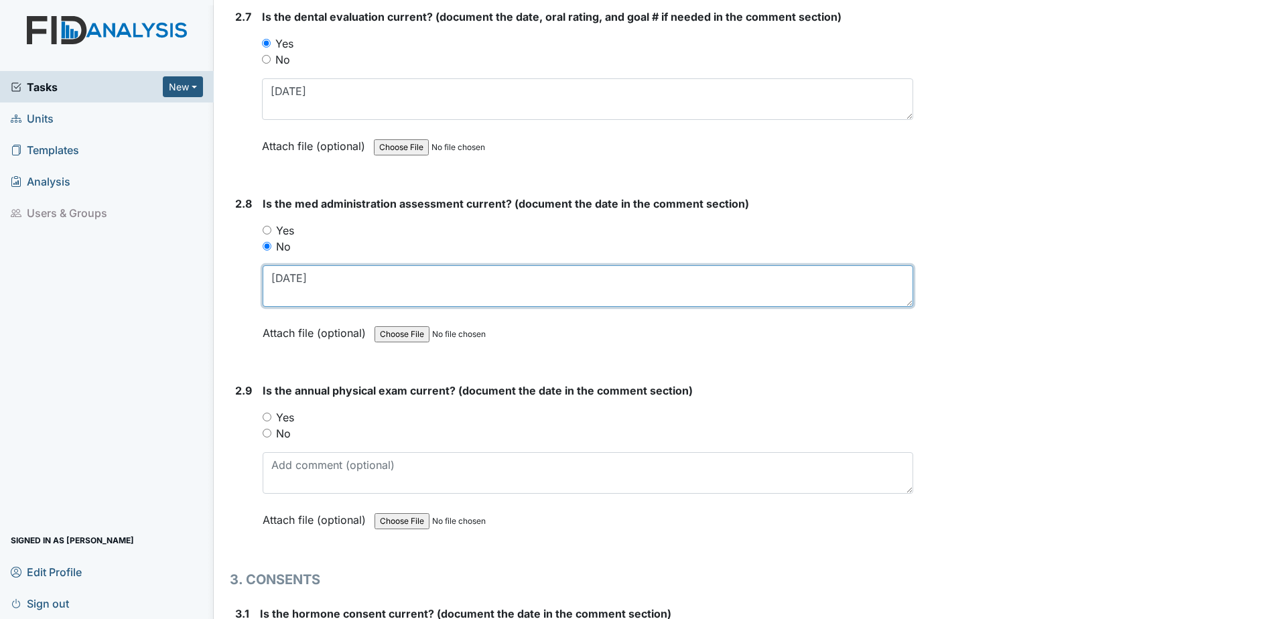
scroll to position [2614, 0]
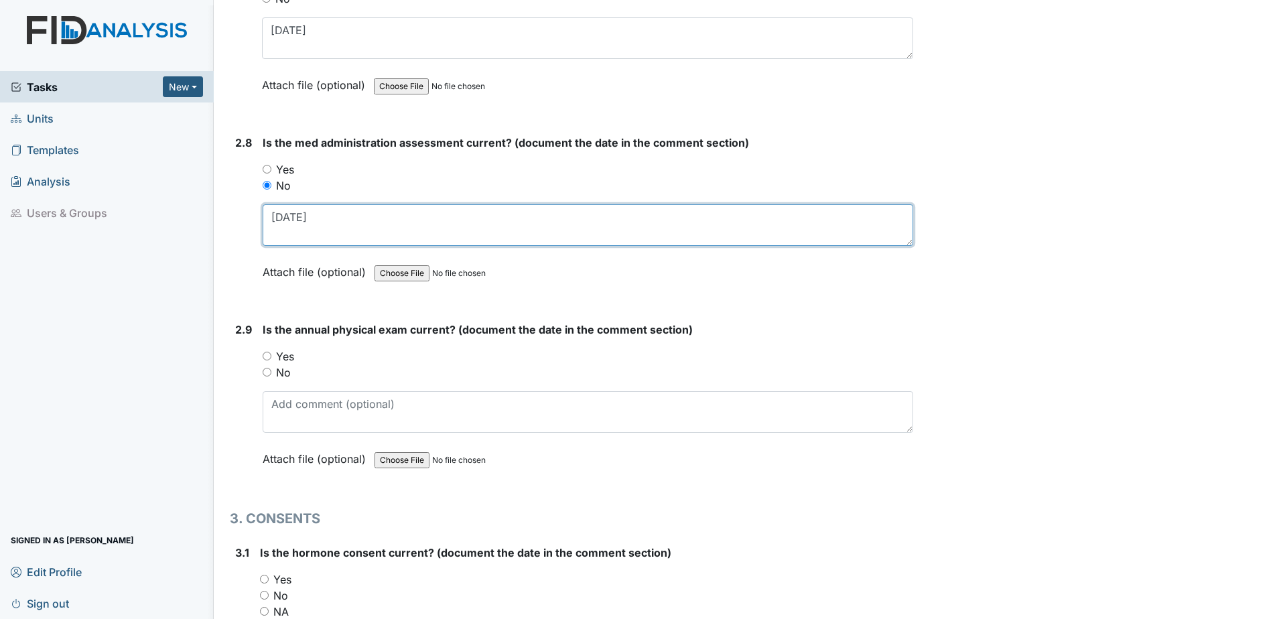
type textarea "1.18.24"
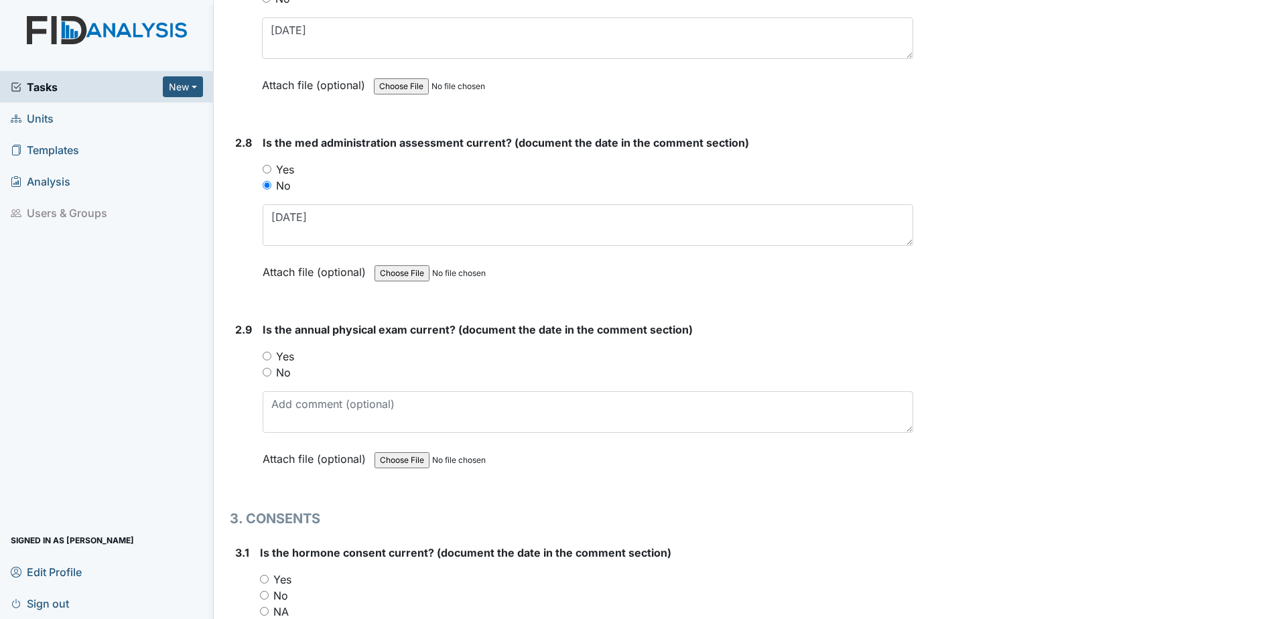
click at [287, 349] on label "Yes" at bounding box center [285, 357] width 18 height 16
click at [271, 352] on input "Yes" at bounding box center [267, 356] width 9 height 9
radio input "true"
click at [287, 354] on label "Yes" at bounding box center [285, 357] width 18 height 16
click at [271, 354] on input "Yes" at bounding box center [267, 356] width 9 height 9
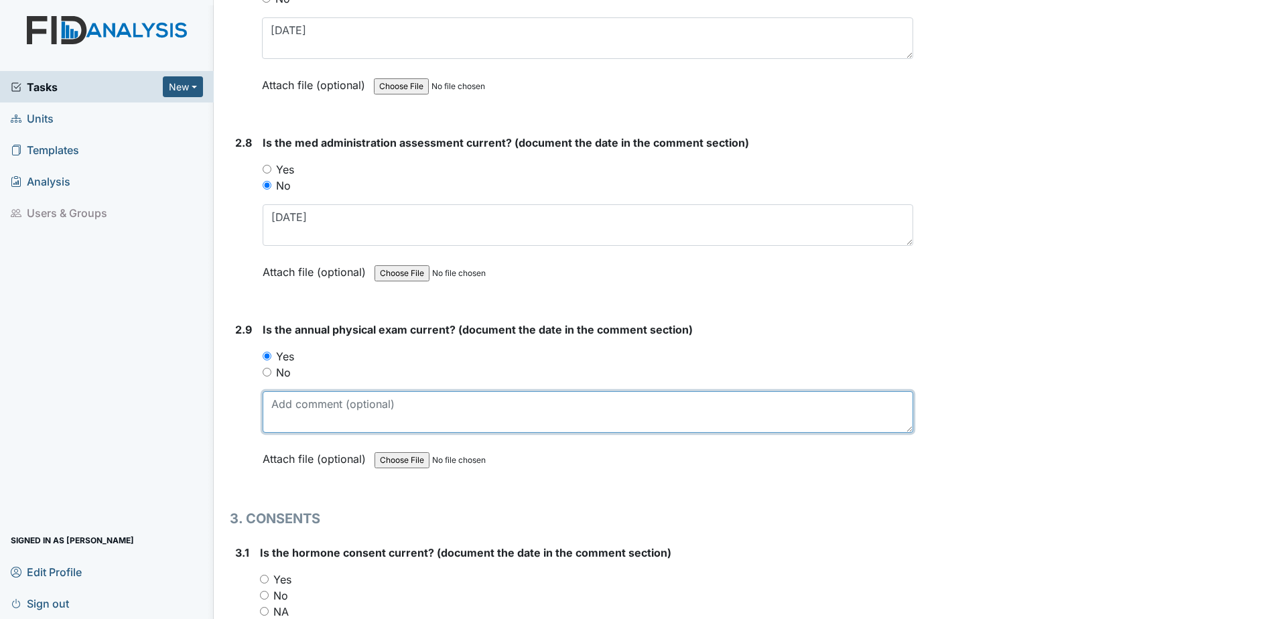
click at [294, 405] on textarea at bounding box center [588, 412] width 651 height 42
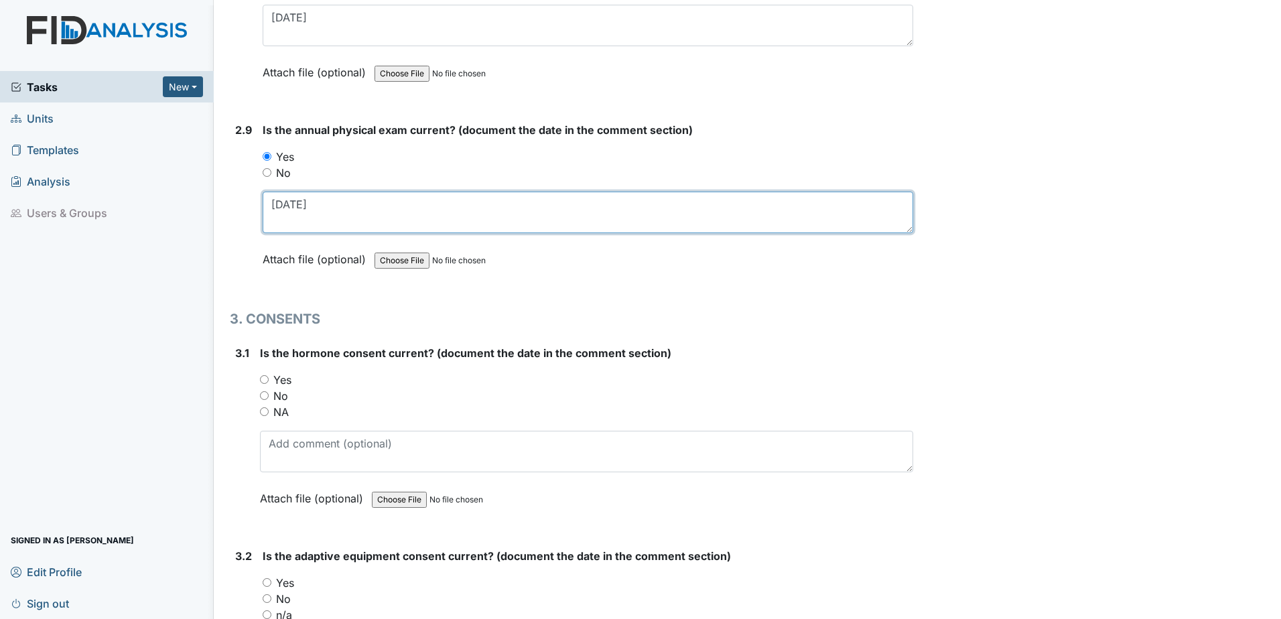
scroll to position [2815, 0]
type textarea "1.28.25"
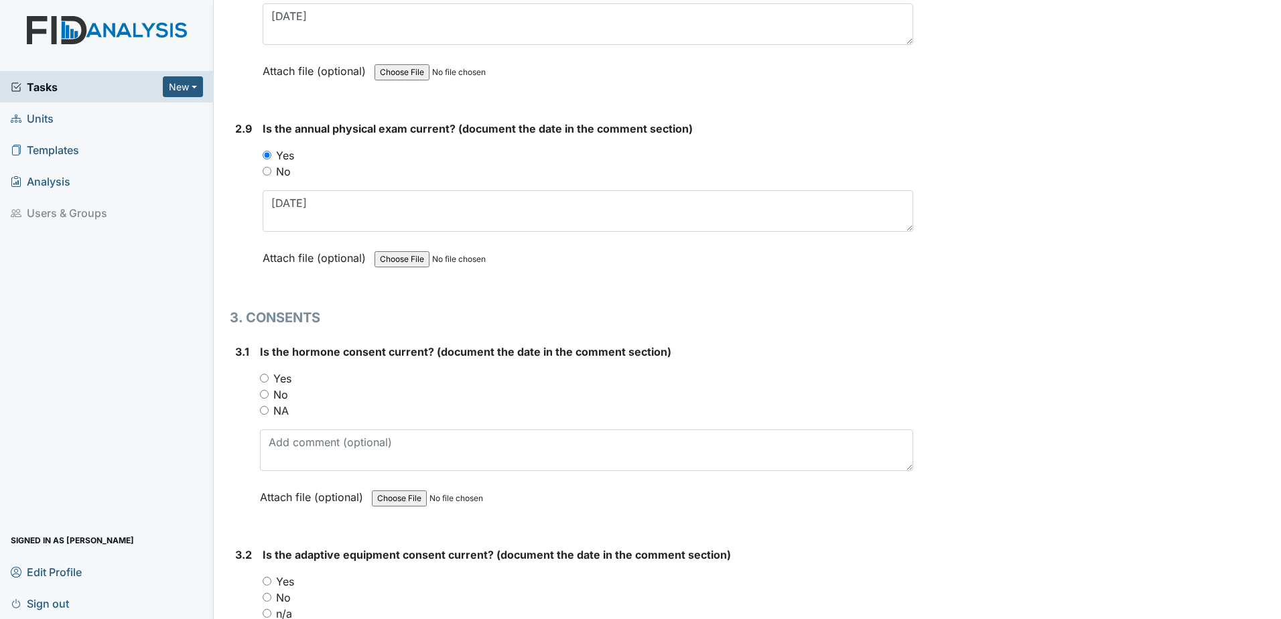
click at [277, 410] on label "NA" at bounding box center [280, 411] width 15 height 16
click at [269, 410] on input "NA" at bounding box center [264, 410] width 9 height 9
radio input "true"
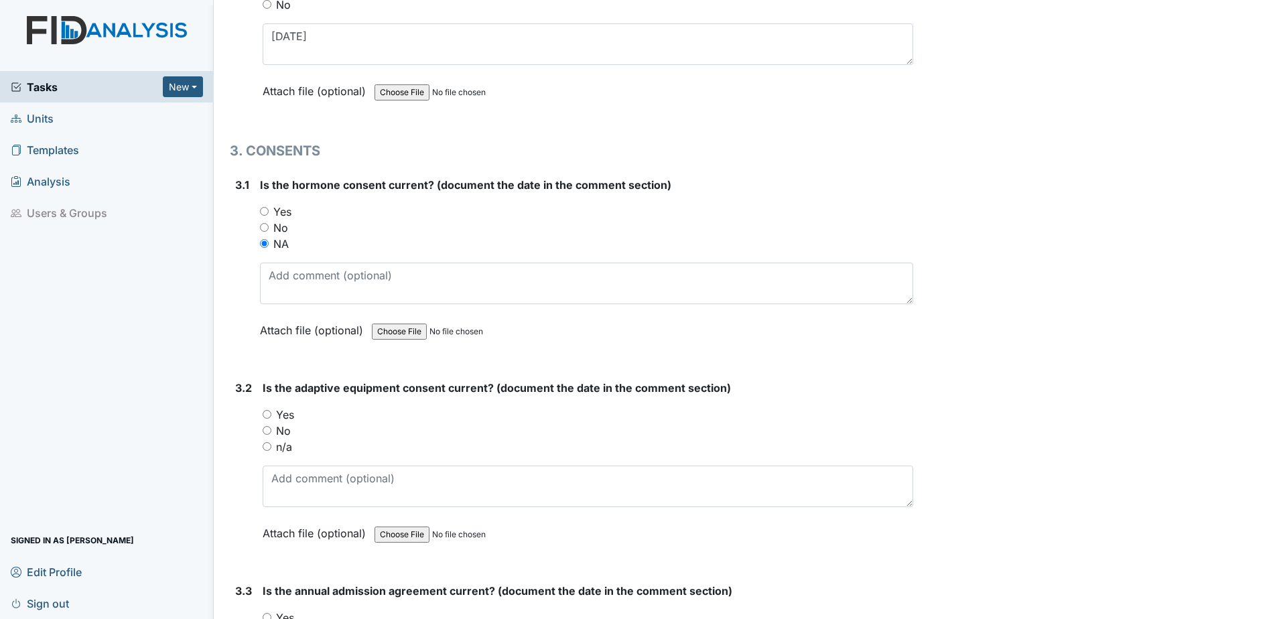
scroll to position [3016, 0]
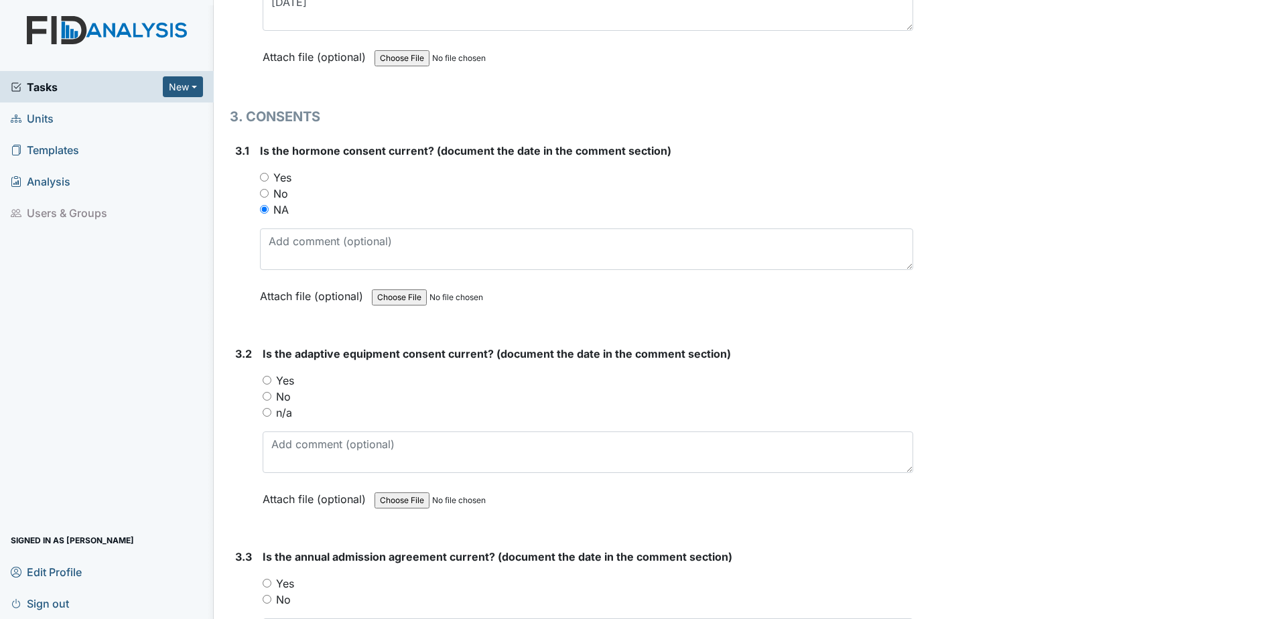
click at [284, 403] on label "No" at bounding box center [283, 397] width 15 height 16
click at [271, 401] on input "No" at bounding box center [267, 396] width 9 height 9
radio input "true"
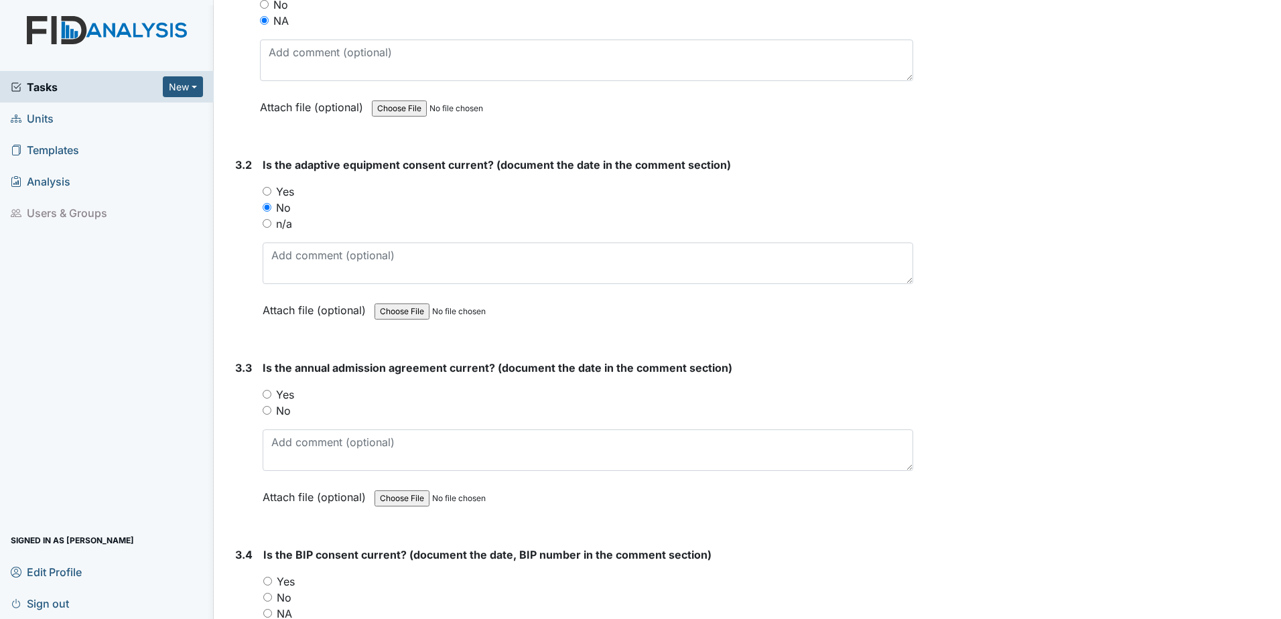
scroll to position [3217, 0]
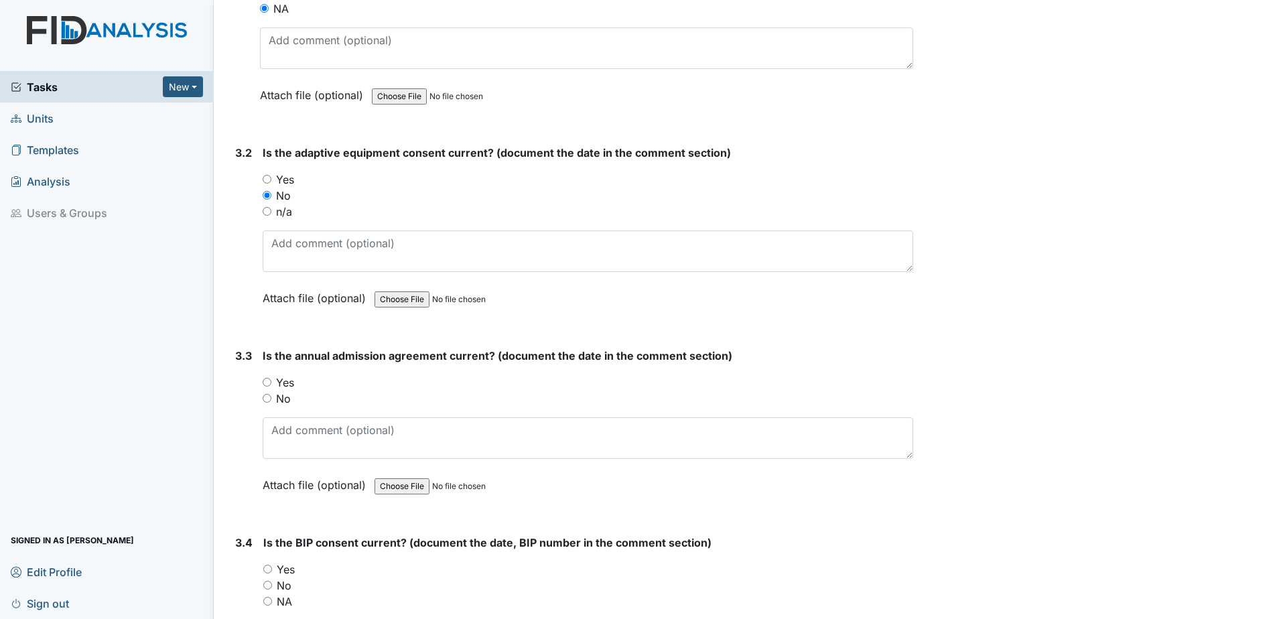
click at [292, 378] on label "Yes" at bounding box center [285, 383] width 18 height 16
click at [271, 378] on input "Yes" at bounding box center [267, 382] width 9 height 9
radio input "true"
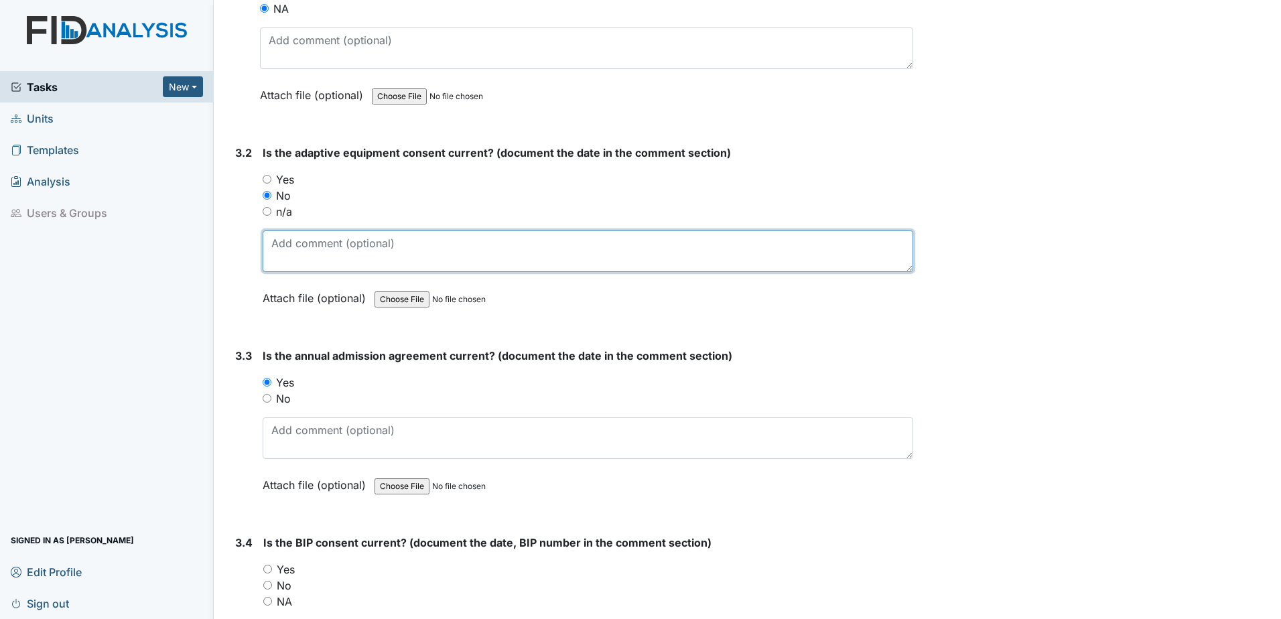
click at [309, 246] on textarea at bounding box center [588, 252] width 651 height 42
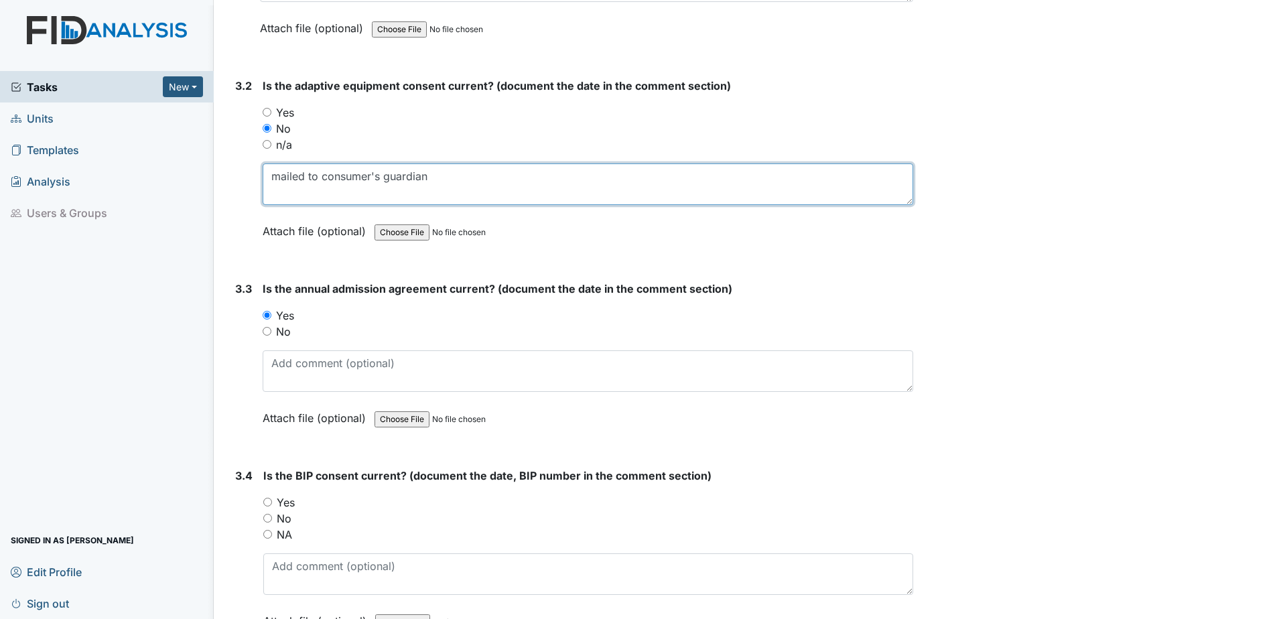
type textarea "mailed to consumer's guardian"
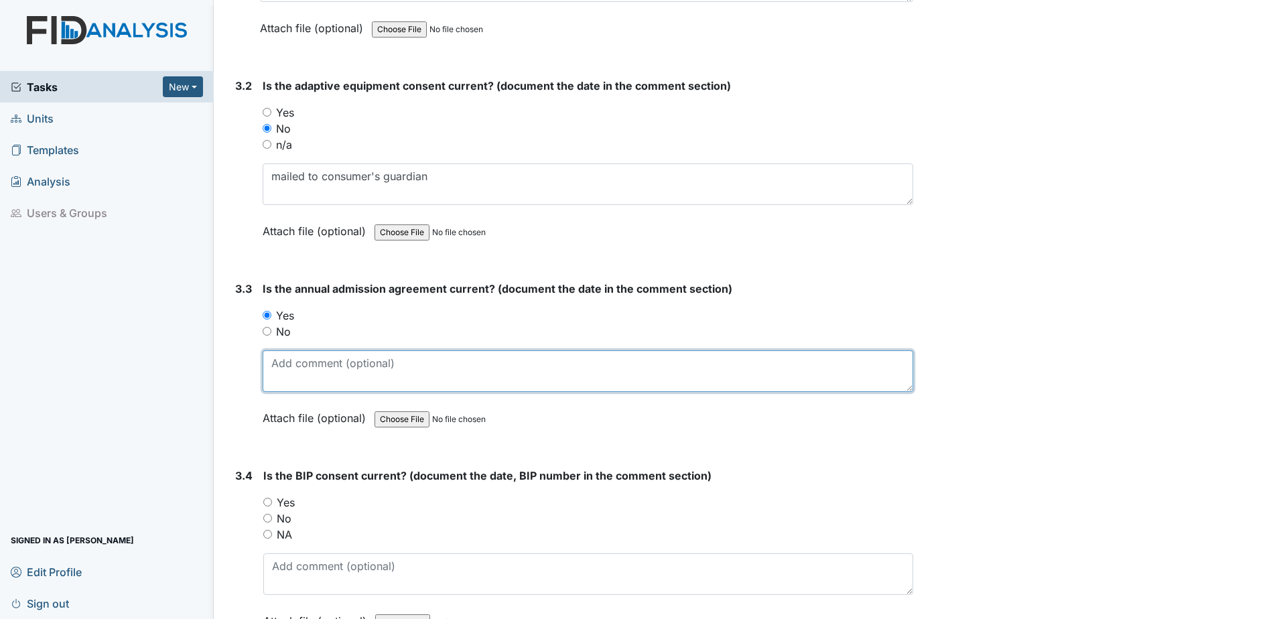
click at [356, 367] on textarea at bounding box center [588, 372] width 651 height 42
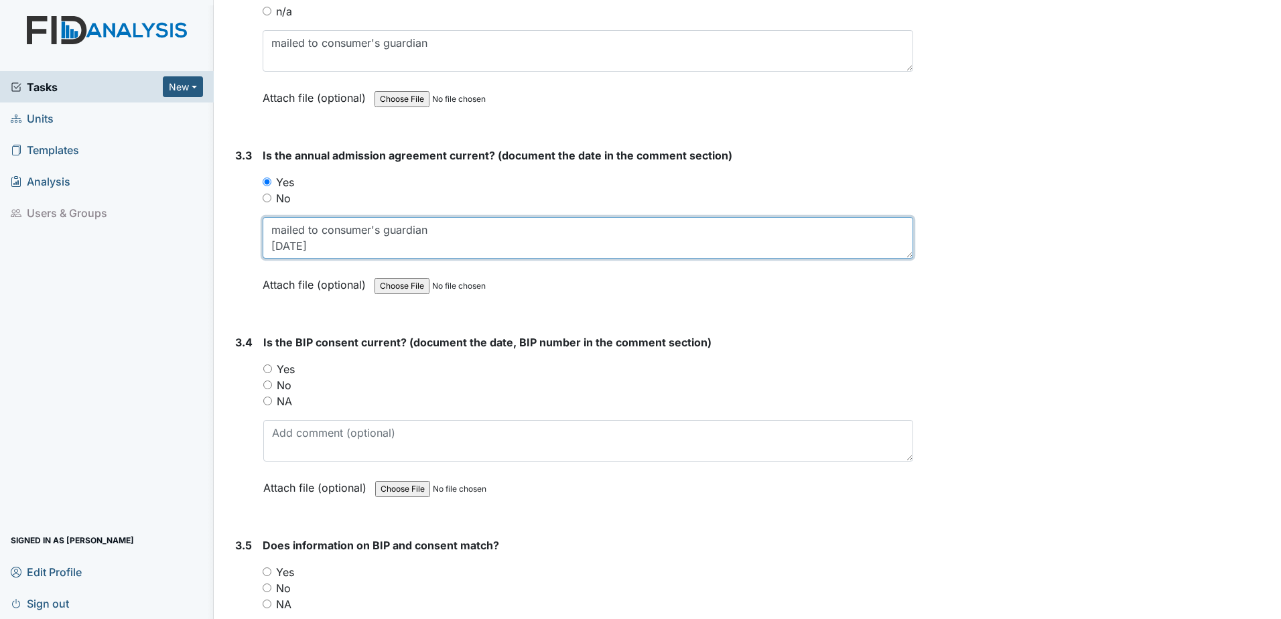
scroll to position [3418, 0]
type textarea "mailed to consumer's guardian 8.6.24"
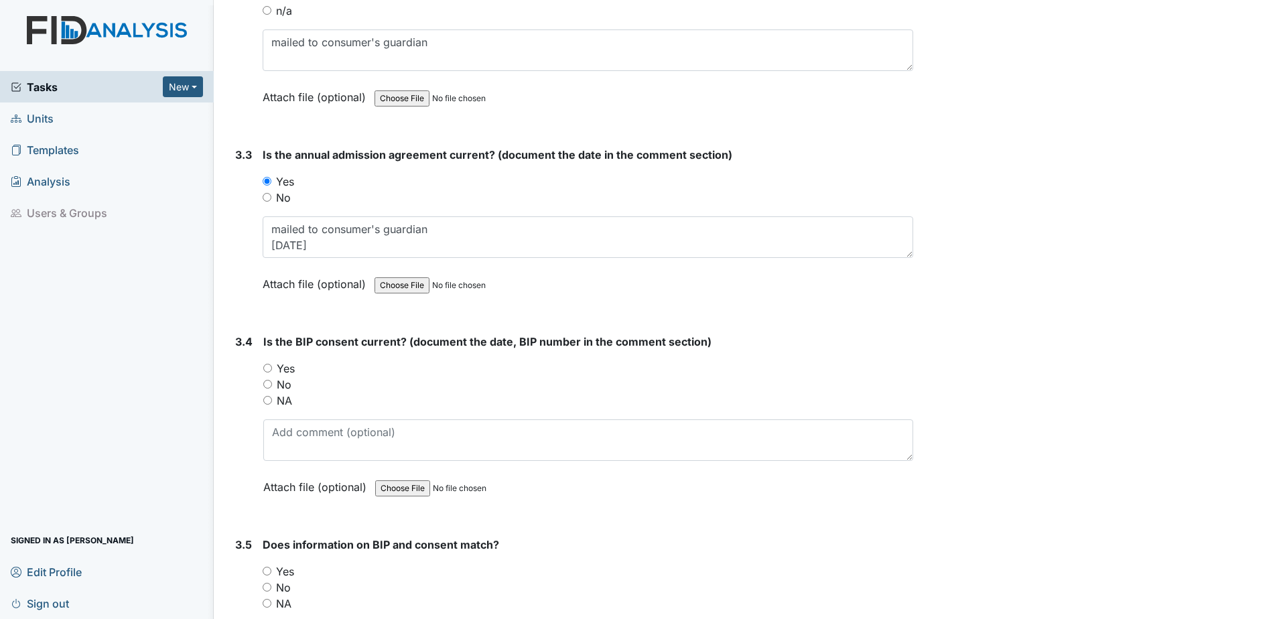
click at [291, 369] on label "Yes" at bounding box center [286, 369] width 18 height 16
click at [272, 369] on input "Yes" at bounding box center [267, 368] width 9 height 9
radio input "true"
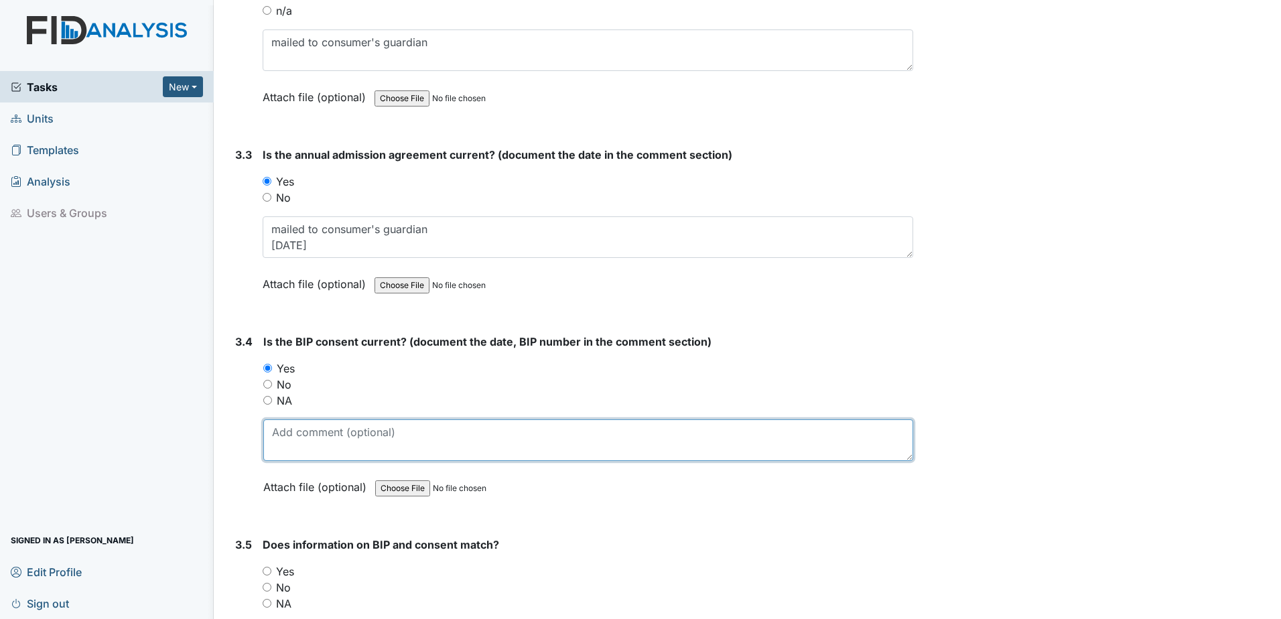
click at [318, 448] on textarea at bounding box center [588, 441] width 650 height 42
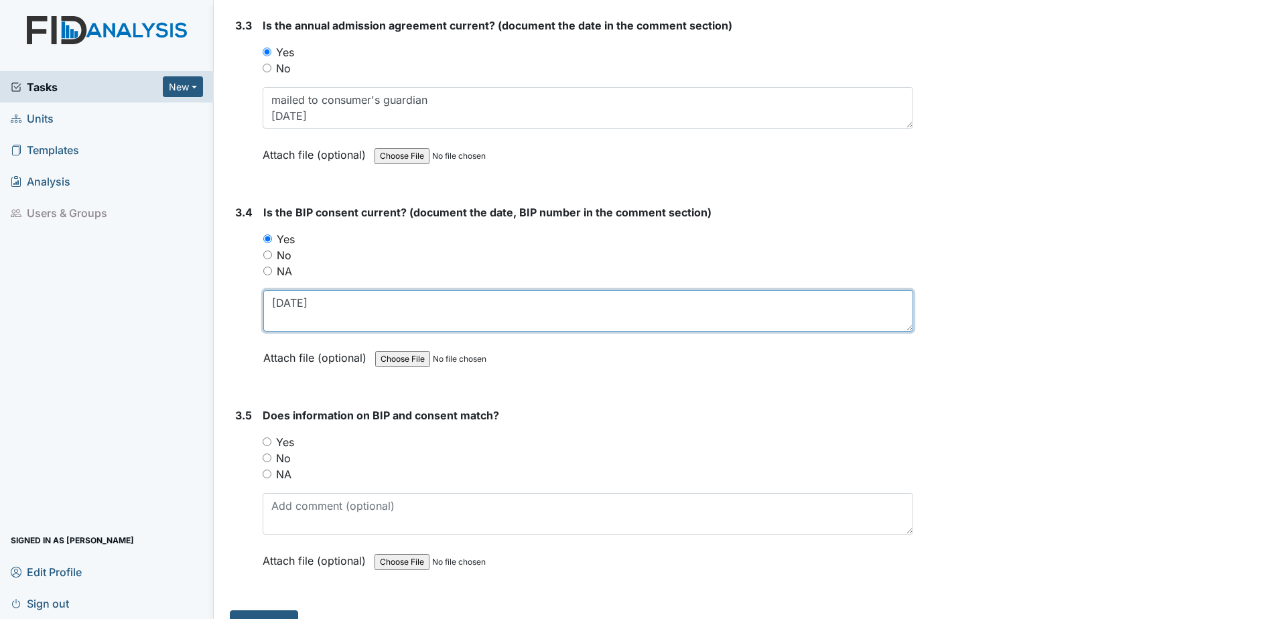
scroll to position [3575, 0]
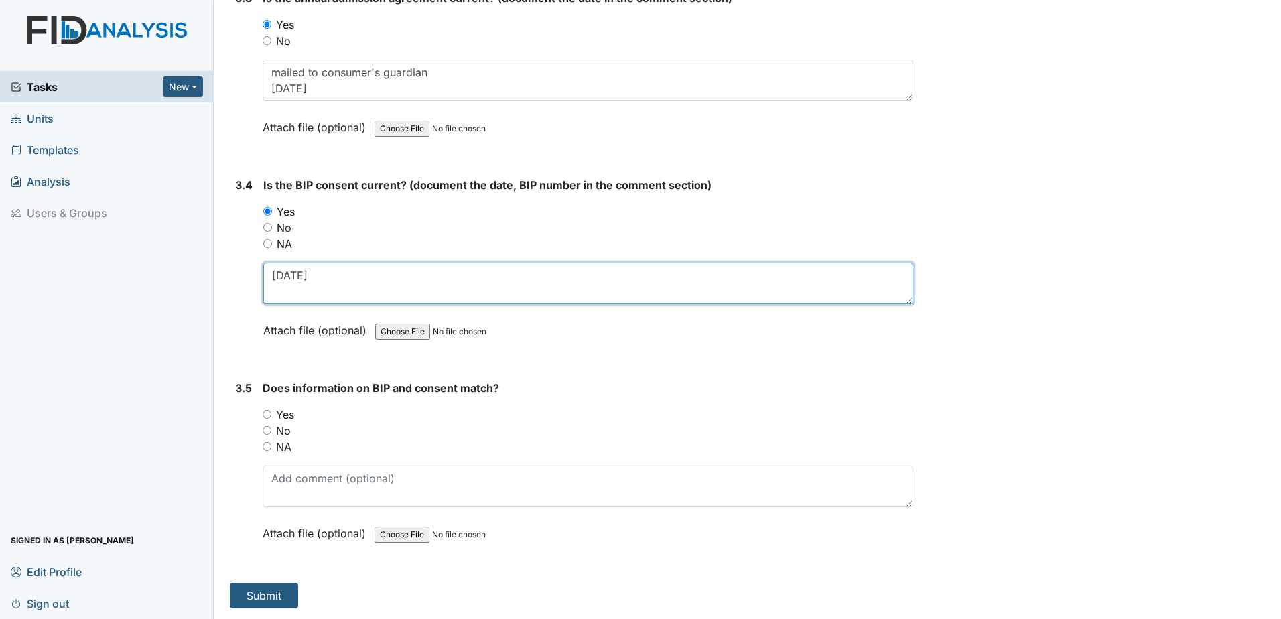
type textarea "1.10.24"
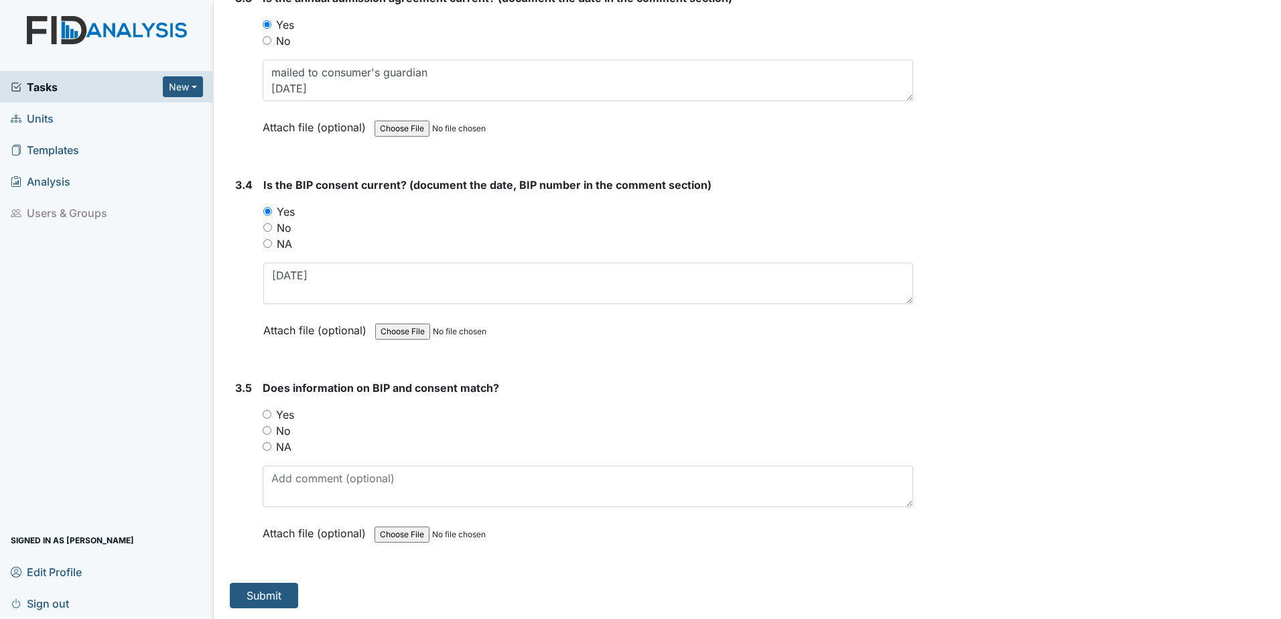
click at [289, 412] on label "Yes" at bounding box center [285, 415] width 18 height 16
click at [271, 412] on input "Yes" at bounding box center [267, 414] width 9 height 9
radio input "true"
click at [271, 601] on button "Submit" at bounding box center [264, 595] width 68 height 25
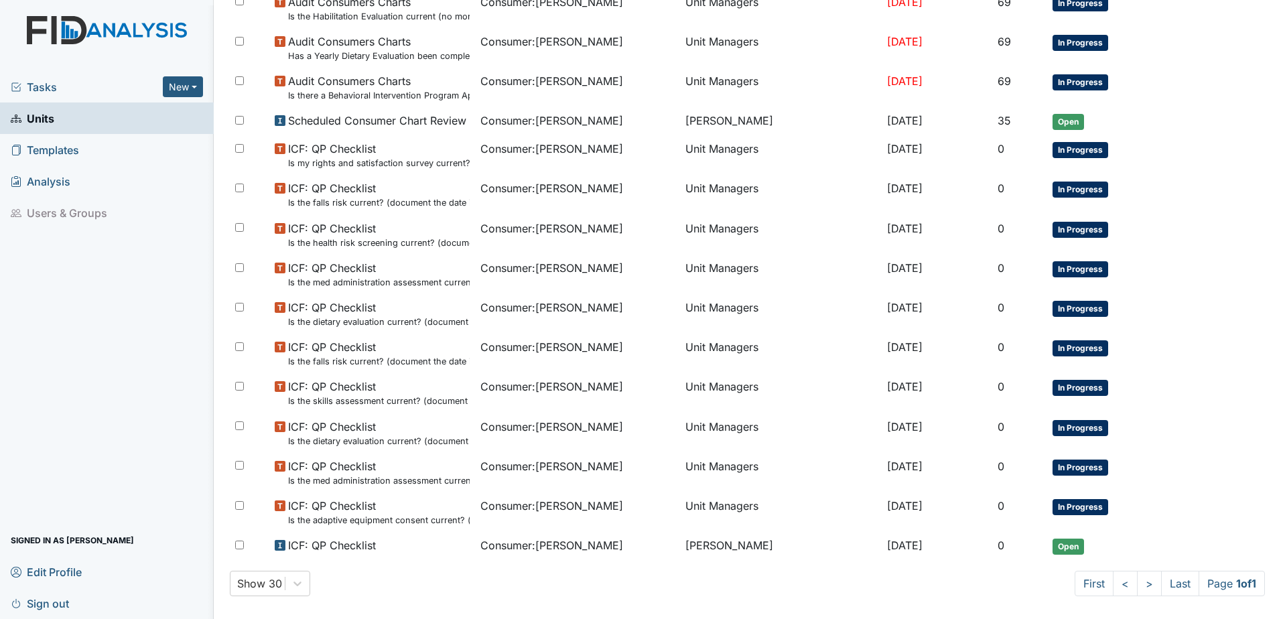
scroll to position [814, 0]
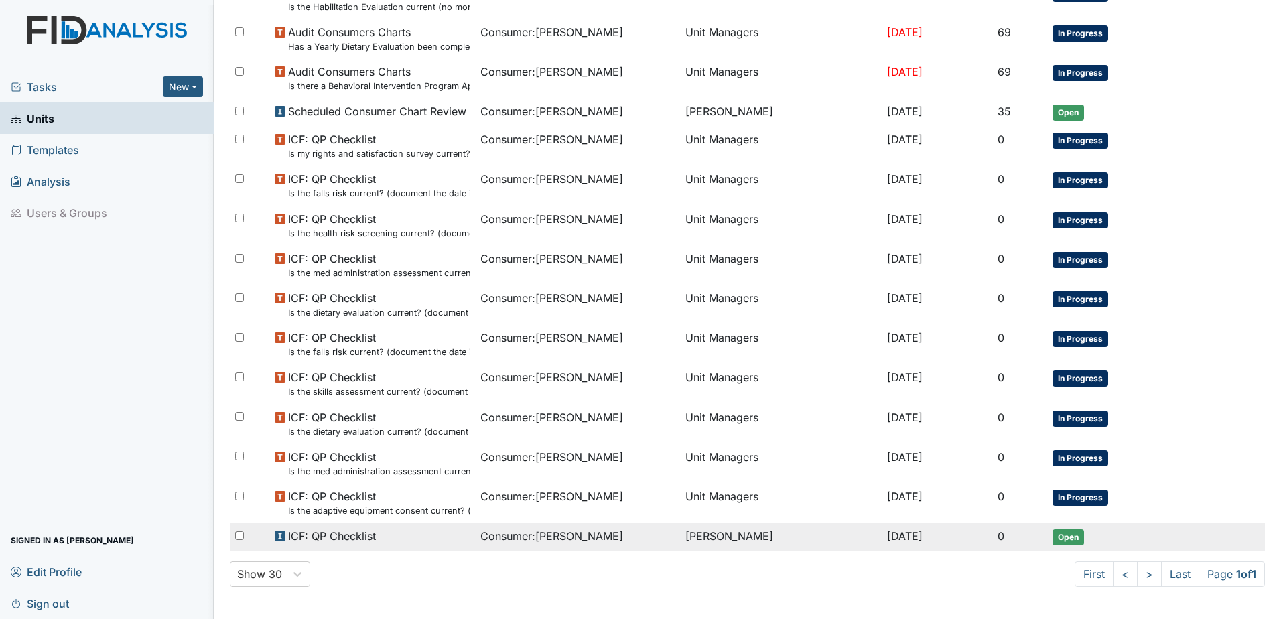
click at [901, 536] on span "[DATE]" at bounding box center [905, 535] width 36 height 13
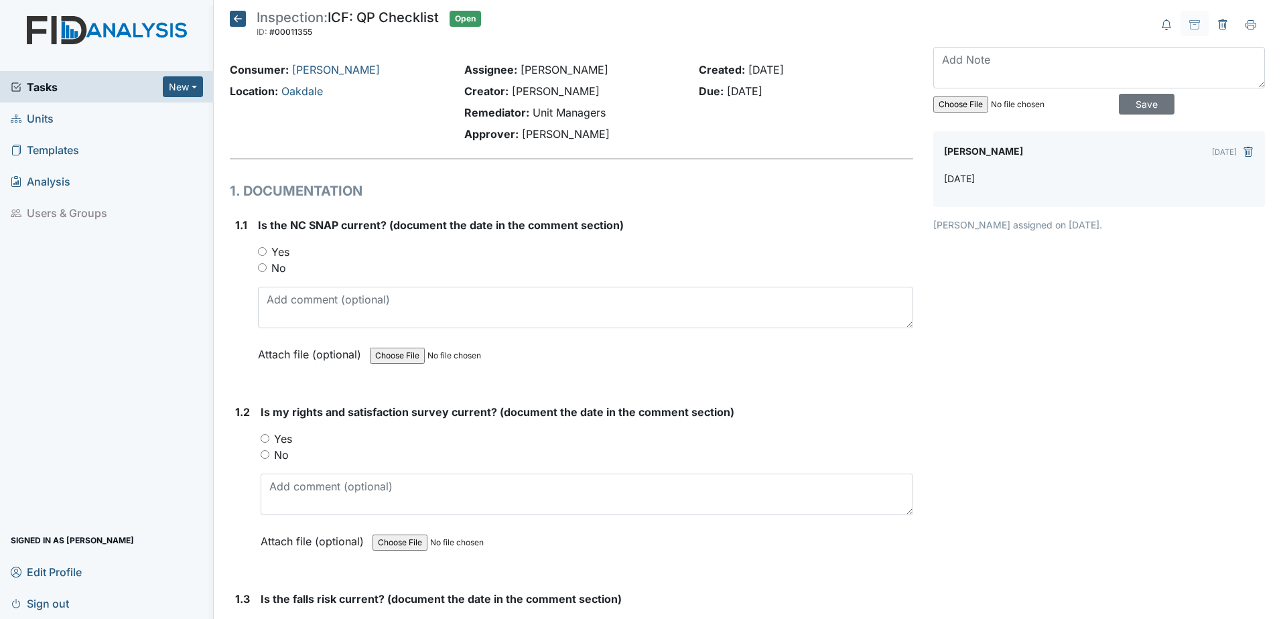
click at [282, 251] on label "Yes" at bounding box center [280, 252] width 18 height 16
click at [267, 251] on input "Yes" at bounding box center [262, 251] width 9 height 9
radio input "true"
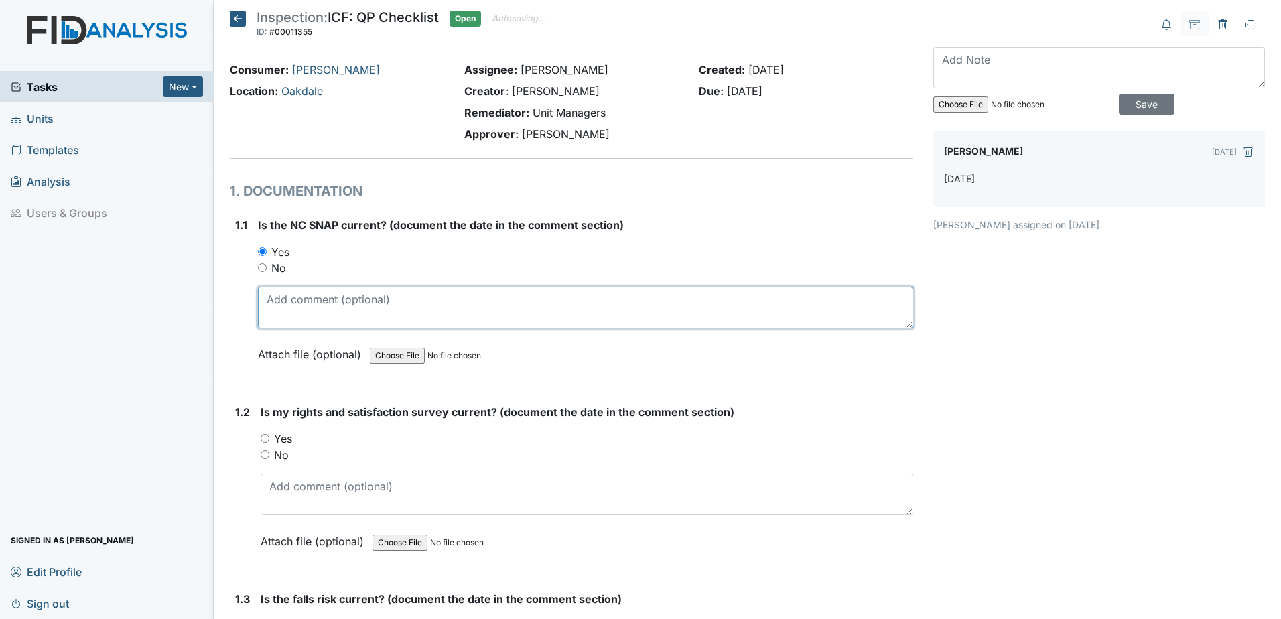
click at [300, 304] on textarea at bounding box center [585, 308] width 655 height 42
click at [329, 313] on textarea at bounding box center [585, 308] width 655 height 42
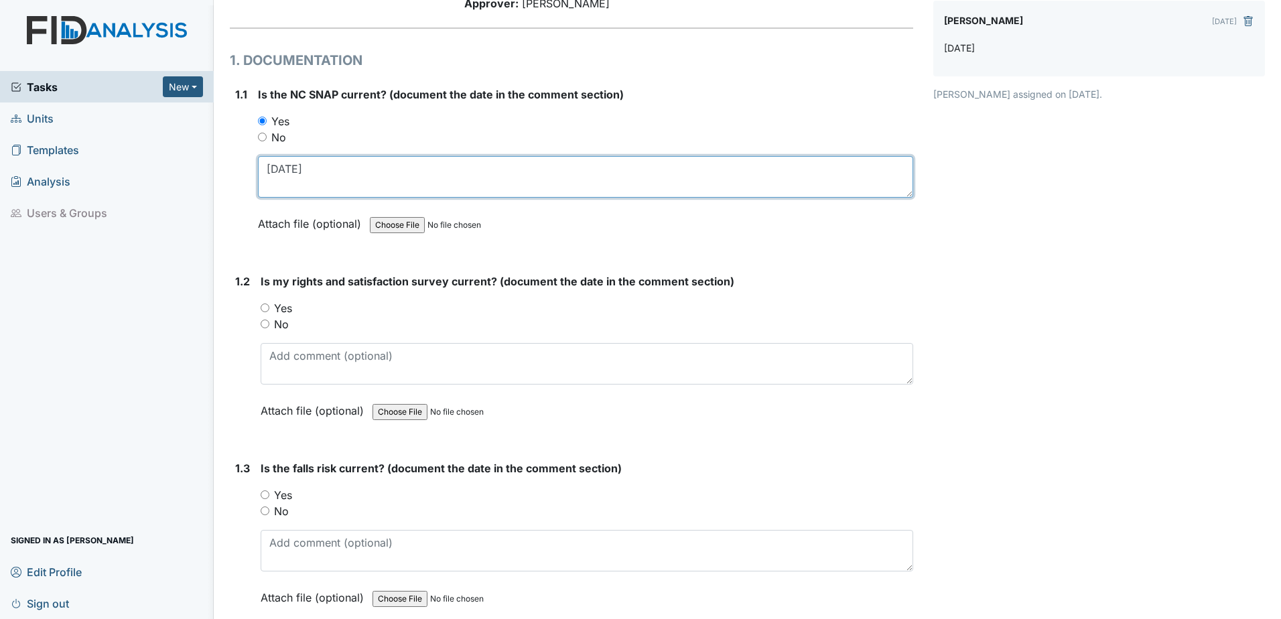
scroll to position [134, 0]
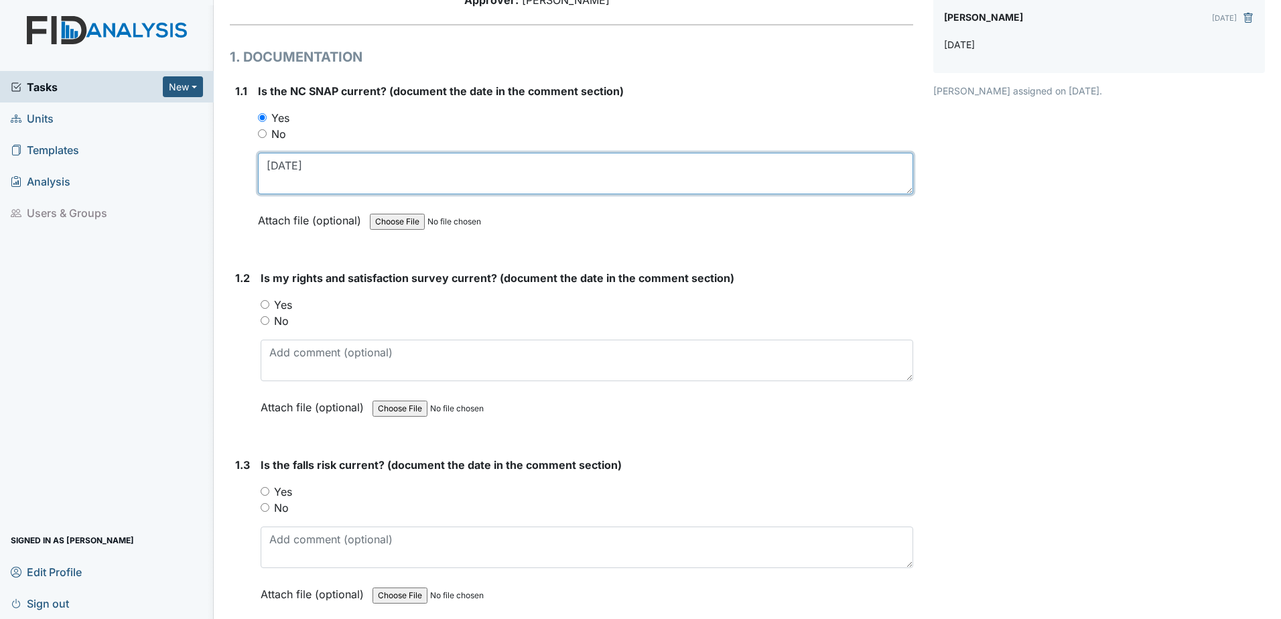
type textarea "7.2.25"
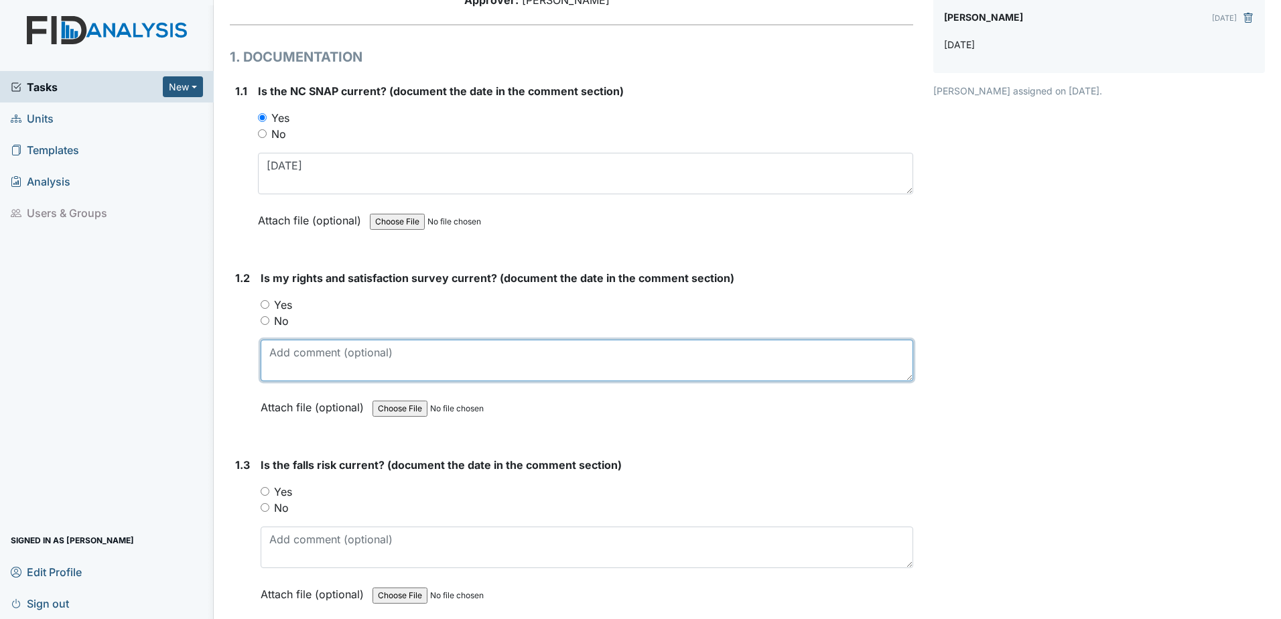
click at [339, 352] on textarea at bounding box center [587, 361] width 653 height 42
click at [302, 360] on textarea at bounding box center [587, 361] width 653 height 42
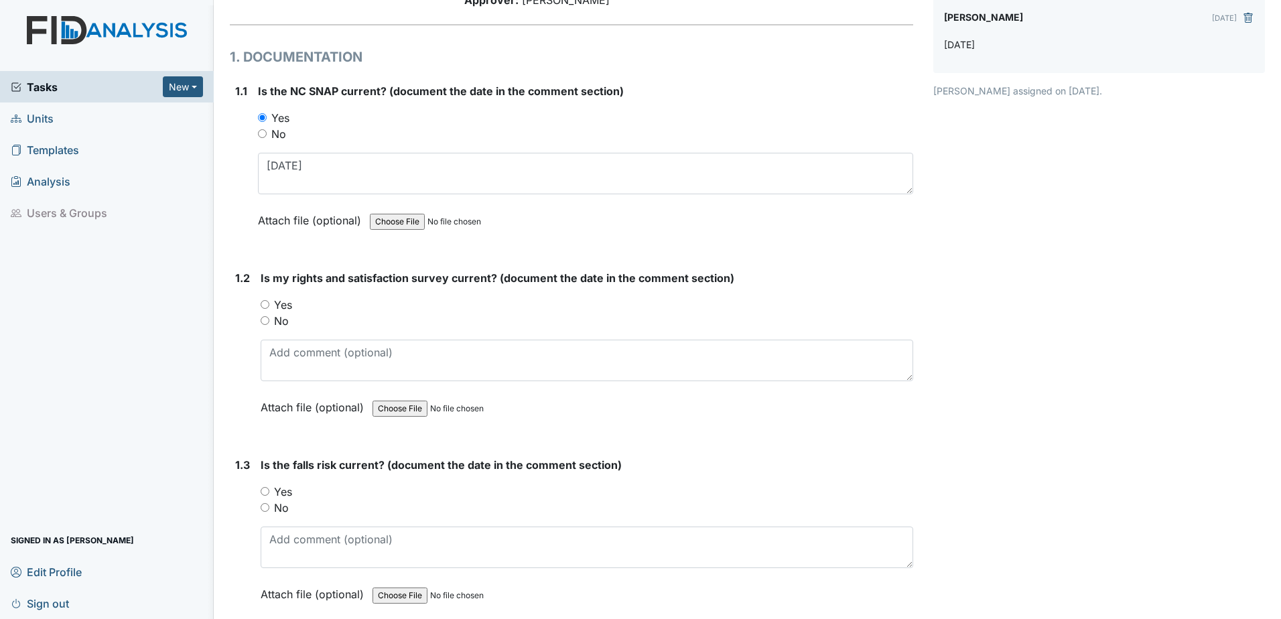
click at [267, 308] on input "Yes" at bounding box center [265, 304] width 9 height 9
radio input "true"
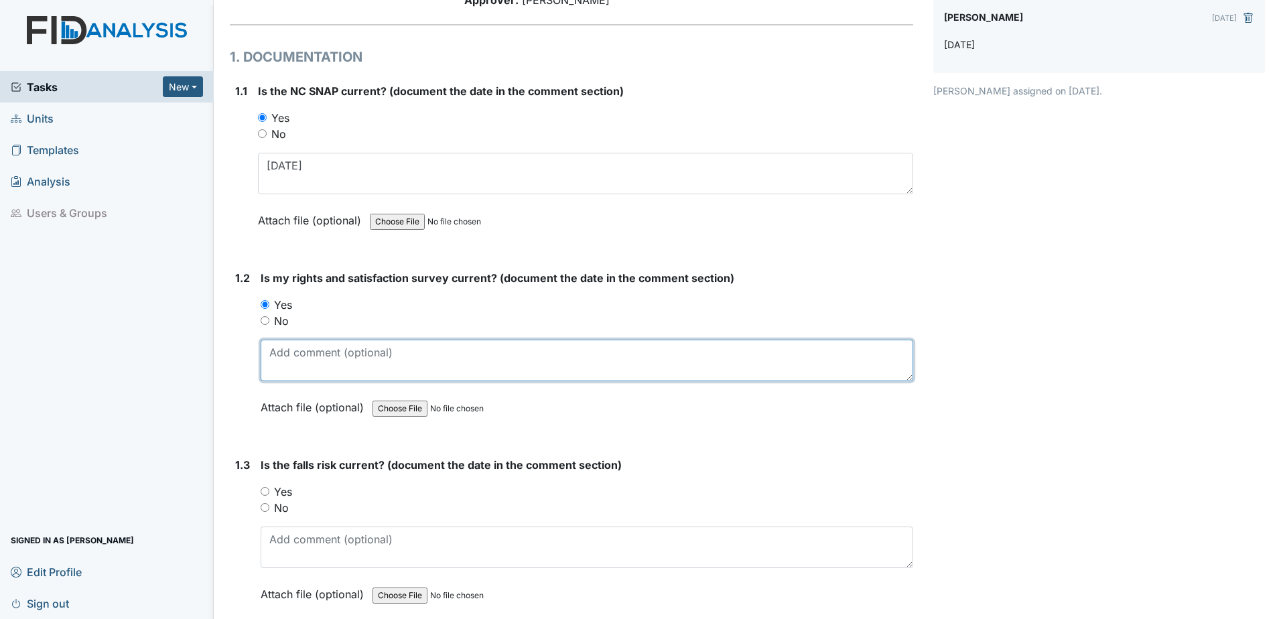
click at [295, 369] on textarea at bounding box center [587, 361] width 653 height 42
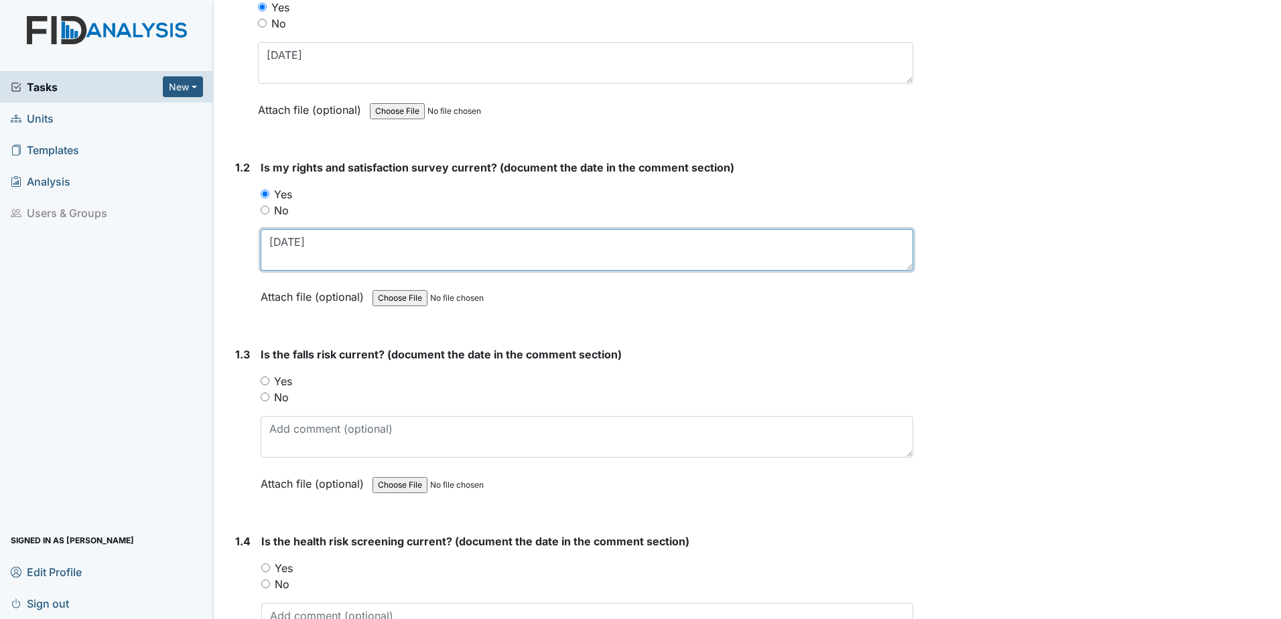
scroll to position [335, 0]
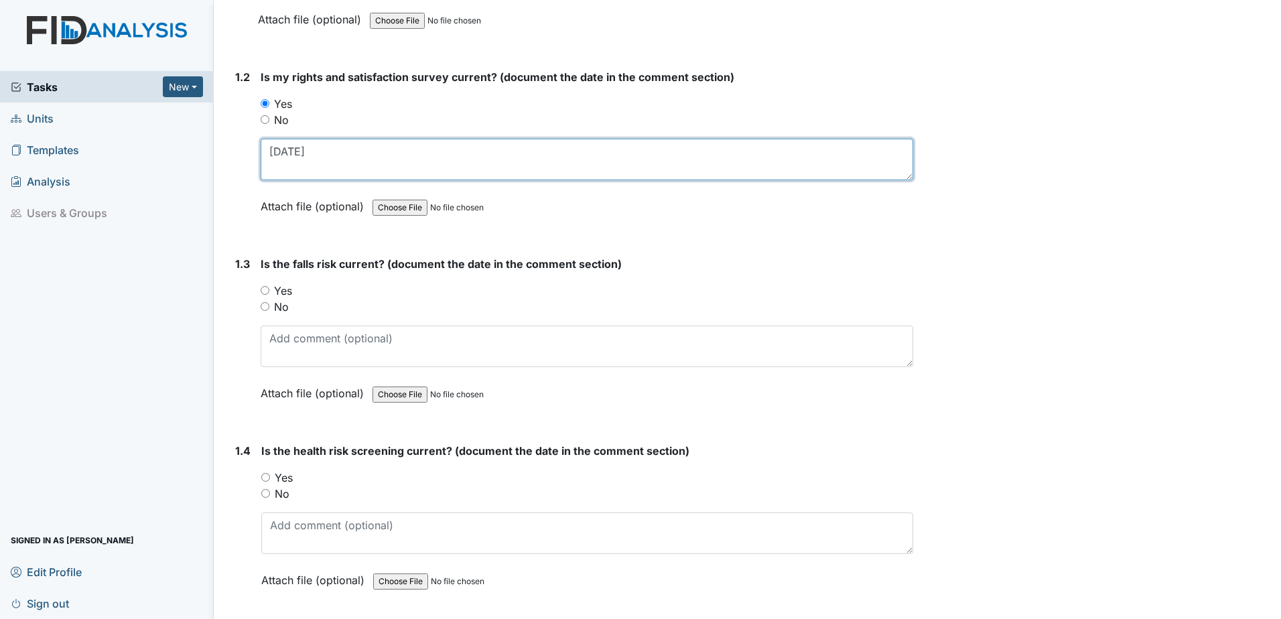
type textarea "7.2.25"
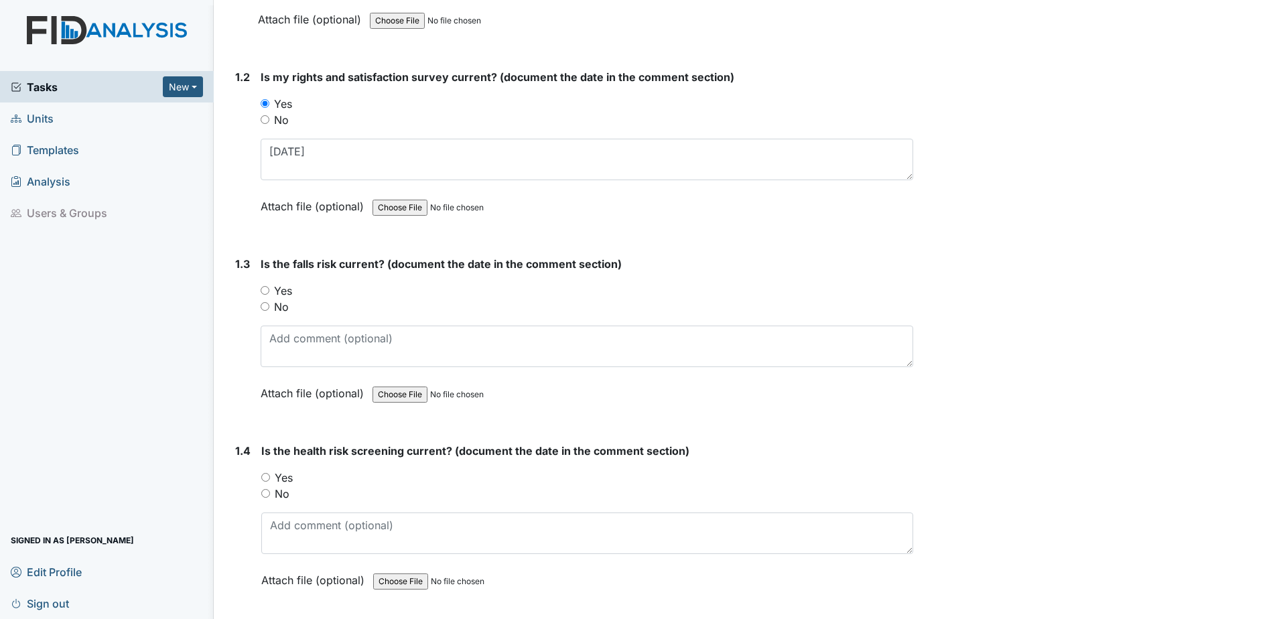
click at [265, 306] on input "No" at bounding box center [265, 306] width 9 height 9
radio input "true"
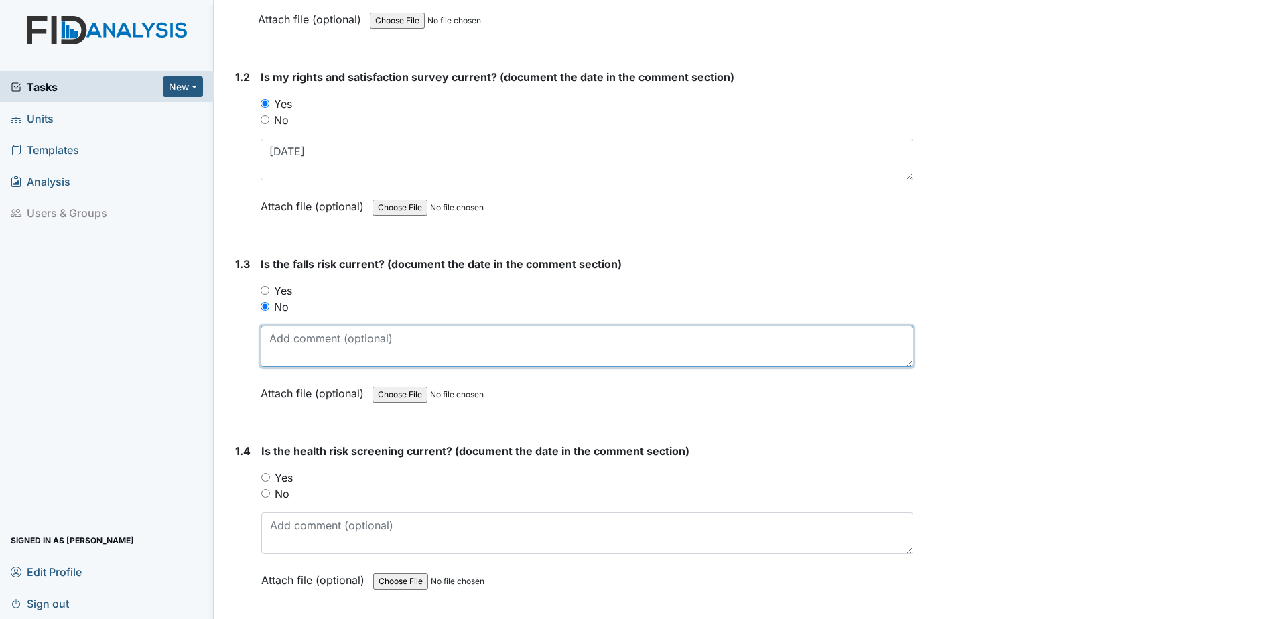
click at [298, 347] on textarea at bounding box center [587, 347] width 653 height 42
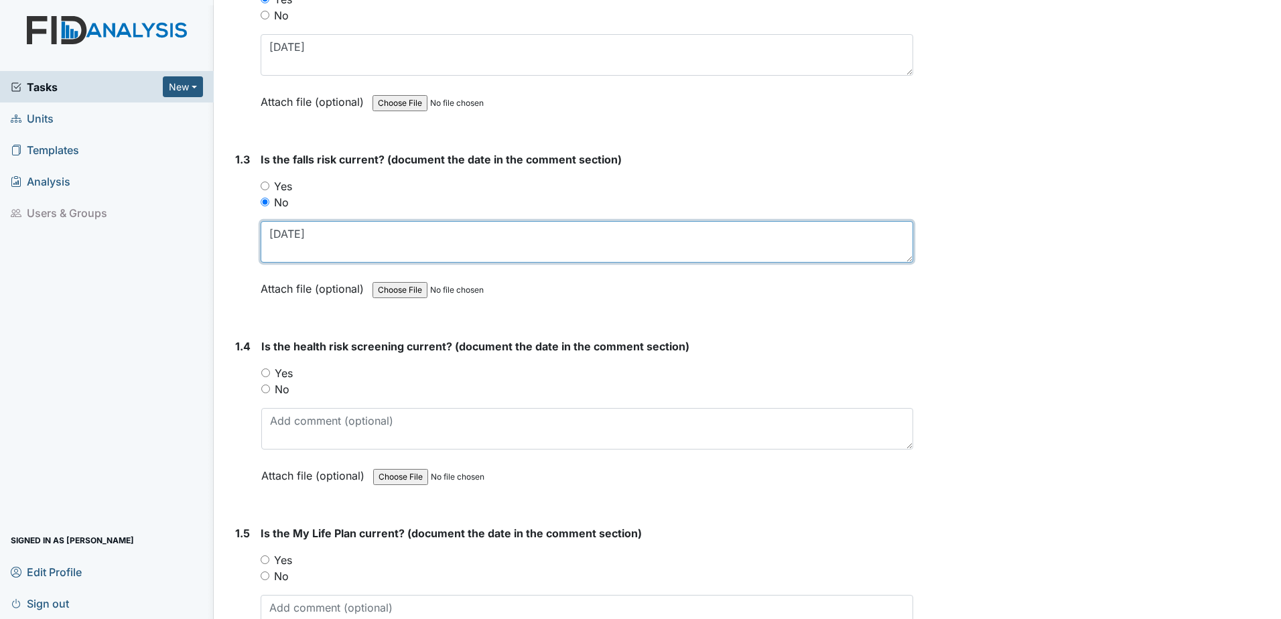
scroll to position [469, 0]
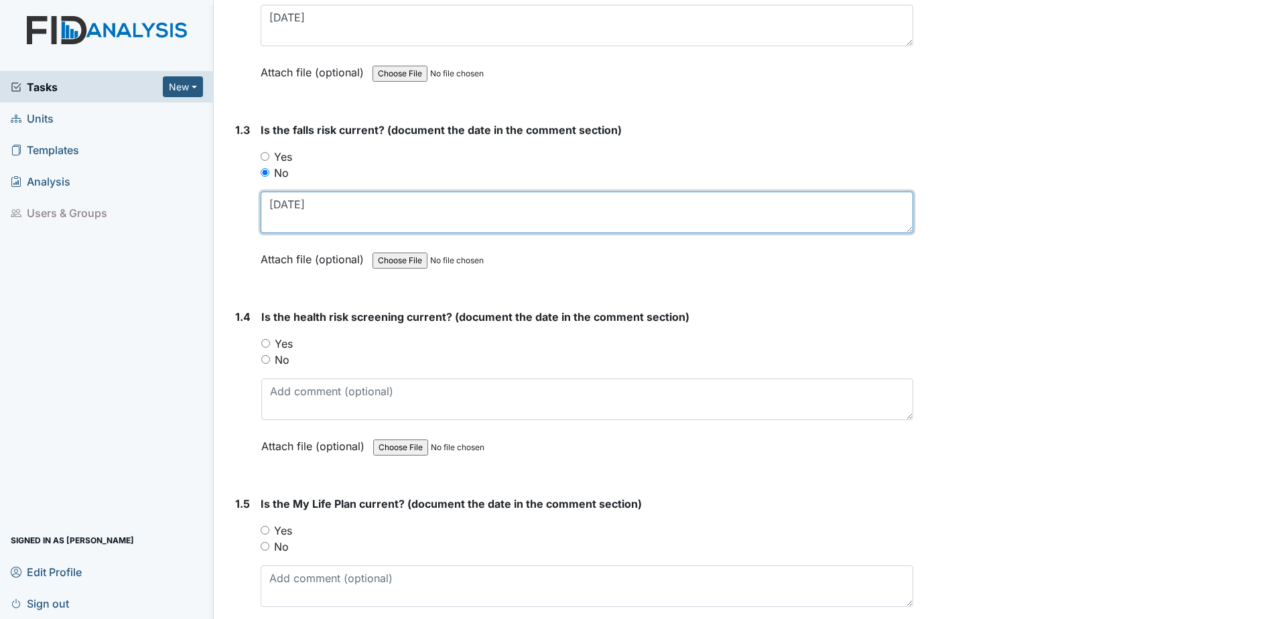
type textarea "[DATE]"
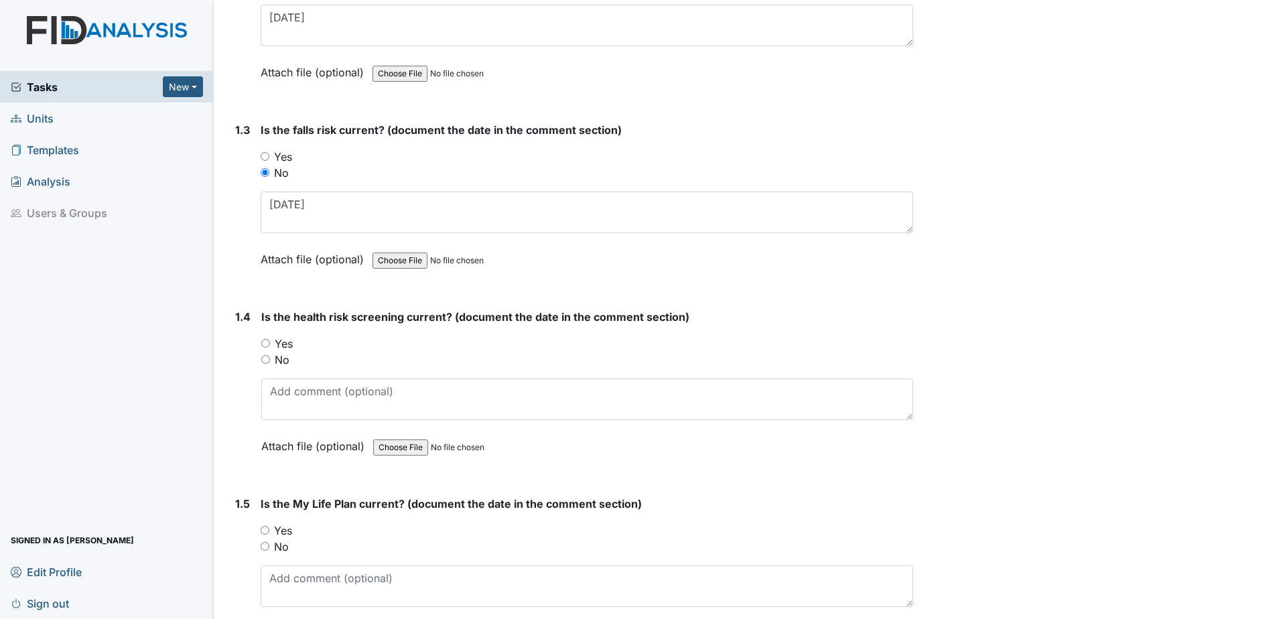
click at [288, 341] on label "Yes" at bounding box center [284, 344] width 18 height 16
click at [270, 341] on input "Yes" at bounding box center [265, 343] width 9 height 9
radio input "true"
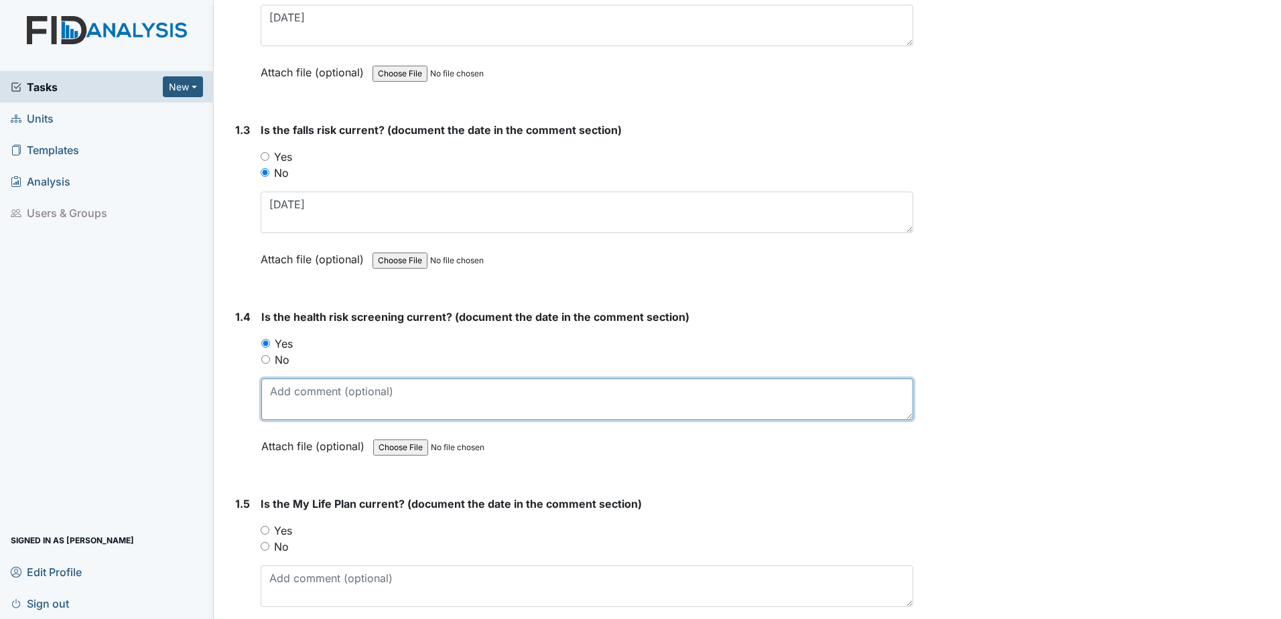
click at [298, 396] on textarea at bounding box center [587, 400] width 652 height 42
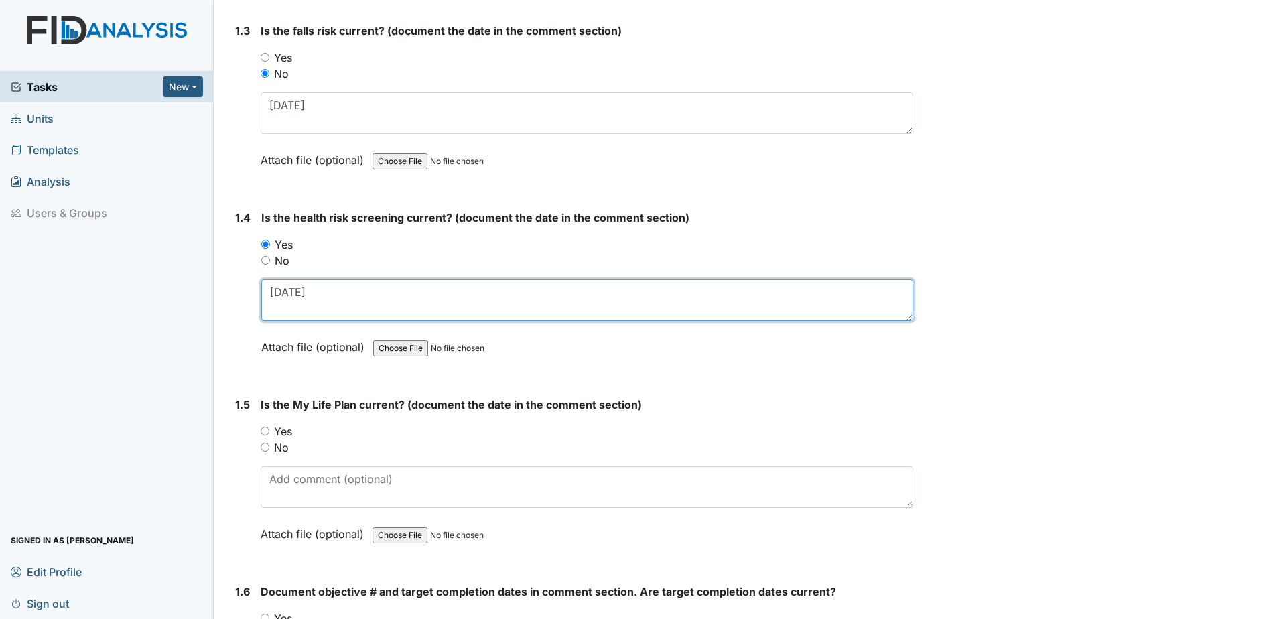
scroll to position [603, 0]
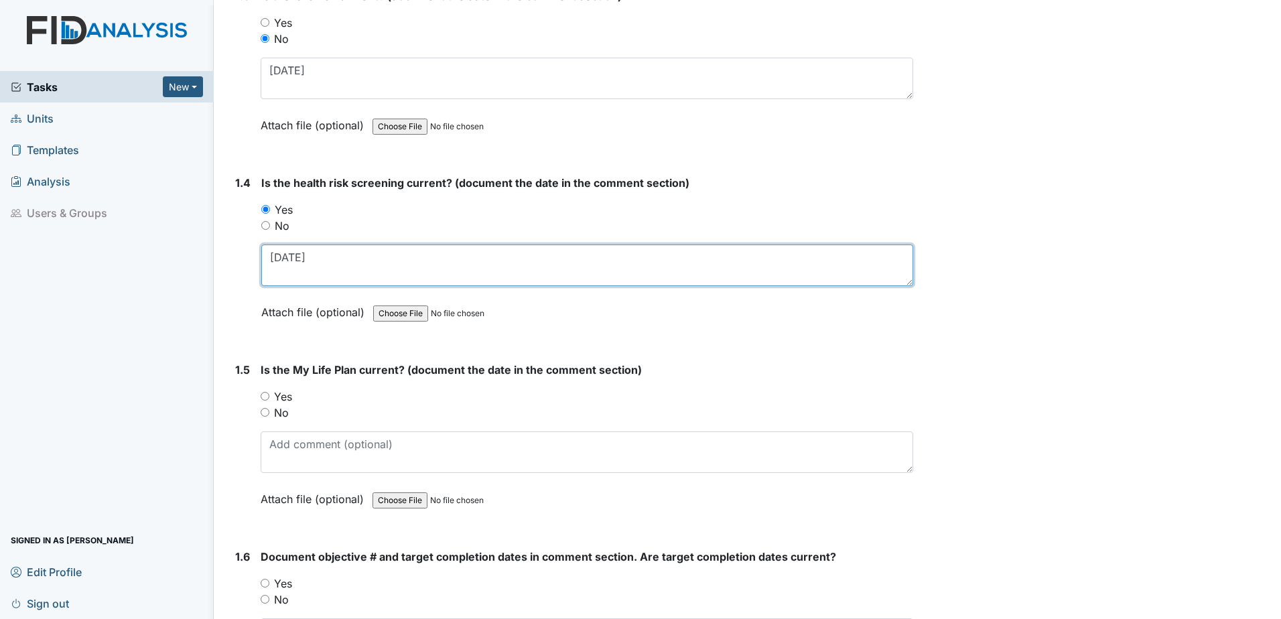
type textarea "7.2.25"
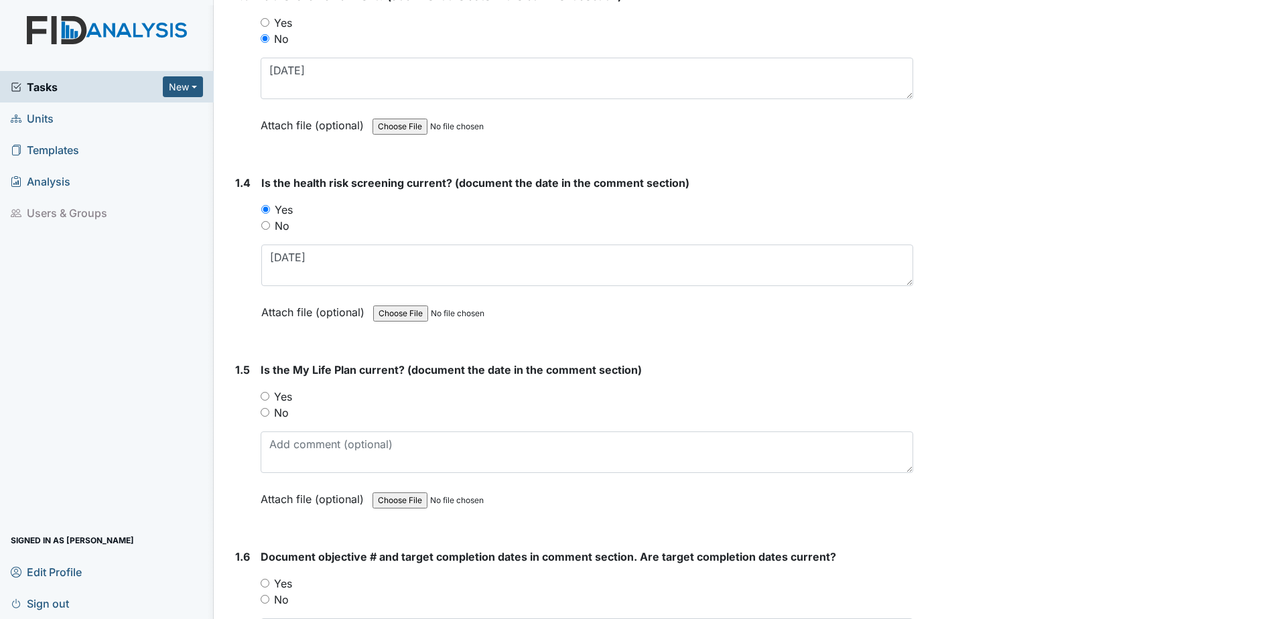
click at [285, 397] on label "Yes" at bounding box center [283, 397] width 18 height 16
click at [269, 397] on input "Yes" at bounding box center [265, 396] width 9 height 9
radio input "true"
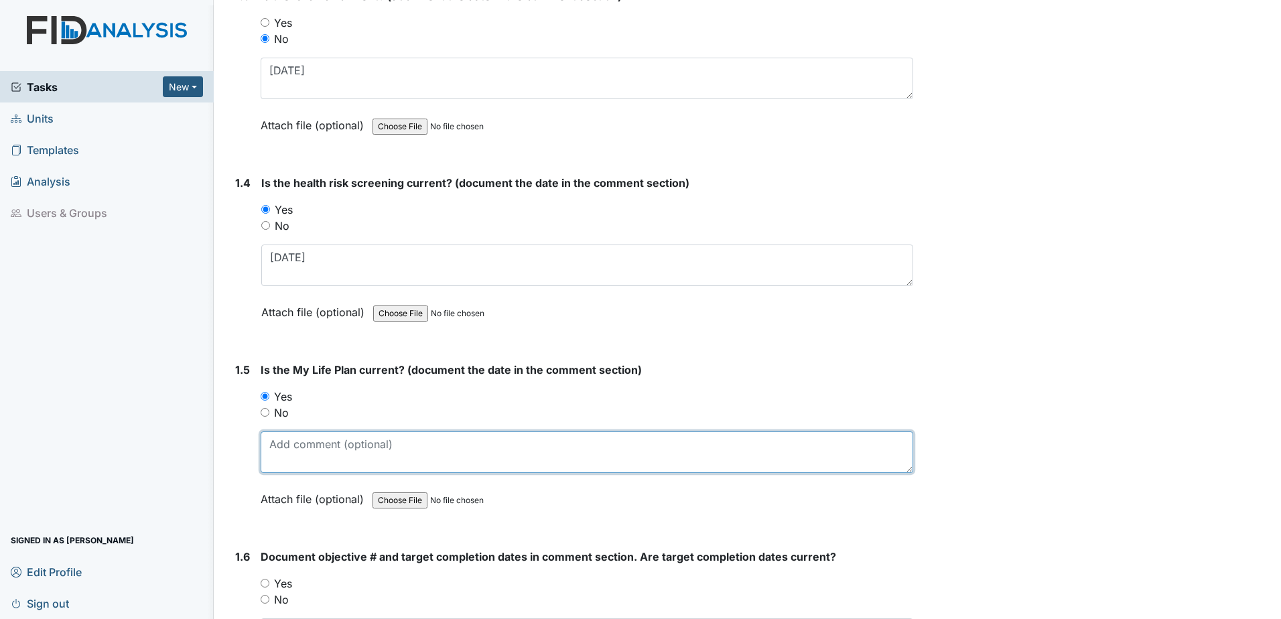
click at [300, 463] on textarea at bounding box center [587, 453] width 653 height 42
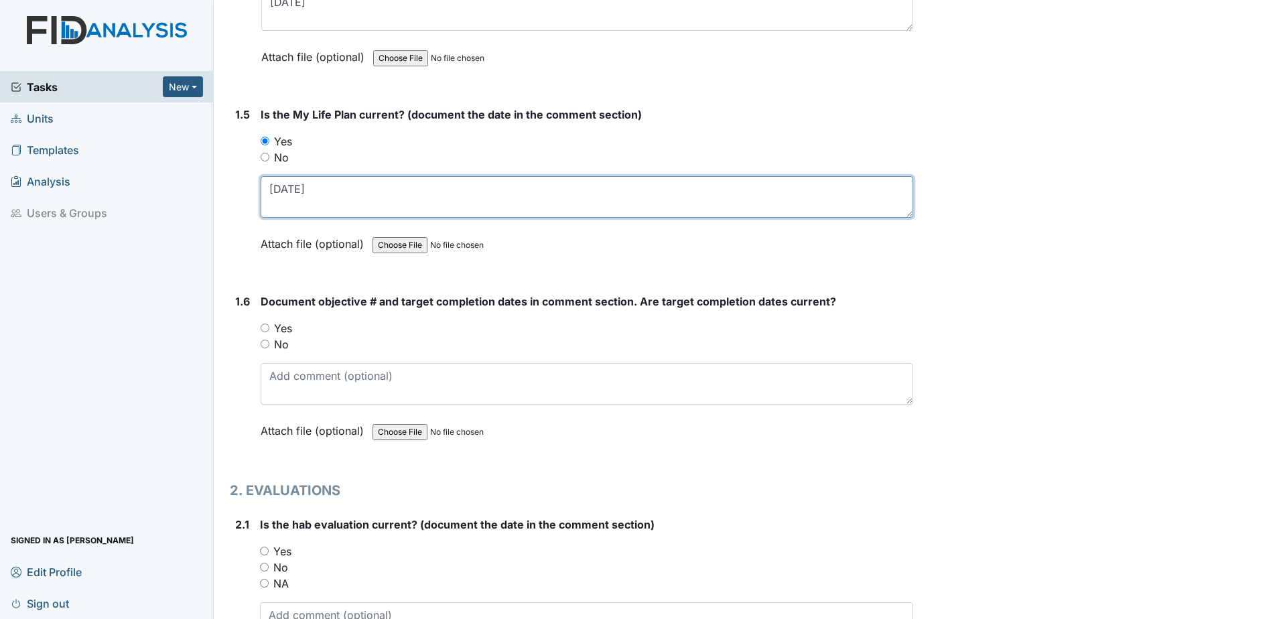
scroll to position [871, 0]
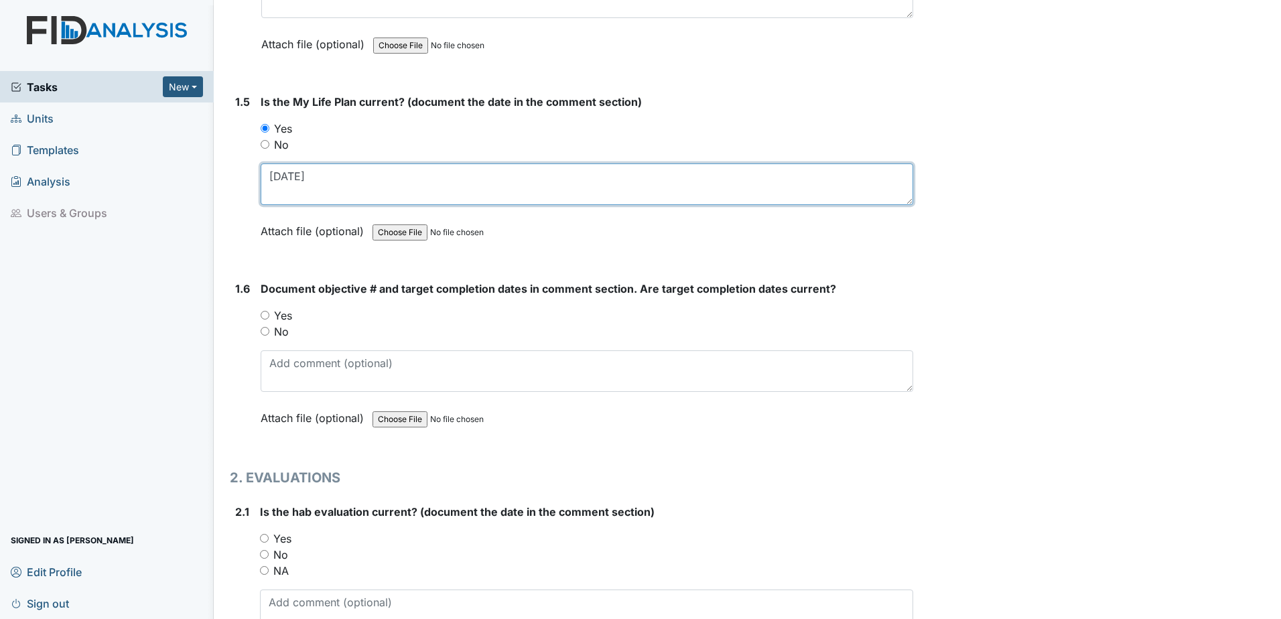
type textarea "8.1.25"
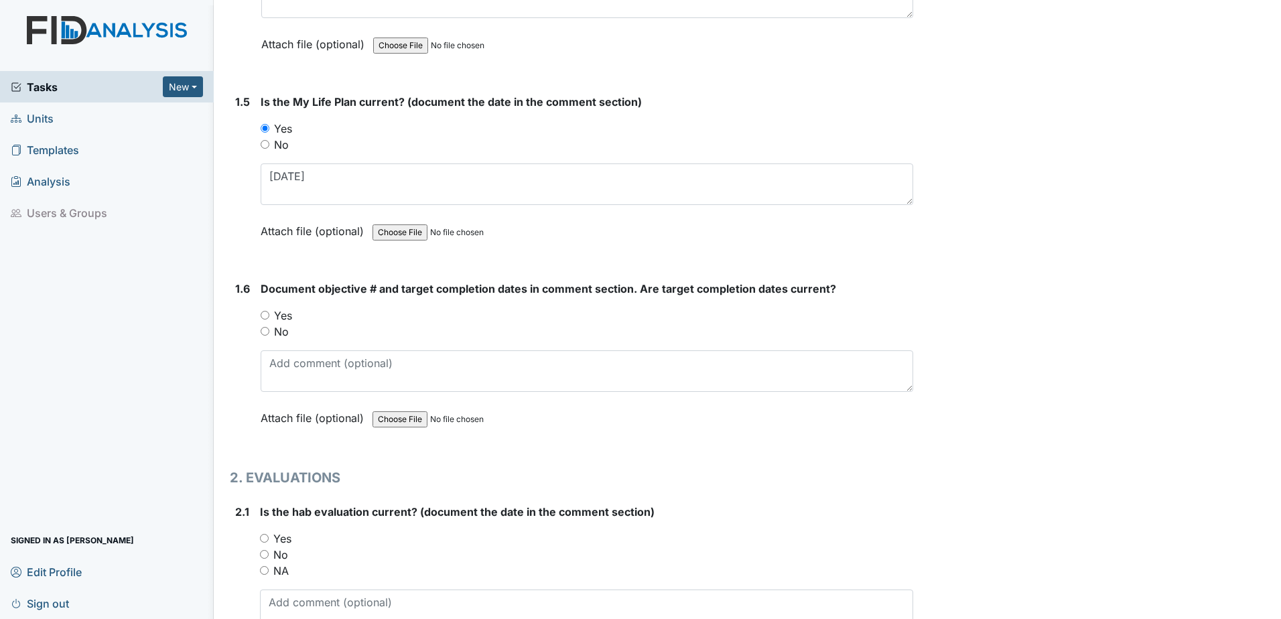
click at [291, 312] on label "Yes" at bounding box center [283, 316] width 18 height 16
click at [269, 312] on input "Yes" at bounding box center [265, 315] width 9 height 9
radio input "true"
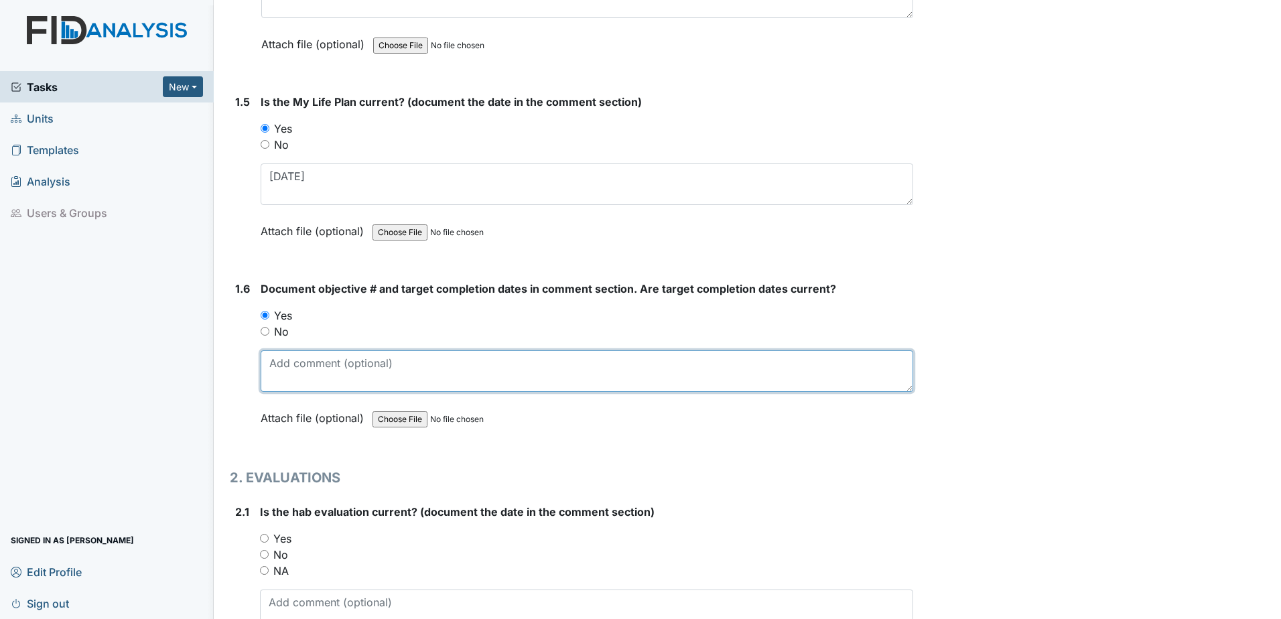
click at [300, 365] on textarea at bounding box center [587, 372] width 653 height 42
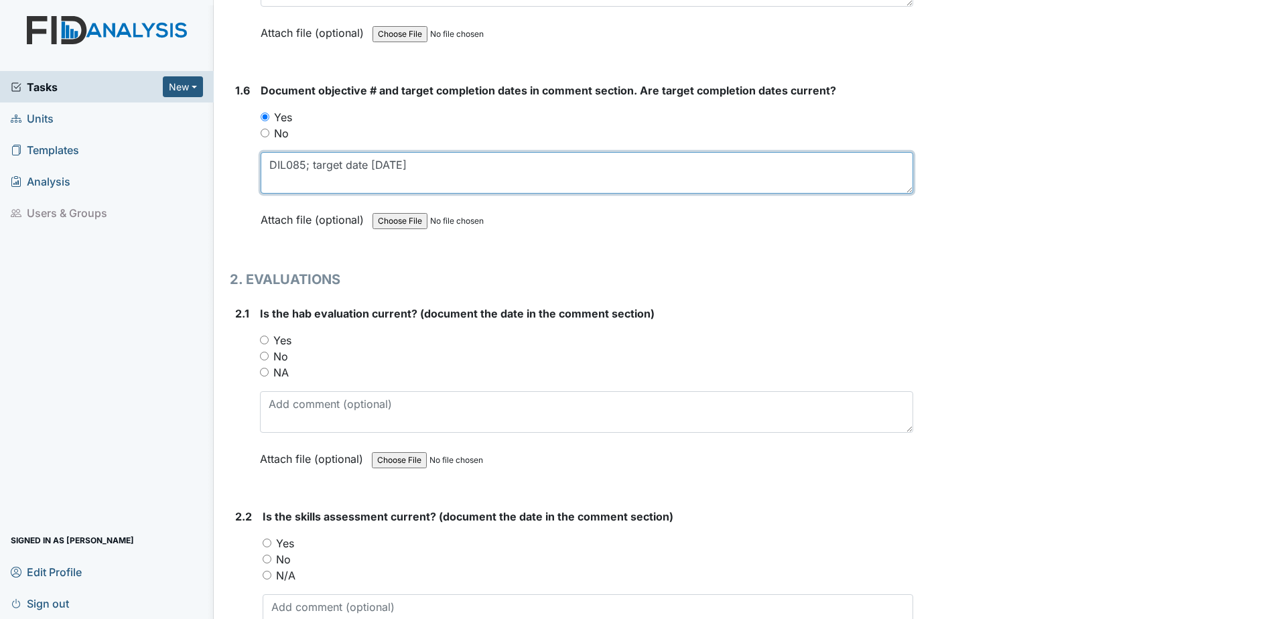
scroll to position [1072, 0]
type textarea "DIL085; target date 12.29.25"
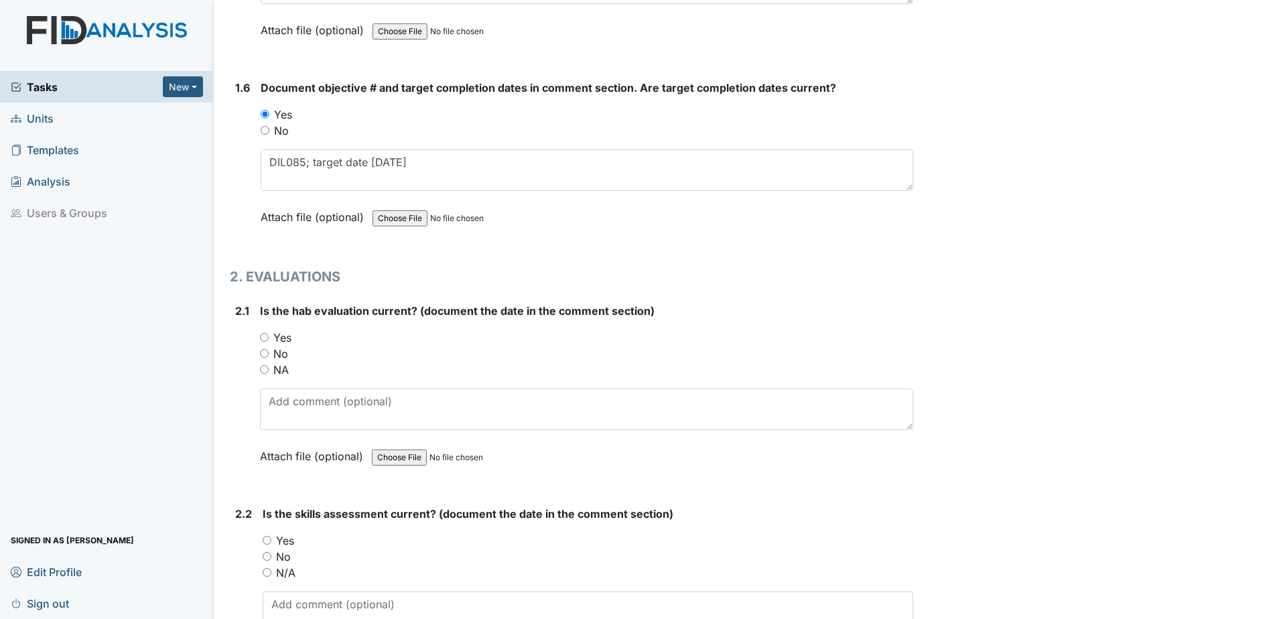
click at [279, 344] on label "Yes" at bounding box center [282, 338] width 18 height 16
click at [269, 342] on input "Yes" at bounding box center [264, 337] width 9 height 9
radio input "true"
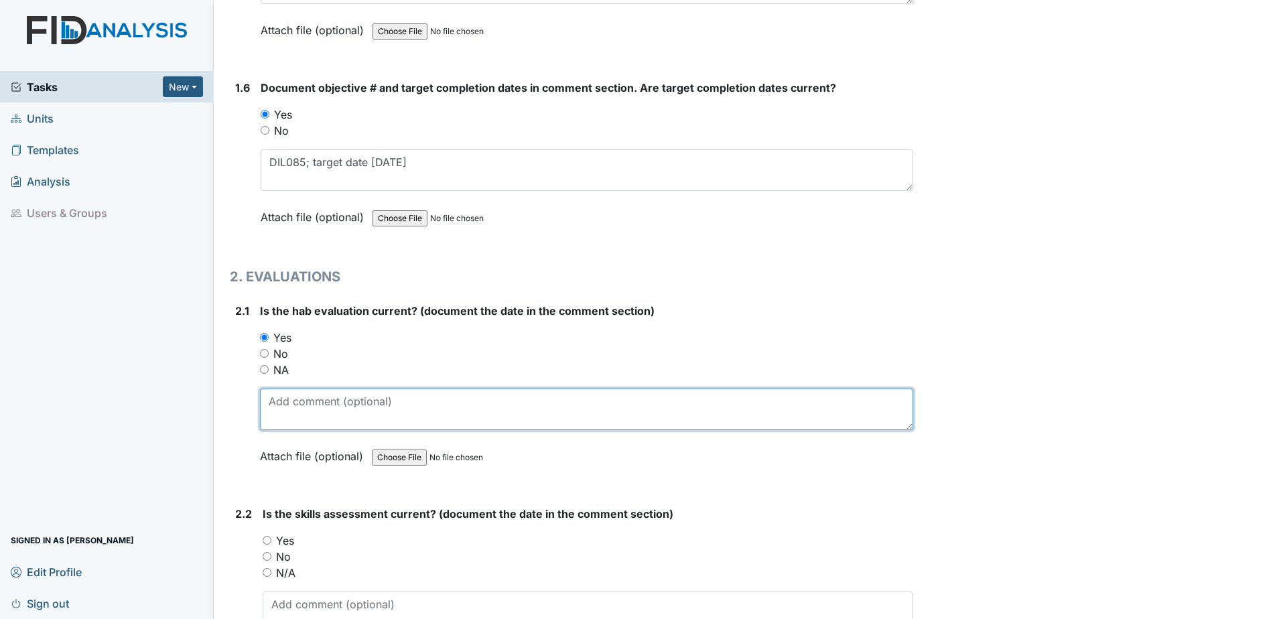
click at [299, 415] on textarea at bounding box center [586, 410] width 653 height 42
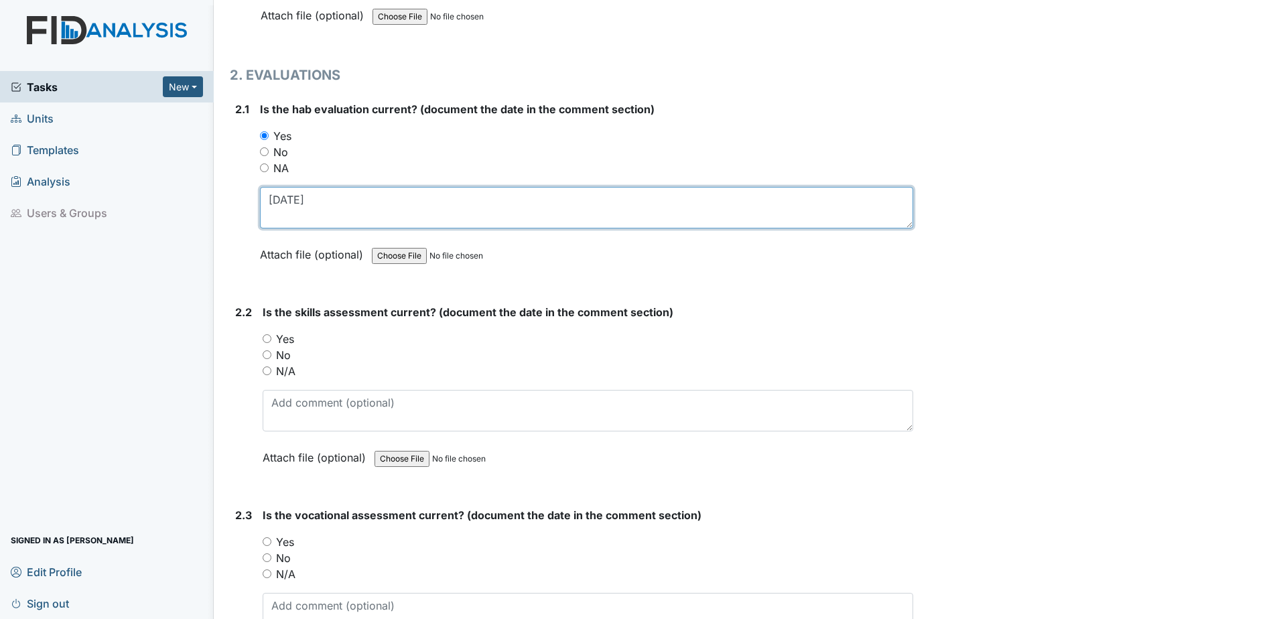
scroll to position [1273, 0]
type textarea "6.15.25"
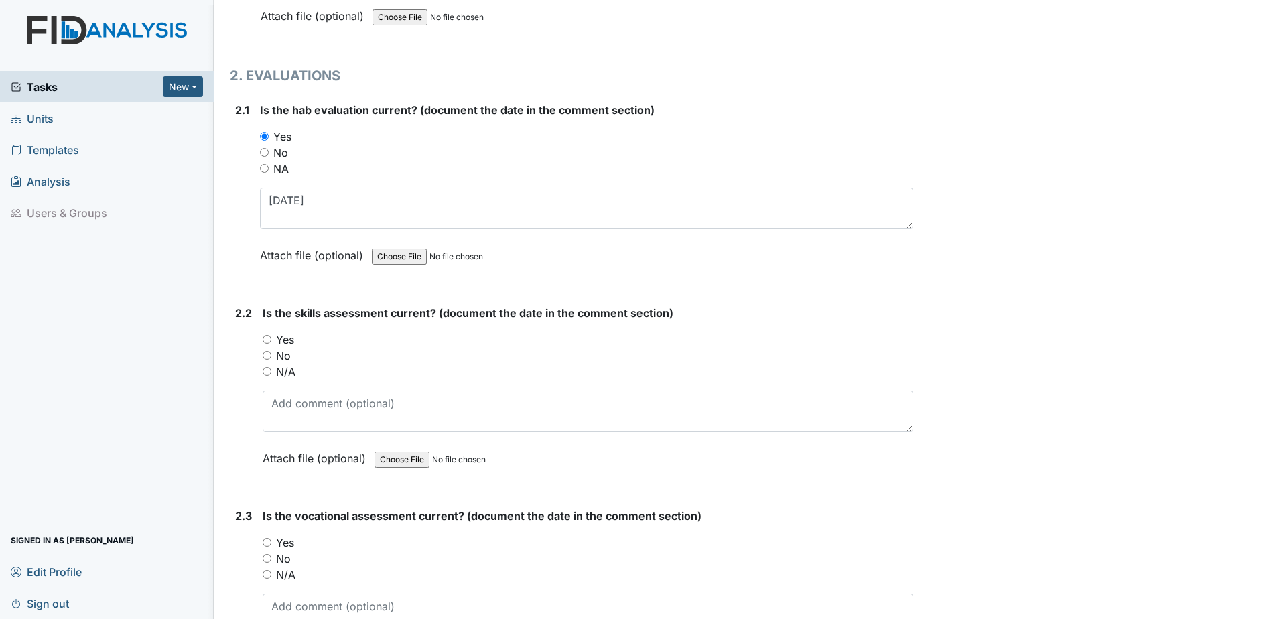
click at [274, 357] on div "No" at bounding box center [588, 356] width 651 height 16
click at [284, 359] on label "No" at bounding box center [283, 356] width 15 height 16
click at [271, 359] on input "No" at bounding box center [267, 355] width 9 height 9
radio input "true"
click at [303, 424] on textarea at bounding box center [588, 412] width 651 height 42
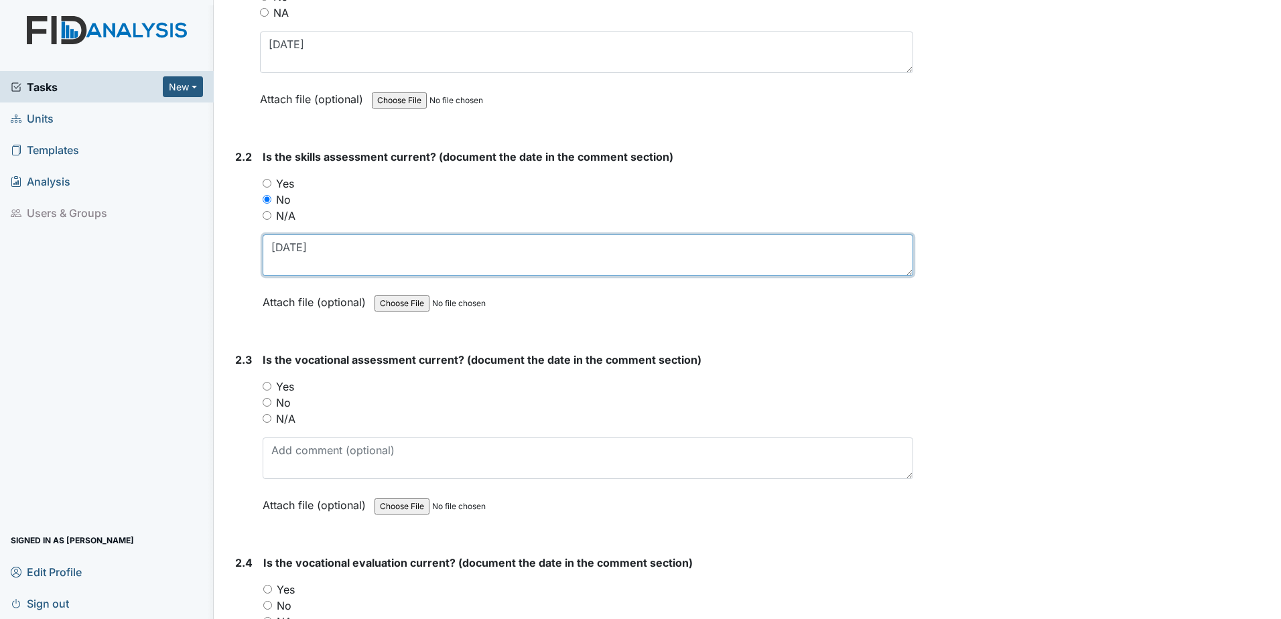
scroll to position [1475, 0]
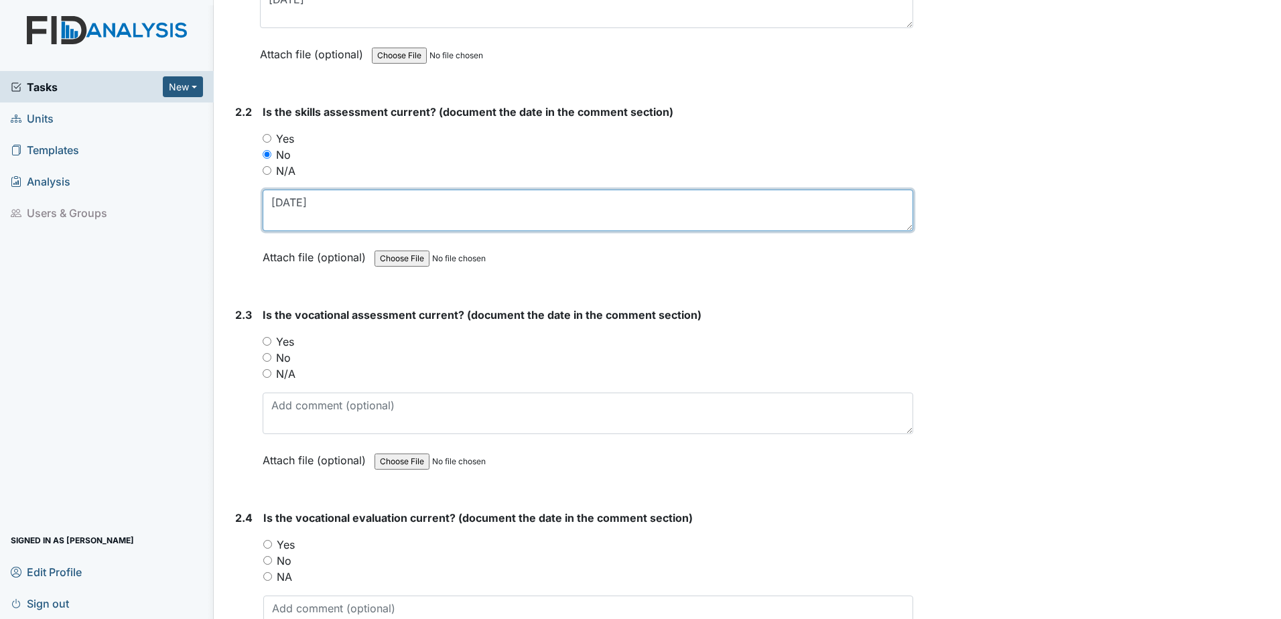
type textarea "[DATE]"
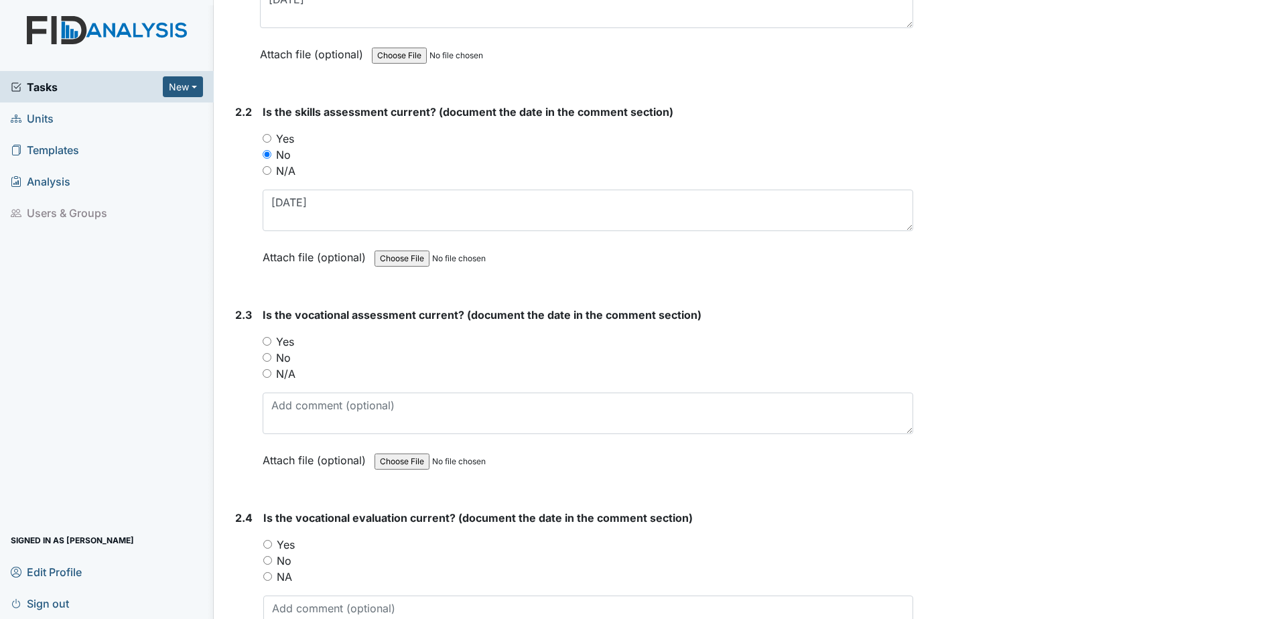
click at [277, 338] on label "Yes" at bounding box center [285, 342] width 18 height 16
click at [271, 338] on input "Yes" at bounding box center [267, 341] width 9 height 9
radio input "true"
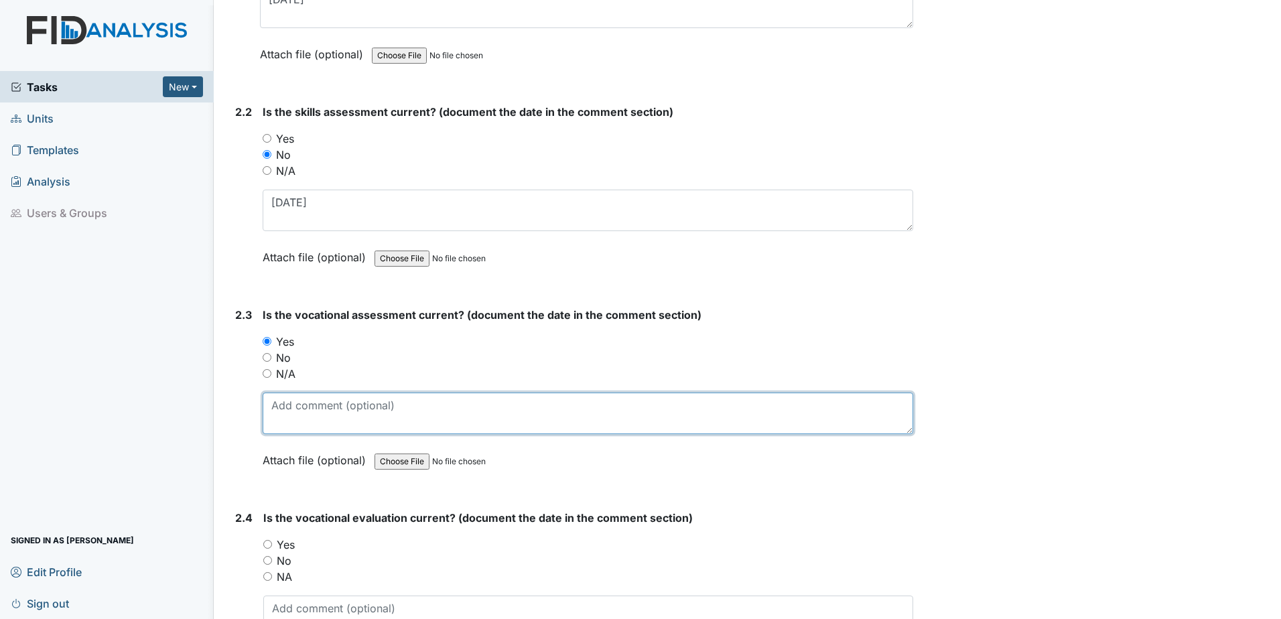
click at [296, 410] on textarea at bounding box center [588, 414] width 651 height 42
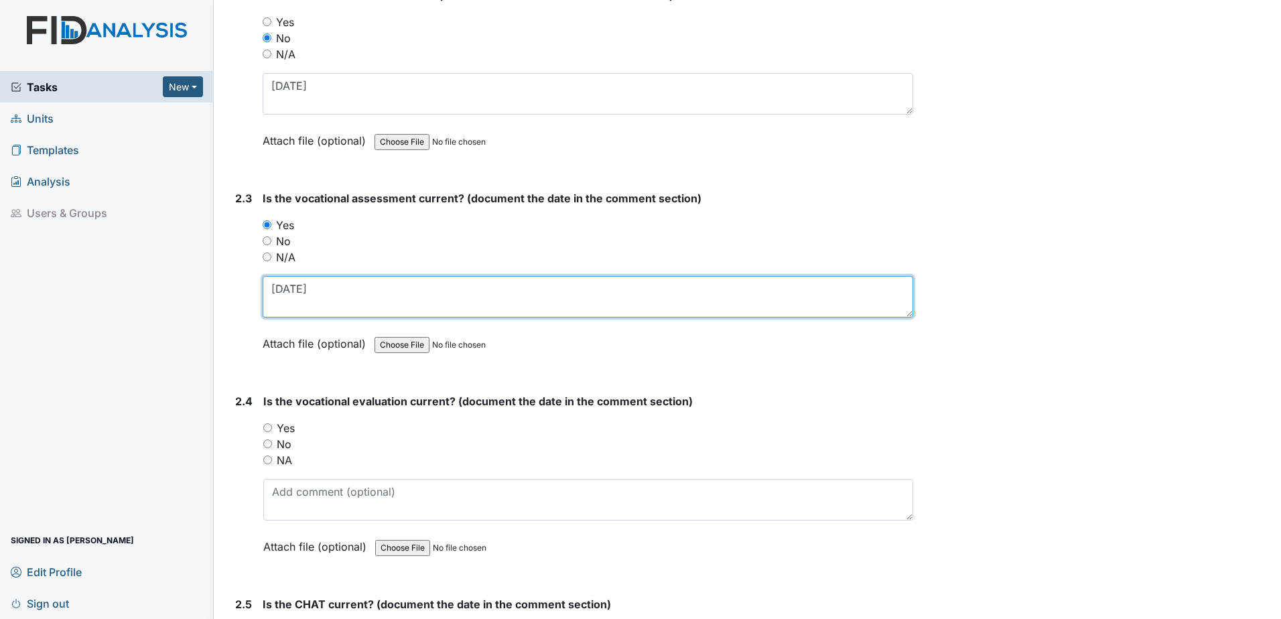
scroll to position [1609, 0]
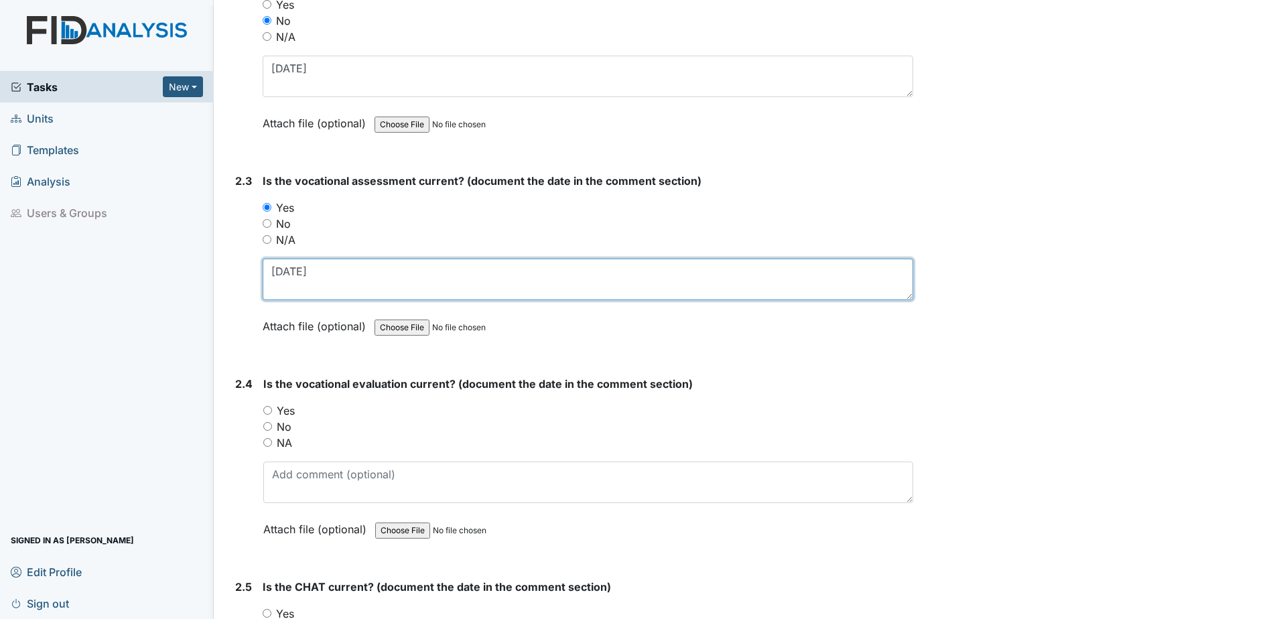
type textarea "6.26.25"
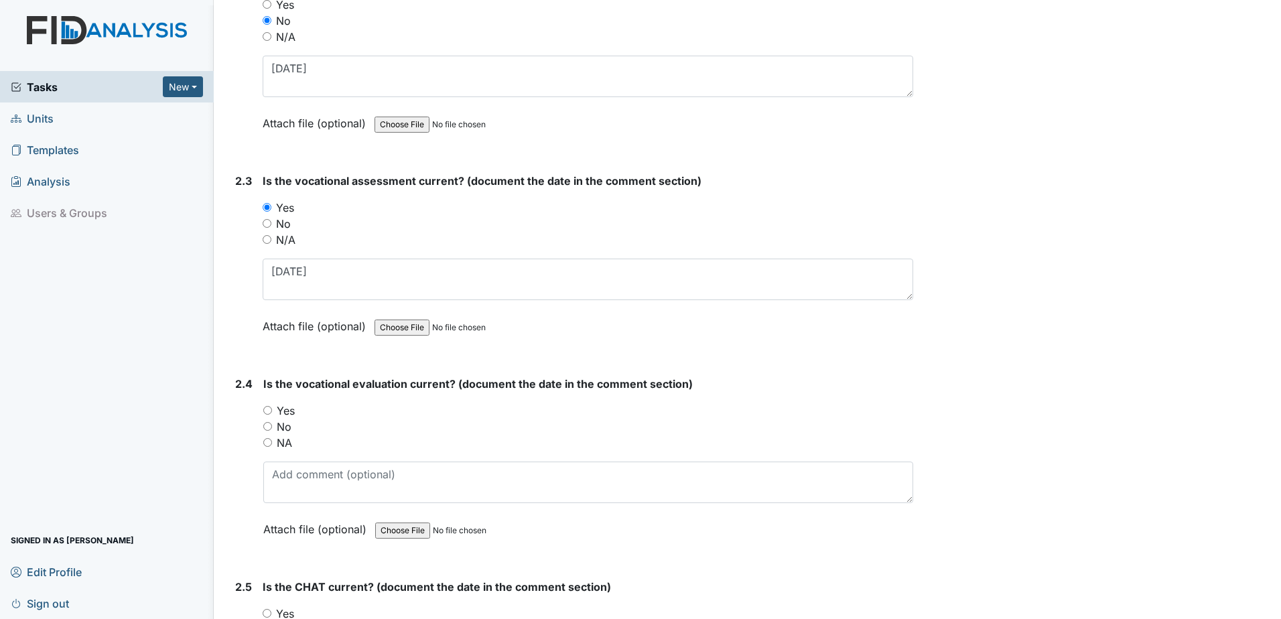
click at [290, 411] on label "Yes" at bounding box center [286, 411] width 18 height 16
click at [272, 411] on input "Yes" at bounding box center [267, 410] width 9 height 9
radio input "true"
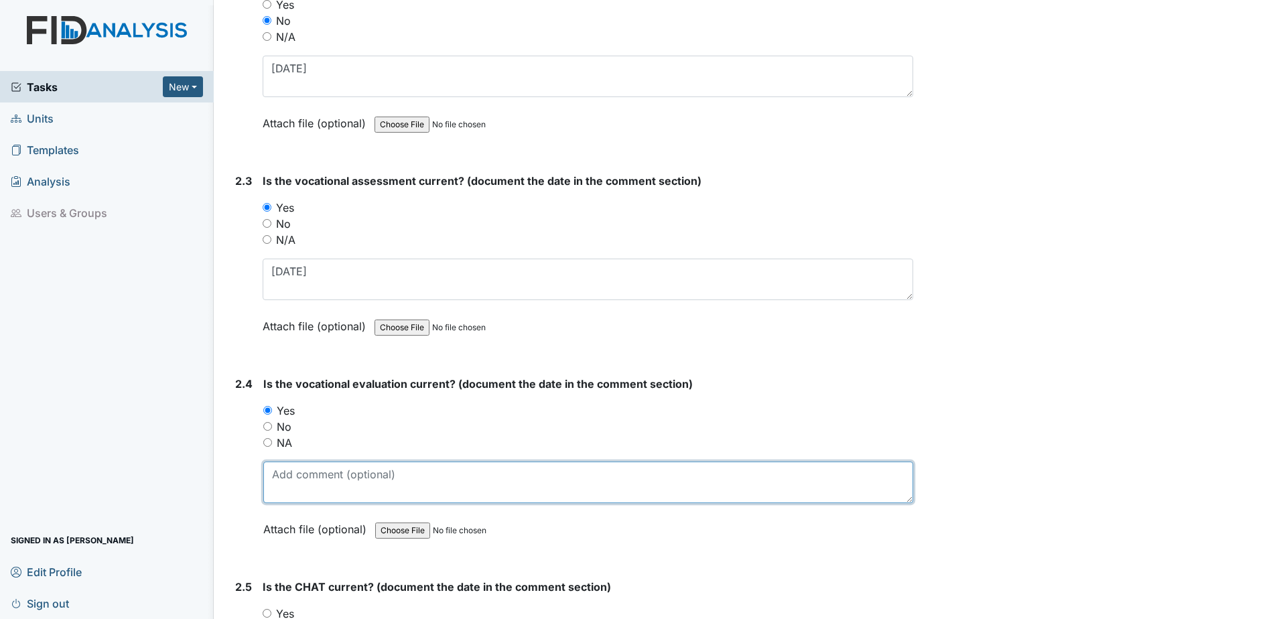
click at [288, 467] on textarea at bounding box center [588, 483] width 650 height 42
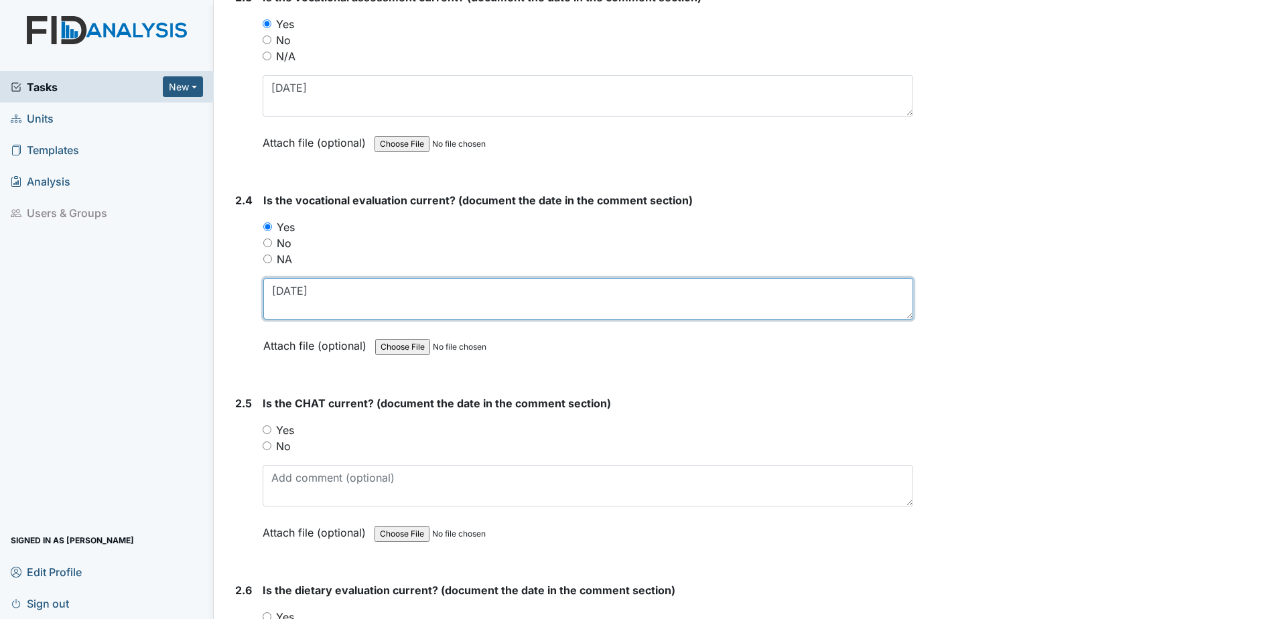
scroll to position [1810, 0]
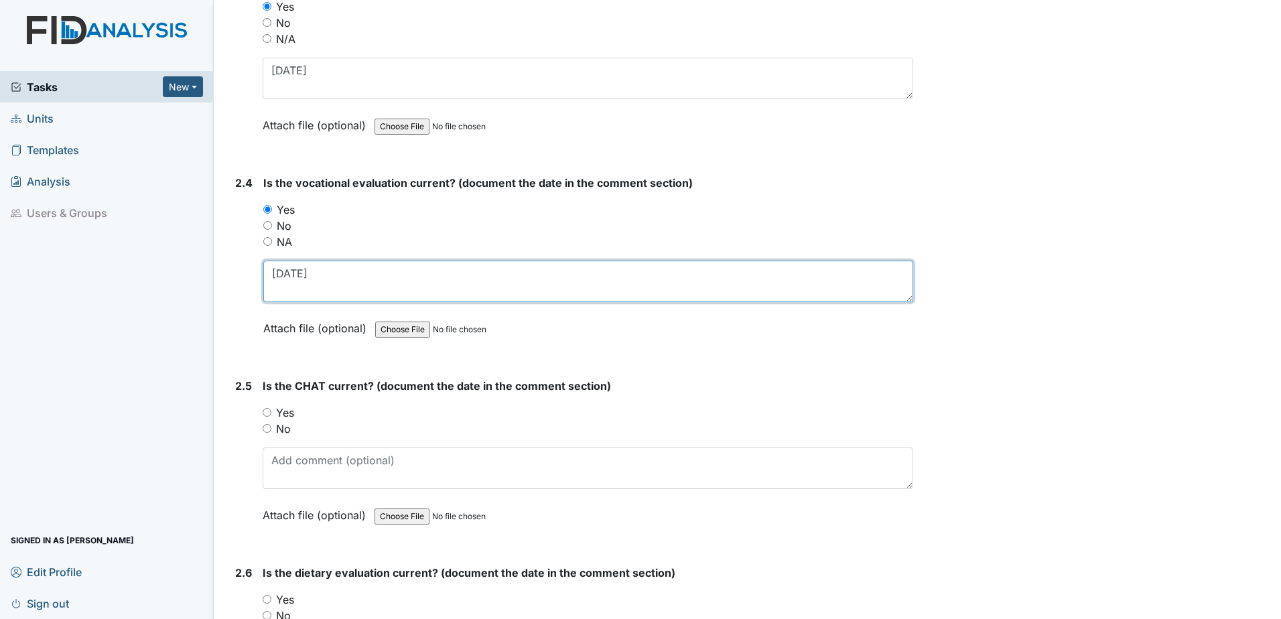
type textarea "6.26.25"
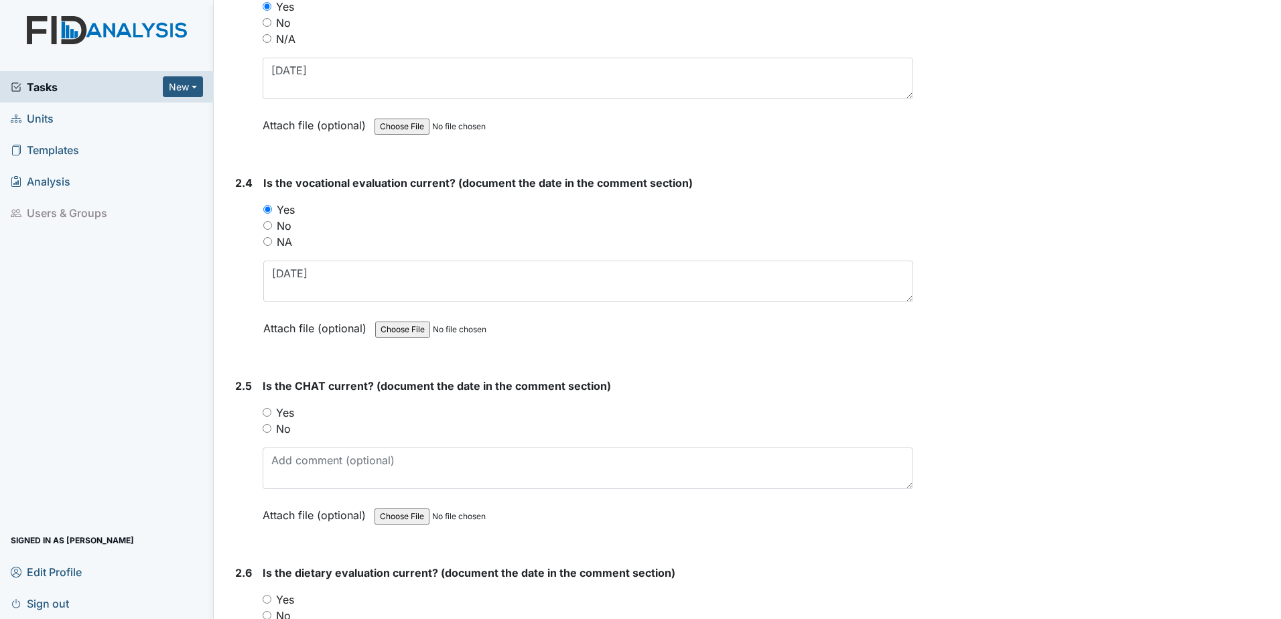
click at [284, 411] on label "Yes" at bounding box center [285, 413] width 18 height 16
click at [271, 411] on input "Yes" at bounding box center [267, 412] width 9 height 9
radio input "true"
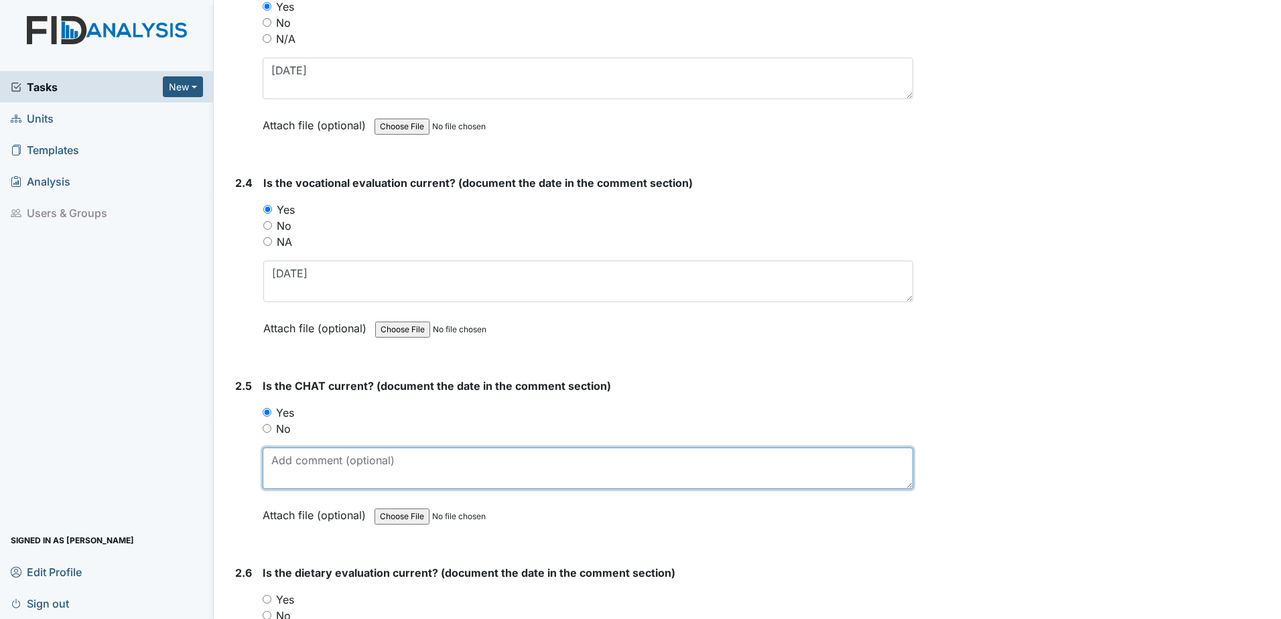
click at [293, 481] on textarea at bounding box center [588, 469] width 651 height 42
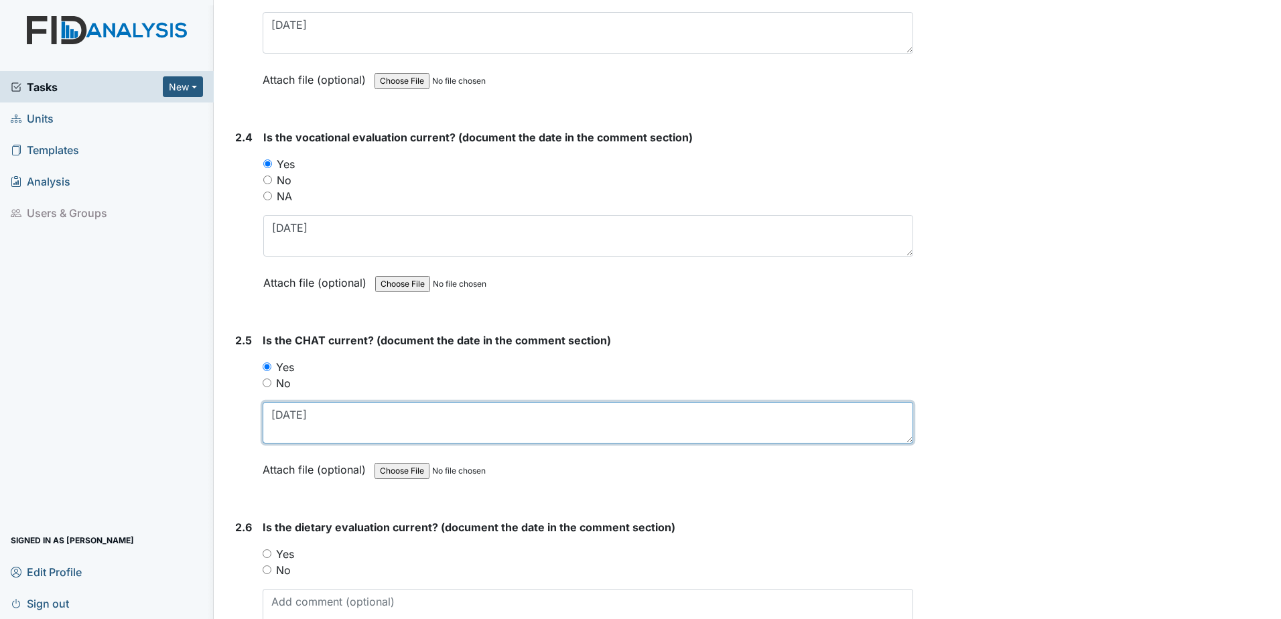
scroll to position [1944, 0]
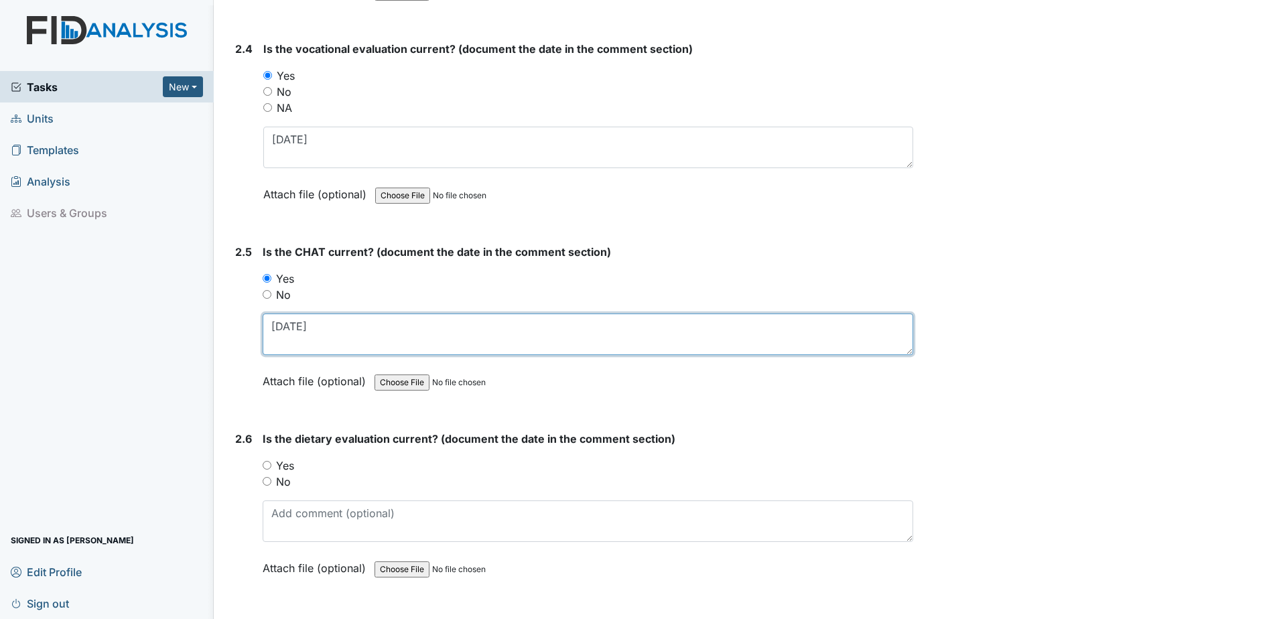
type textarea "7.2.25"
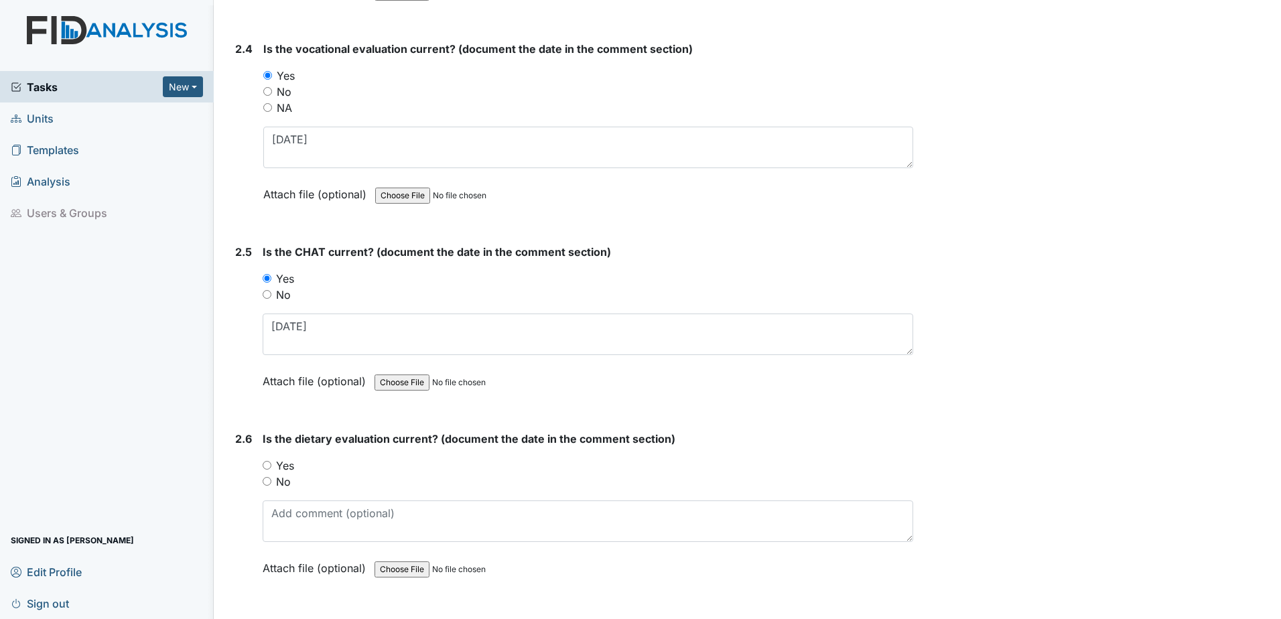
click at [275, 455] on div "Is the dietary evaluation current? (document the date in the comment section) Y…" at bounding box center [588, 508] width 651 height 155
click at [279, 471] on label "Yes" at bounding box center [285, 466] width 18 height 16
click at [271, 470] on input "Yes" at bounding box center [267, 465] width 9 height 9
radio input "true"
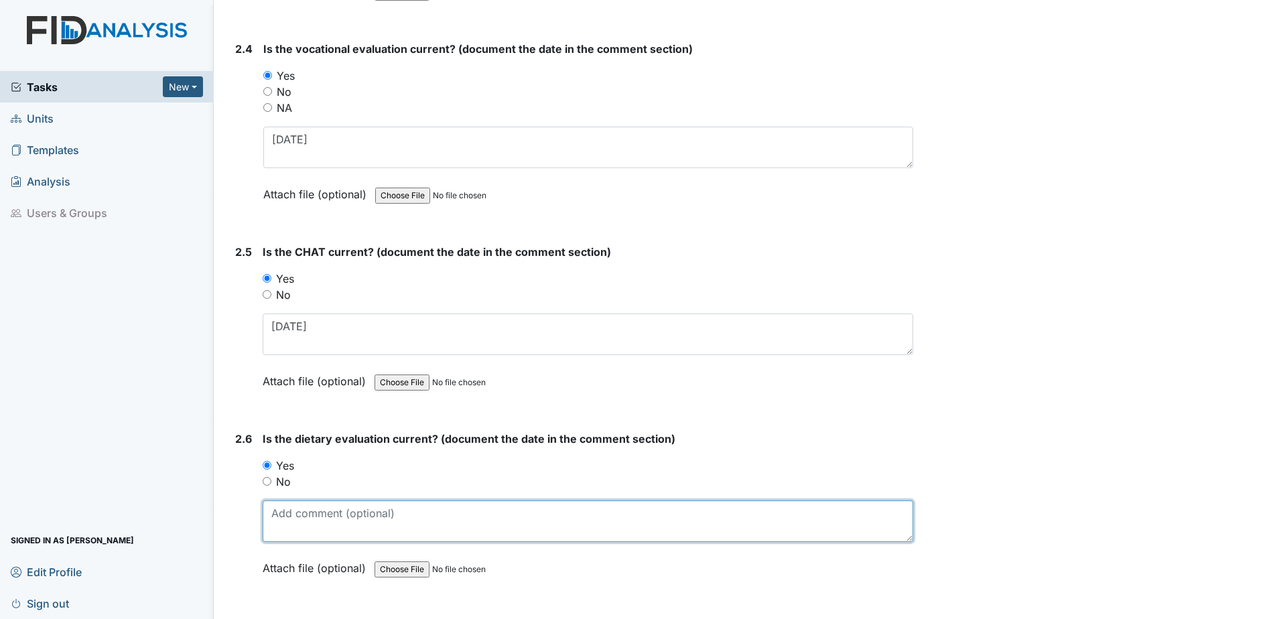
click at [279, 513] on textarea at bounding box center [588, 522] width 651 height 42
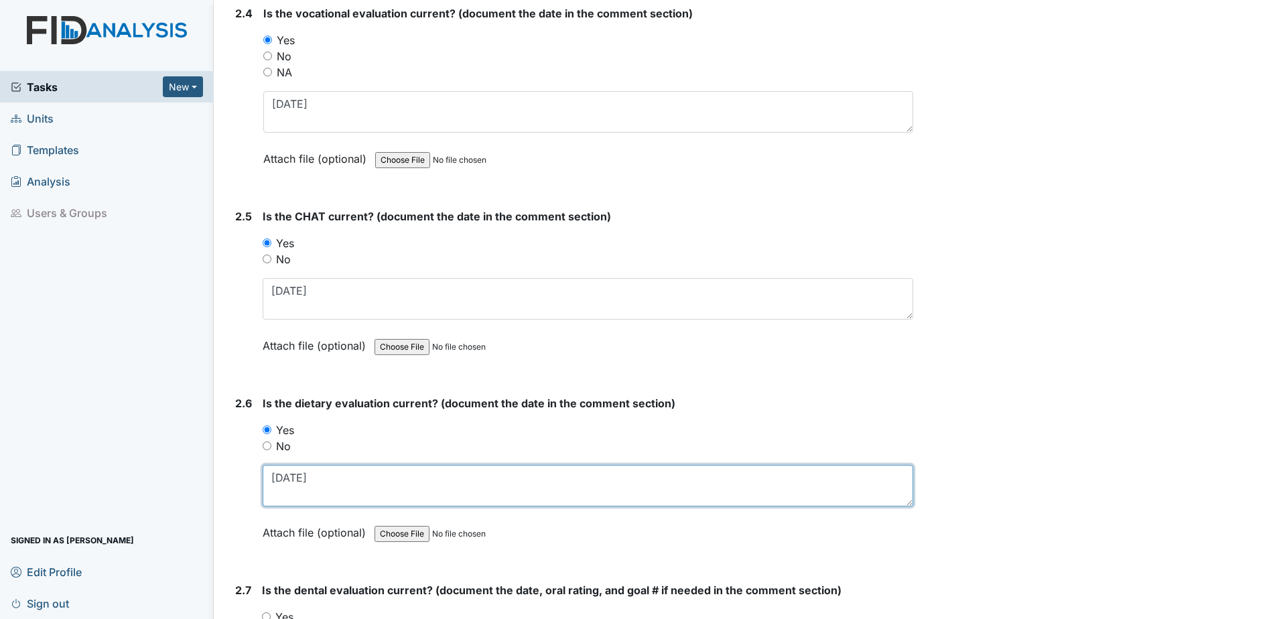
scroll to position [2145, 0]
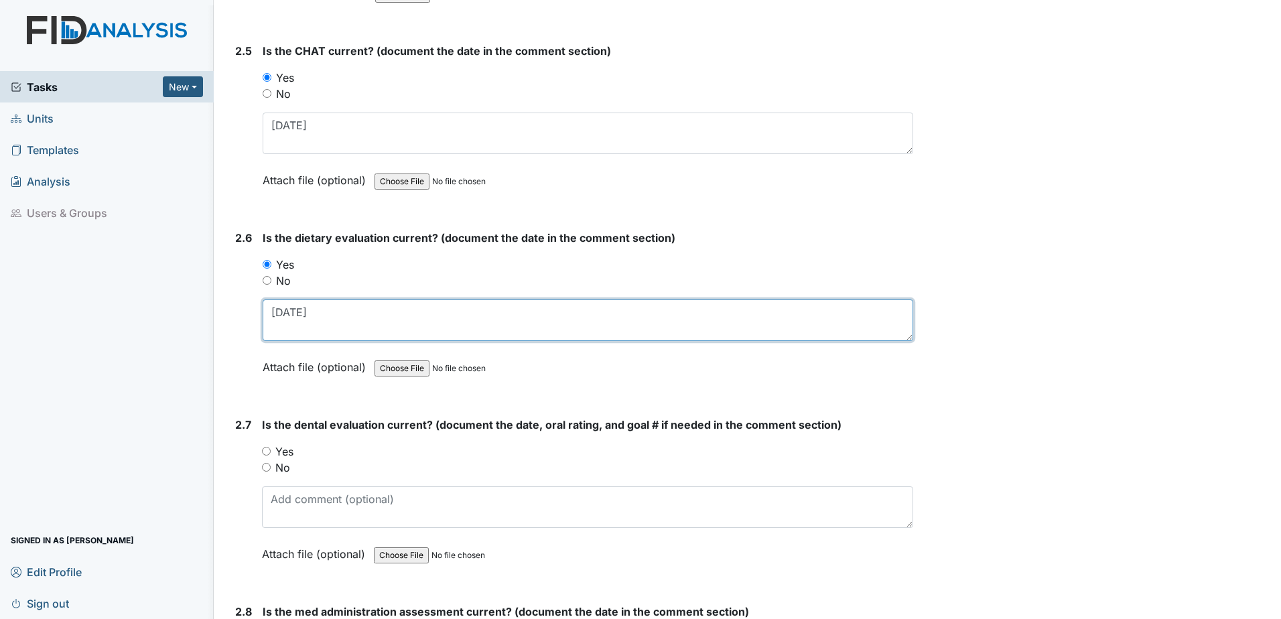
type textarea "9.11.25"
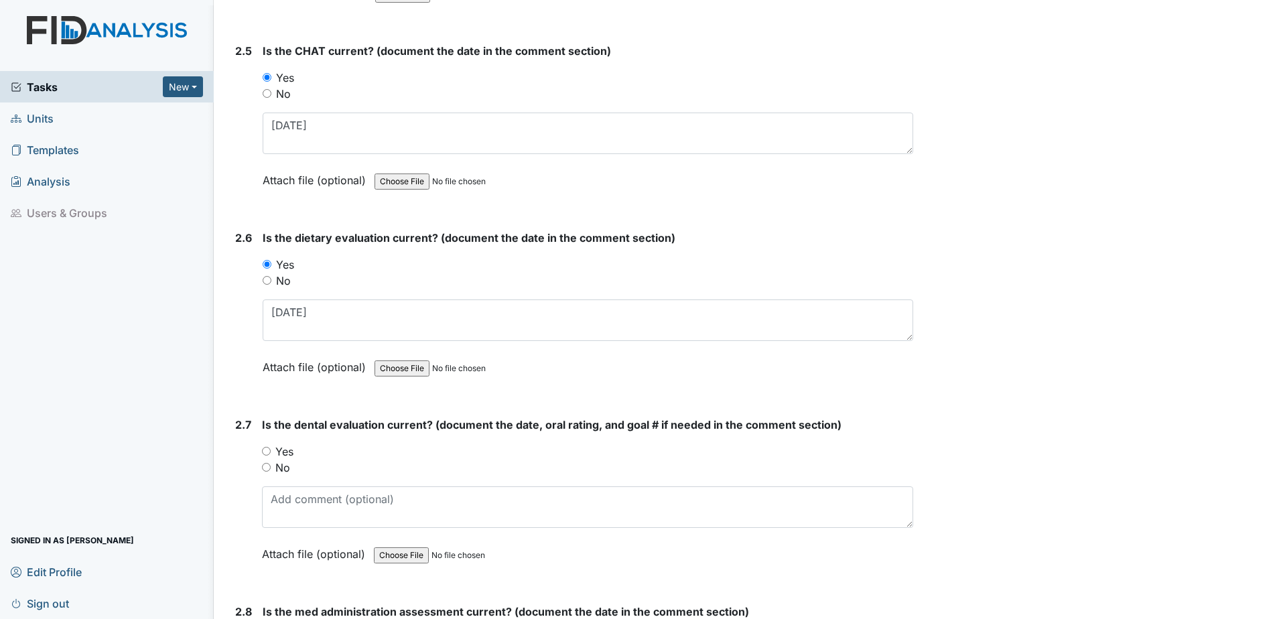
click at [282, 454] on label "Yes" at bounding box center [284, 452] width 18 height 16
click at [271, 454] on input "Yes" at bounding box center [266, 451] width 9 height 9
radio input "true"
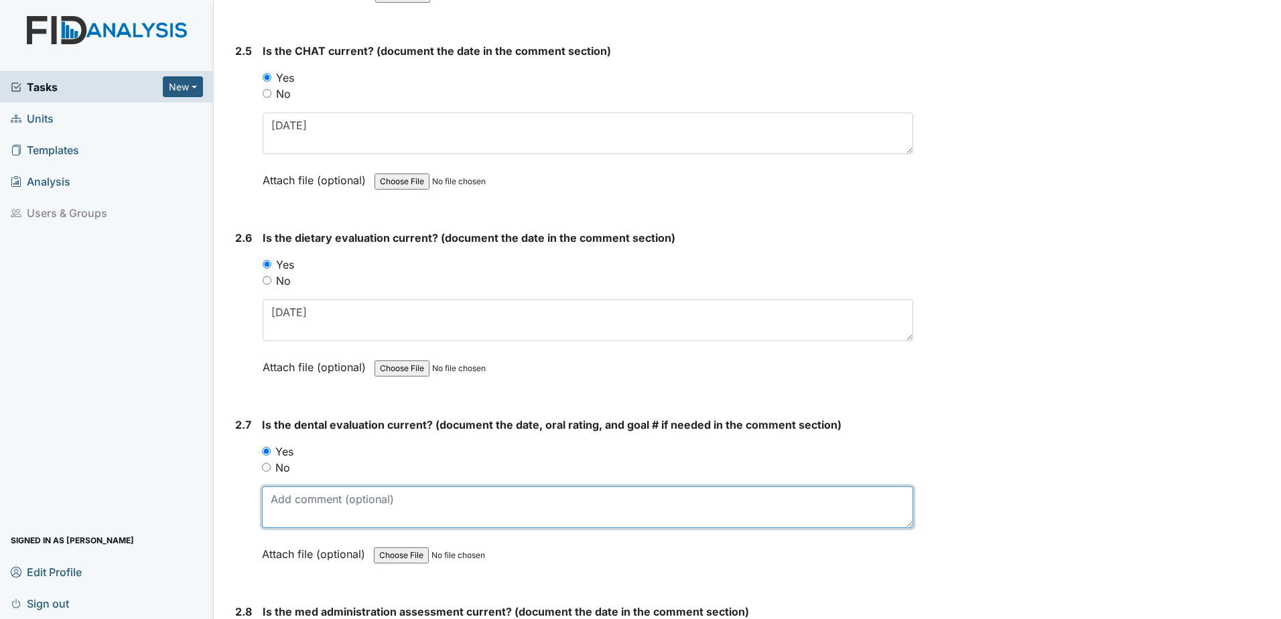
click at [284, 495] on textarea at bounding box center [587, 508] width 651 height 42
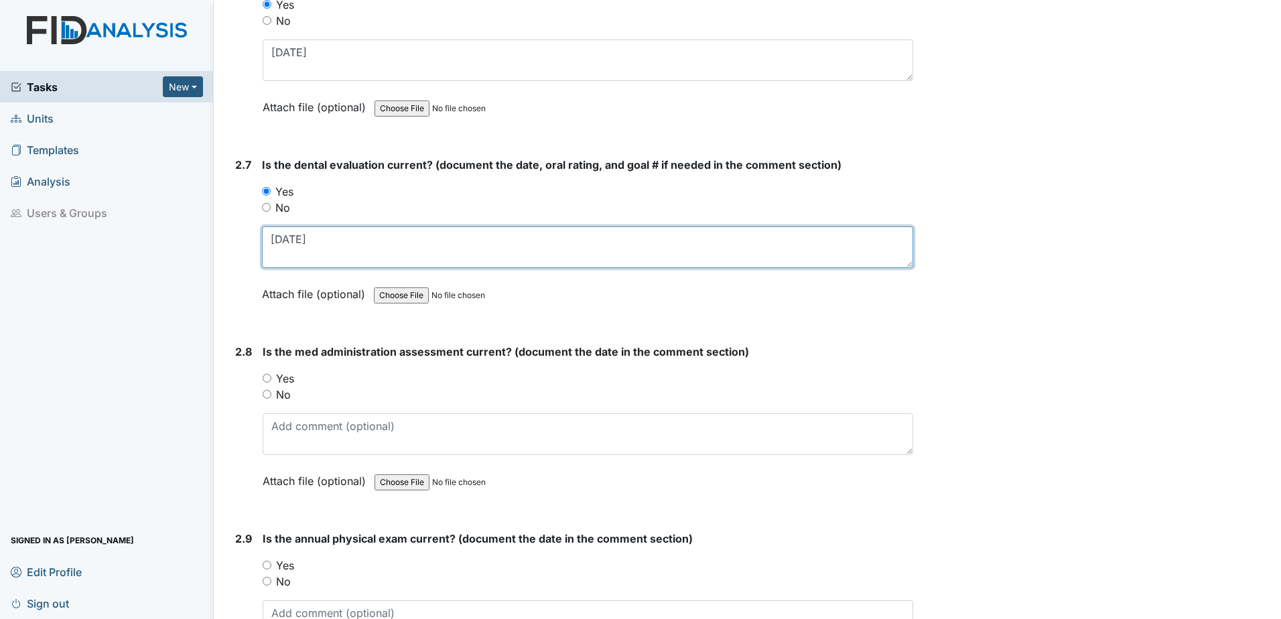
scroll to position [2413, 0]
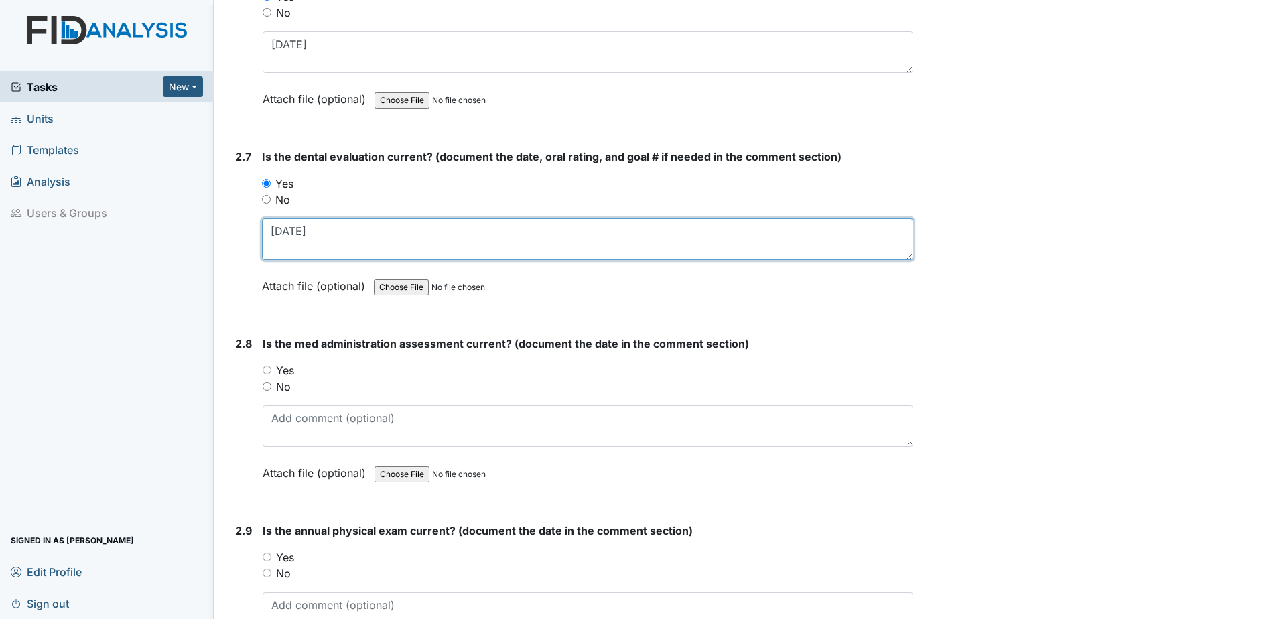
type textarea "9.18.25"
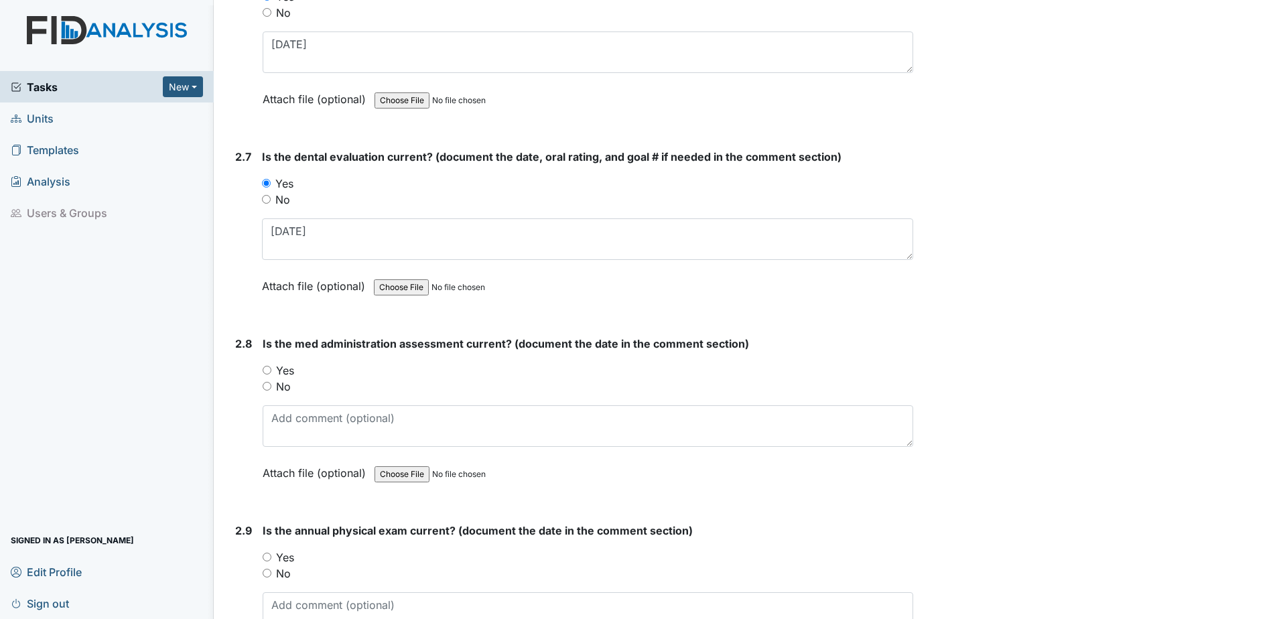
click at [289, 388] on label "No" at bounding box center [283, 387] width 15 height 16
click at [271, 388] on input "No" at bounding box center [267, 386] width 9 height 9
radio input "true"
click at [290, 419] on textarea at bounding box center [588, 426] width 651 height 42
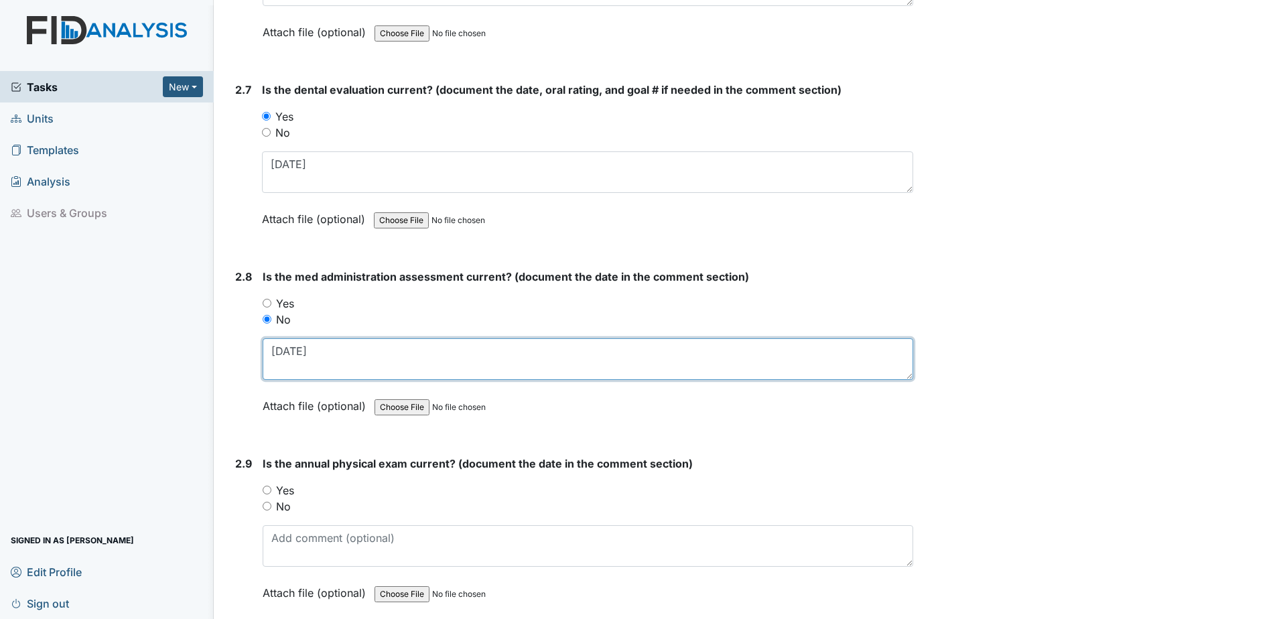
scroll to position [2547, 0]
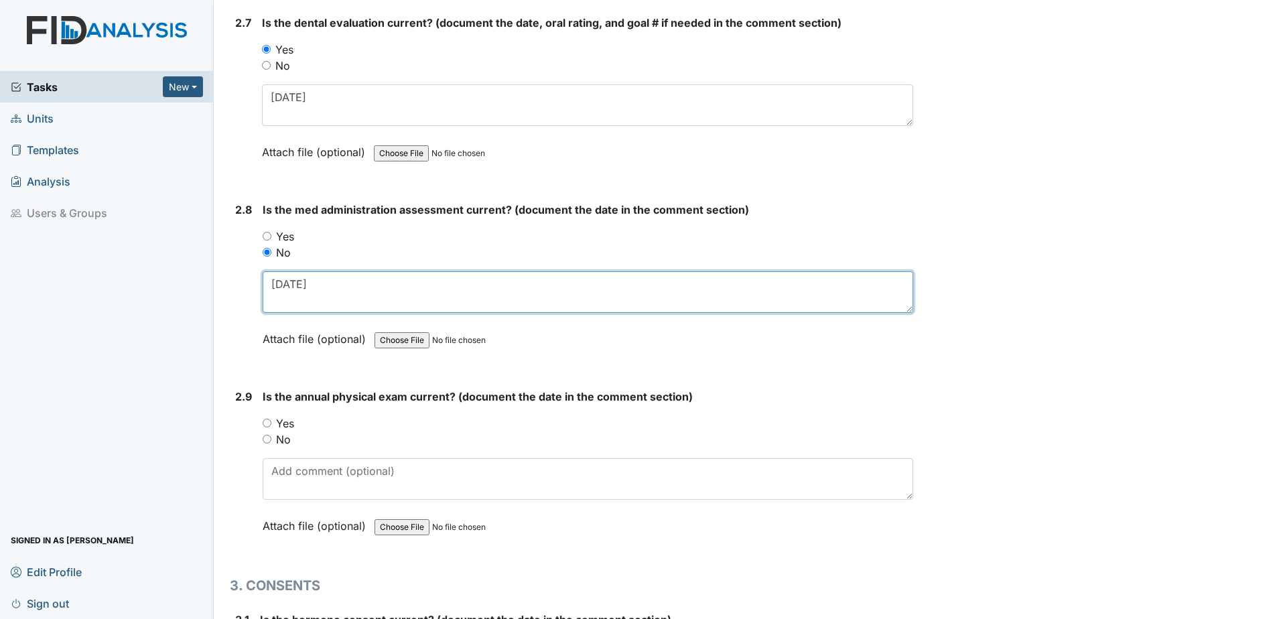
type textarea "1.18.24"
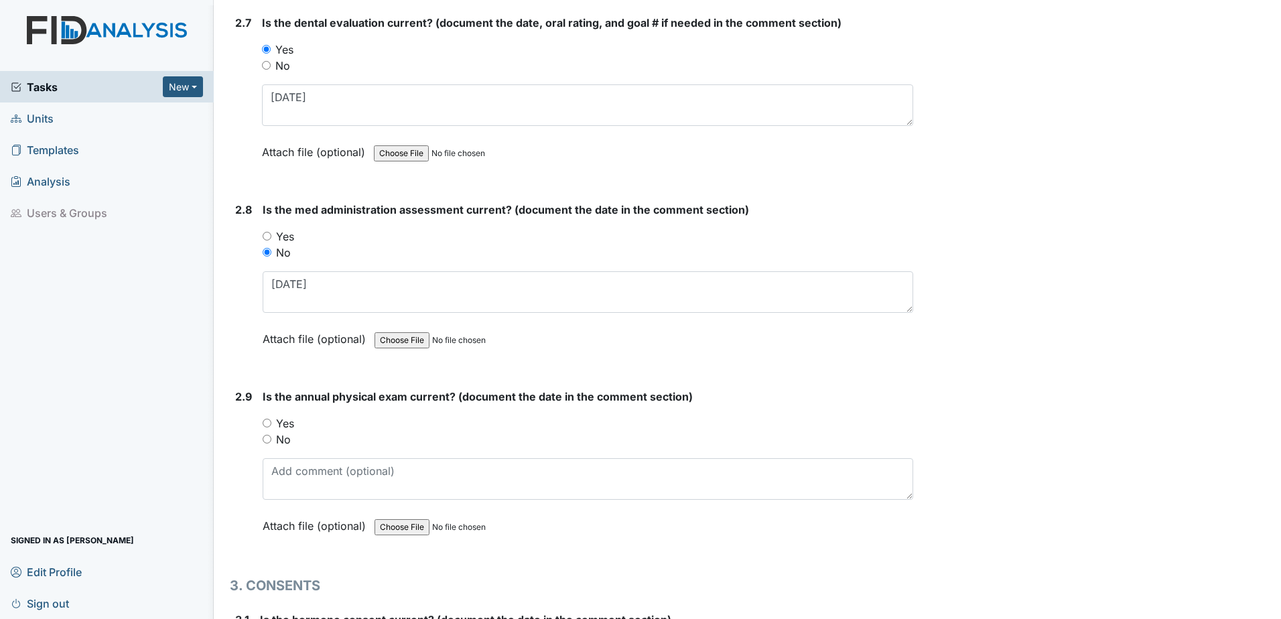
click at [288, 427] on label "Yes" at bounding box center [285, 424] width 18 height 16
click at [271, 427] on input "Yes" at bounding box center [267, 423] width 9 height 9
radio input "true"
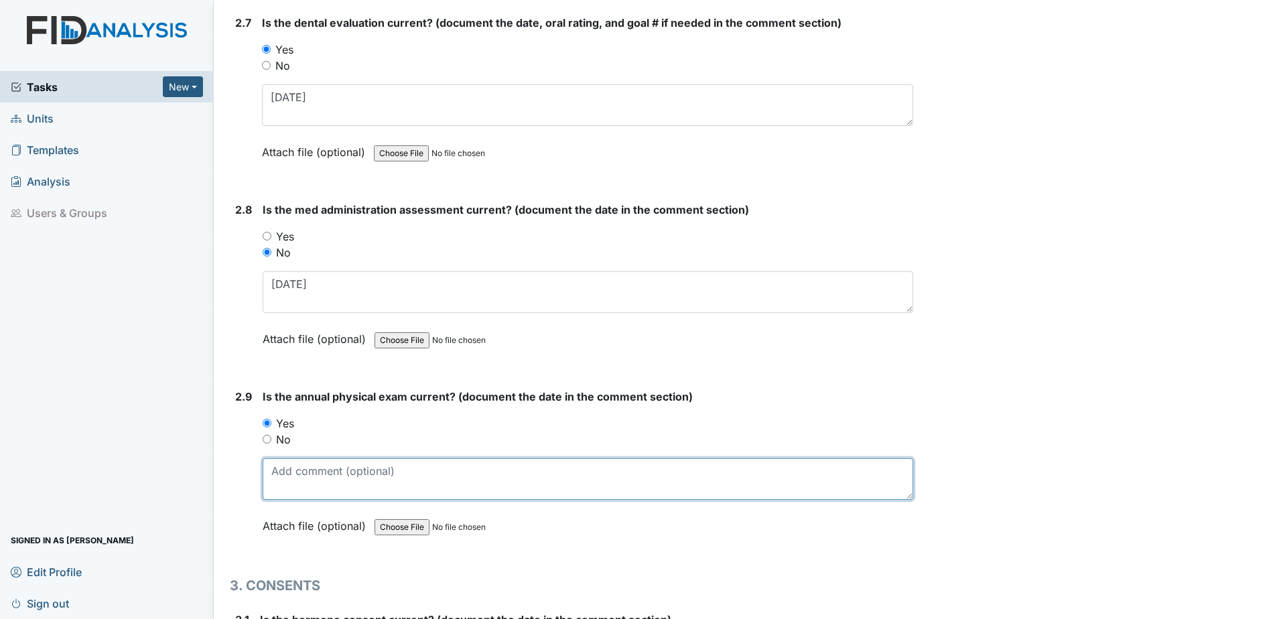
click at [294, 477] on textarea at bounding box center [588, 479] width 651 height 42
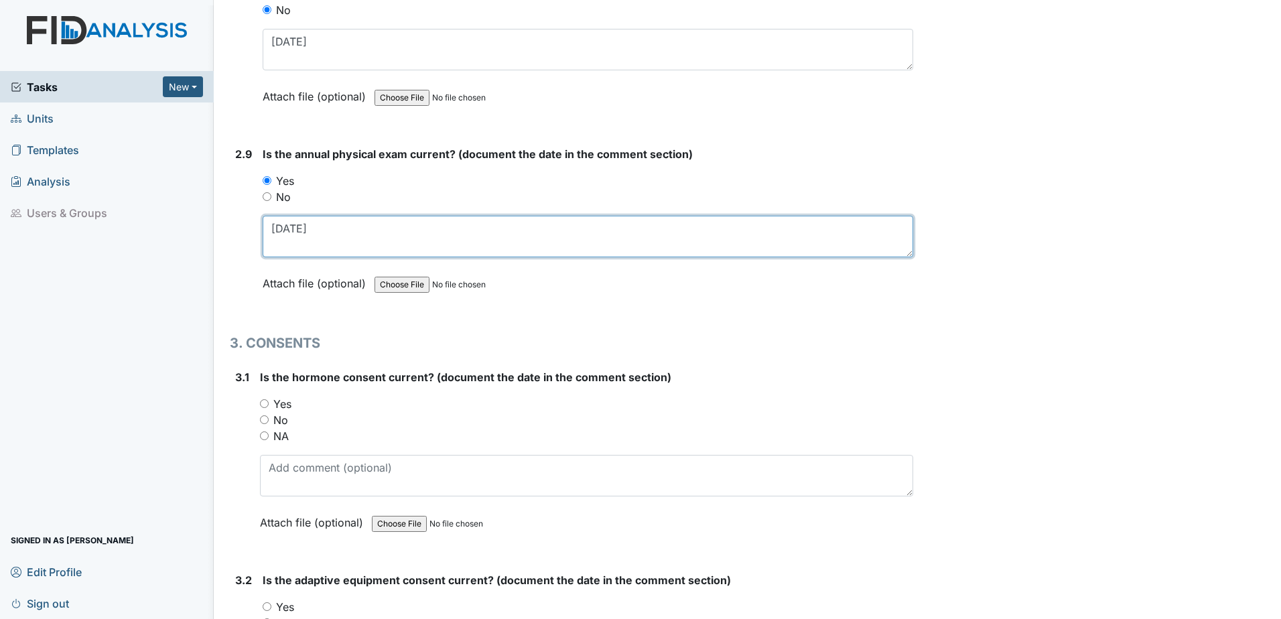
scroll to position [2815, 0]
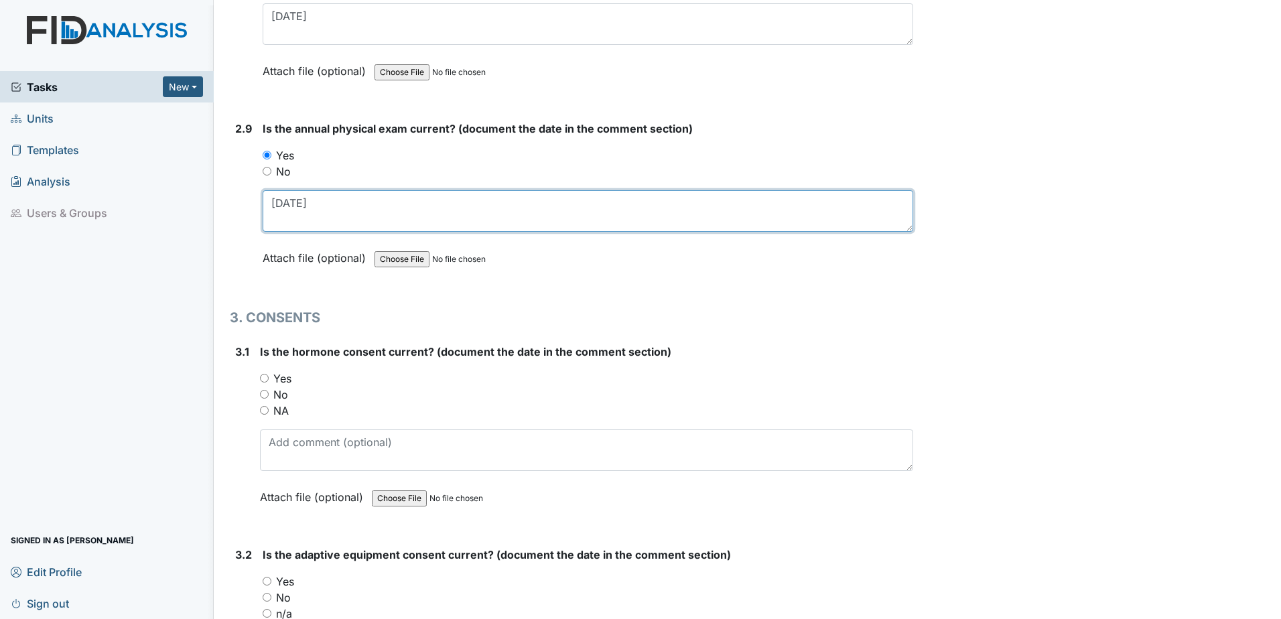
type textarea "1.28.25"
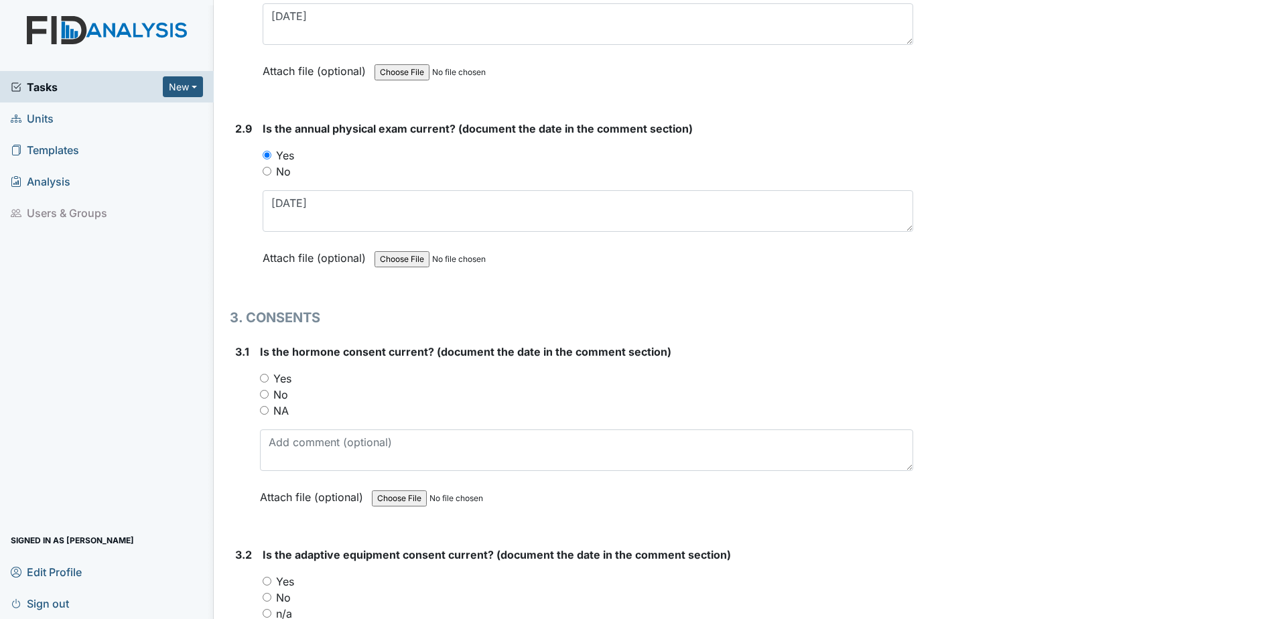
click at [281, 414] on label "NA" at bounding box center [280, 411] width 15 height 16
click at [269, 414] on input "NA" at bounding box center [264, 410] width 9 height 9
radio input "true"
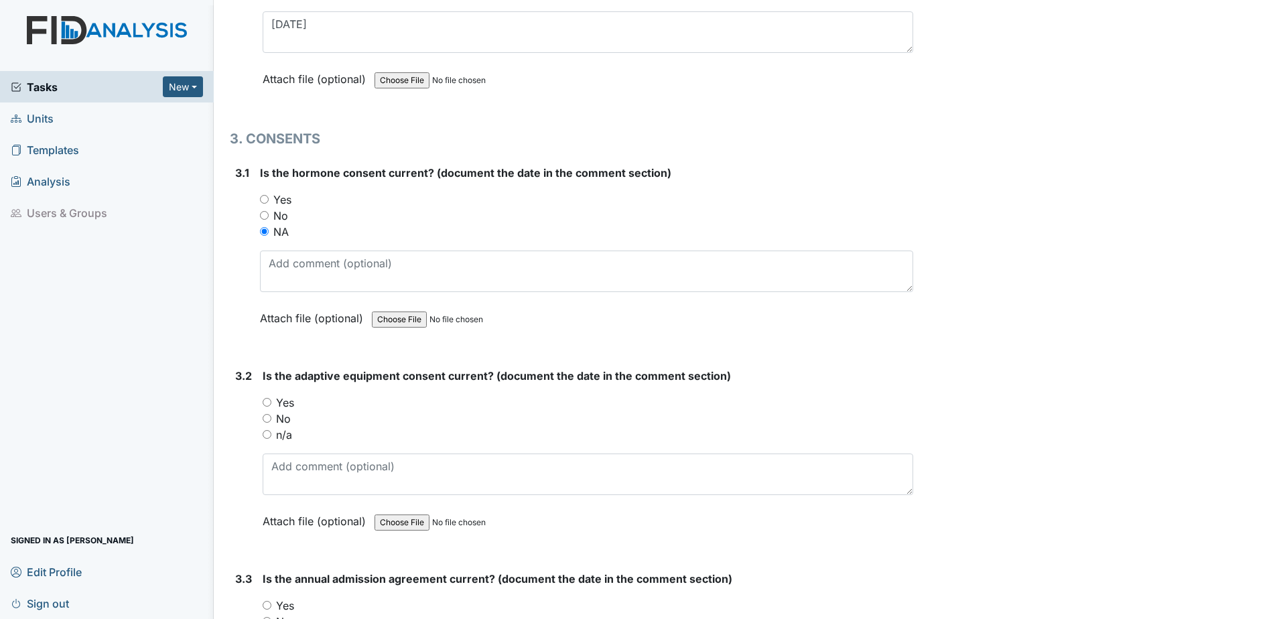
scroll to position [3016, 0]
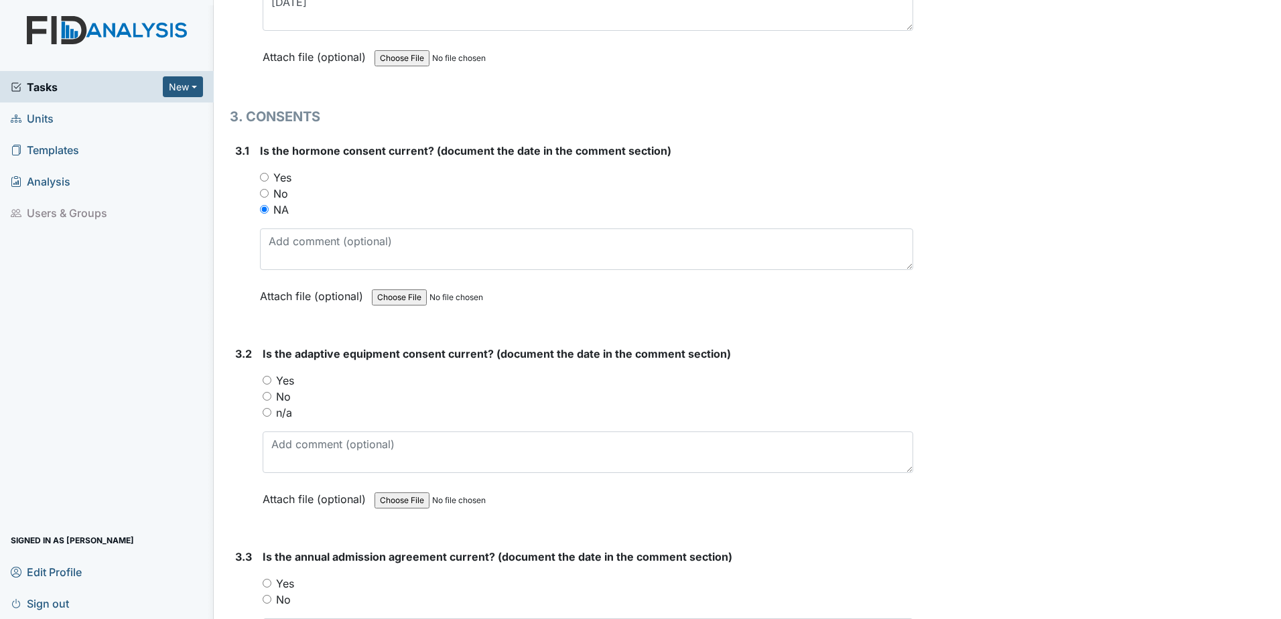
click at [285, 399] on label "No" at bounding box center [283, 397] width 15 height 16
click at [271, 399] on input "No" at bounding box center [267, 396] width 9 height 9
radio input "true"
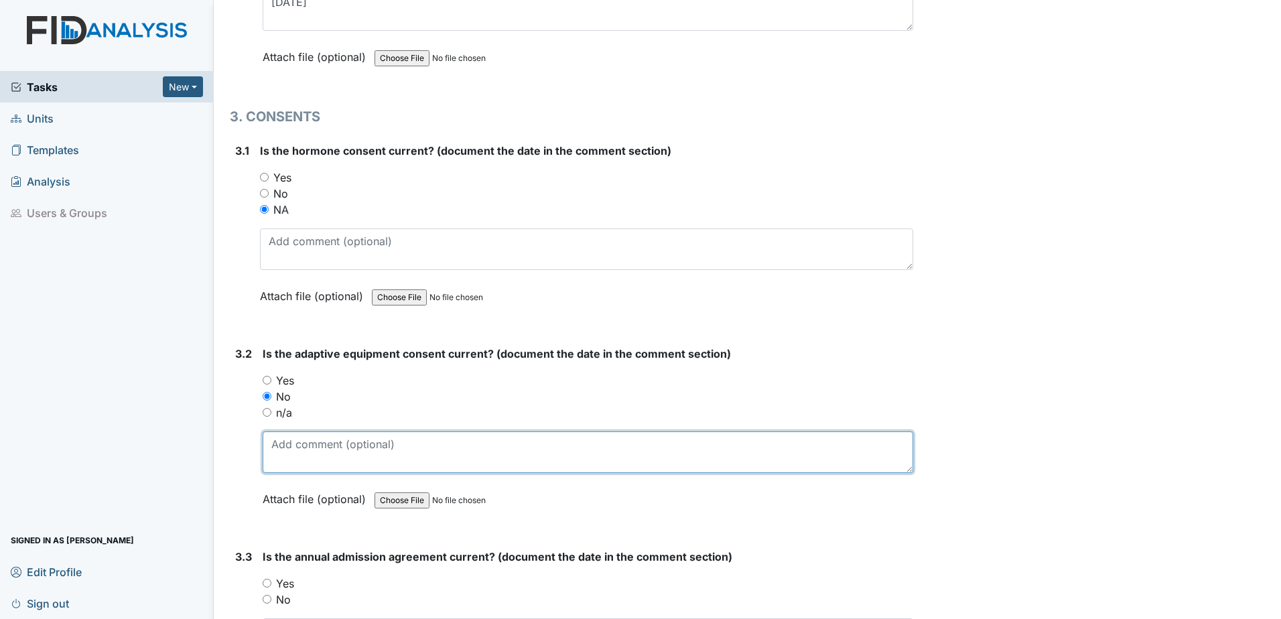
click at [287, 457] on textarea at bounding box center [588, 453] width 651 height 42
click at [302, 446] on textarea "m" at bounding box center [588, 453] width 651 height 42
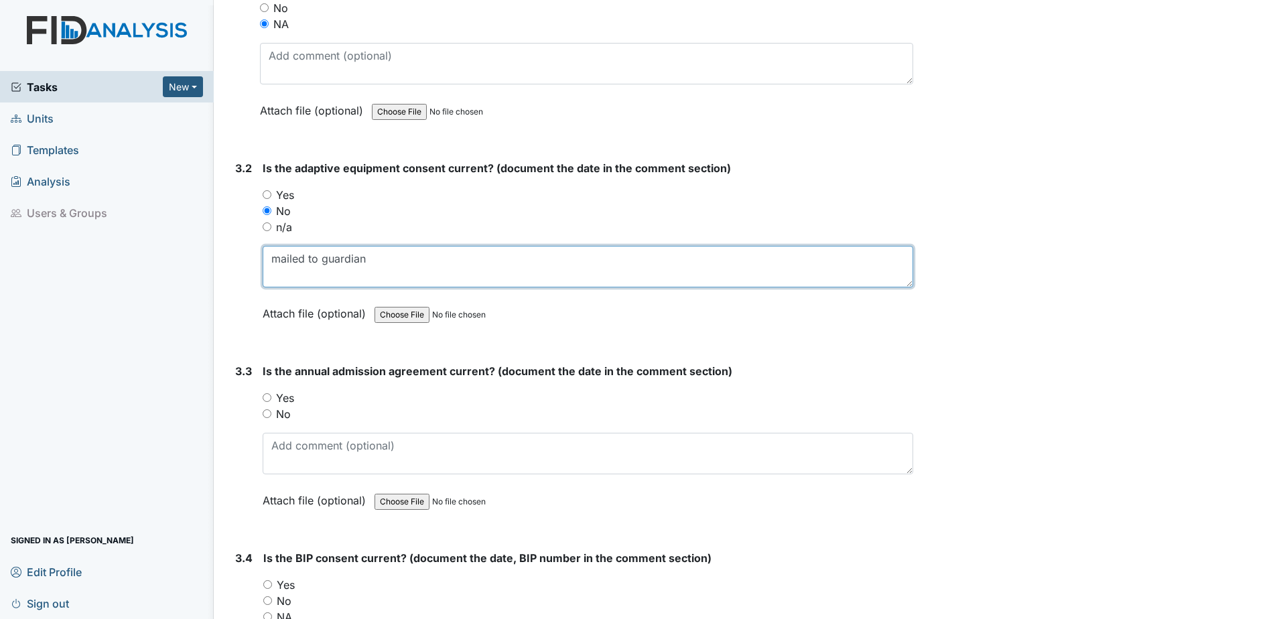
scroll to position [3217, 0]
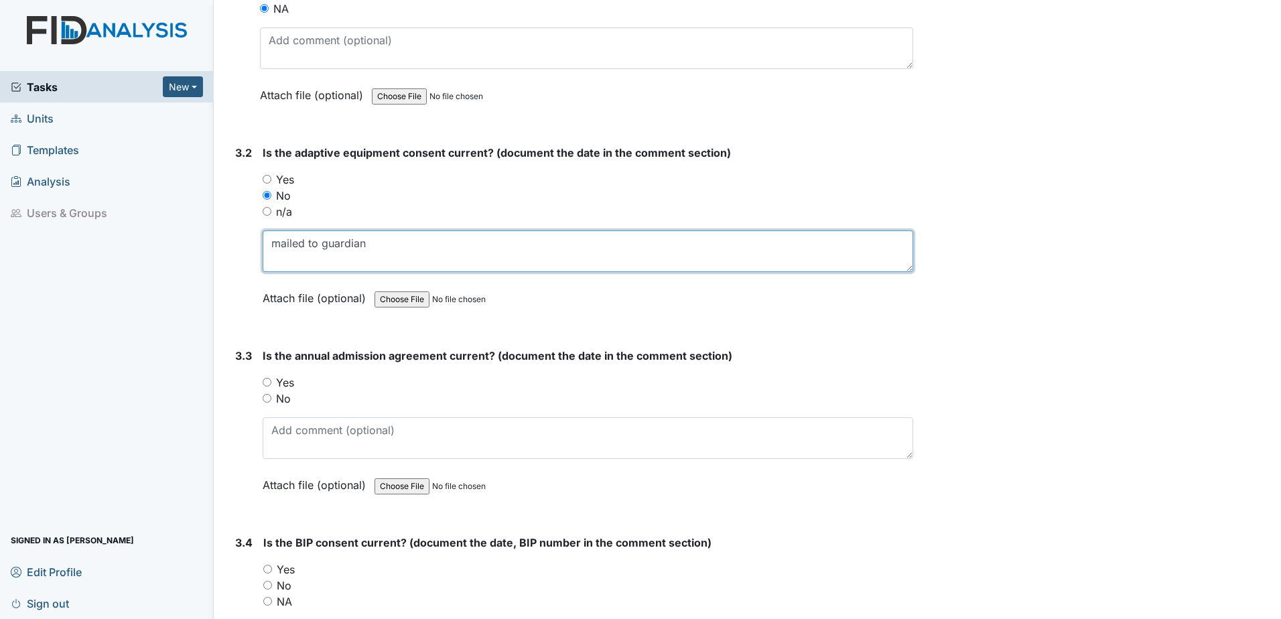
type textarea "mailed to guardian"
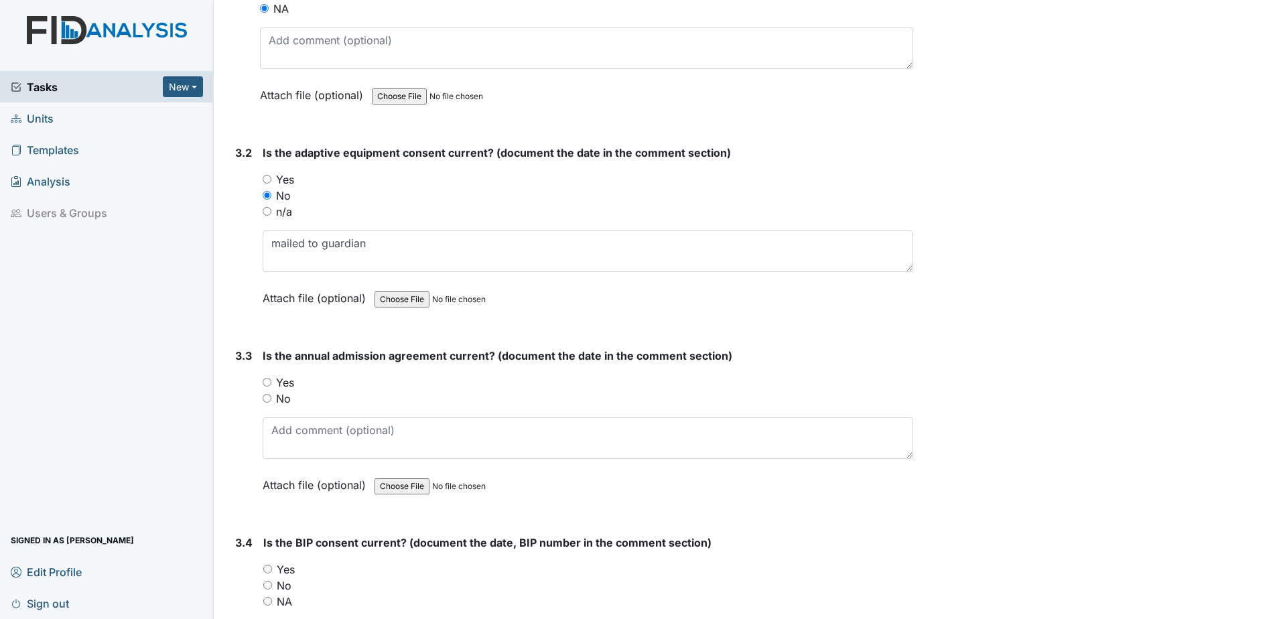
click at [281, 398] on label "No" at bounding box center [283, 399] width 15 height 16
click at [271, 398] on input "No" at bounding box center [267, 398] width 9 height 9
radio input "true"
click at [290, 436] on textarea at bounding box center [588, 439] width 651 height 42
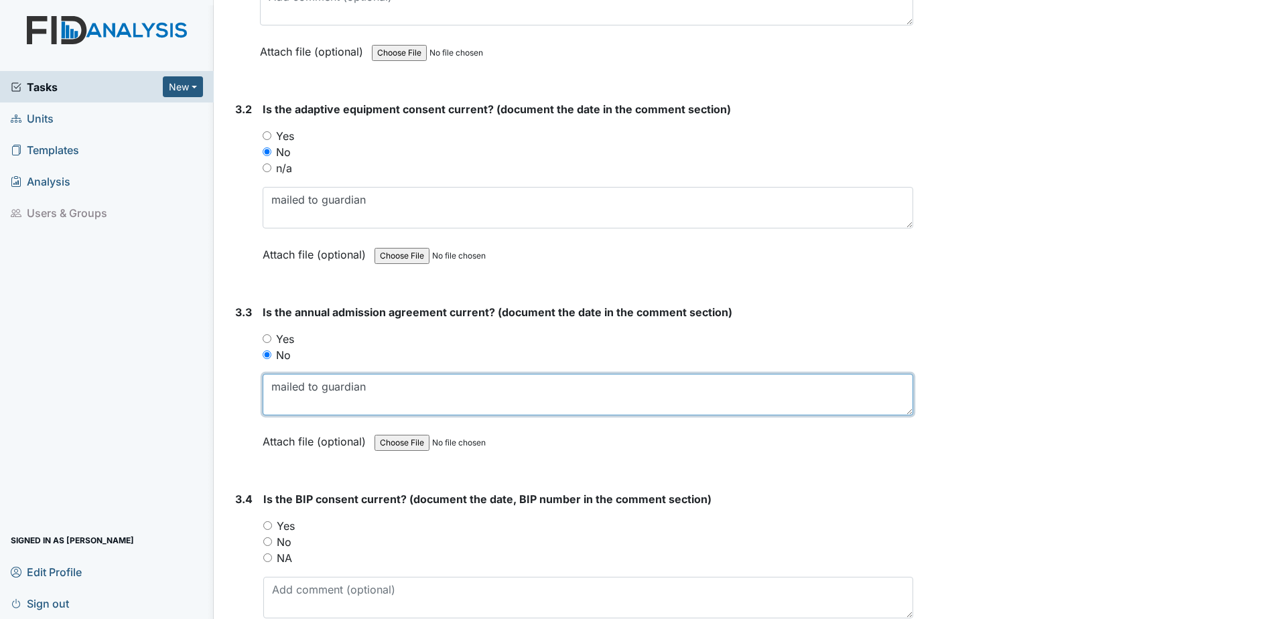
scroll to position [3351, 0]
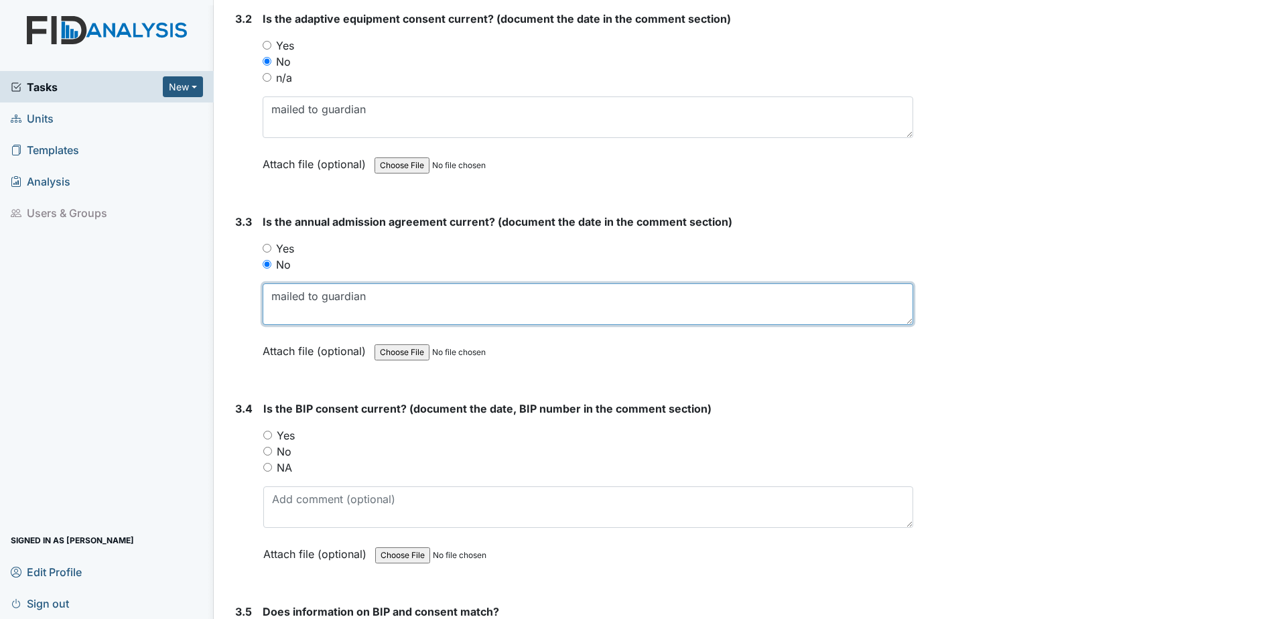
type textarea "mailed to guardian"
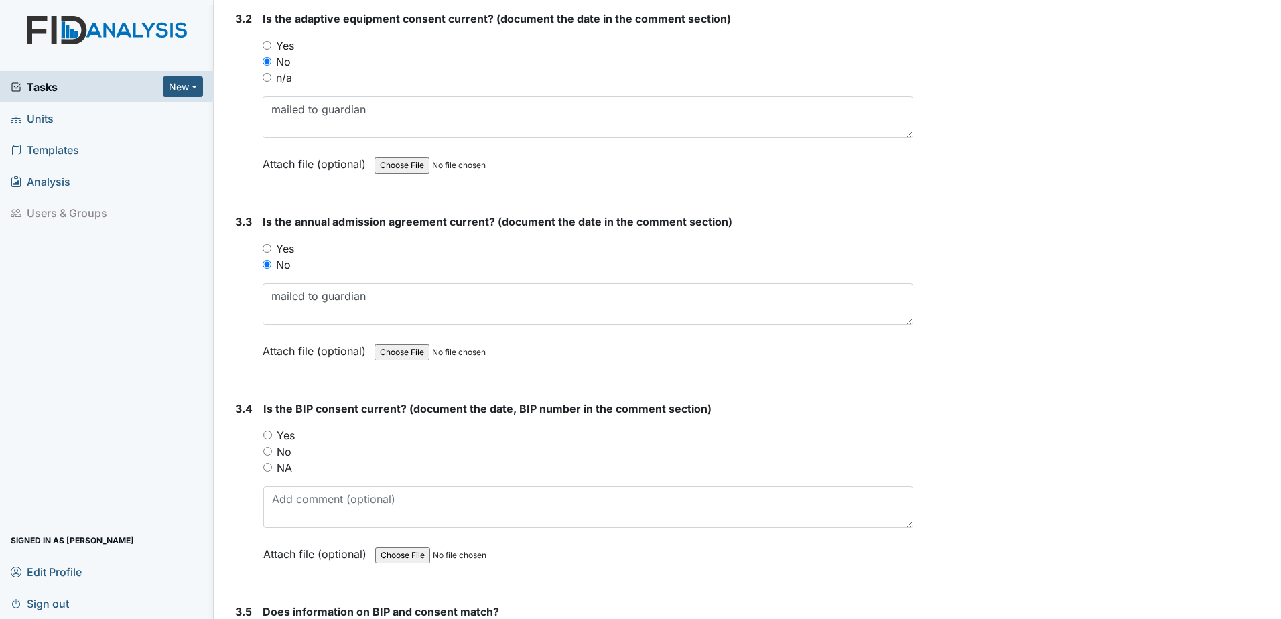
click at [284, 431] on label "Yes" at bounding box center [286, 436] width 18 height 16
click at [272, 431] on input "Yes" at bounding box center [267, 435] width 9 height 9
radio input "true"
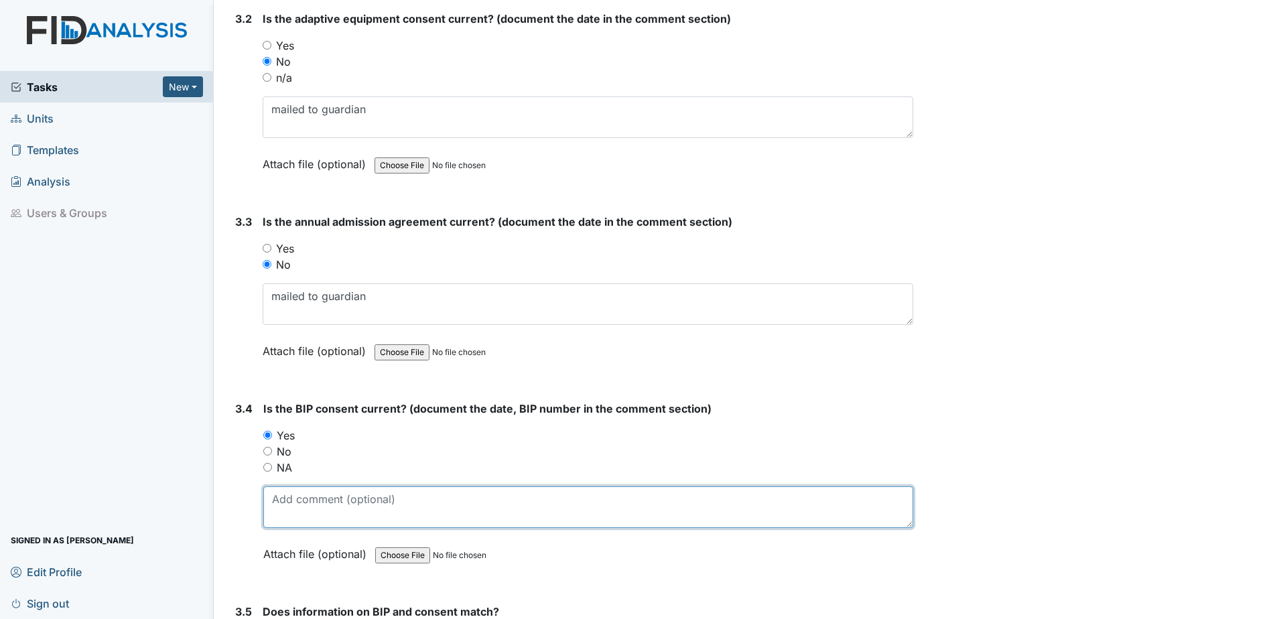
click at [304, 496] on textarea at bounding box center [588, 508] width 650 height 42
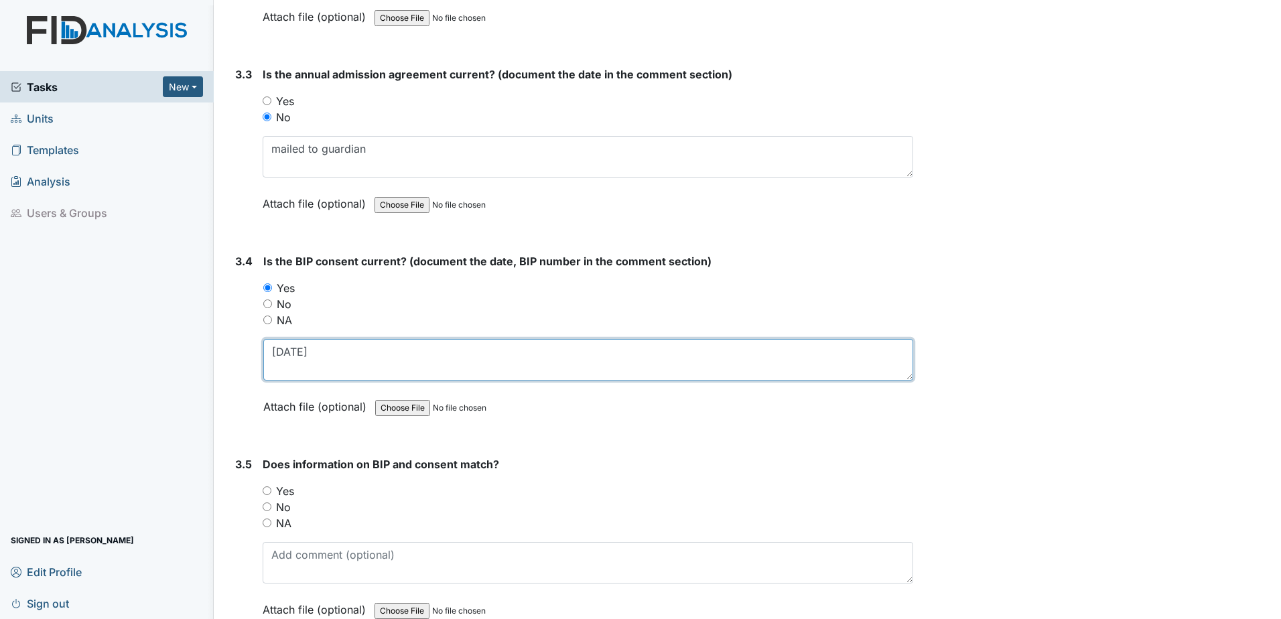
scroll to position [3552, 0]
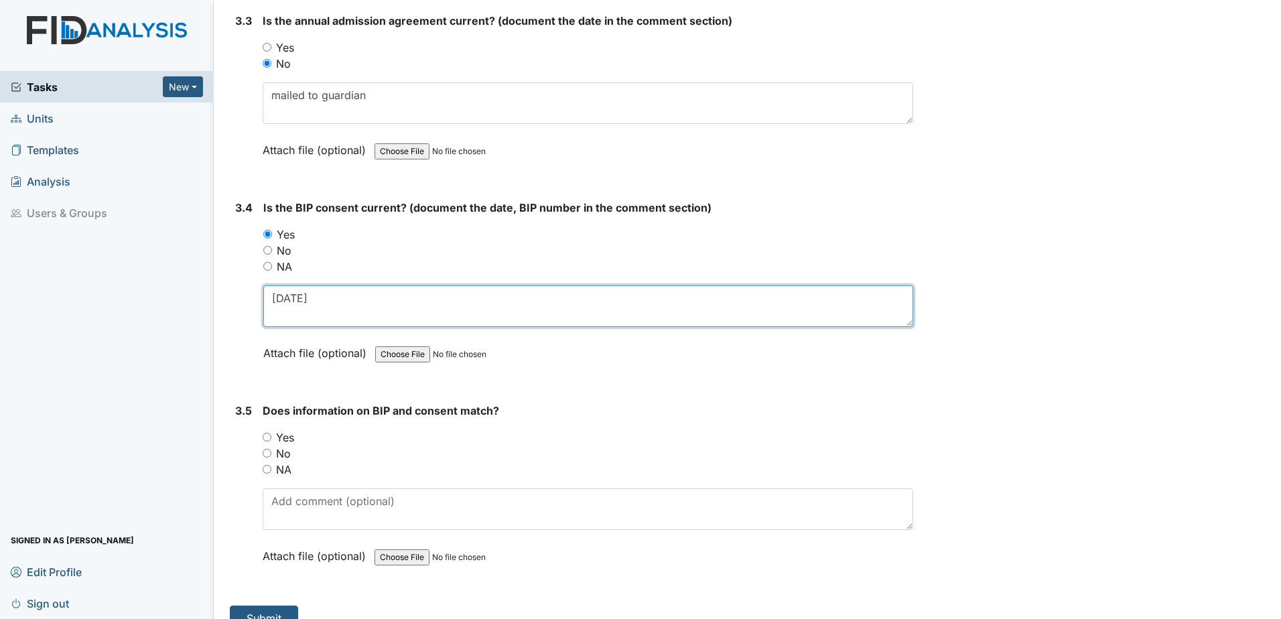
type textarea "1.10.24"
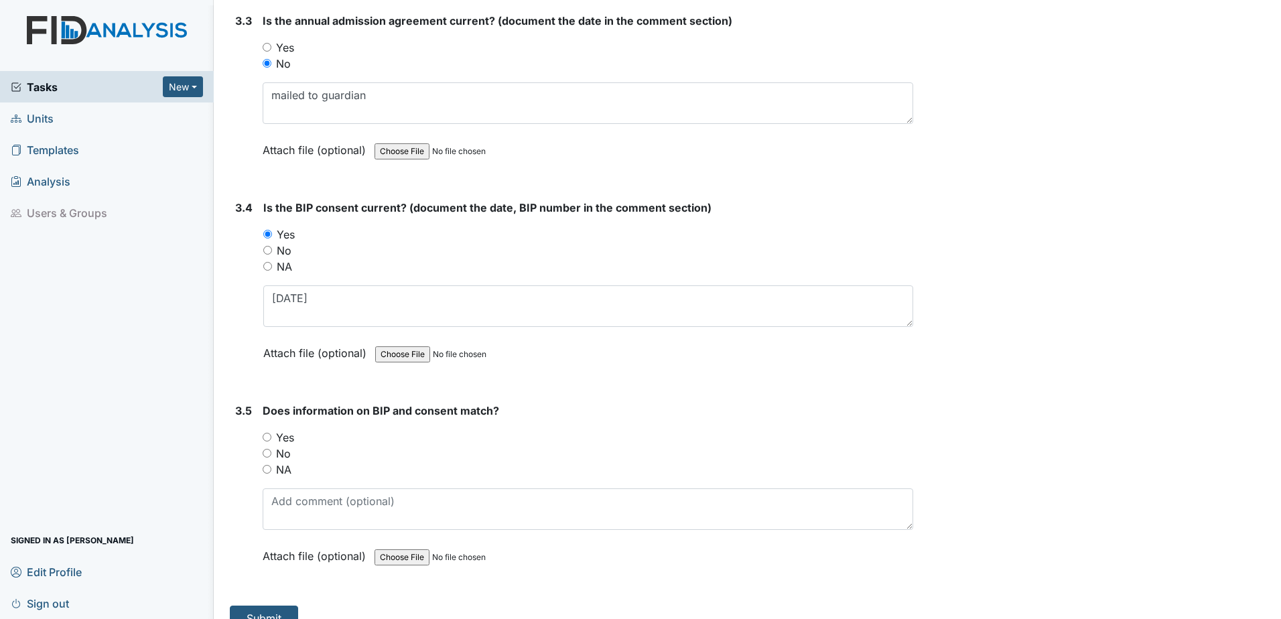
click at [293, 436] on label "Yes" at bounding box center [285, 438] width 18 height 16
click at [271, 436] on input "Yes" at bounding box center [267, 437] width 9 height 9
radio input "true"
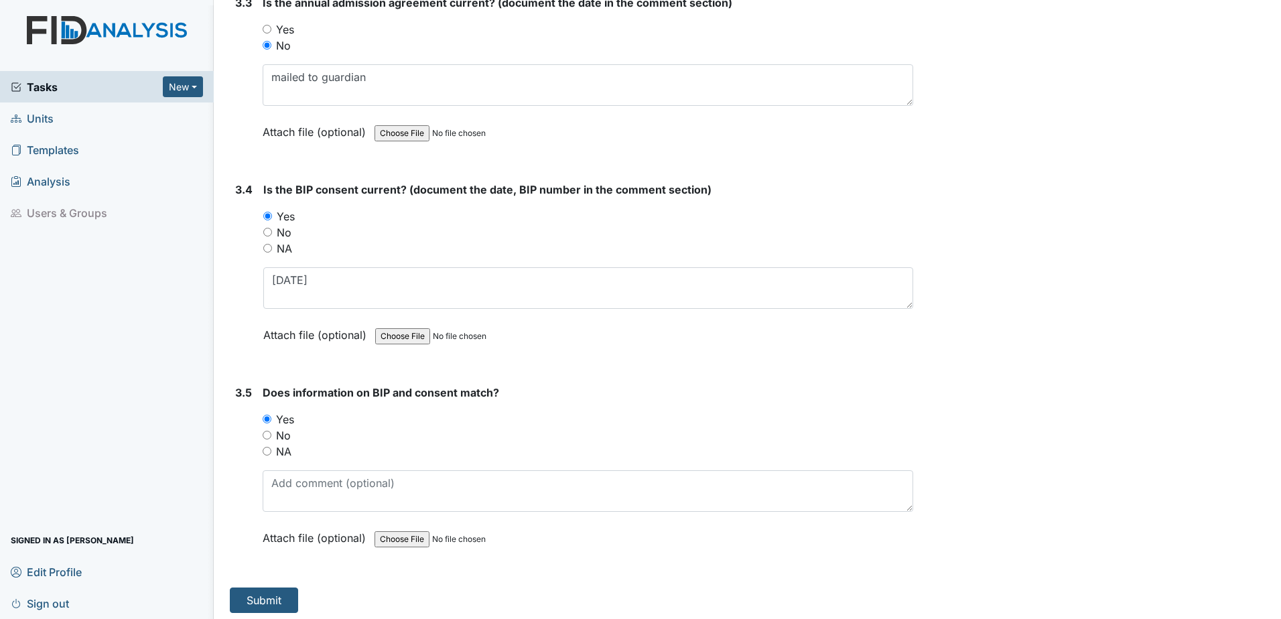
scroll to position [3575, 0]
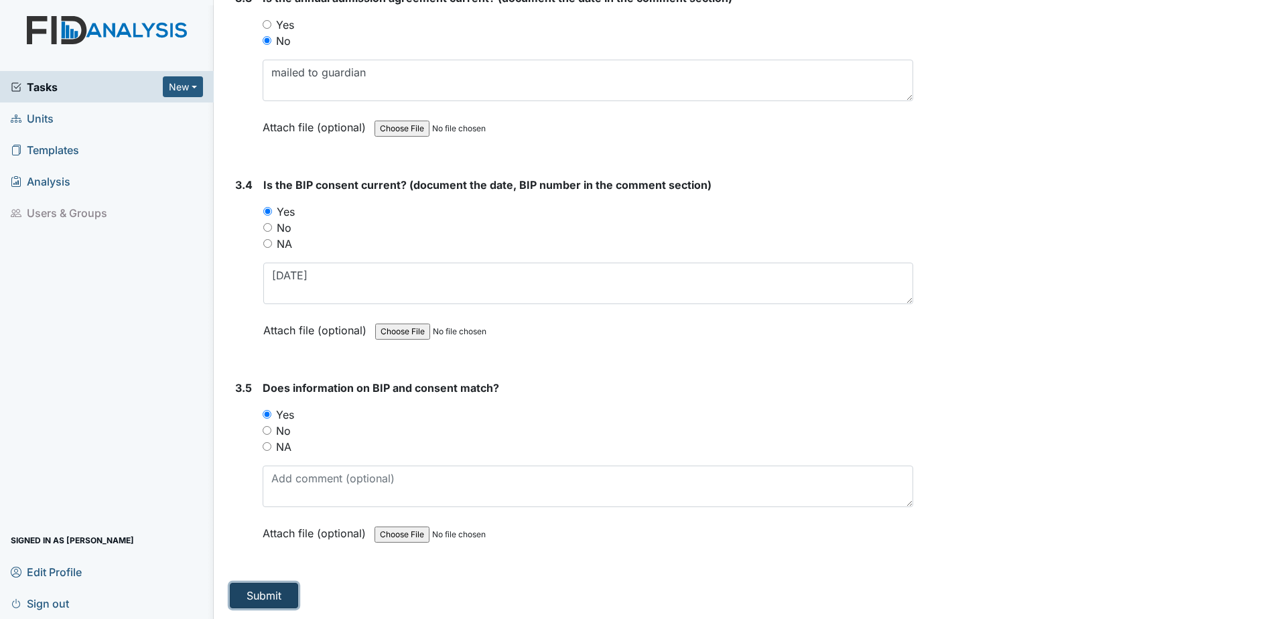
click at [277, 594] on button "Submit" at bounding box center [264, 595] width 68 height 25
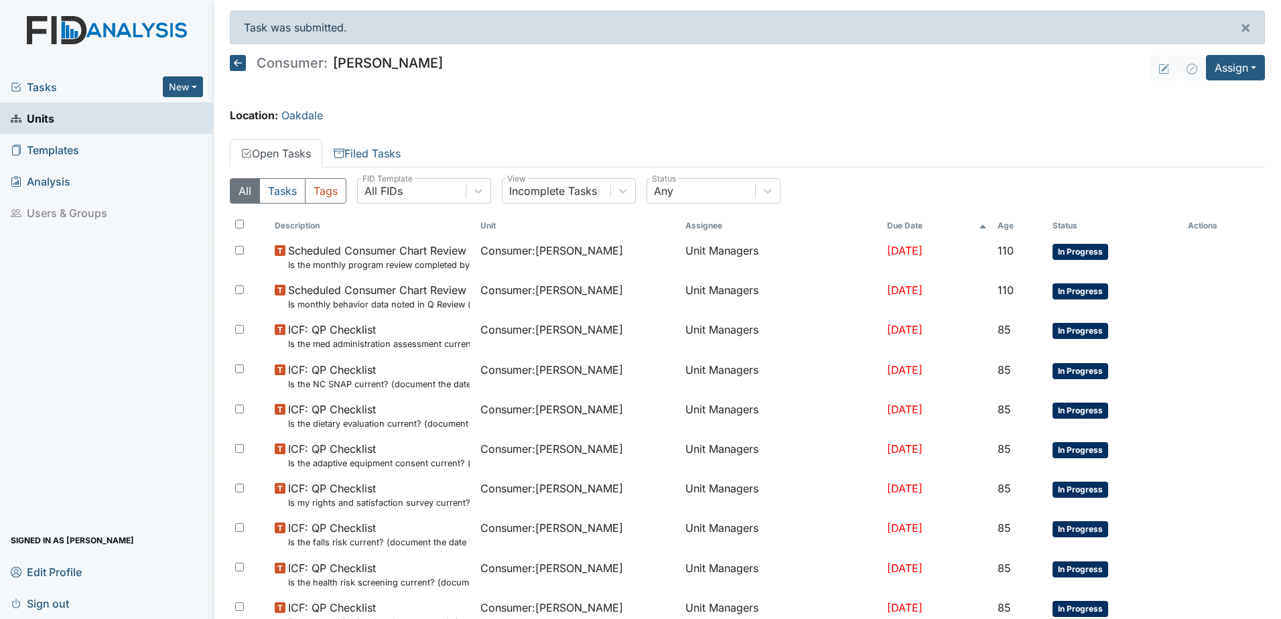
click at [35, 117] on span "Units" at bounding box center [33, 118] width 44 height 21
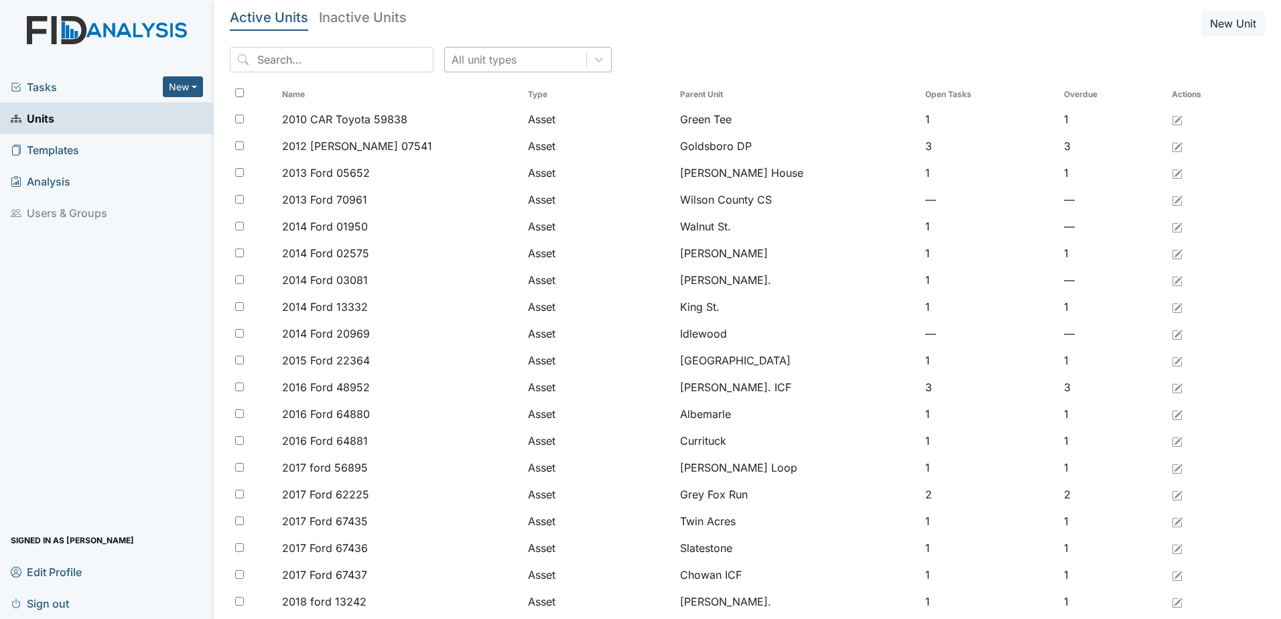
click at [542, 67] on div "All unit types" at bounding box center [515, 60] width 141 height 24
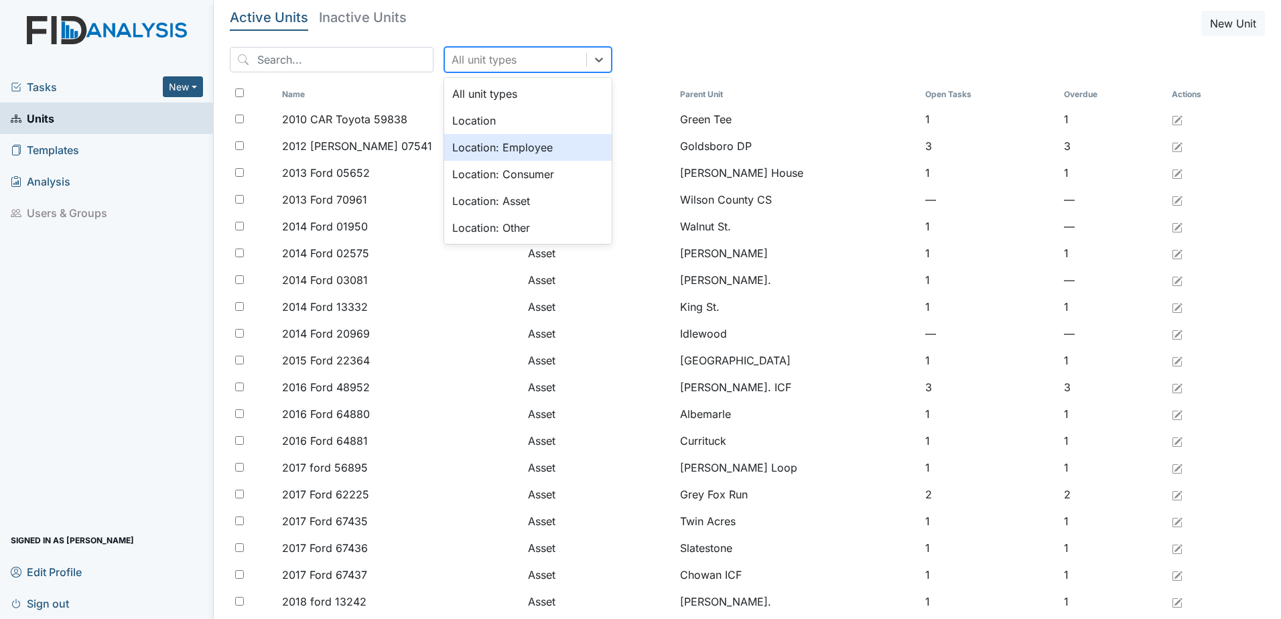
click at [509, 151] on div "Location: Employee" at bounding box center [528, 147] width 168 height 27
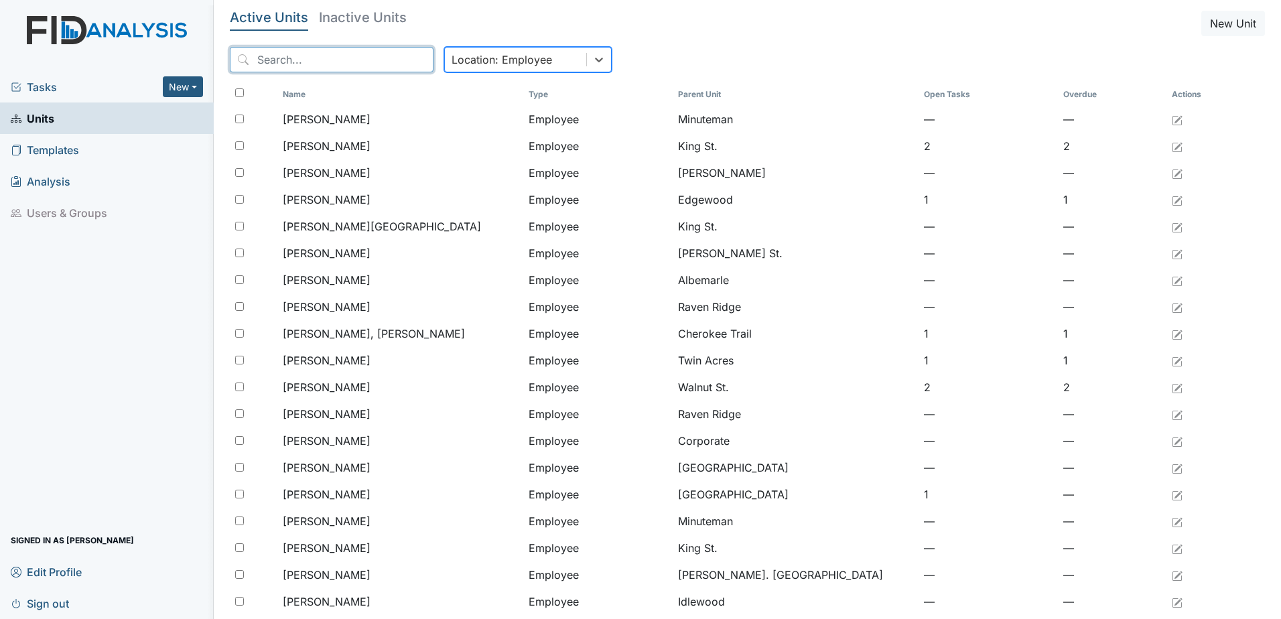
click at [323, 63] on input "search" at bounding box center [332, 59] width 204 height 25
drag, startPoint x: 324, startPoint y: 63, endPoint x: 290, endPoint y: -28, distance: 97.1
click at [290, 0] on html "Tasks New Form Inspection Document Bundle Units Templates Analysis Users & Grou…" at bounding box center [640, 309] width 1281 height 619
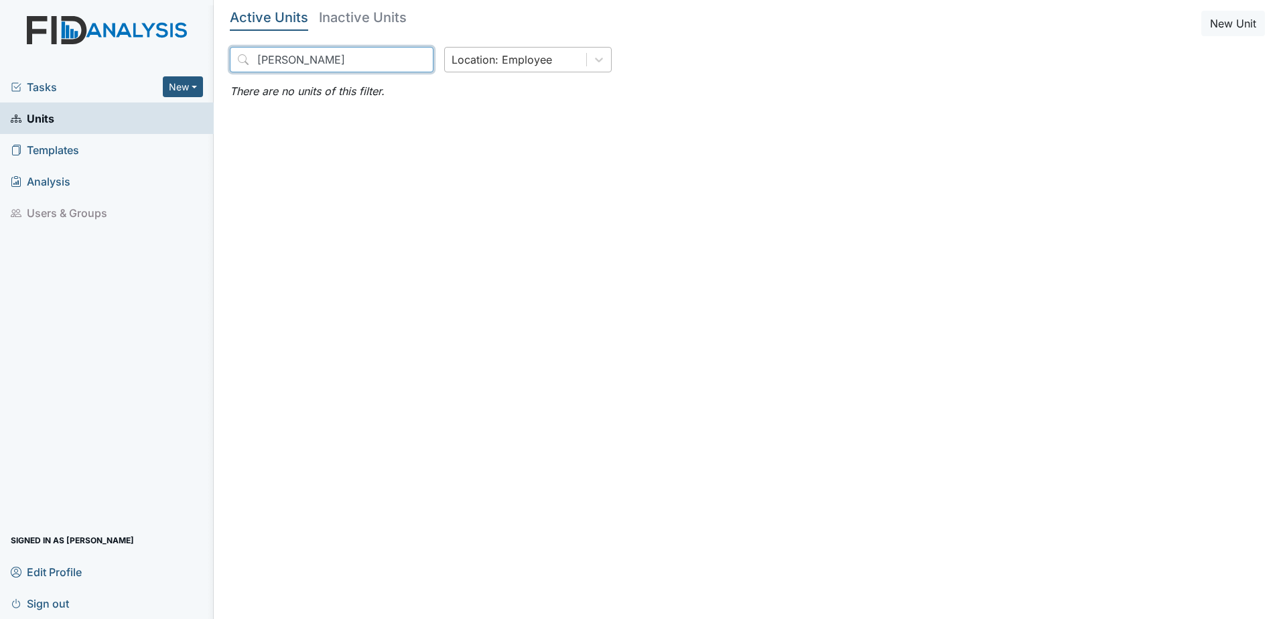
type input "[PERSON_NAME]"
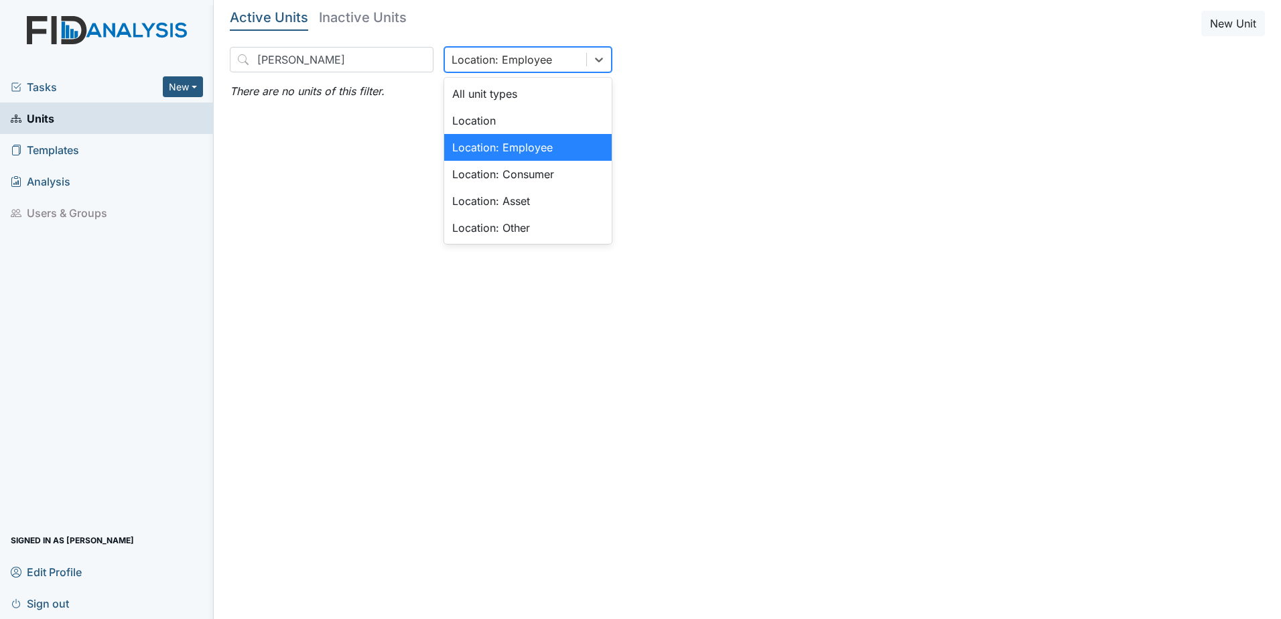
click at [525, 64] on div "Location: Employee" at bounding box center [502, 60] width 101 height 16
click at [505, 174] on div "Location: Consumer" at bounding box center [528, 174] width 168 height 27
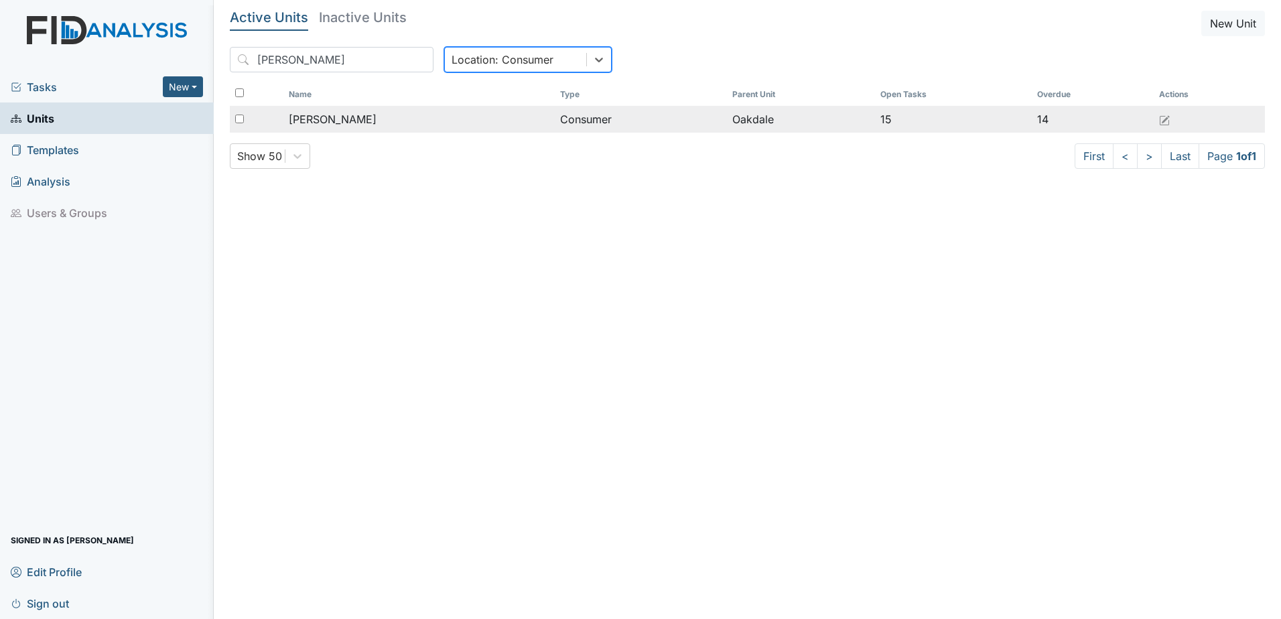
click at [379, 123] on div "[PERSON_NAME]" at bounding box center [419, 119] width 261 height 16
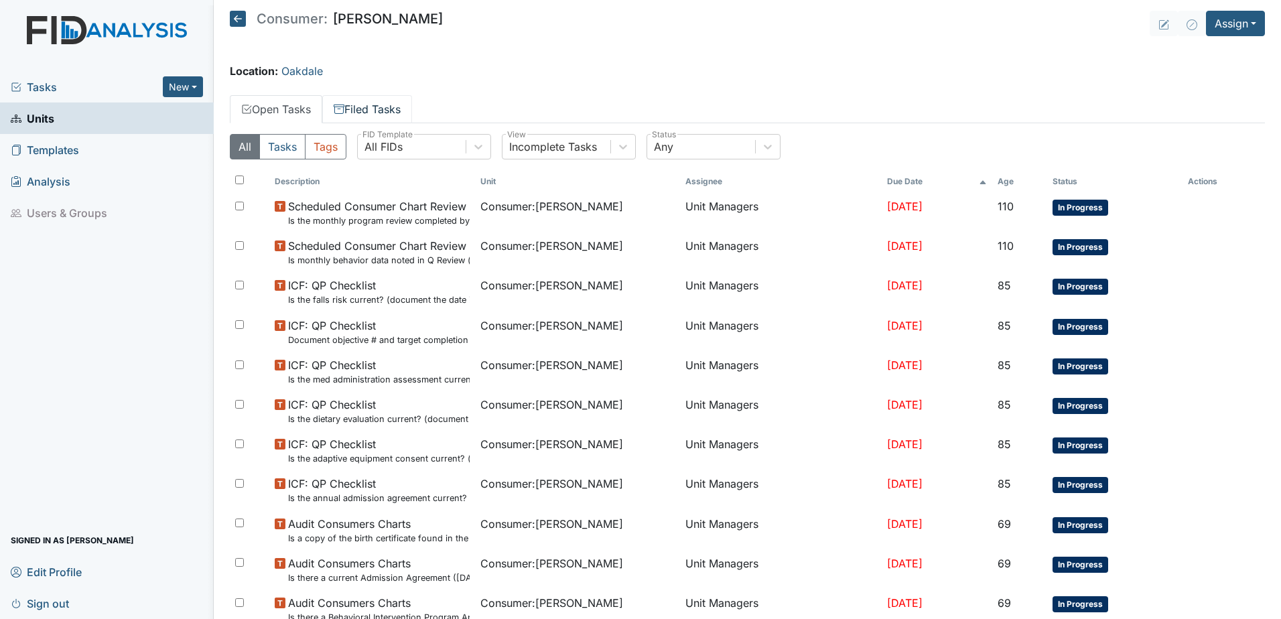
click at [373, 112] on link "Filed Tasks" at bounding box center [367, 109] width 90 height 28
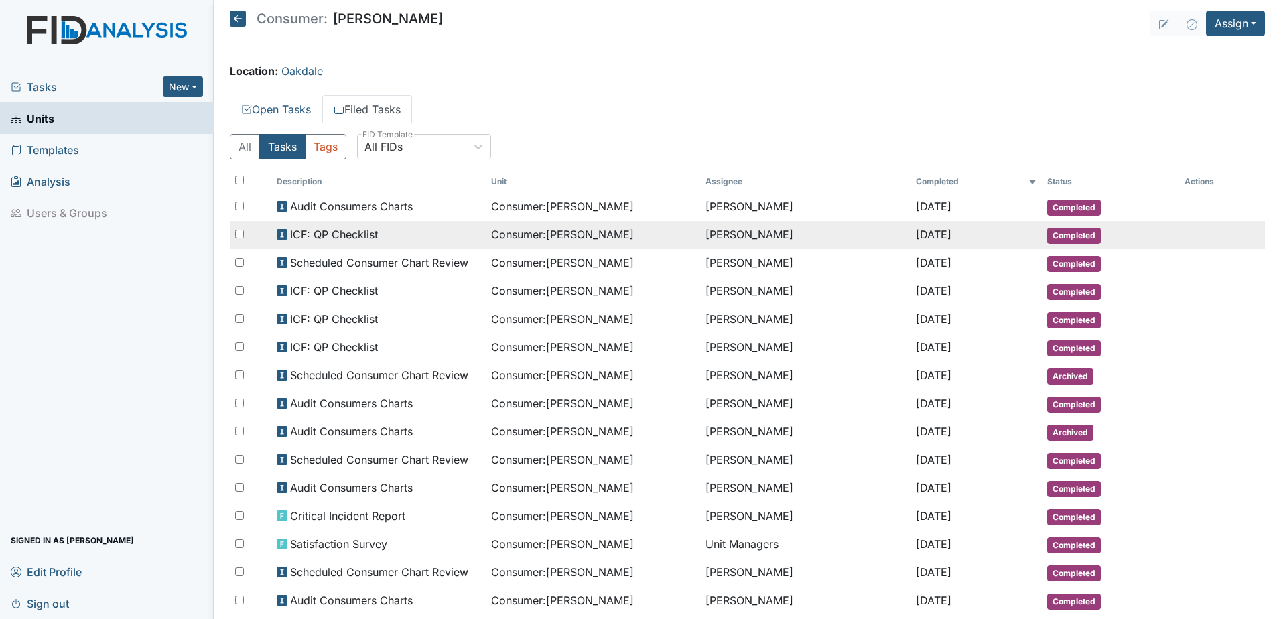
click at [514, 236] on span "Consumer : [PERSON_NAME]" at bounding box center [562, 235] width 143 height 16
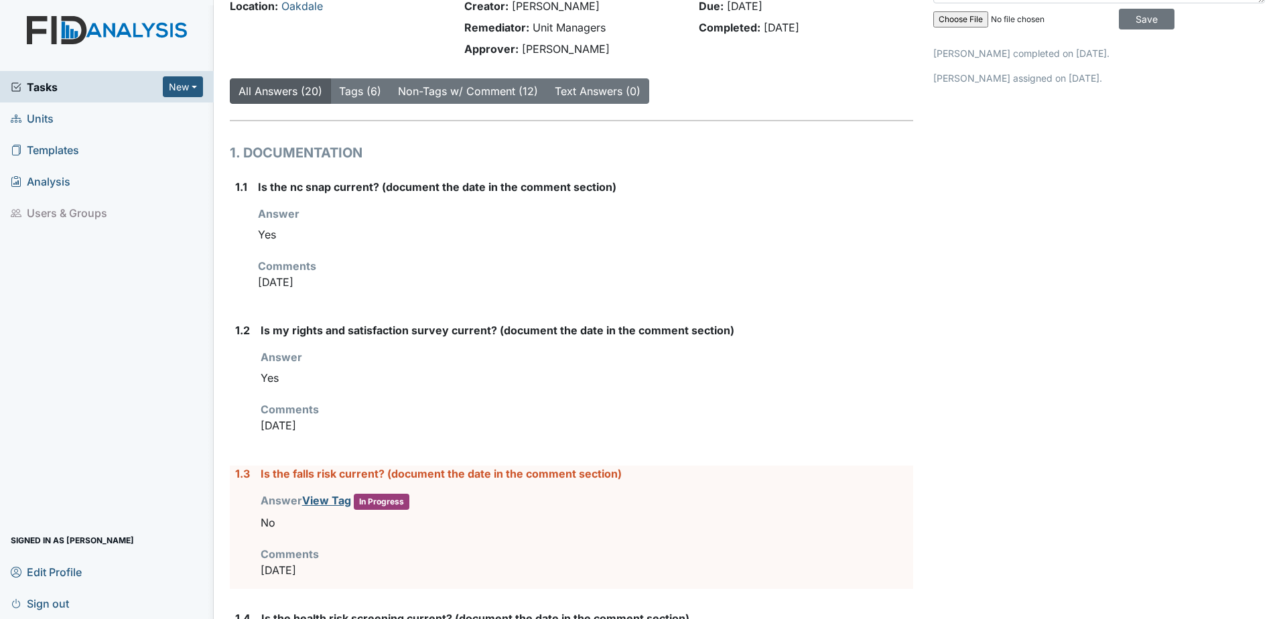
scroll to position [134, 0]
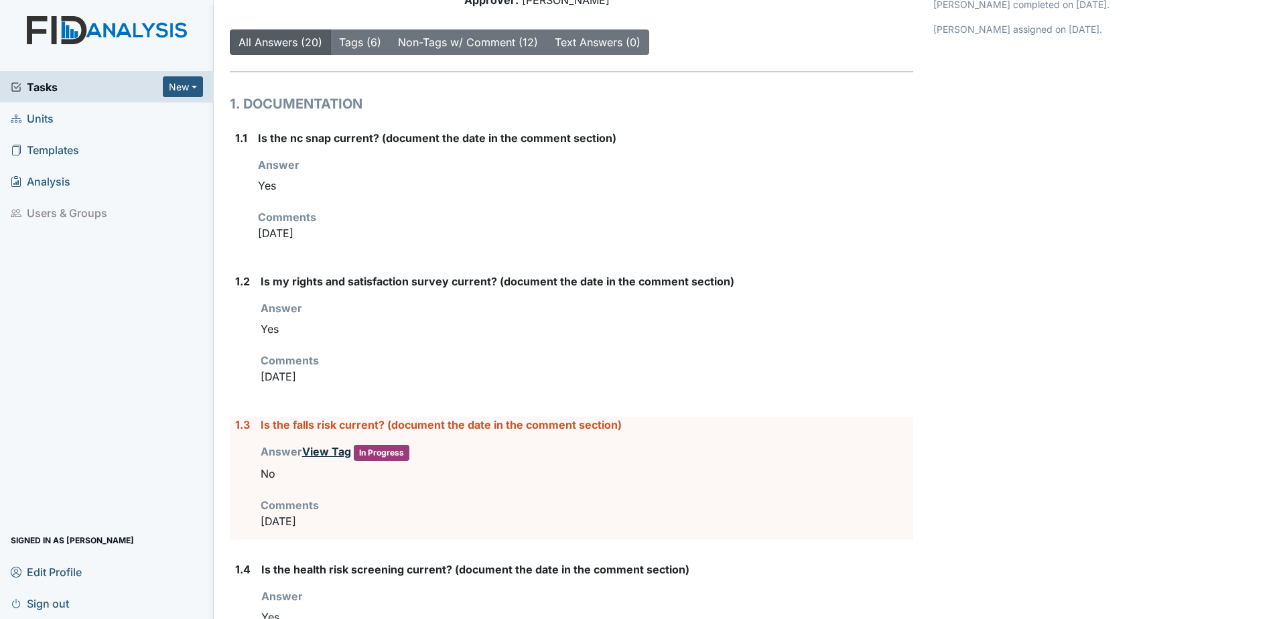
click at [334, 449] on link "View Tag" at bounding box center [326, 451] width 49 height 13
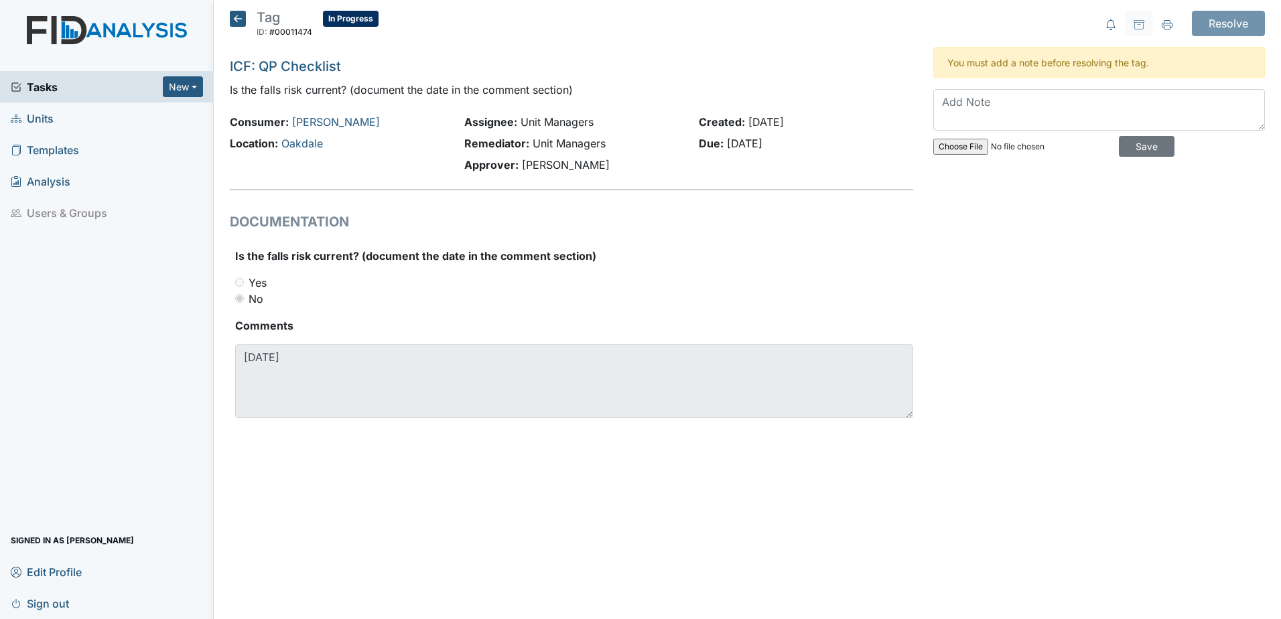
click at [236, 17] on icon at bounding box center [238, 19] width 16 height 16
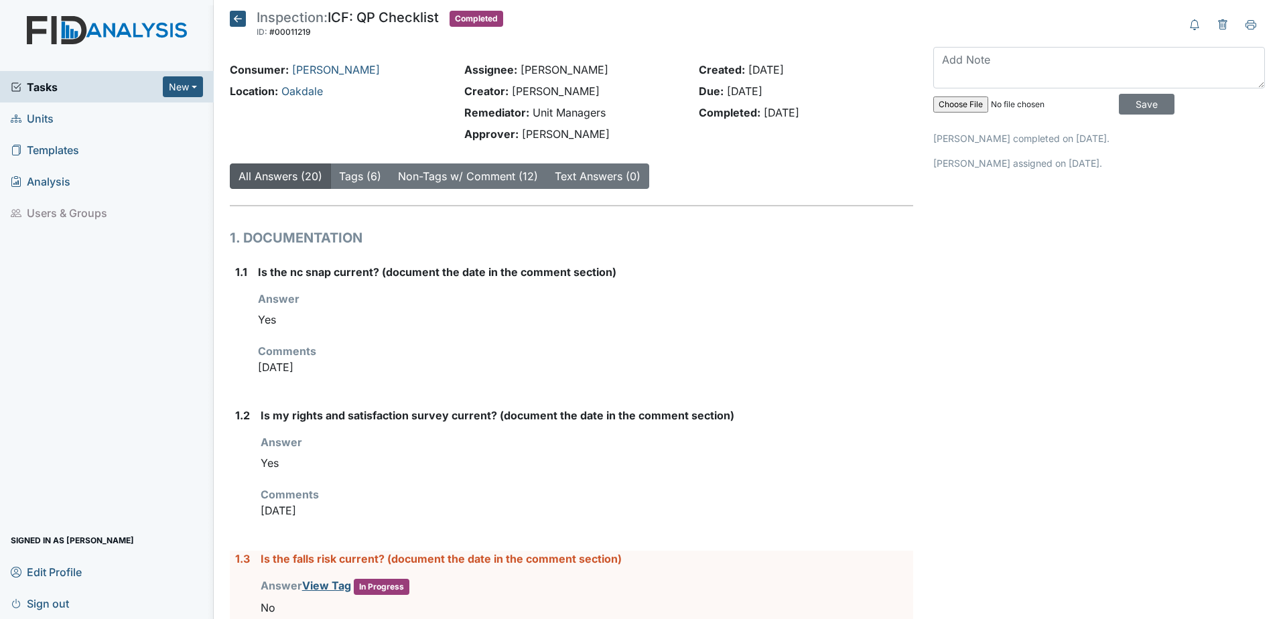
click at [542, 294] on div "Answer You must select one of the below options. Yes" at bounding box center [585, 312] width 655 height 42
click at [543, 294] on div "Answer You must select one of the below options. Yes" at bounding box center [585, 312] width 655 height 42
